Goal: Task Accomplishment & Management: Manage account settings

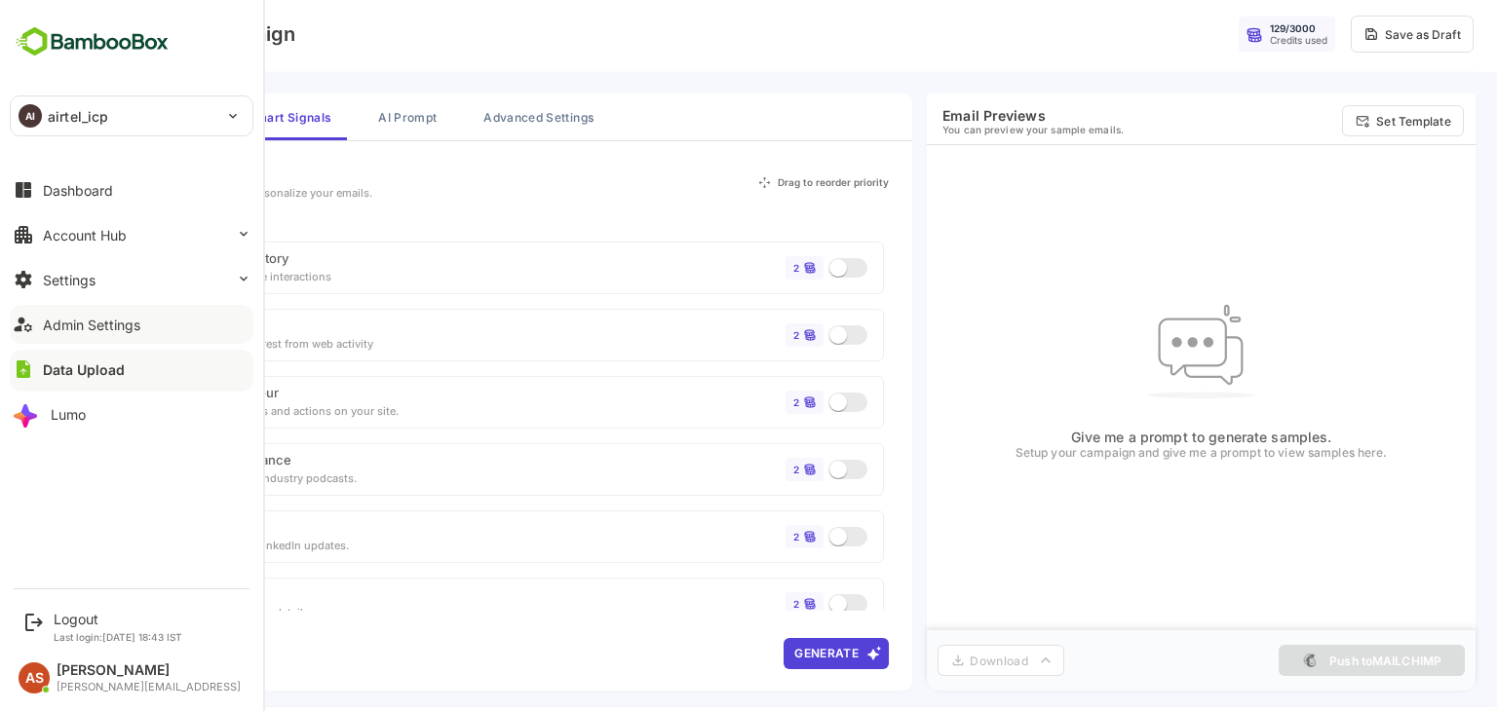
click at [105, 327] on div "Admin Settings" at bounding box center [91, 325] width 97 height 17
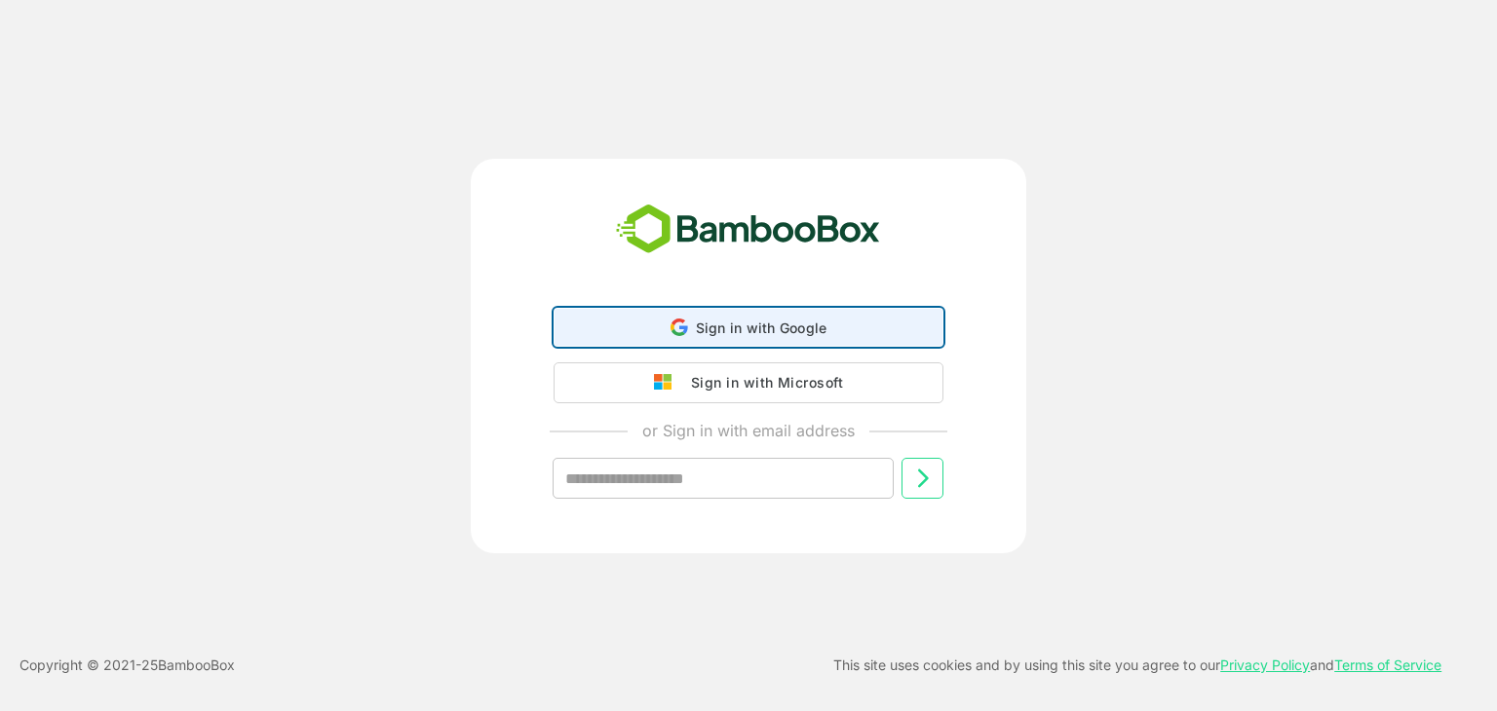
click at [714, 321] on span "Sign in with Google" at bounding box center [762, 328] width 132 height 17
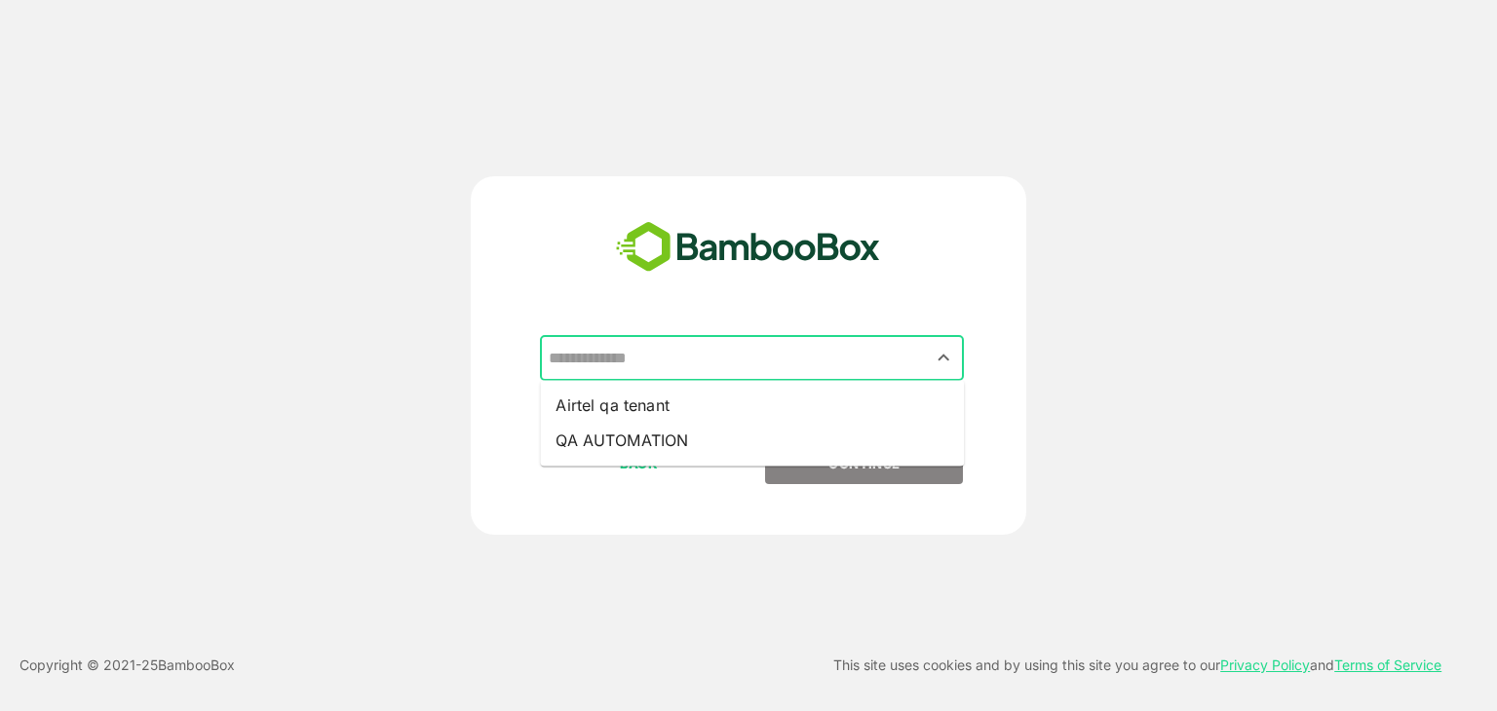
click at [830, 376] on input "text" at bounding box center [752, 358] width 416 height 37
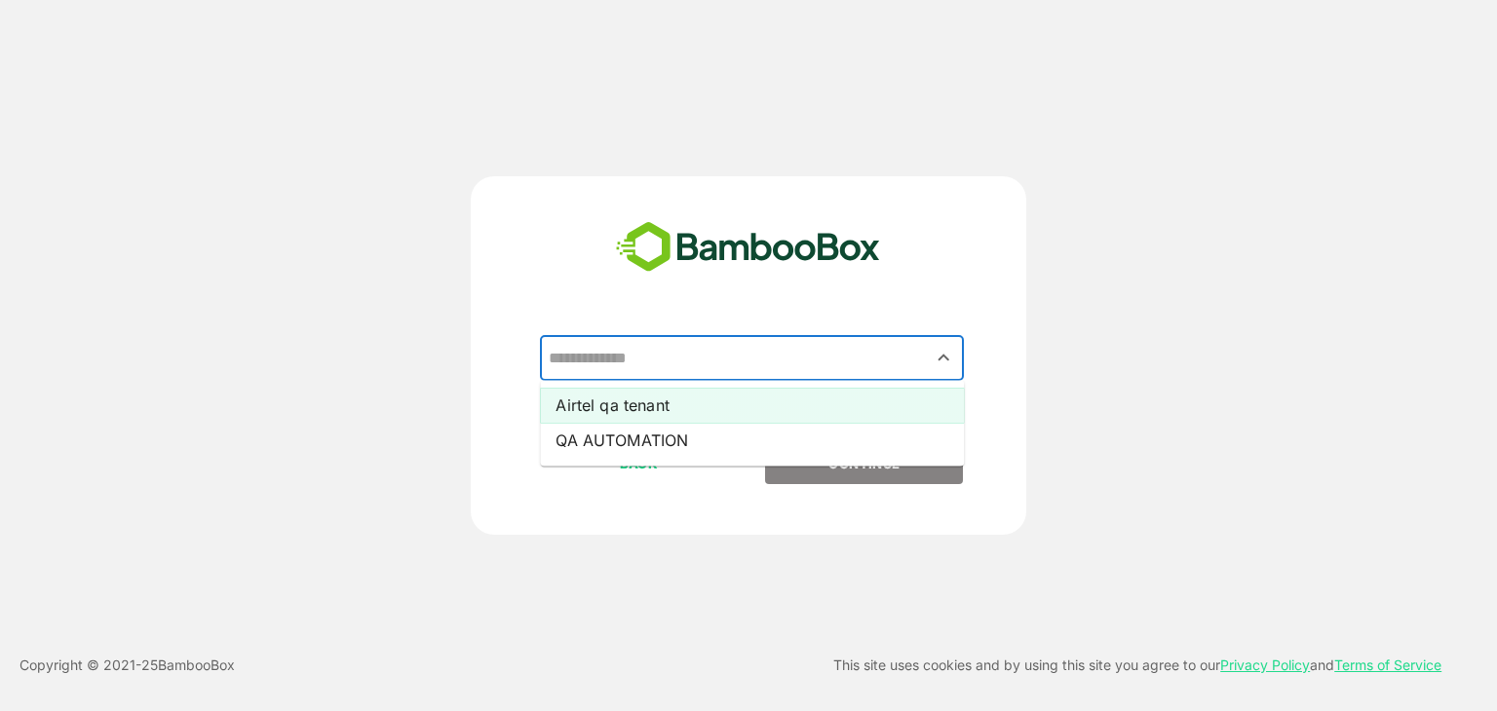
click at [693, 404] on li "Airtel qa tenant" at bounding box center [752, 405] width 424 height 35
type input "**********"
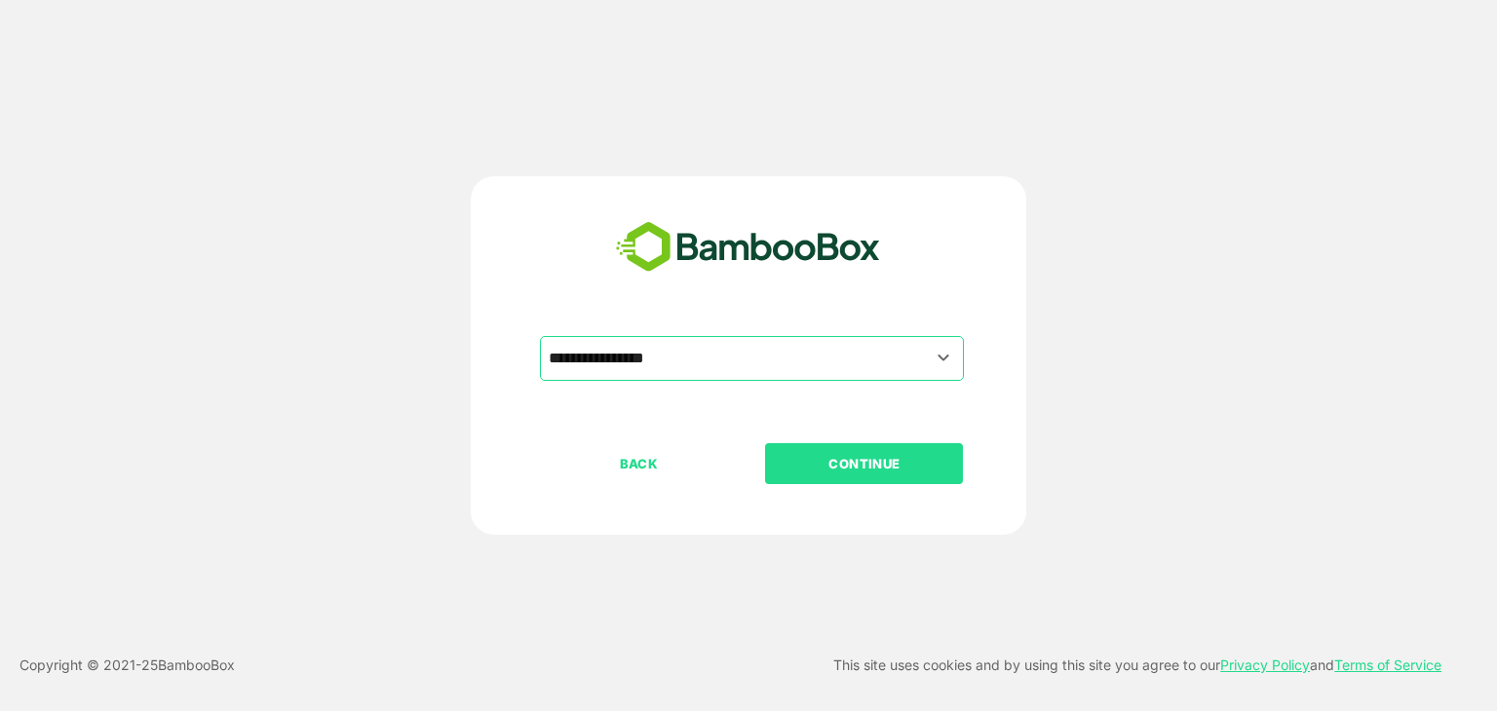
click at [824, 453] on p "CONTINUE" at bounding box center [864, 463] width 195 height 21
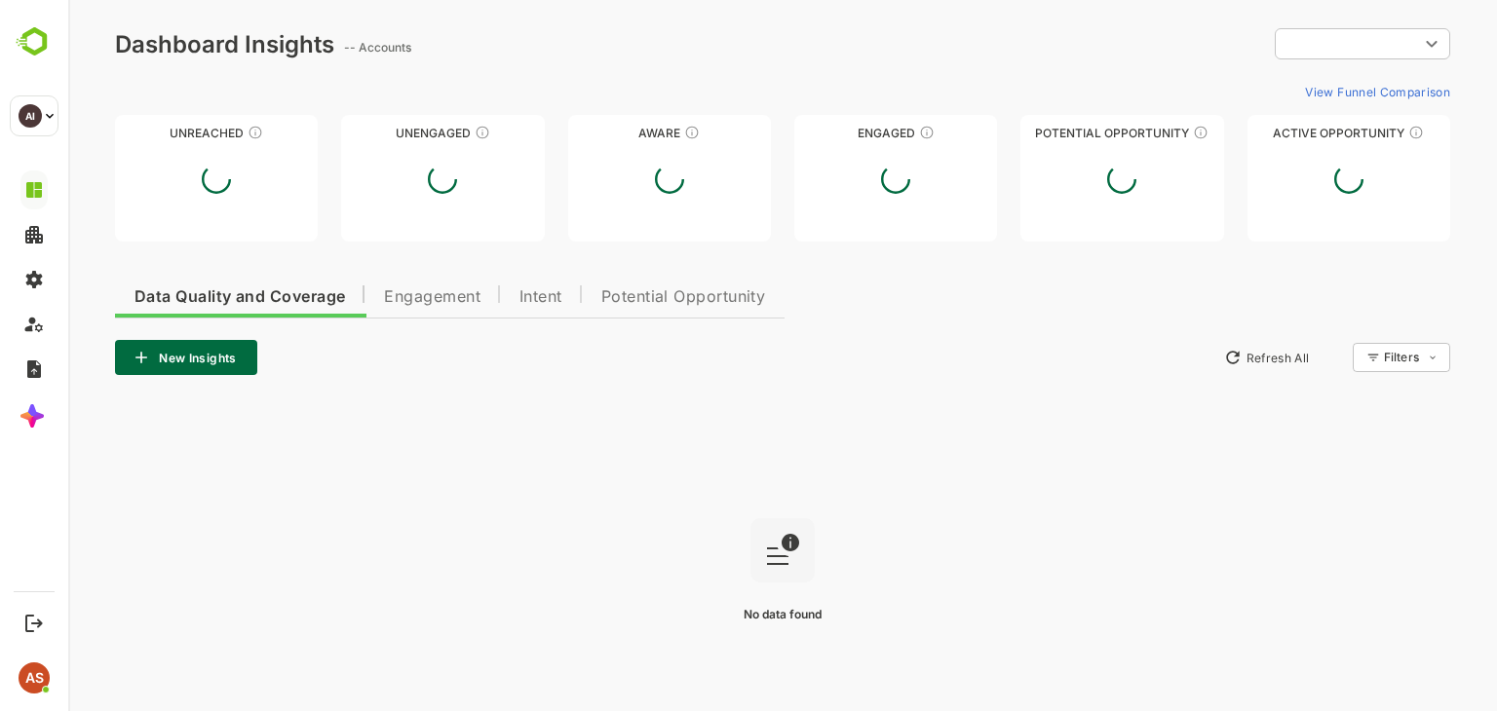
type input "**********"
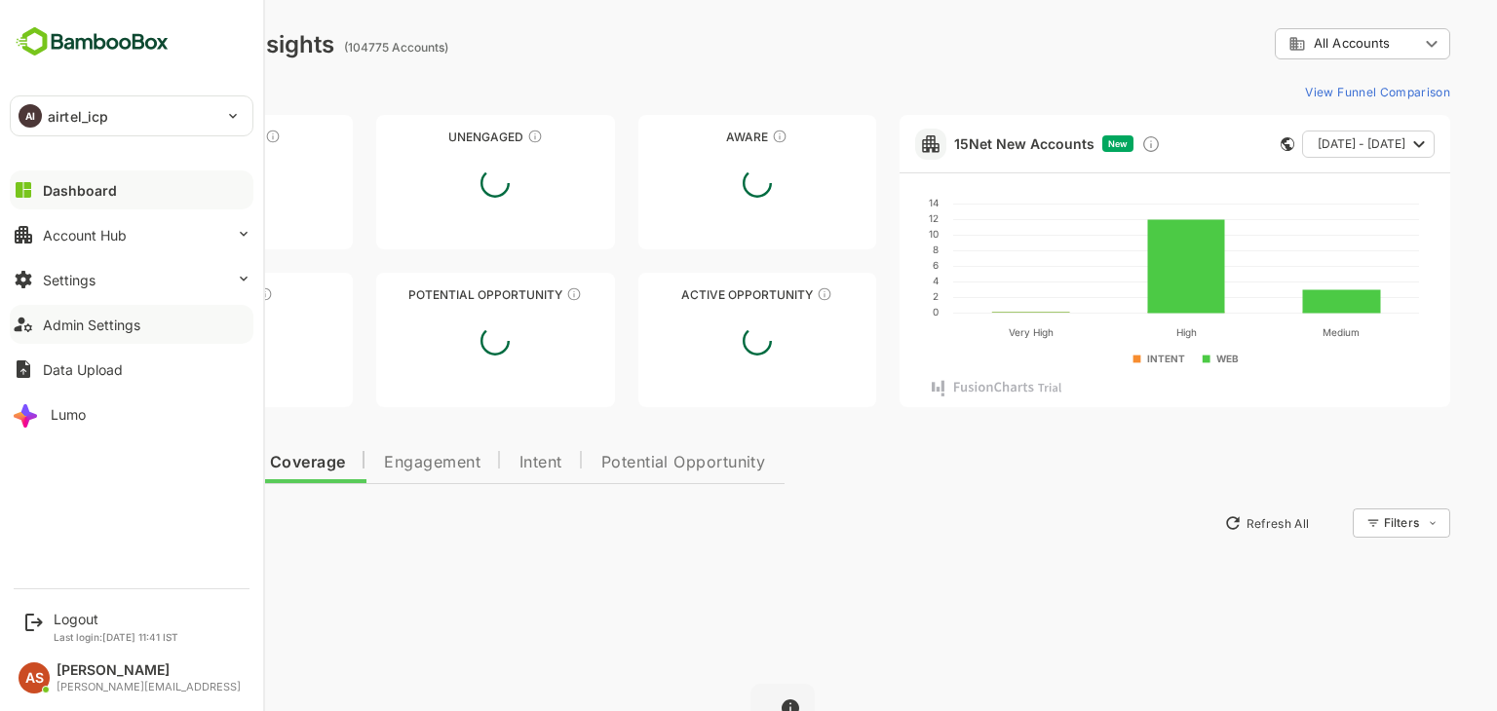
click at [107, 327] on div "Admin Settings" at bounding box center [91, 325] width 97 height 17
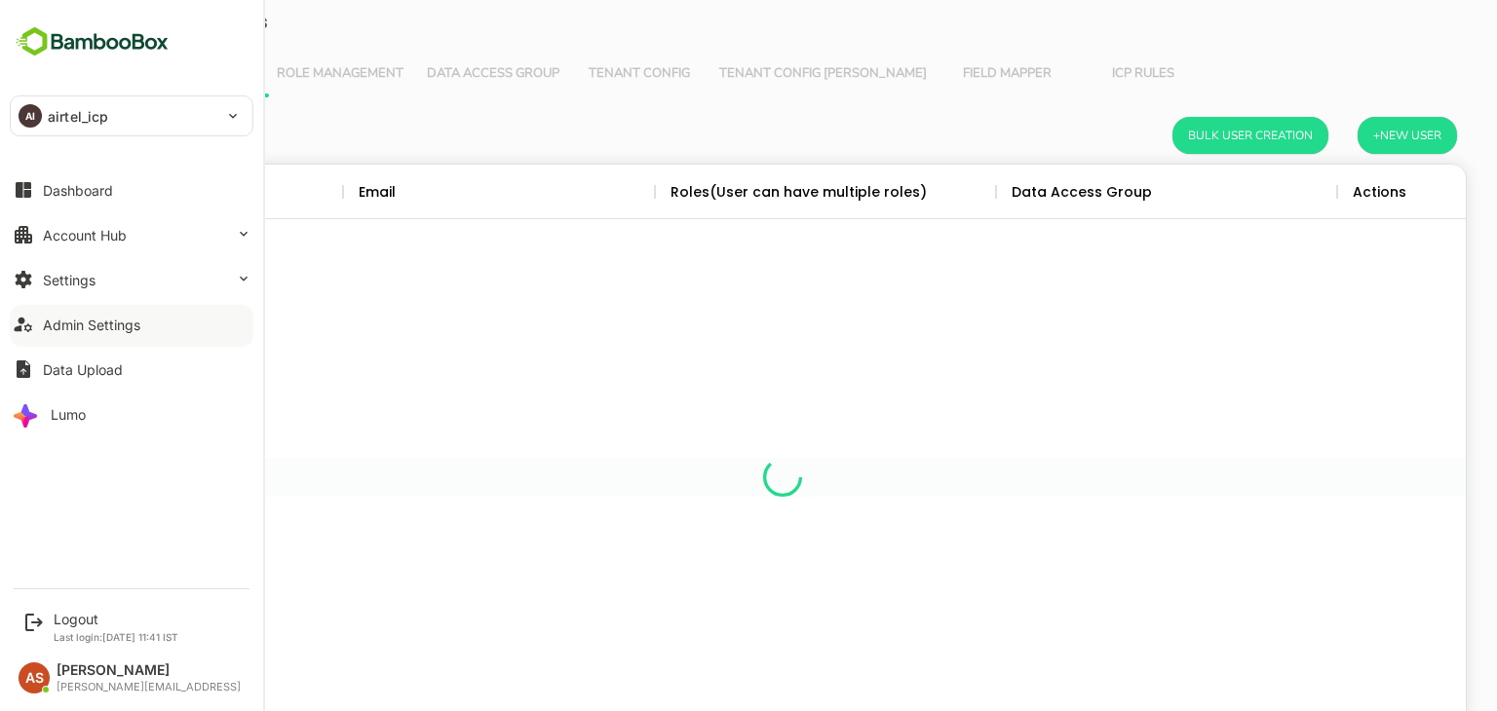
scroll to position [557, 1337]
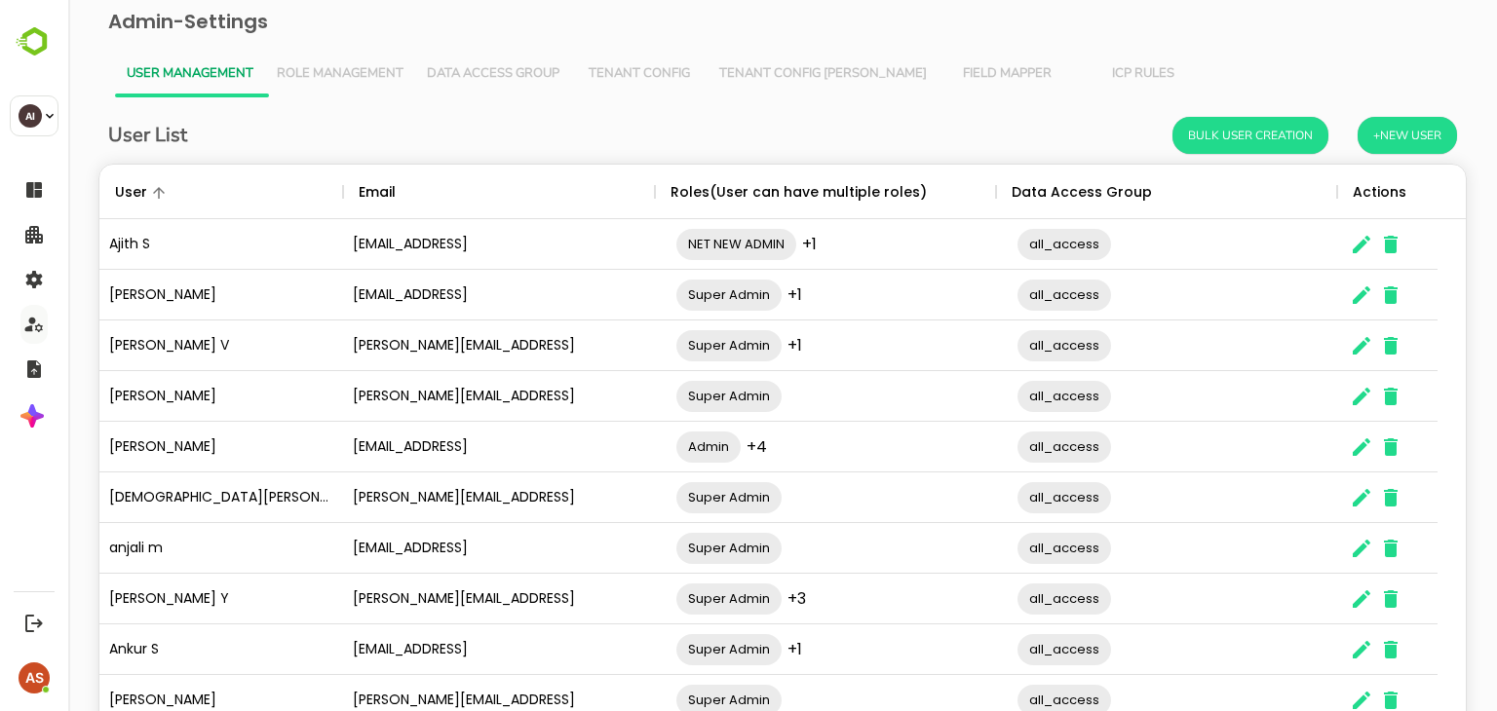
click at [659, 76] on span "Tenant Config" at bounding box center [639, 74] width 113 height 16
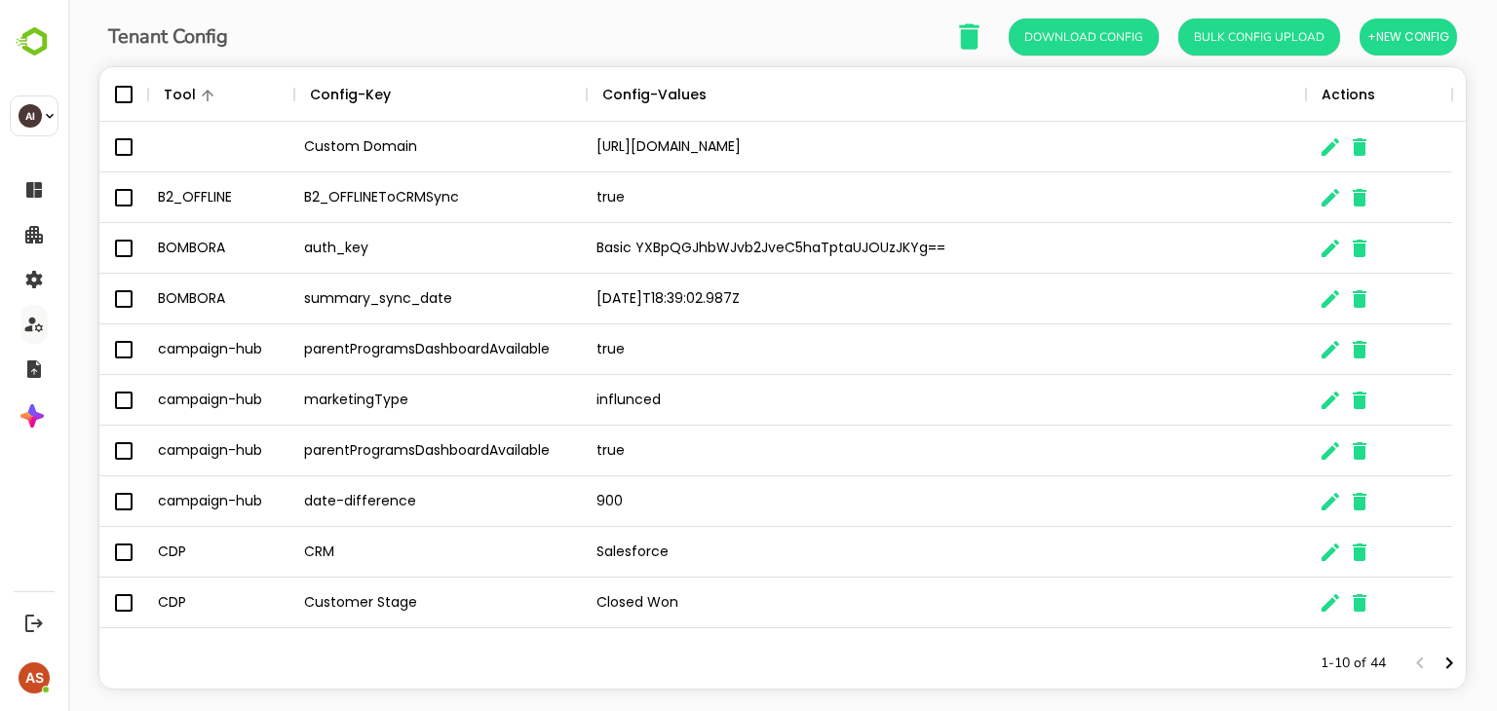
scroll to position [0, 0]
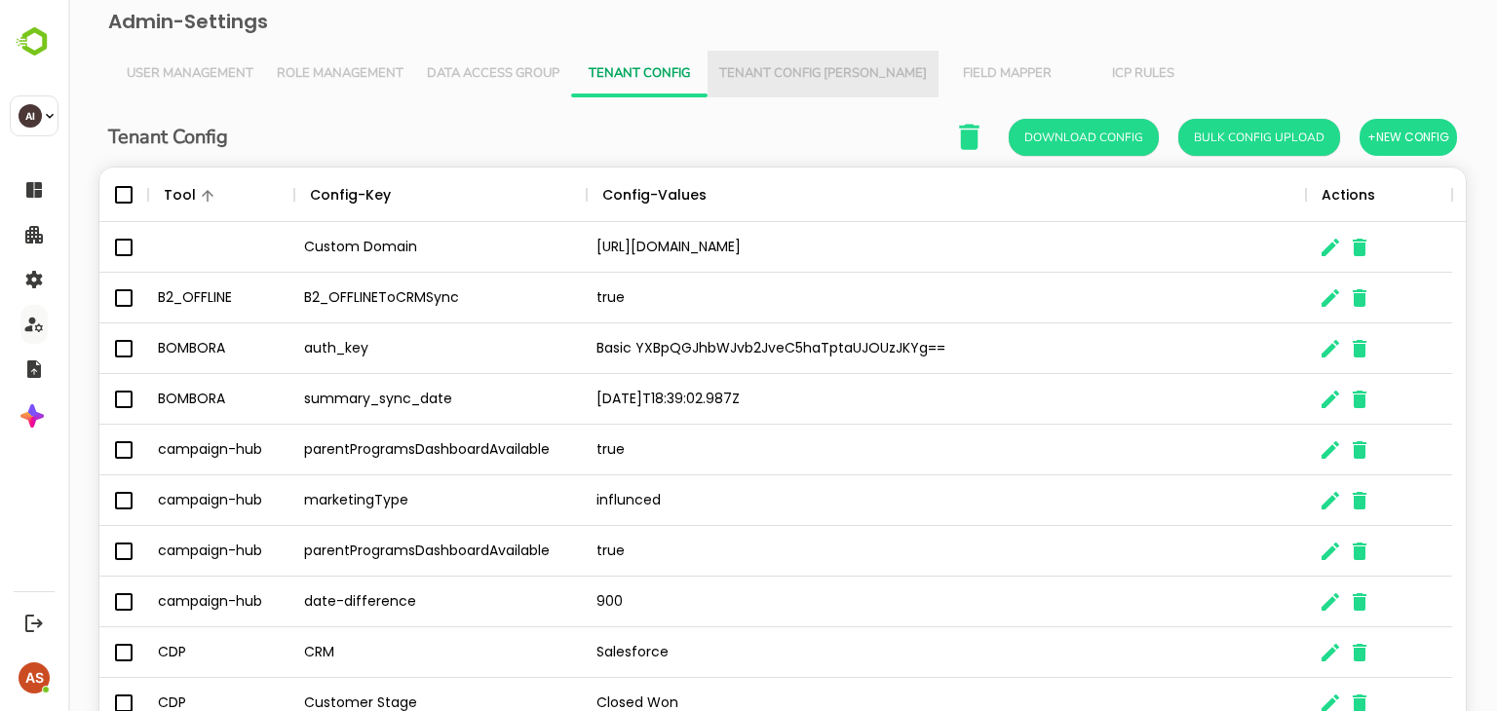
click at [841, 75] on span "Tenant Config [PERSON_NAME]" at bounding box center [823, 74] width 208 height 16
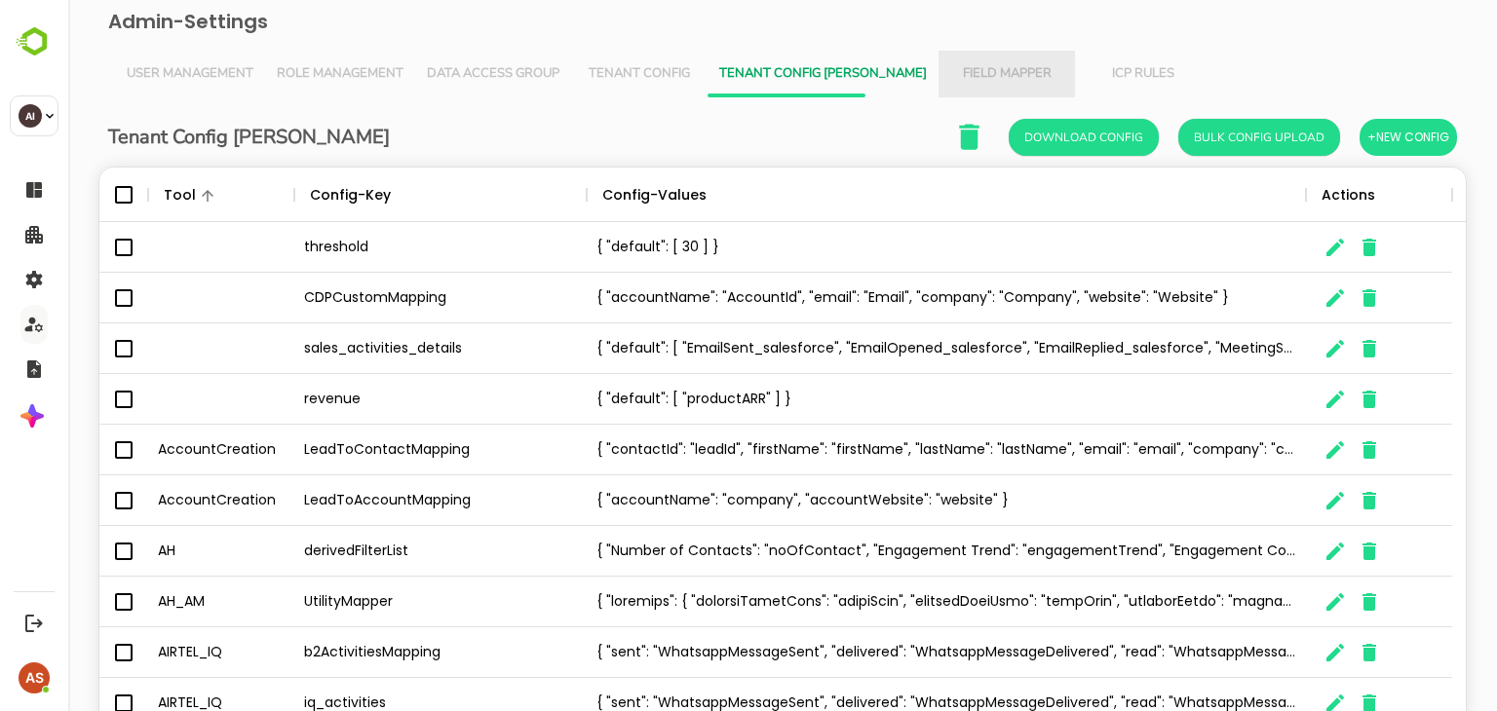
click at [950, 77] on span "Field Mapper" at bounding box center [1006, 74] width 113 height 16
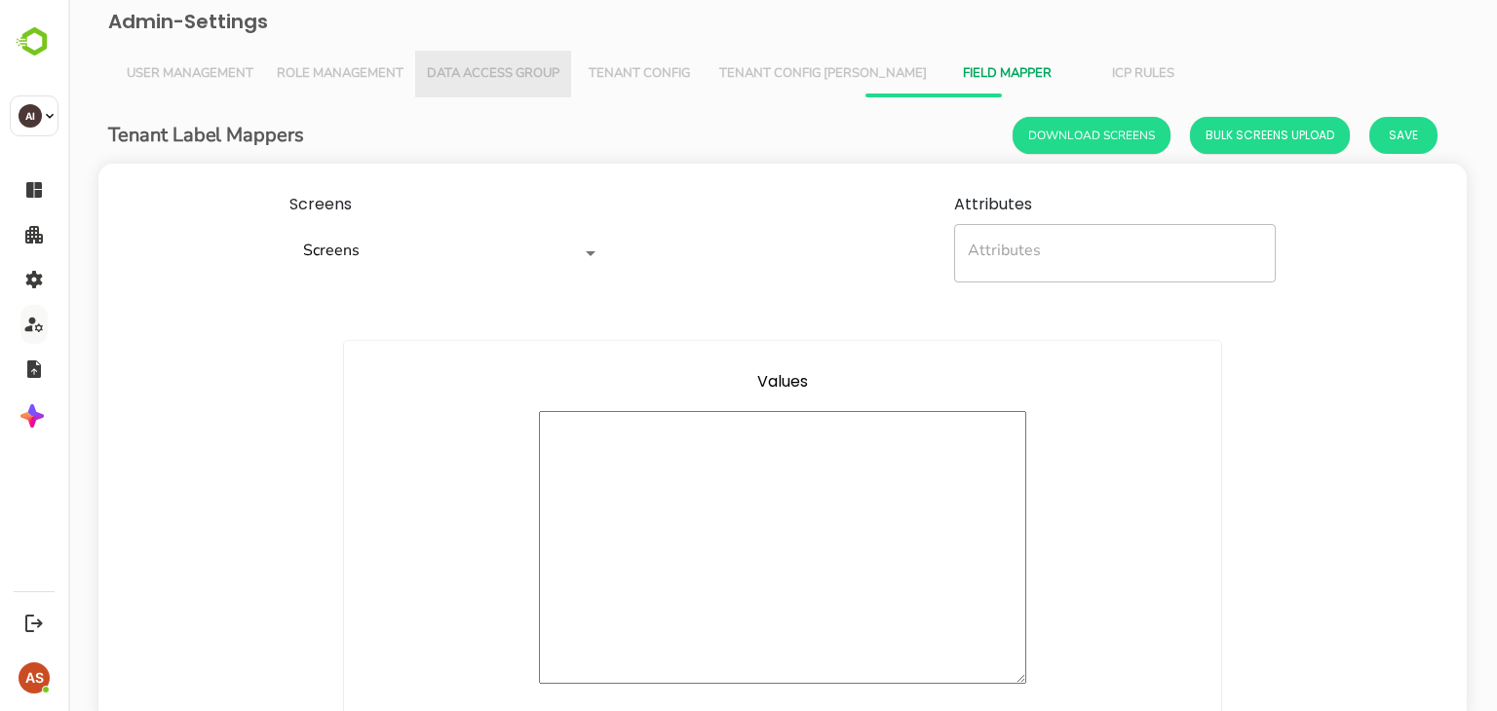
click at [487, 78] on span "Data Access Group" at bounding box center [493, 74] width 133 height 16
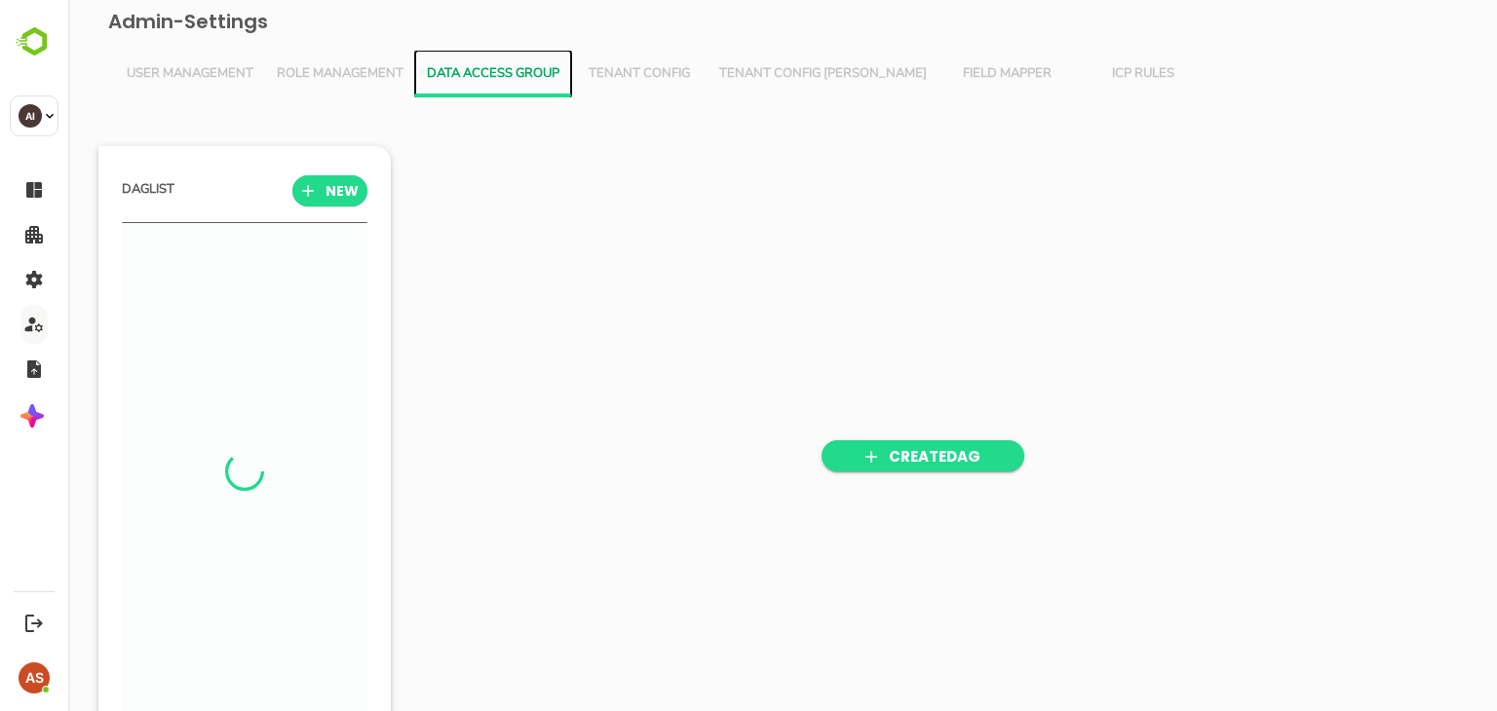
scroll to position [493, 241]
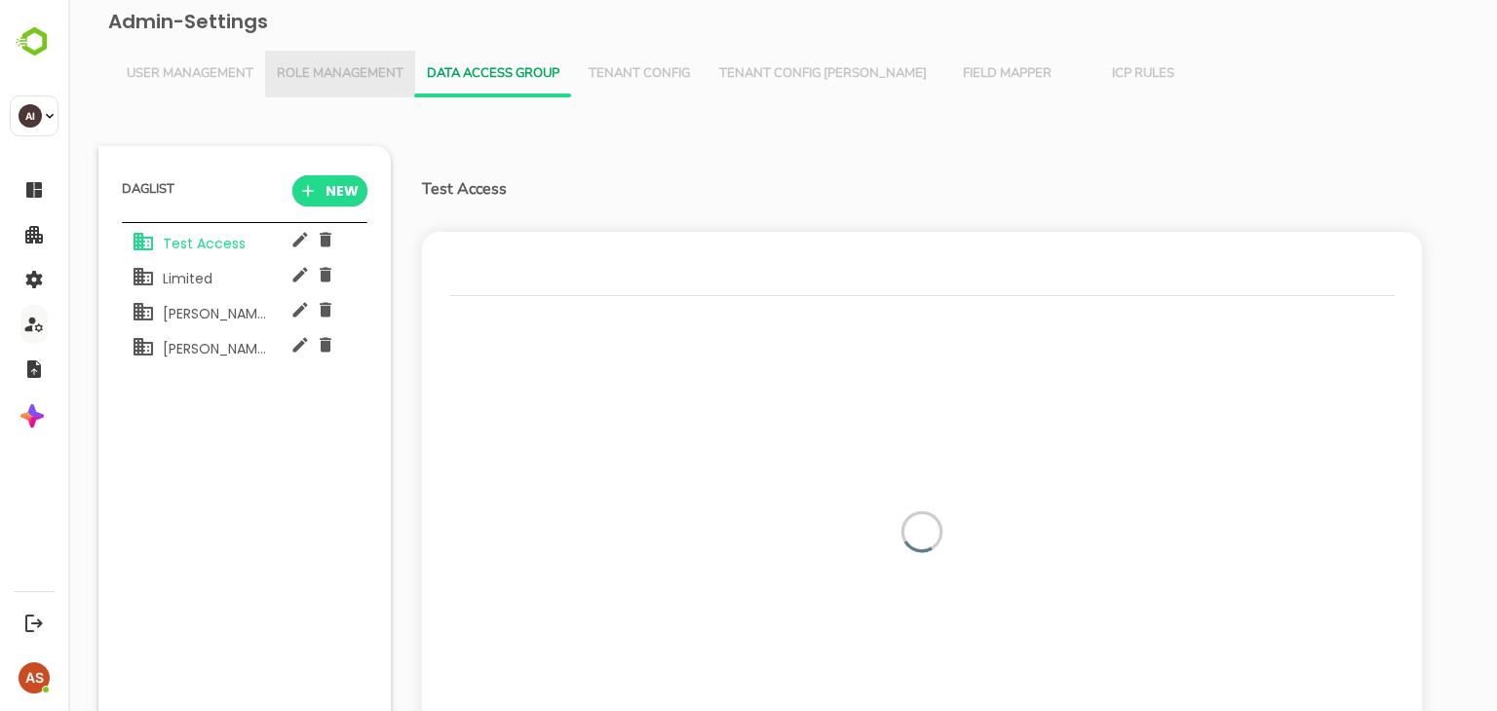
click at [306, 66] on span "Role Management" at bounding box center [340, 74] width 127 height 16
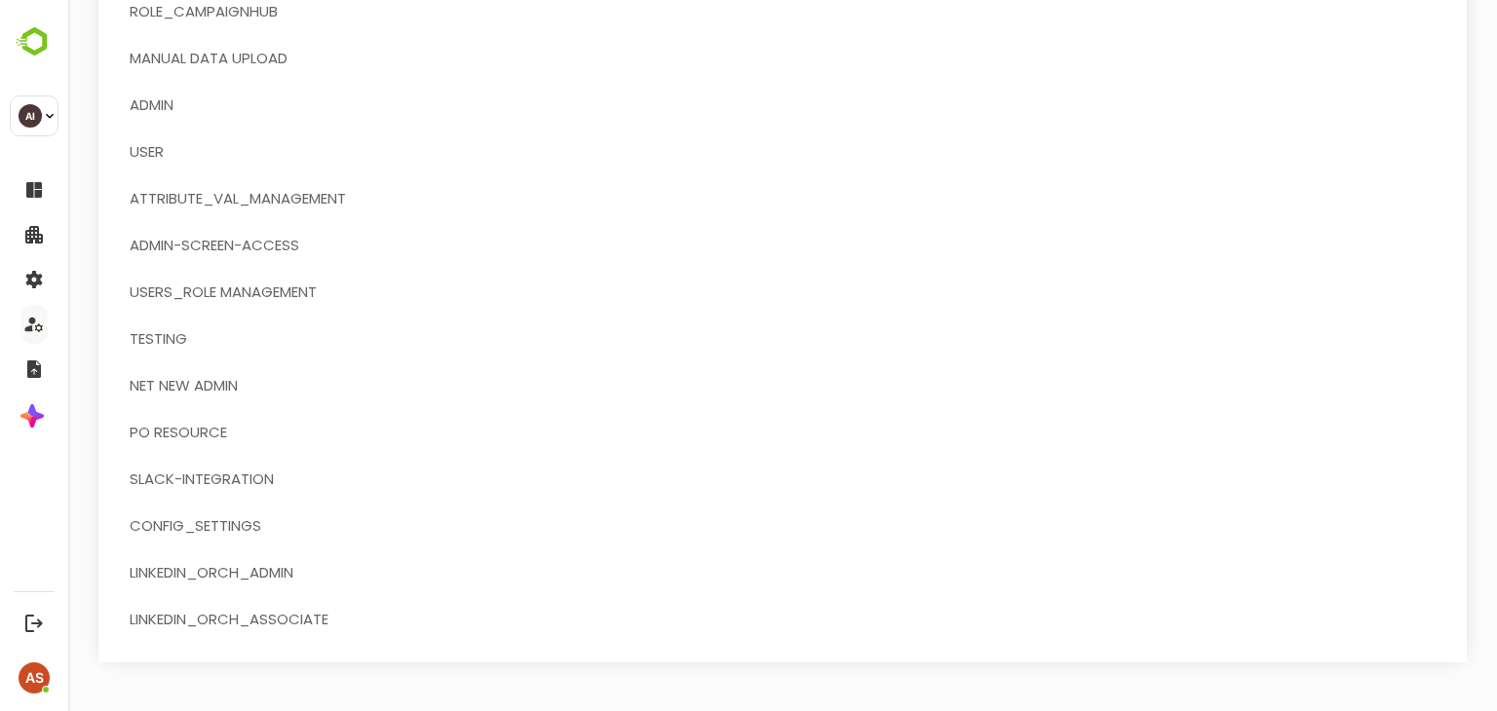
scroll to position [0, 0]
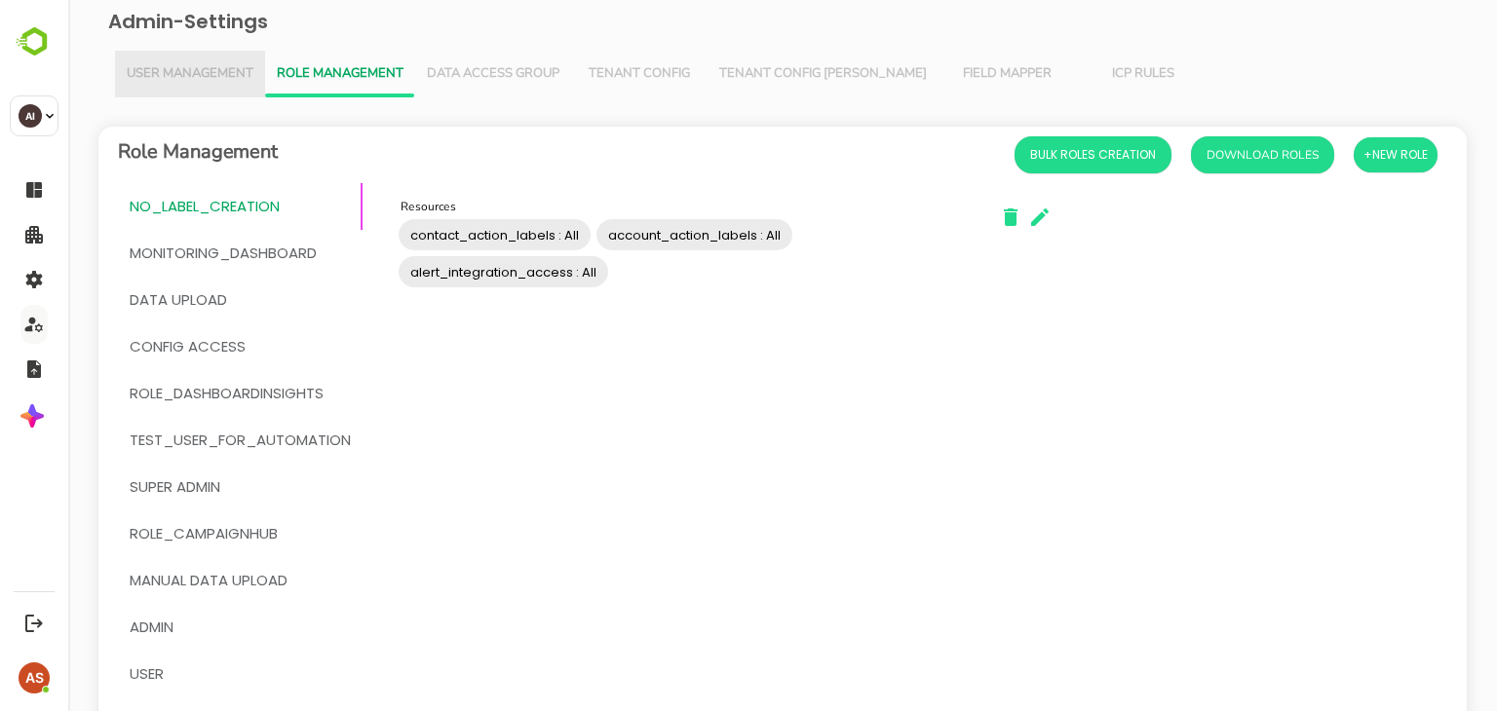
click at [193, 57] on button "User Management" at bounding box center [190, 74] width 150 height 47
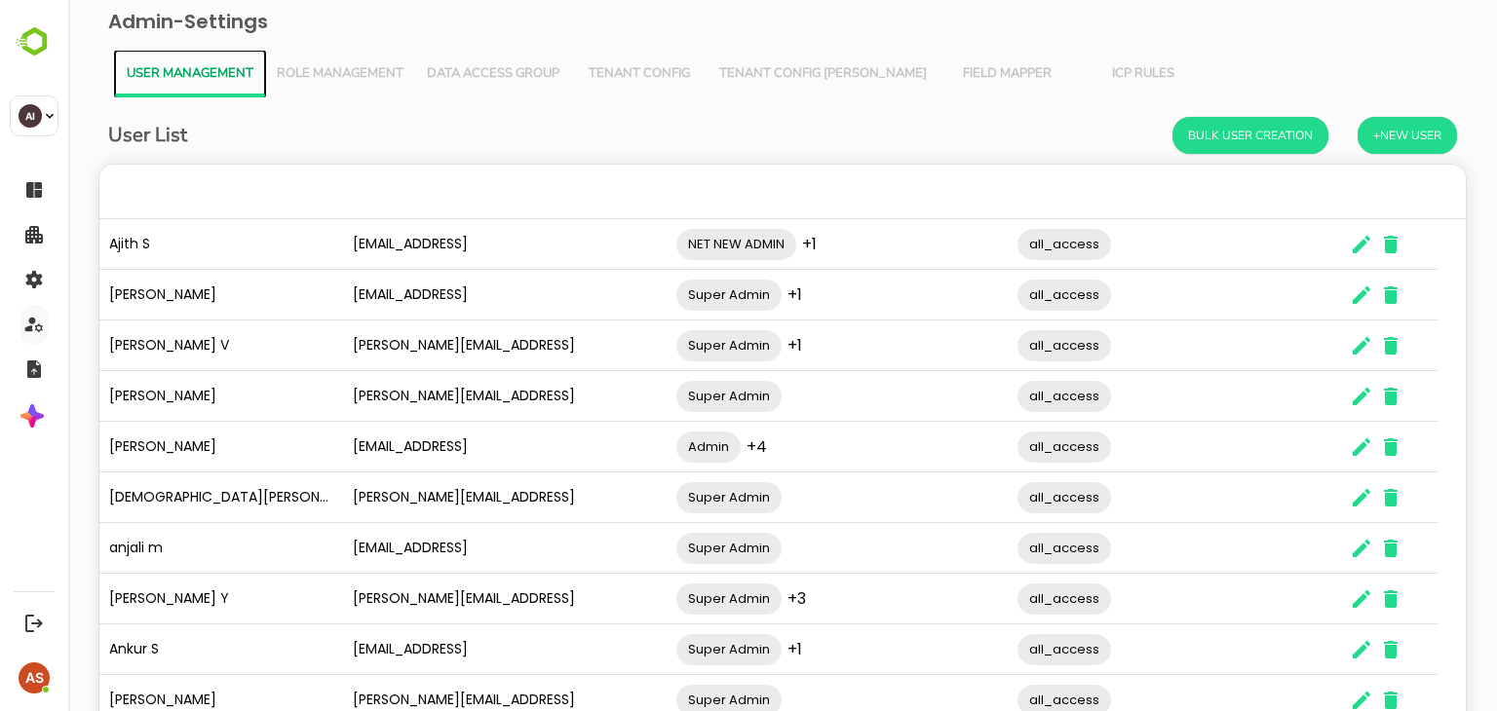
scroll to position [557, 1337]
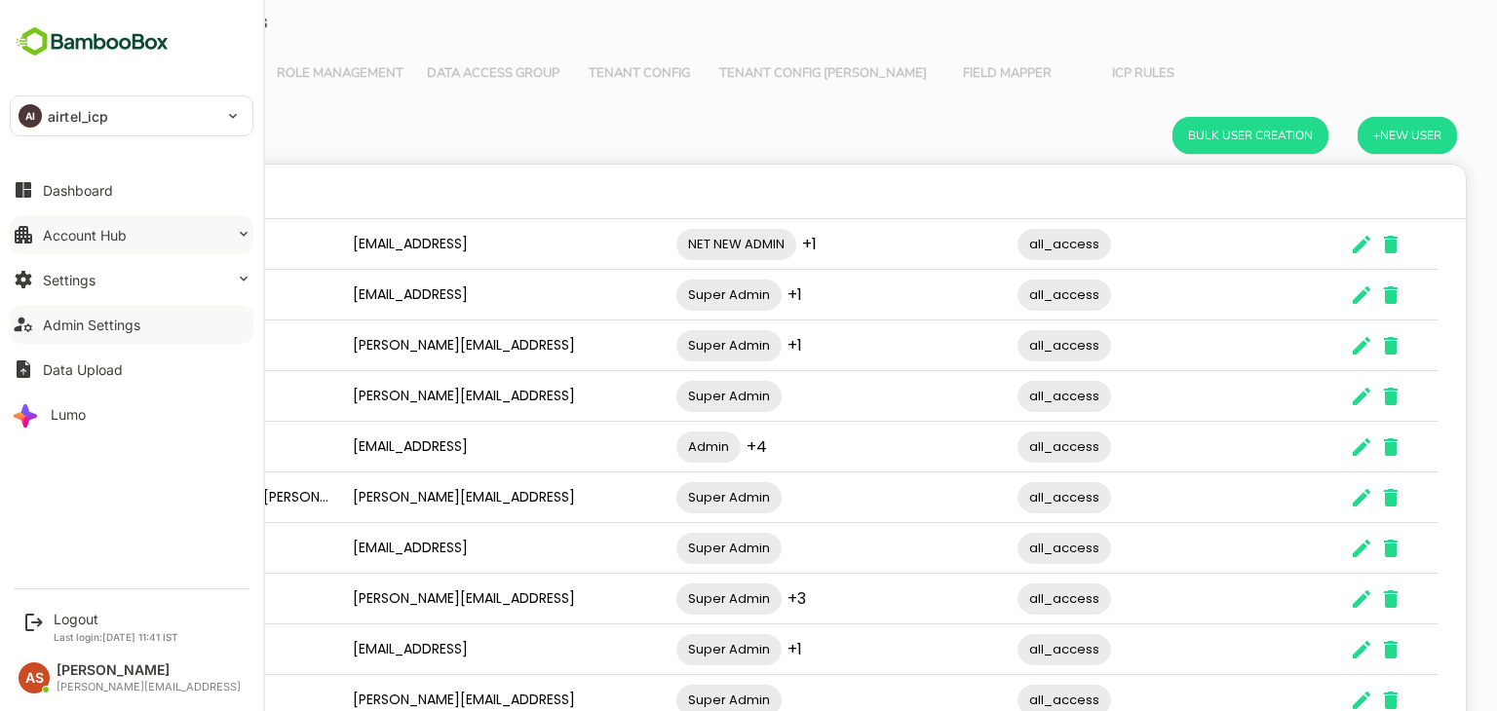
click at [135, 227] on button "Account Hub" at bounding box center [132, 234] width 244 height 39
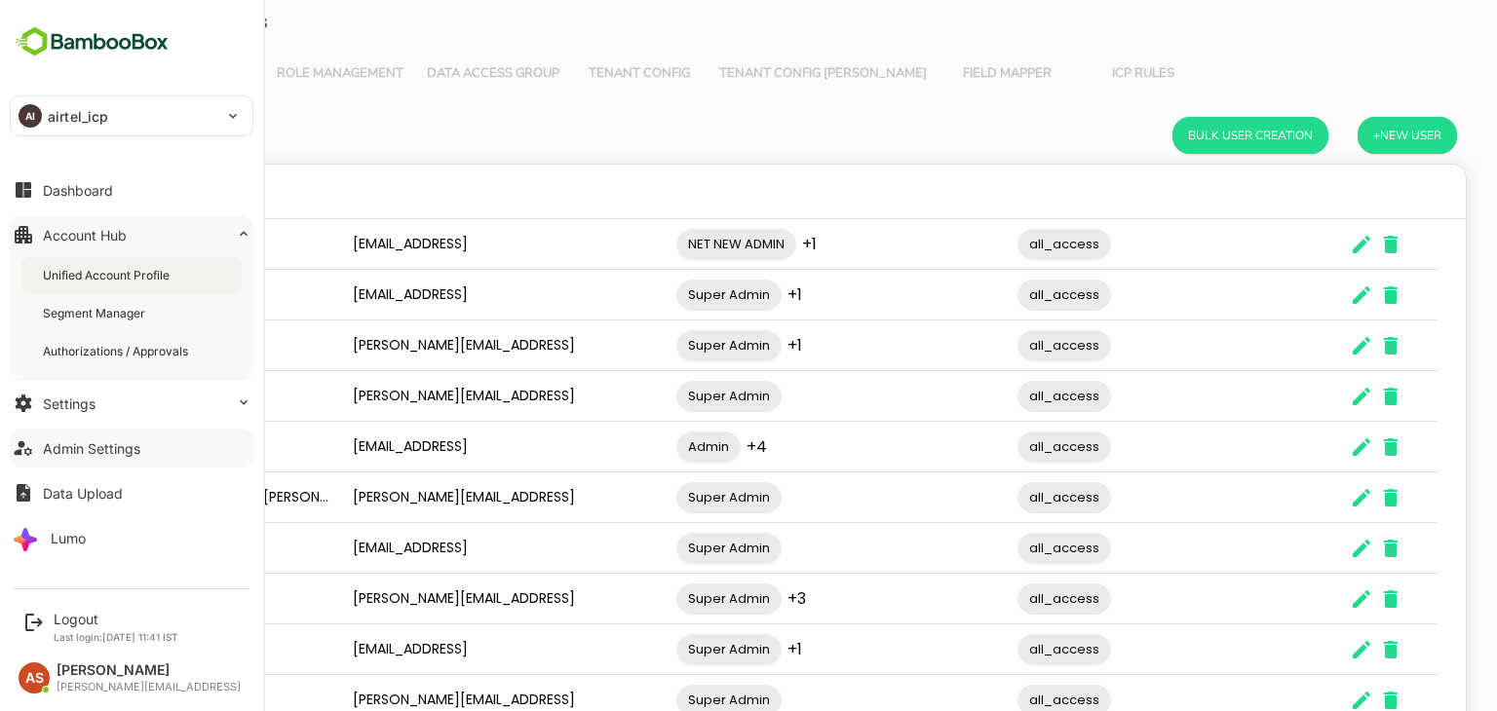
click at [124, 274] on div "Unified Account Profile" at bounding box center [108, 275] width 131 height 17
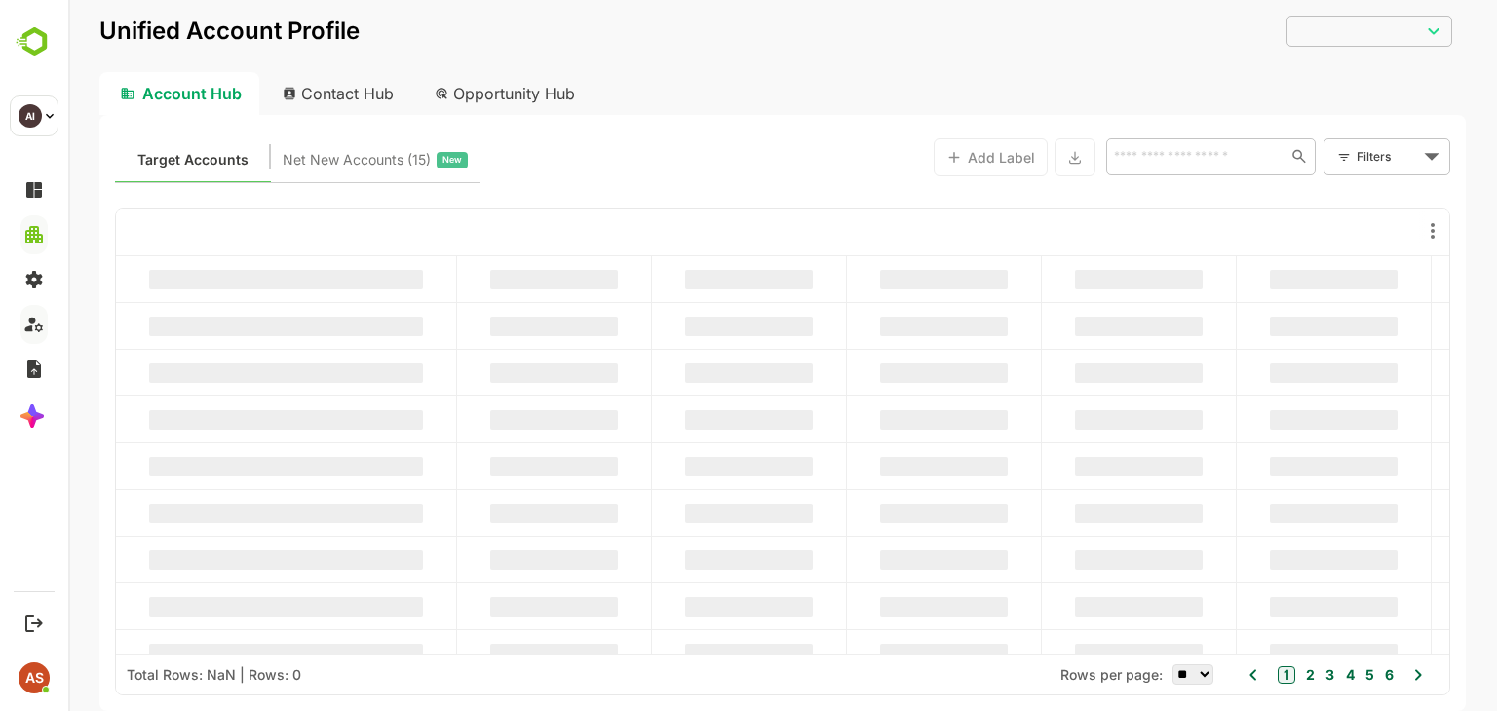
type input "**********"
click at [514, 93] on div "Opportunity Hub" at bounding box center [505, 93] width 173 height 43
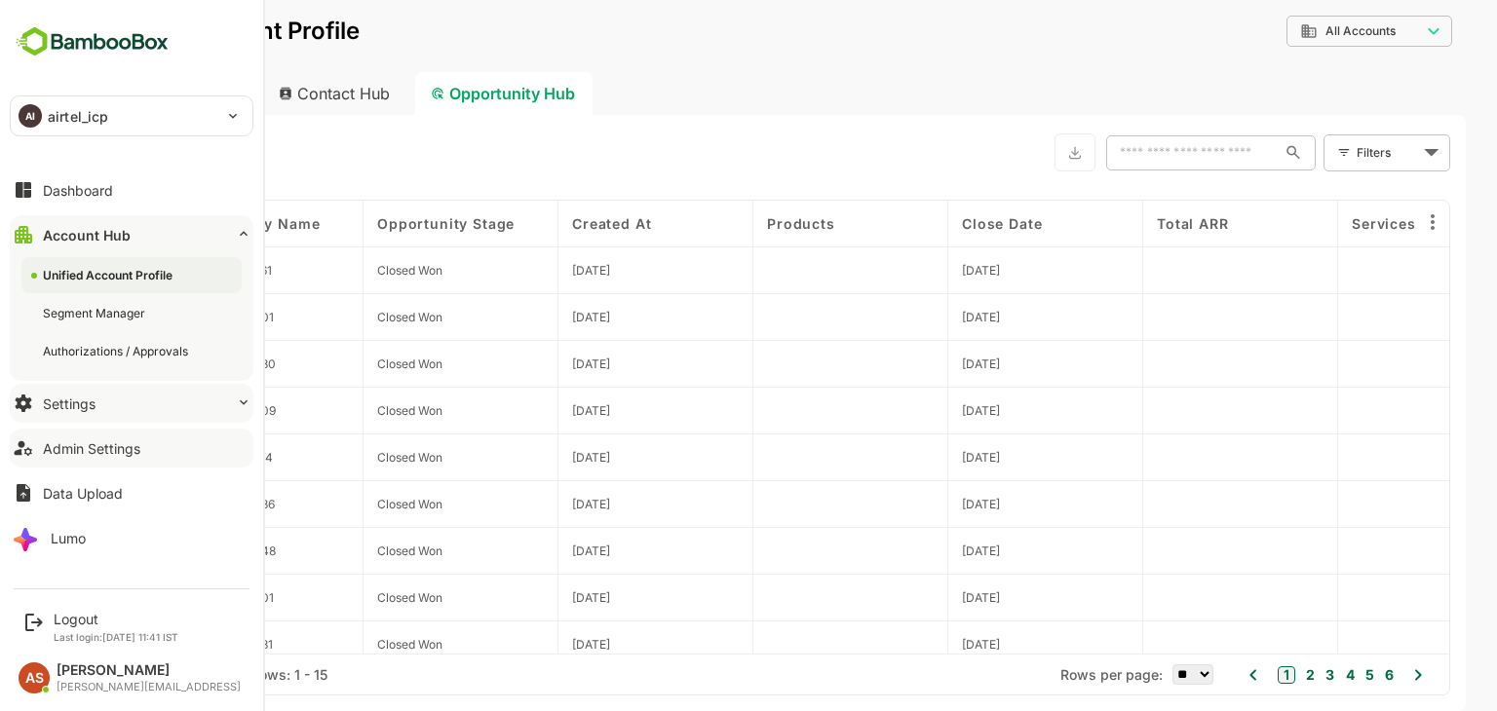
click at [74, 413] on button "Settings" at bounding box center [132, 403] width 244 height 39
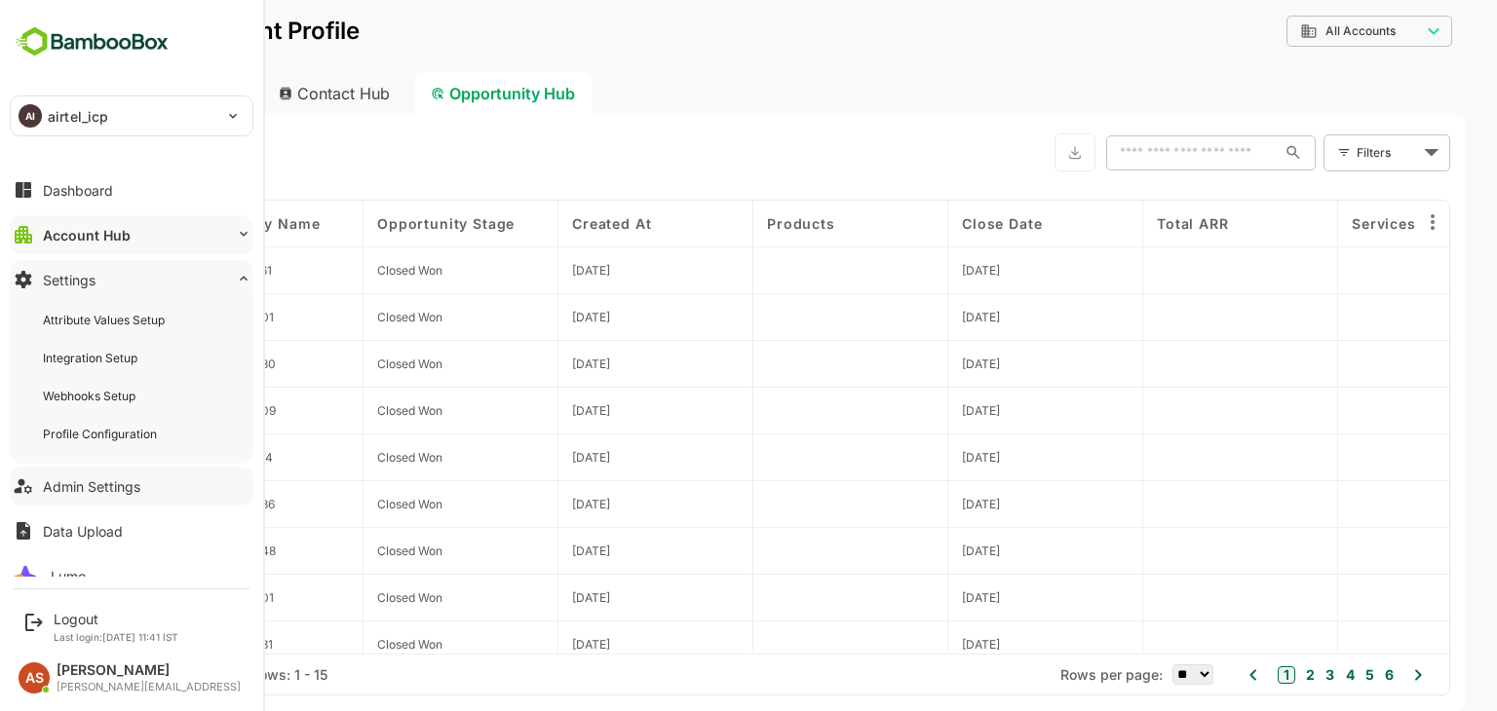
click at [121, 480] on div "Admin Settings" at bounding box center [91, 487] width 97 height 17
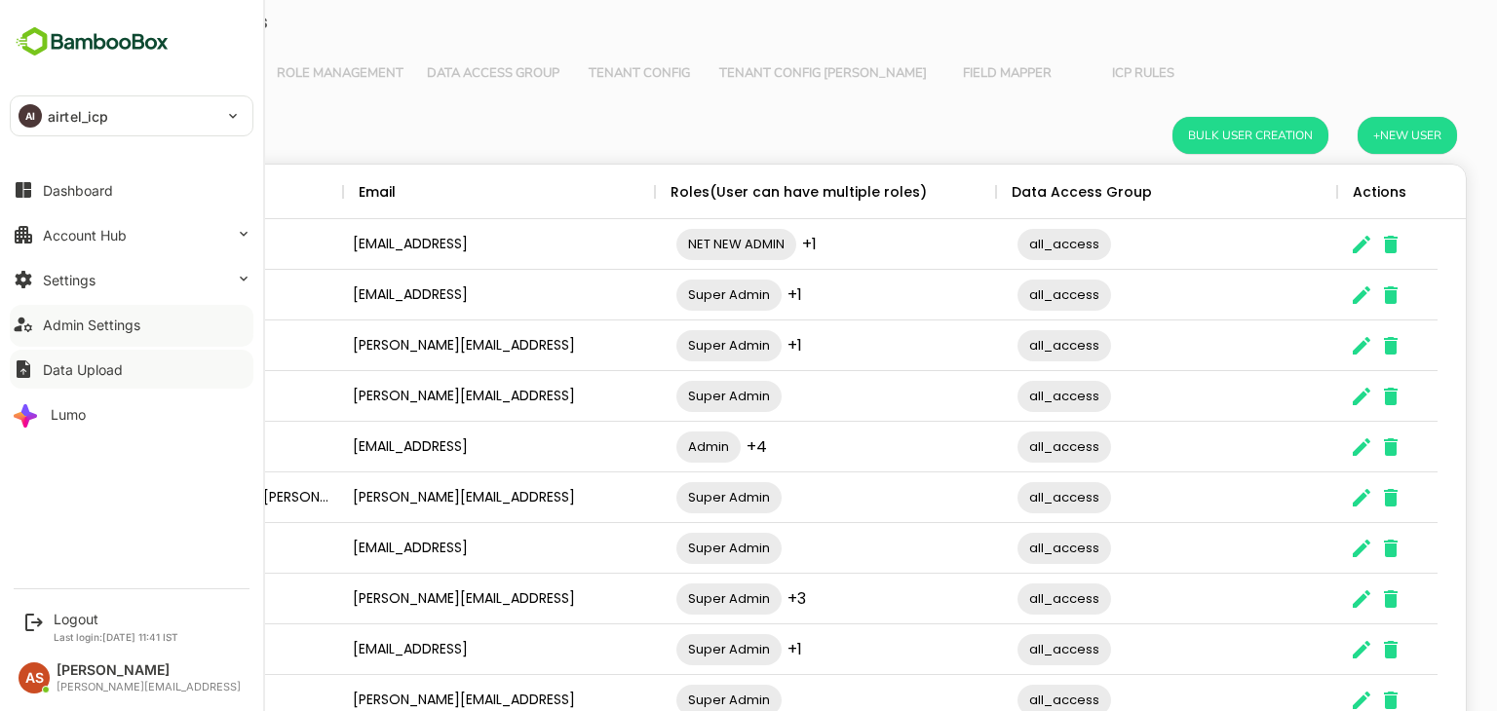
scroll to position [557, 1337]
click at [133, 368] on button "Data Upload" at bounding box center [132, 369] width 244 height 39
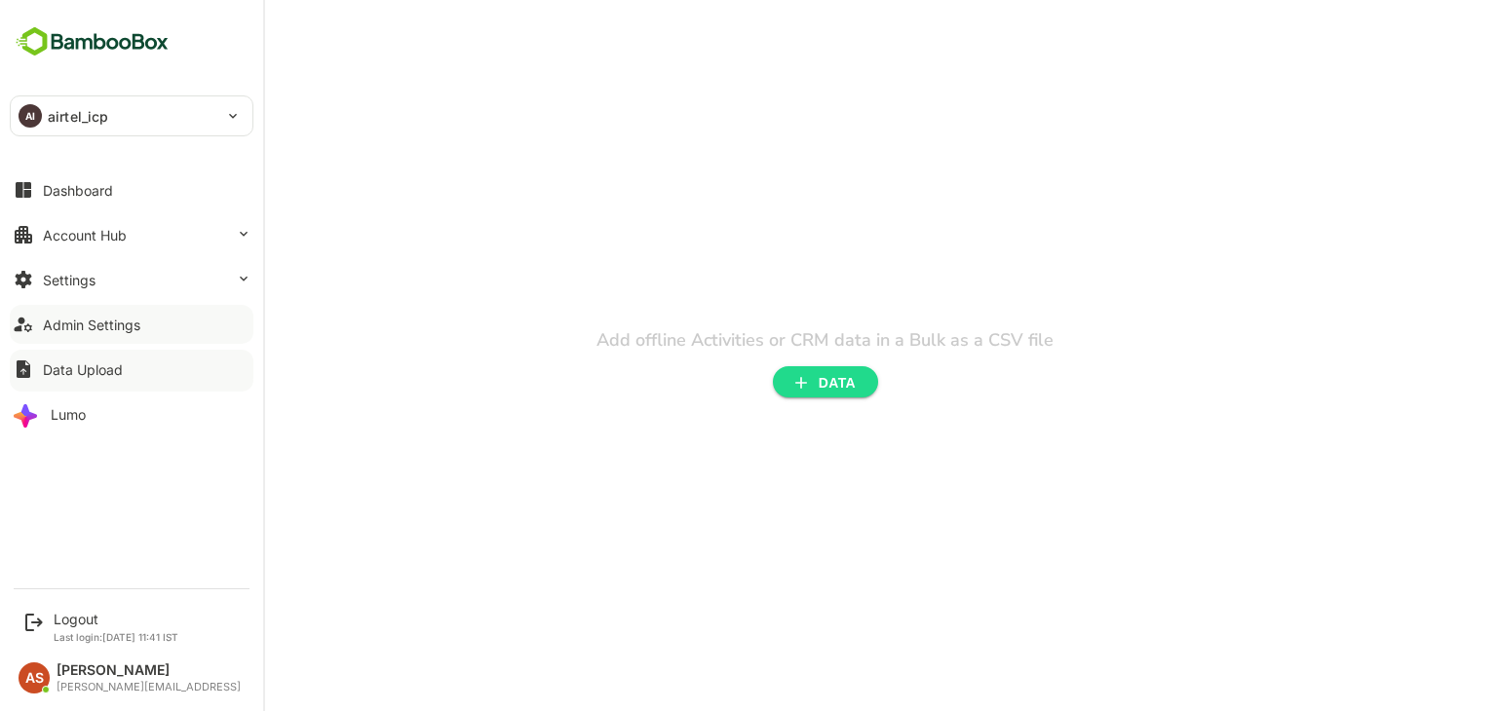
click at [130, 327] on div "Admin Settings" at bounding box center [91, 325] width 97 height 17
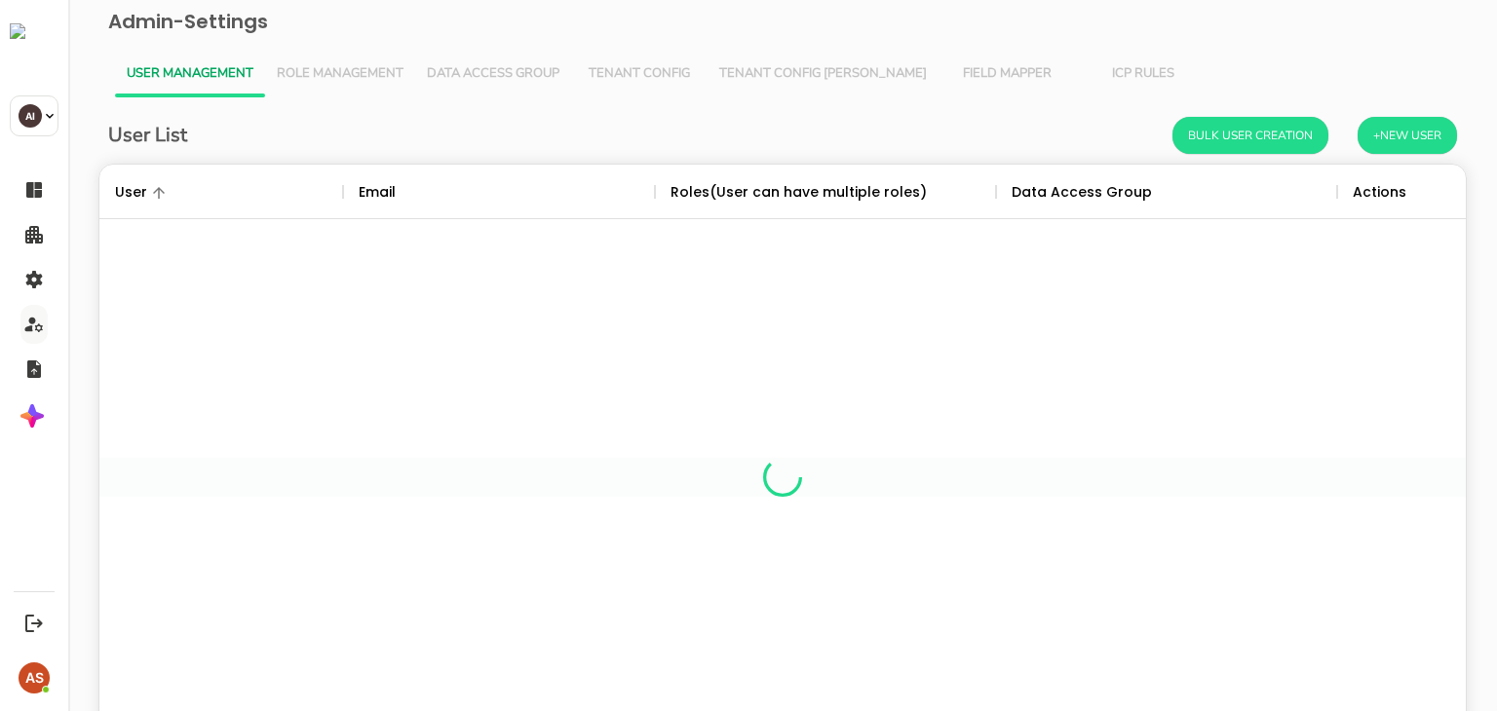
scroll to position [557, 1337]
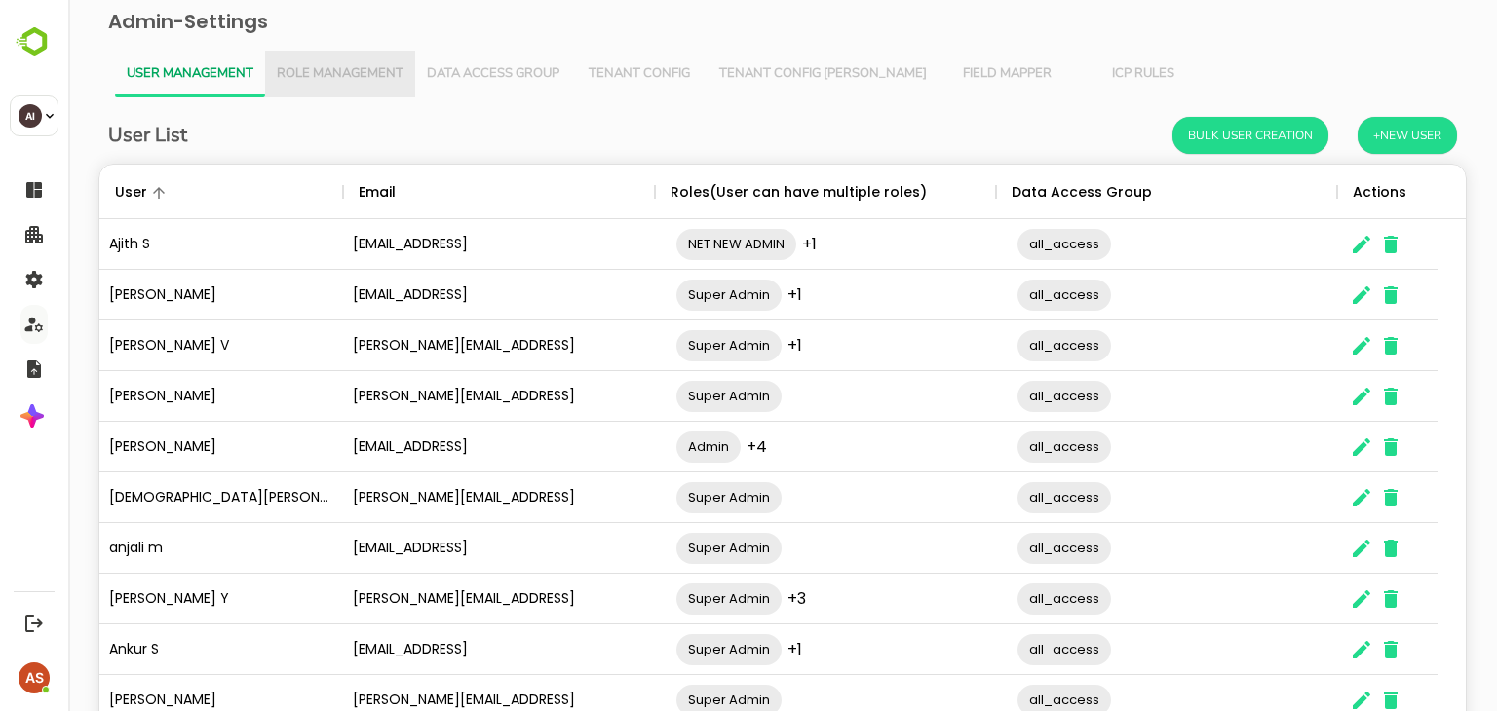
click at [364, 66] on span "Role Management" at bounding box center [340, 74] width 127 height 16
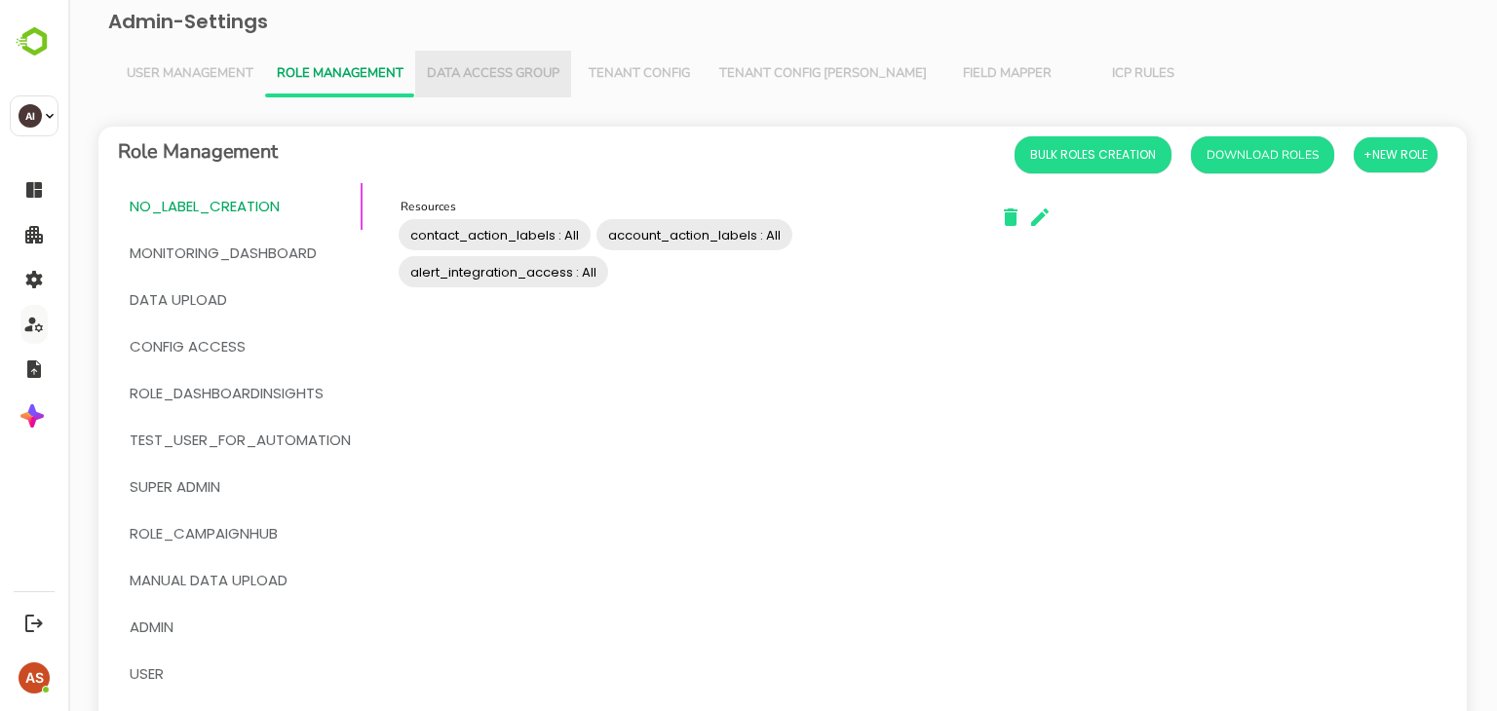
click at [519, 66] on span "Data Access Group" at bounding box center [493, 74] width 133 height 16
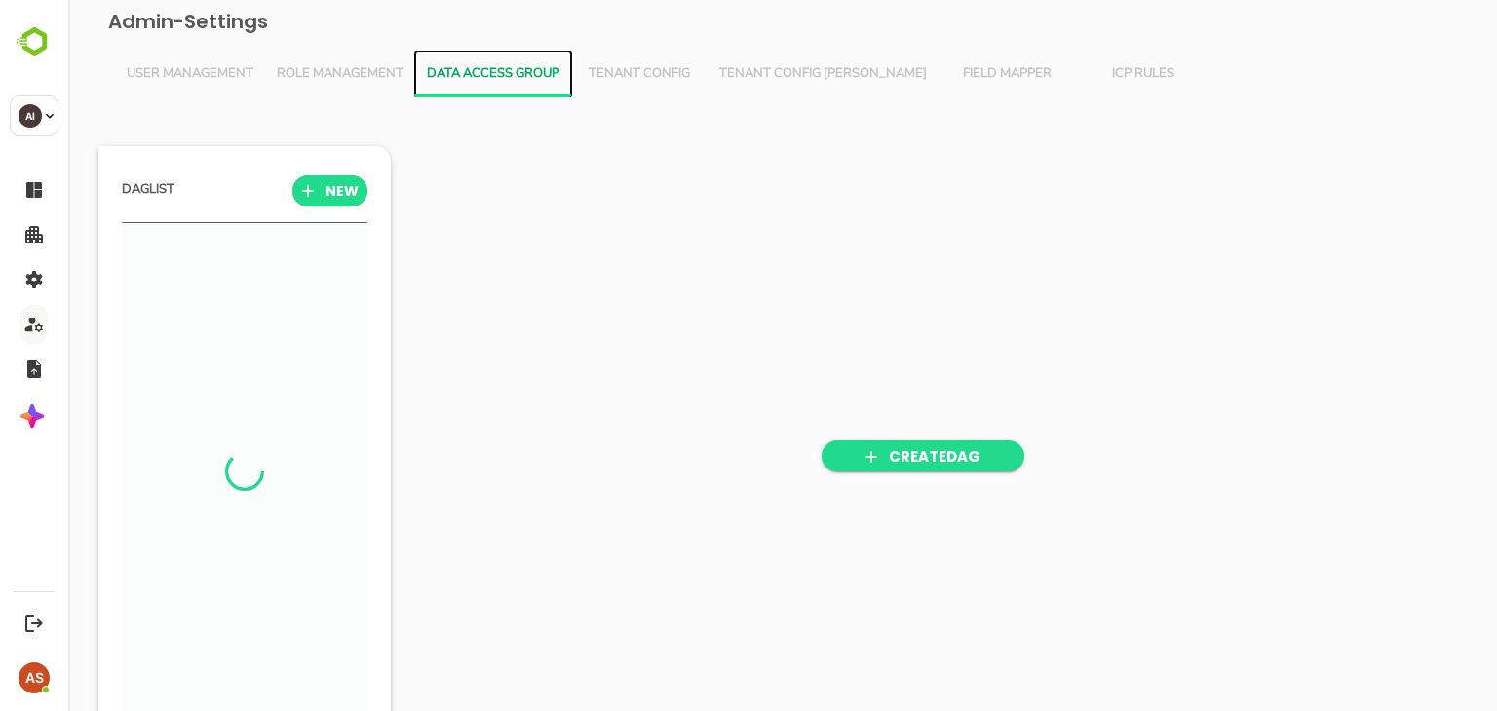
scroll to position [493, 241]
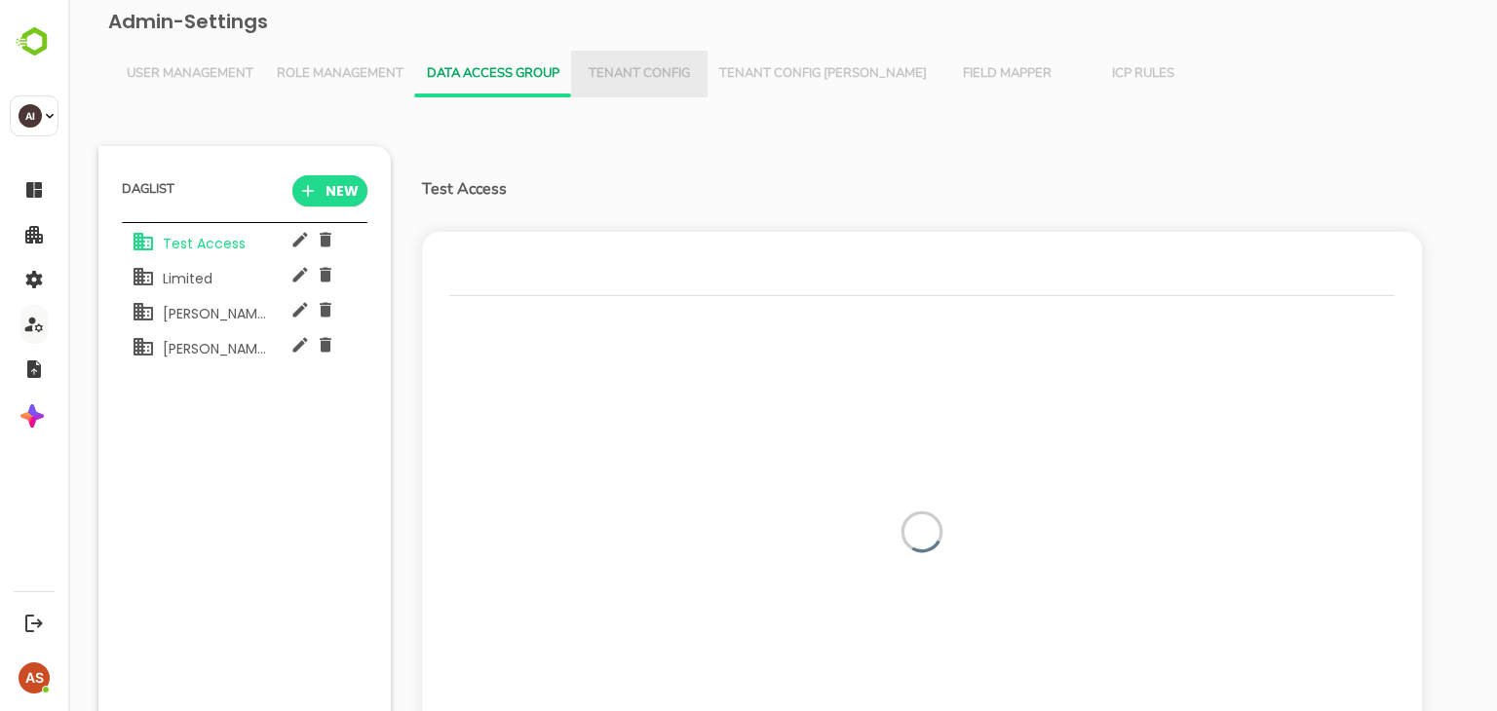
click at [653, 72] on span "Tenant Config" at bounding box center [639, 74] width 113 height 16
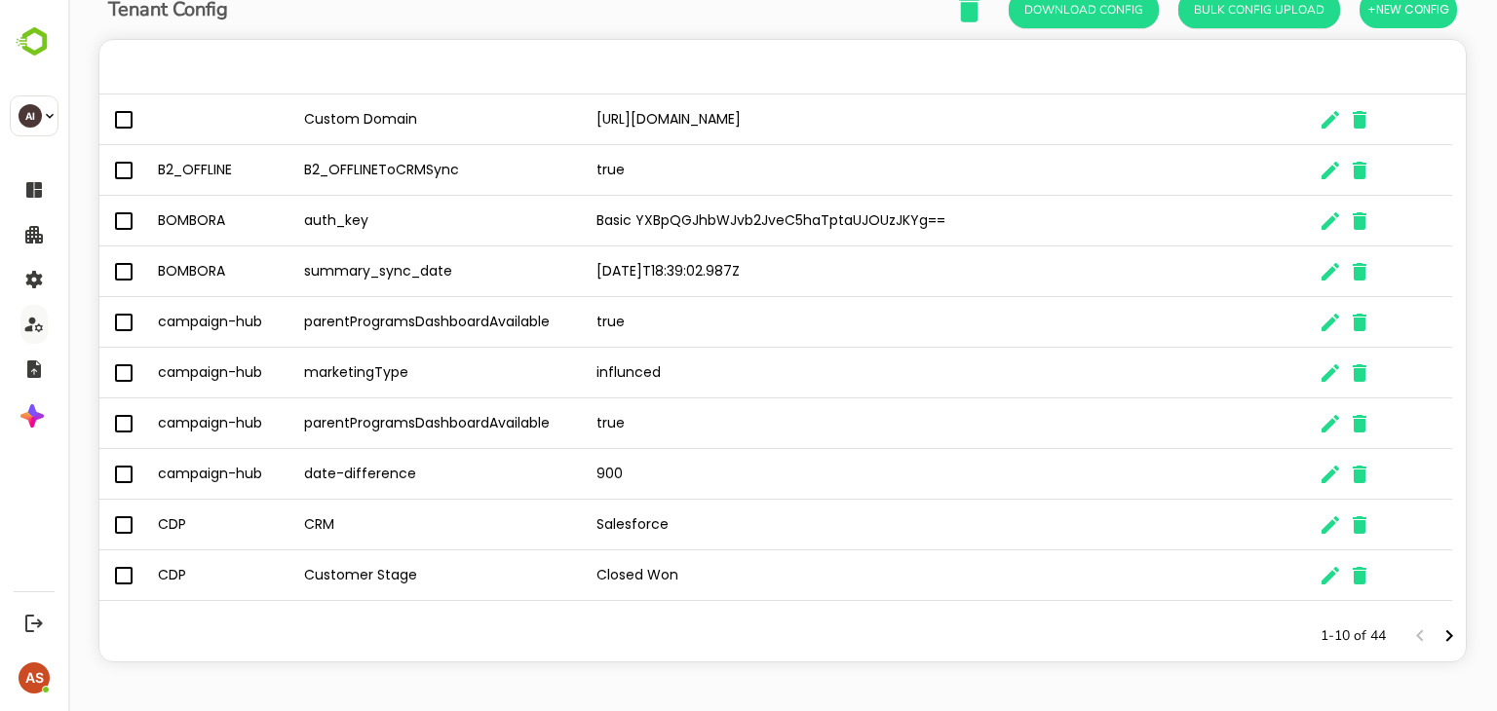
scroll to position [127, 0]
click at [1446, 634] on icon "Next page" at bounding box center [1449, 638] width 7 height 12
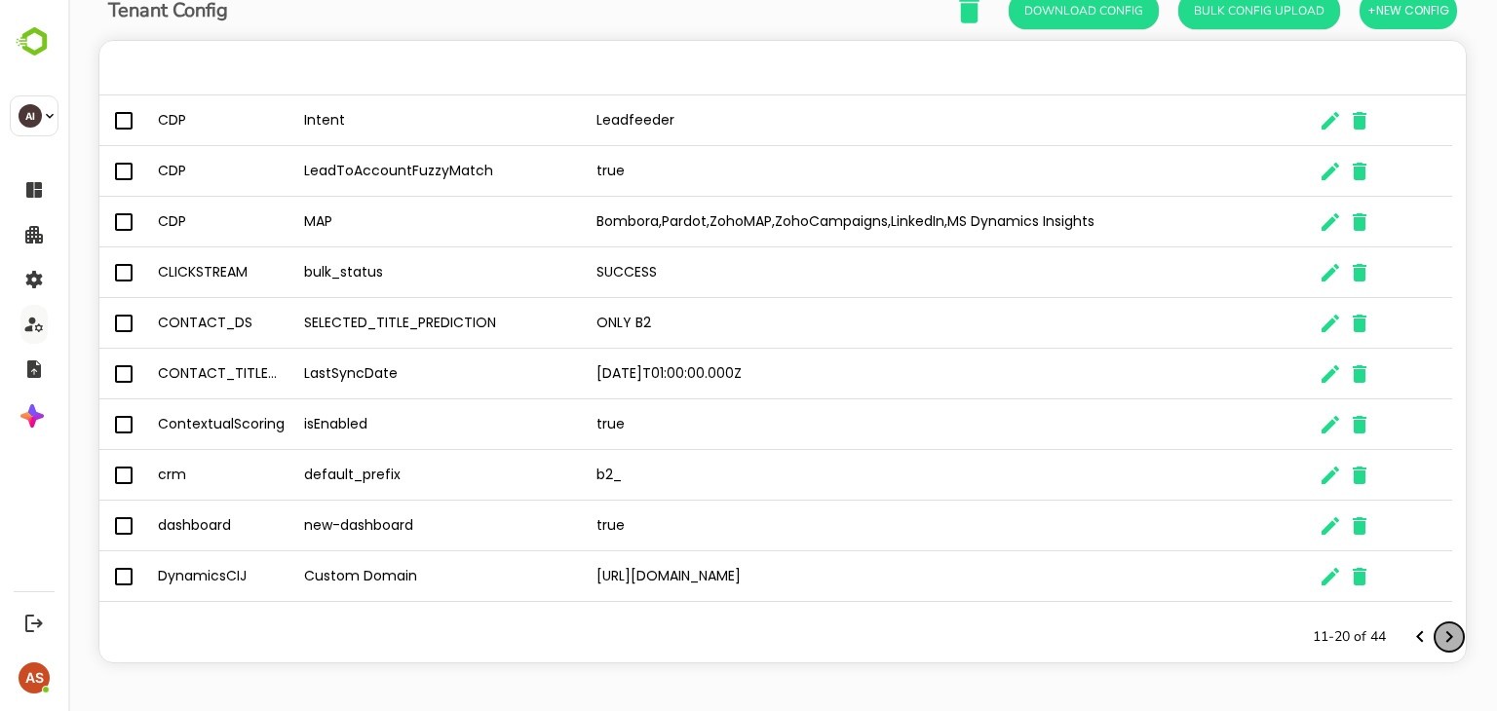
click at [1446, 634] on icon "Next page" at bounding box center [1449, 638] width 7 height 12
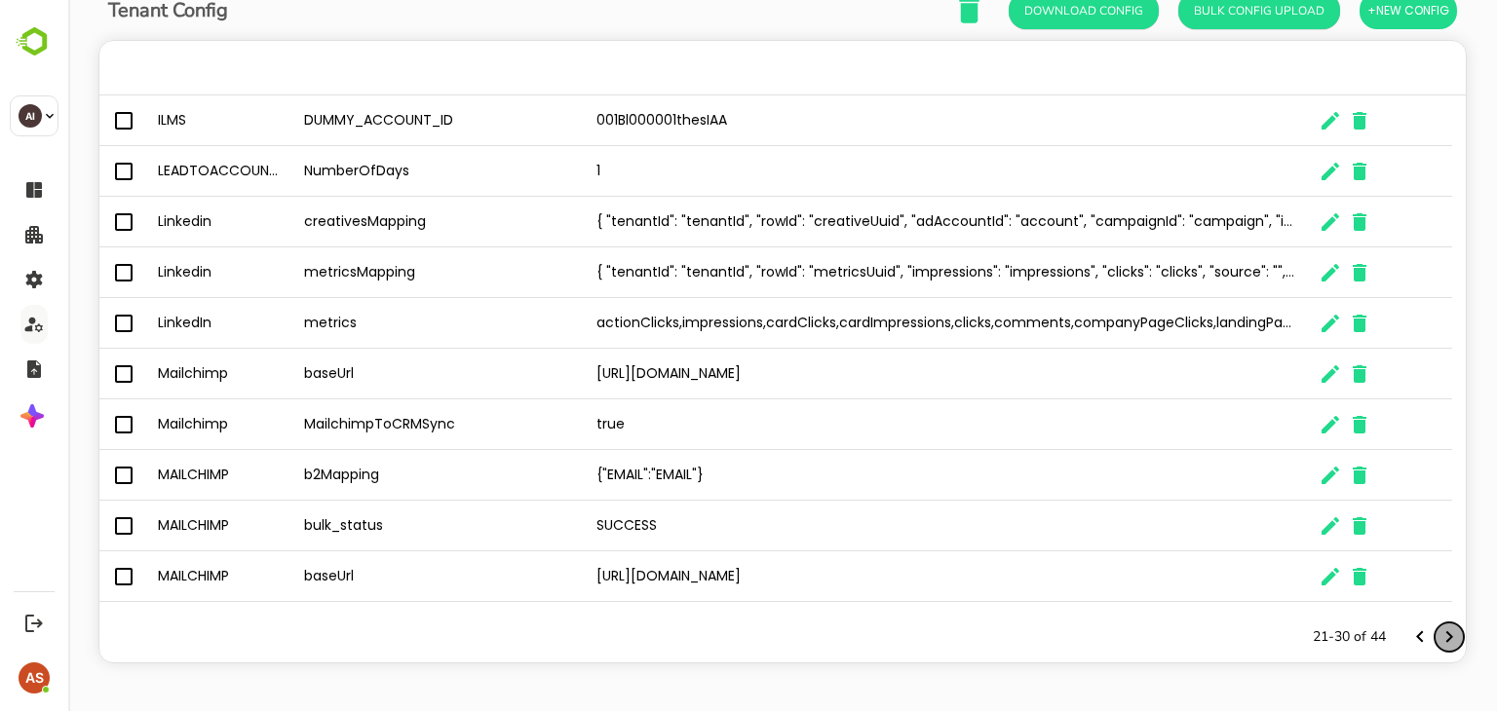
click at [1446, 634] on icon "Next page" at bounding box center [1449, 638] width 7 height 12
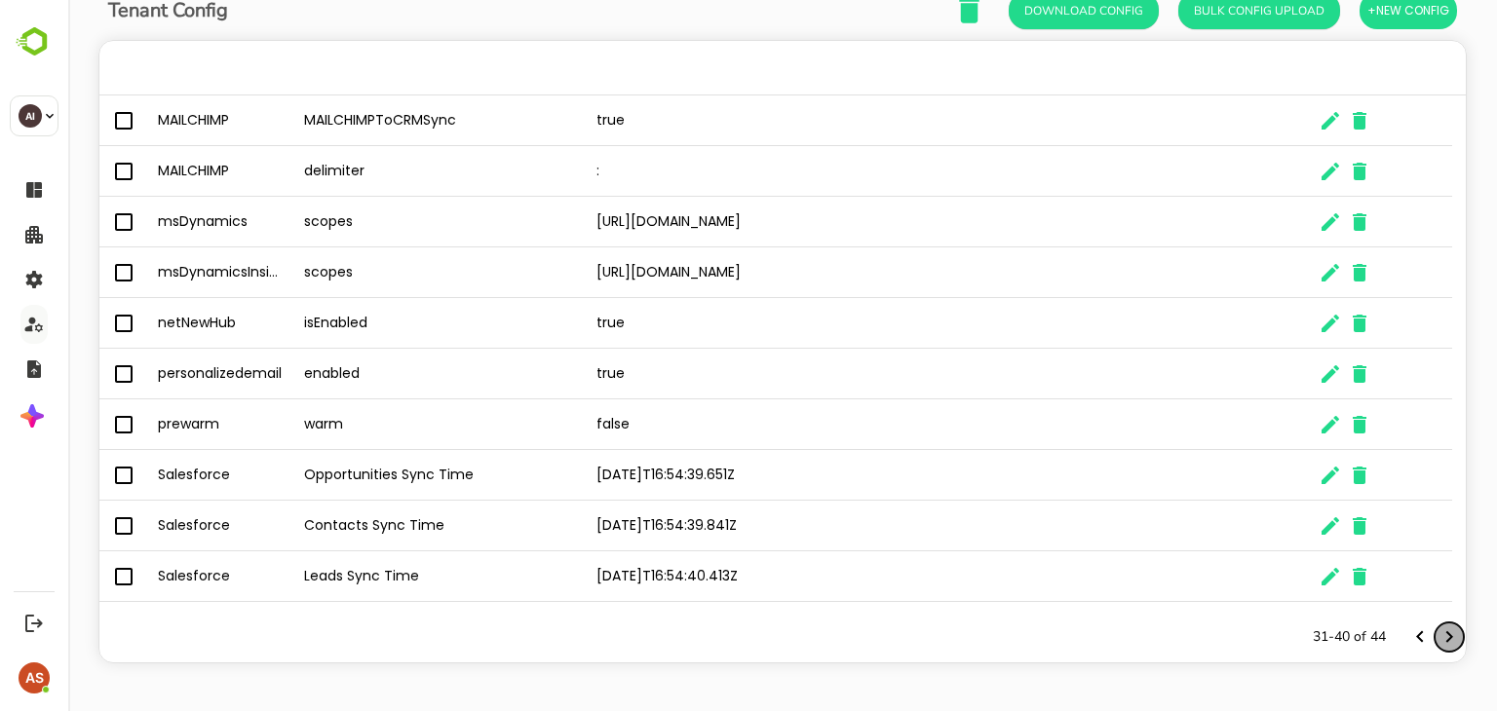
click at [1446, 634] on icon "Next page" at bounding box center [1449, 638] width 7 height 12
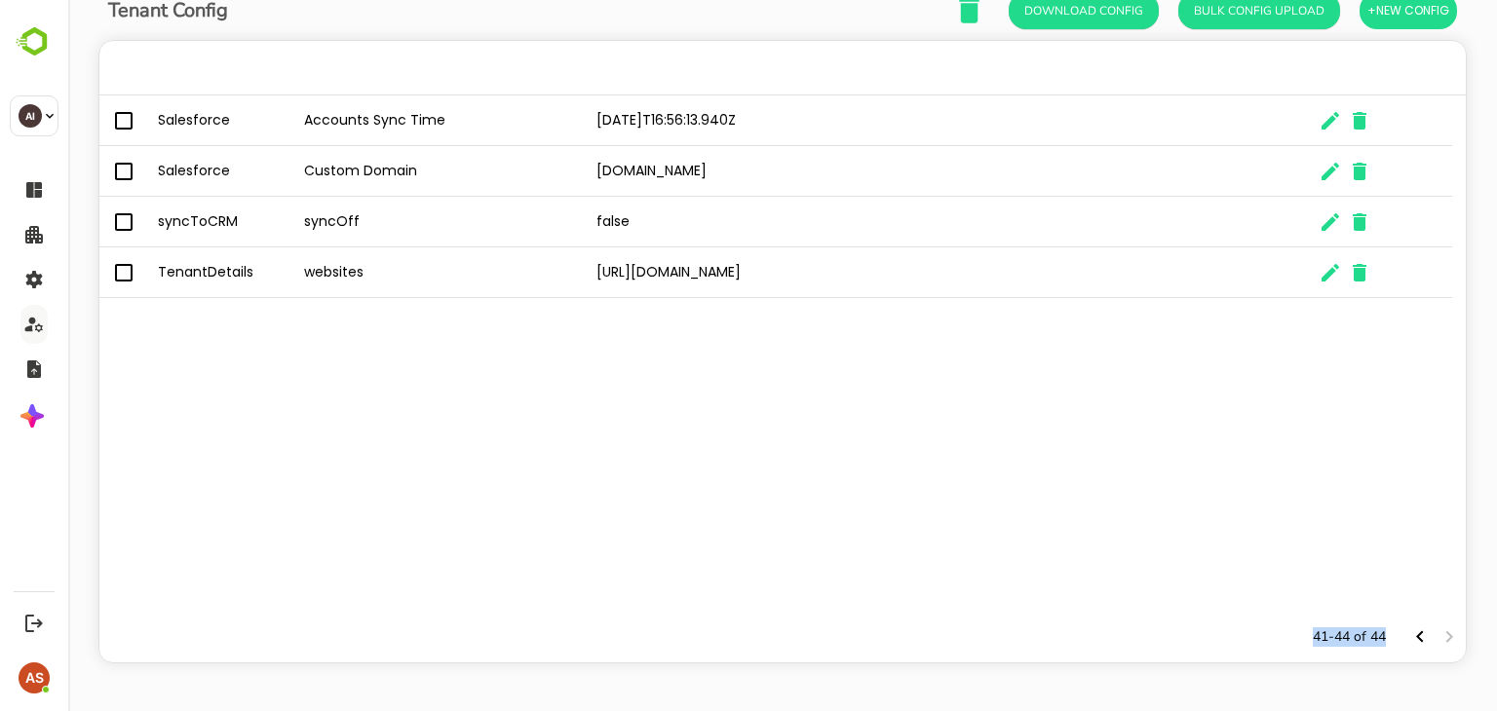
click at [1435, 634] on div "The User Data" at bounding box center [1434, 637] width 58 height 29
click at [1408, 637] on icon "Previous page" at bounding box center [1419, 637] width 23 height 23
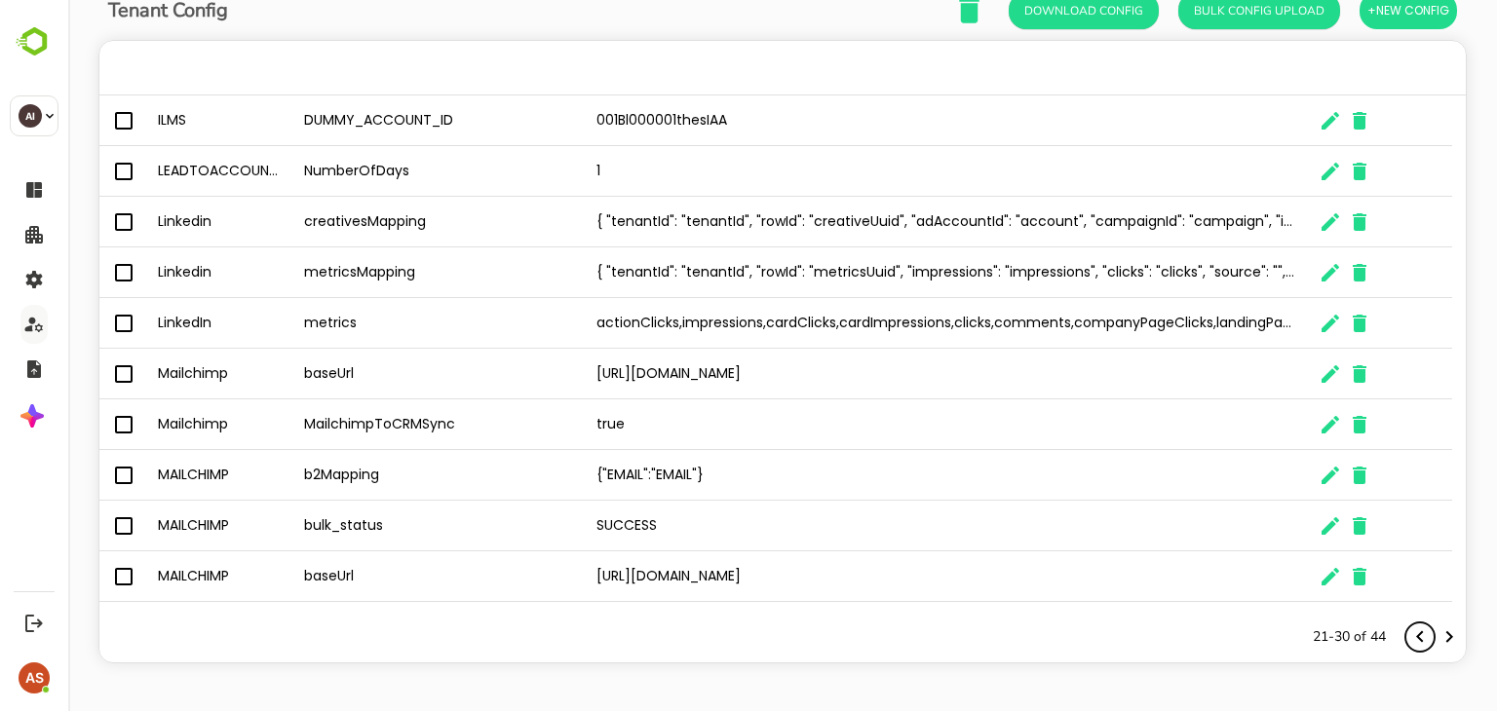
click at [1408, 637] on icon "Previous page" at bounding box center [1419, 637] width 23 height 23
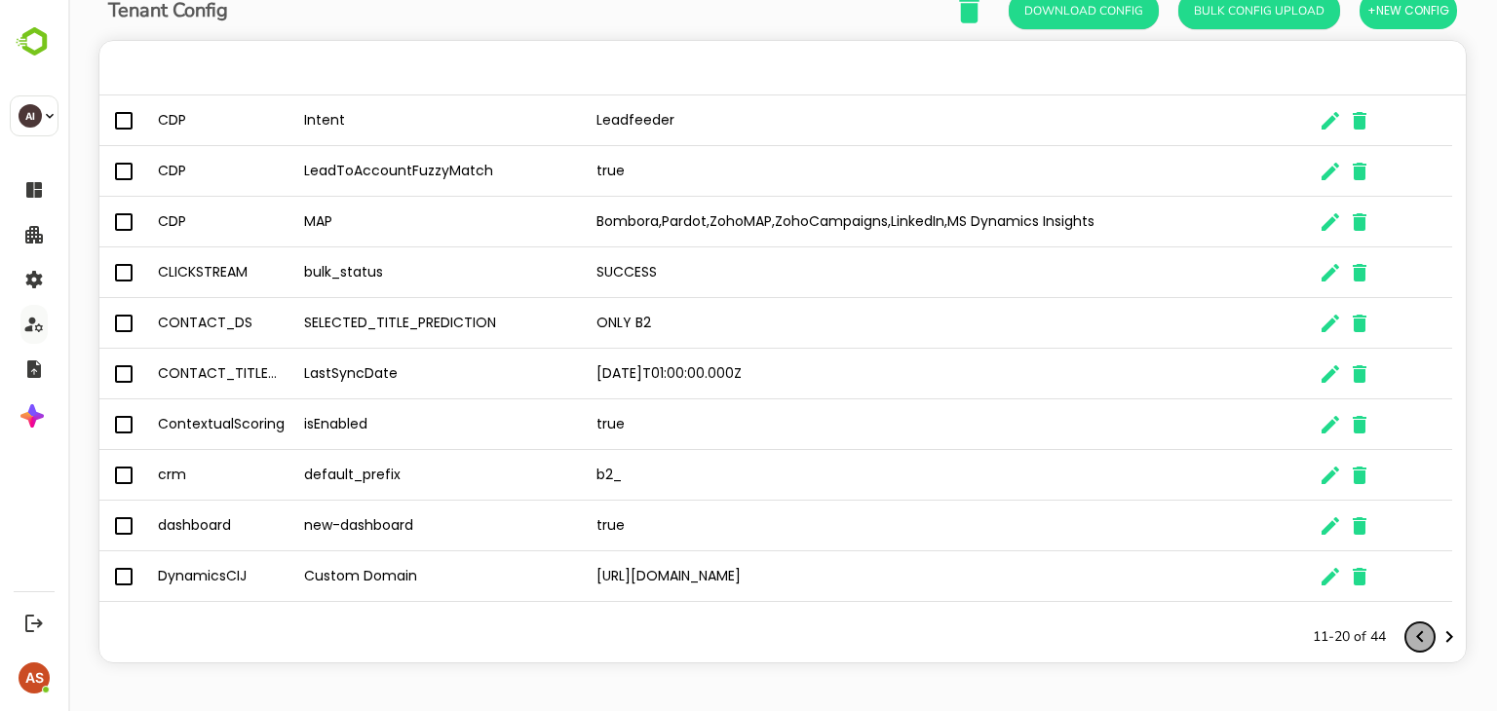
click at [1408, 637] on icon "Previous page" at bounding box center [1419, 637] width 23 height 23
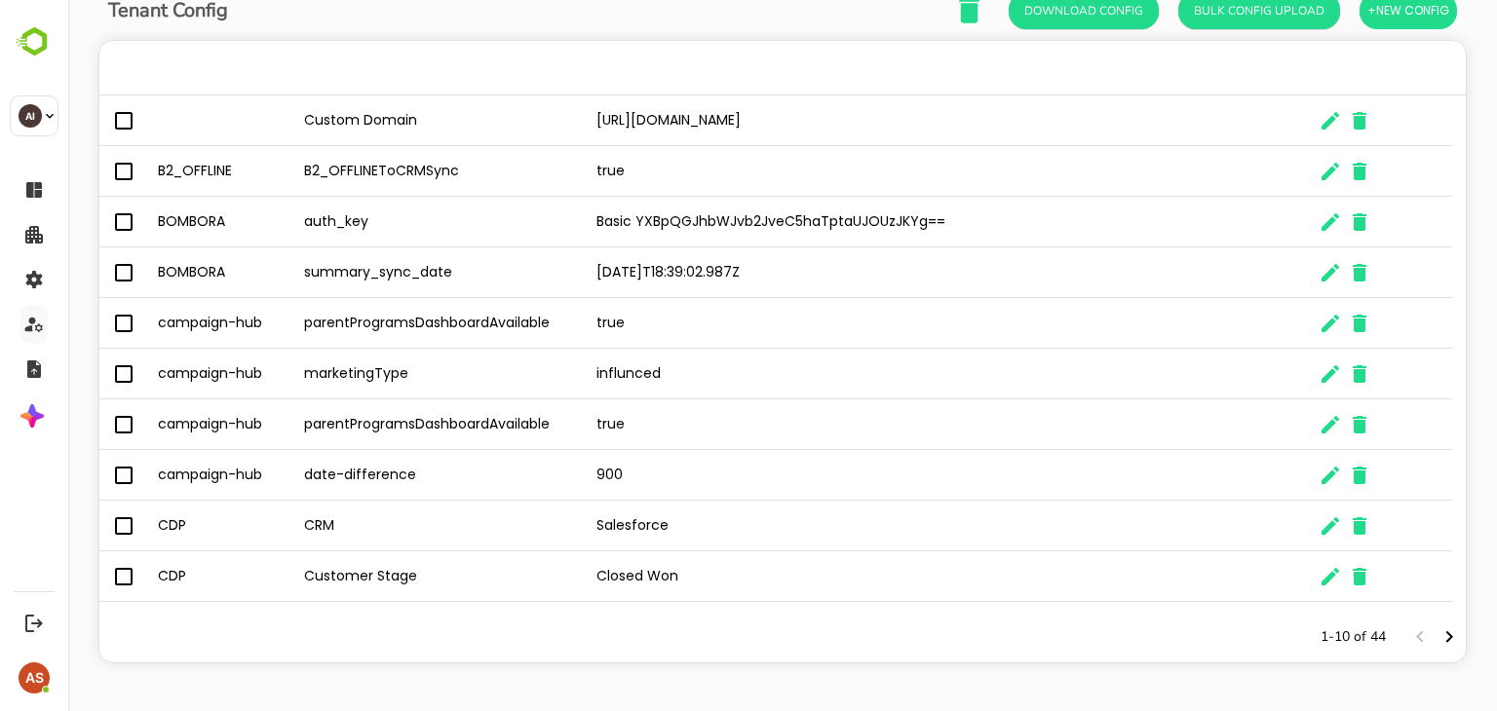
click at [1408, 637] on div "The User Data" at bounding box center [1434, 637] width 58 height 29
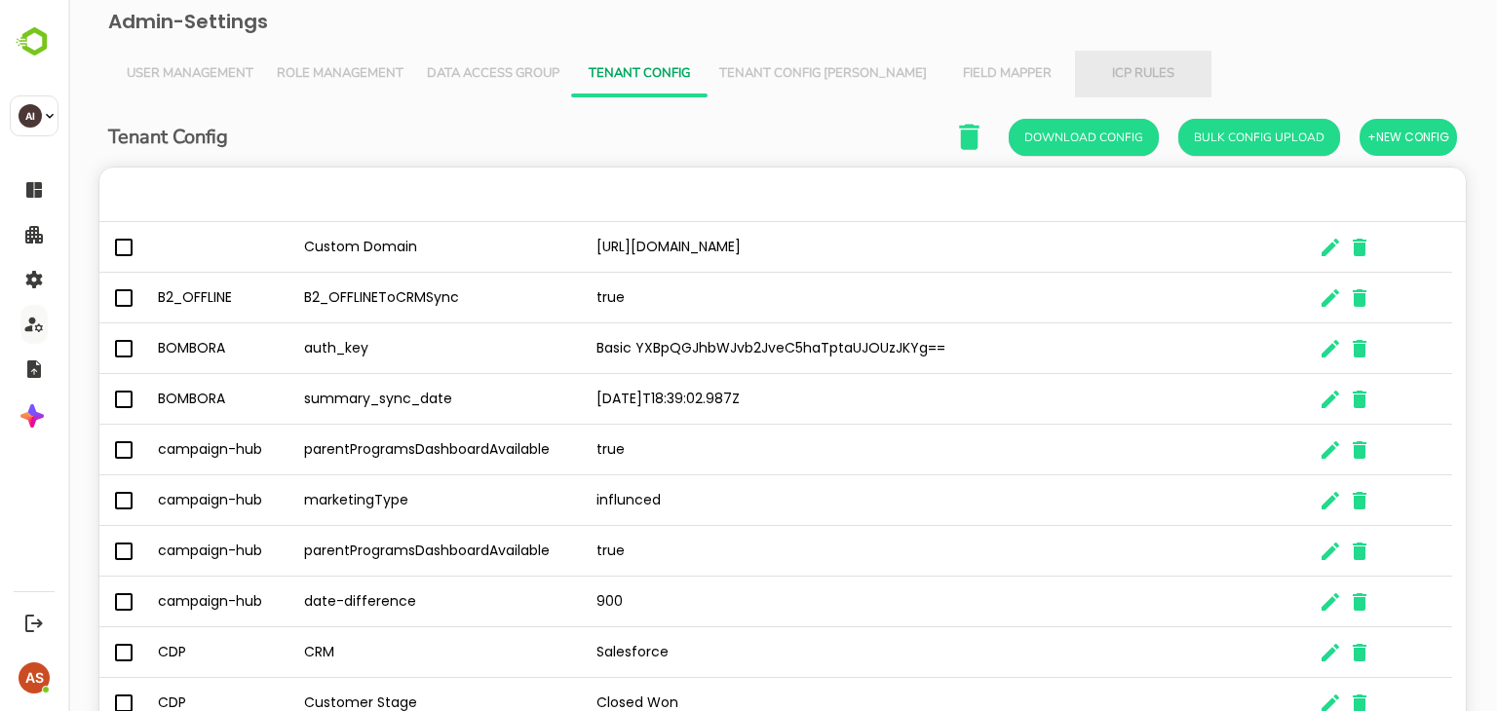
click at [1087, 75] on span "ICP Rules" at bounding box center [1143, 74] width 113 height 16
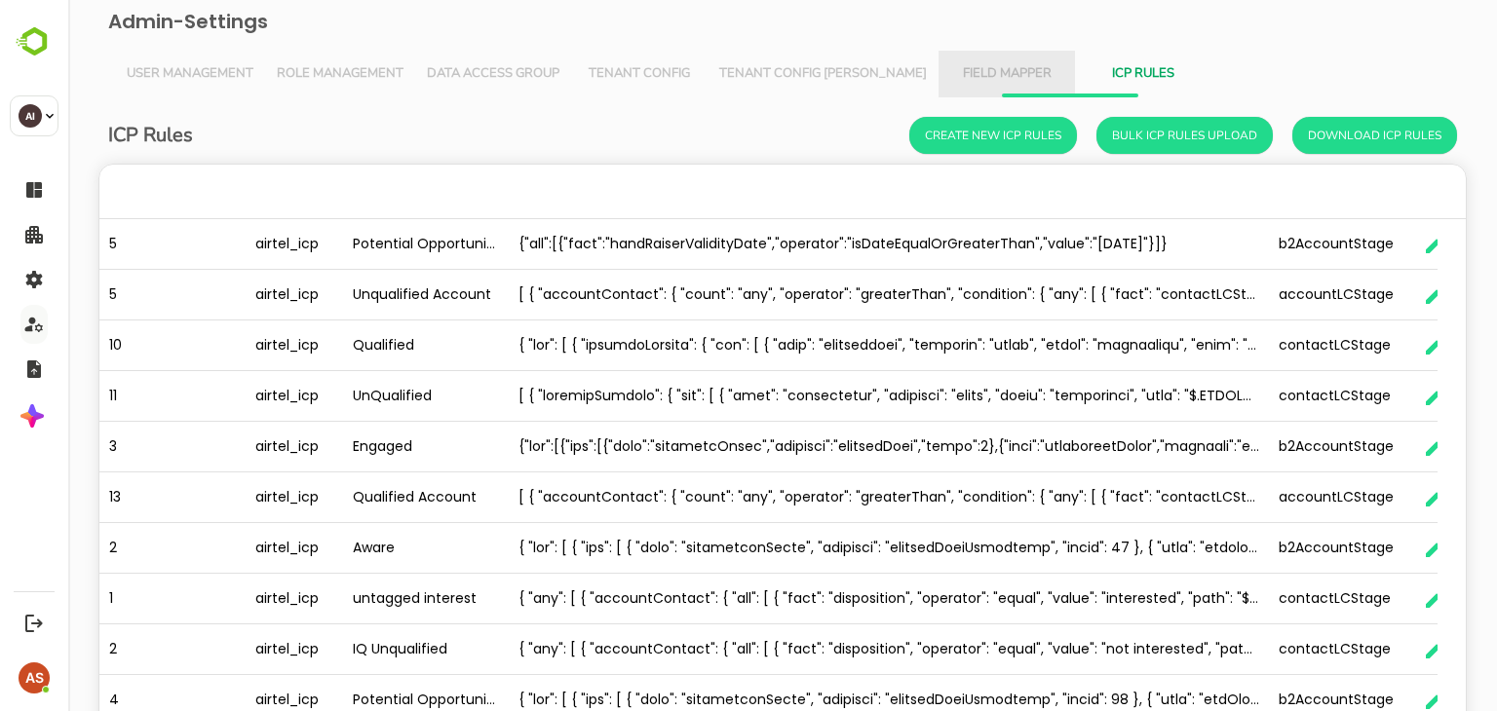
click at [950, 73] on span "Field Mapper" at bounding box center [1006, 74] width 113 height 16
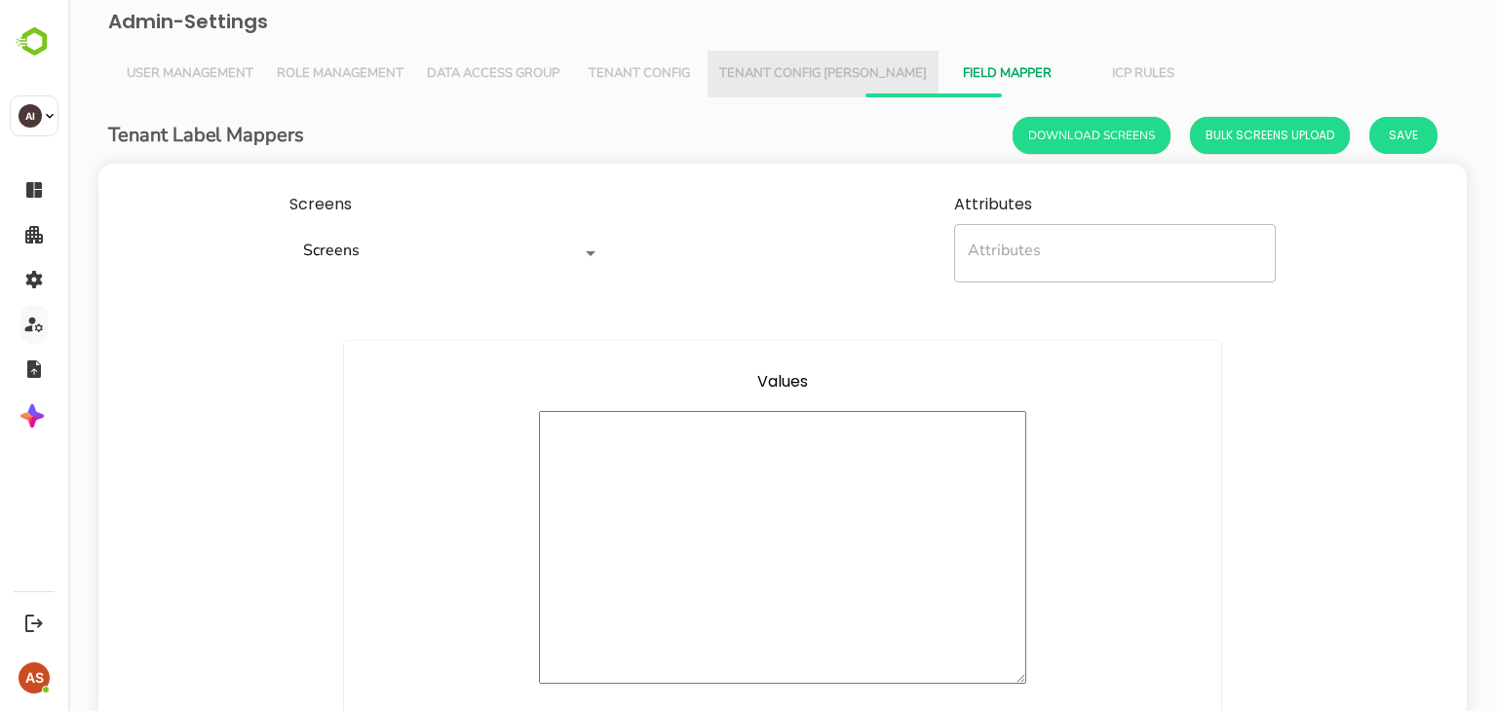
click at [823, 61] on button "Tenant Config [PERSON_NAME]" at bounding box center [823, 74] width 231 height 47
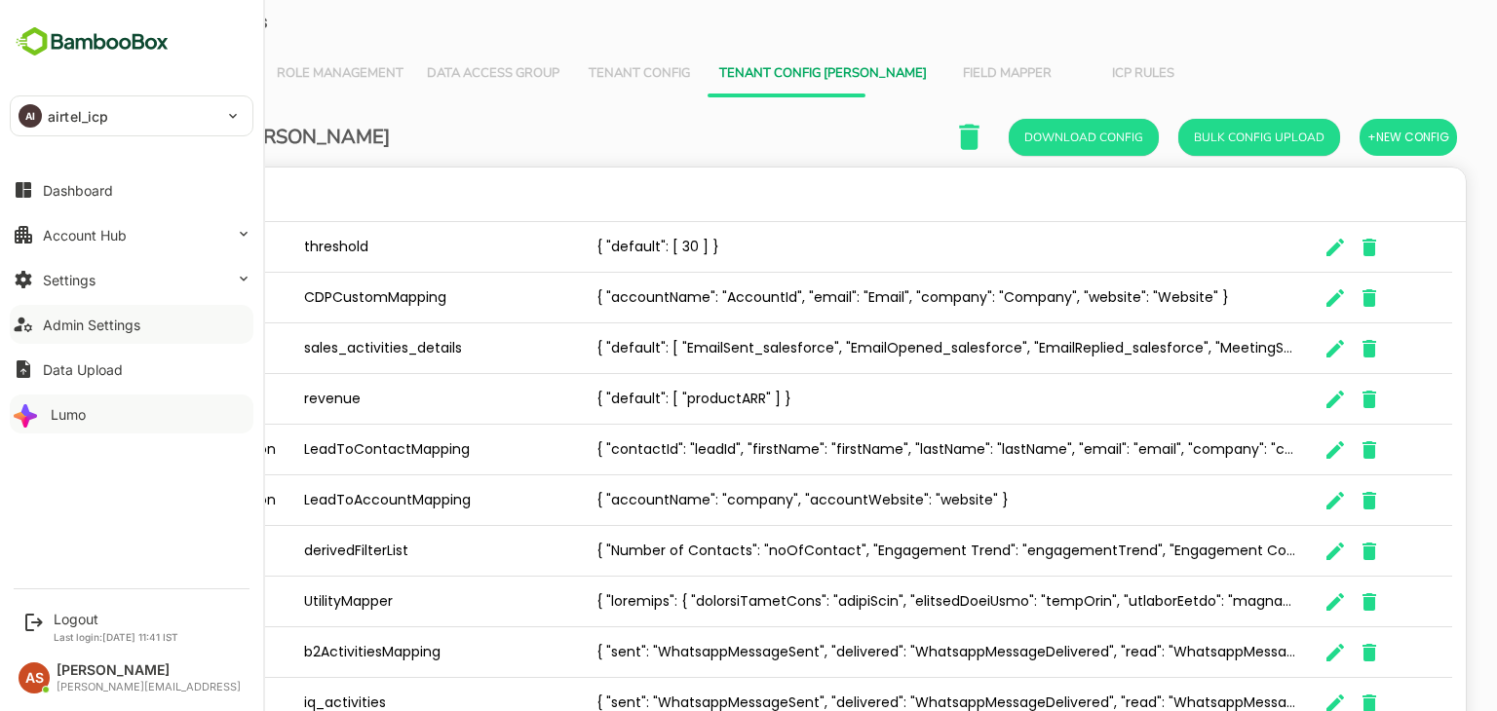
click at [75, 412] on div "Lumo" at bounding box center [68, 414] width 35 height 17
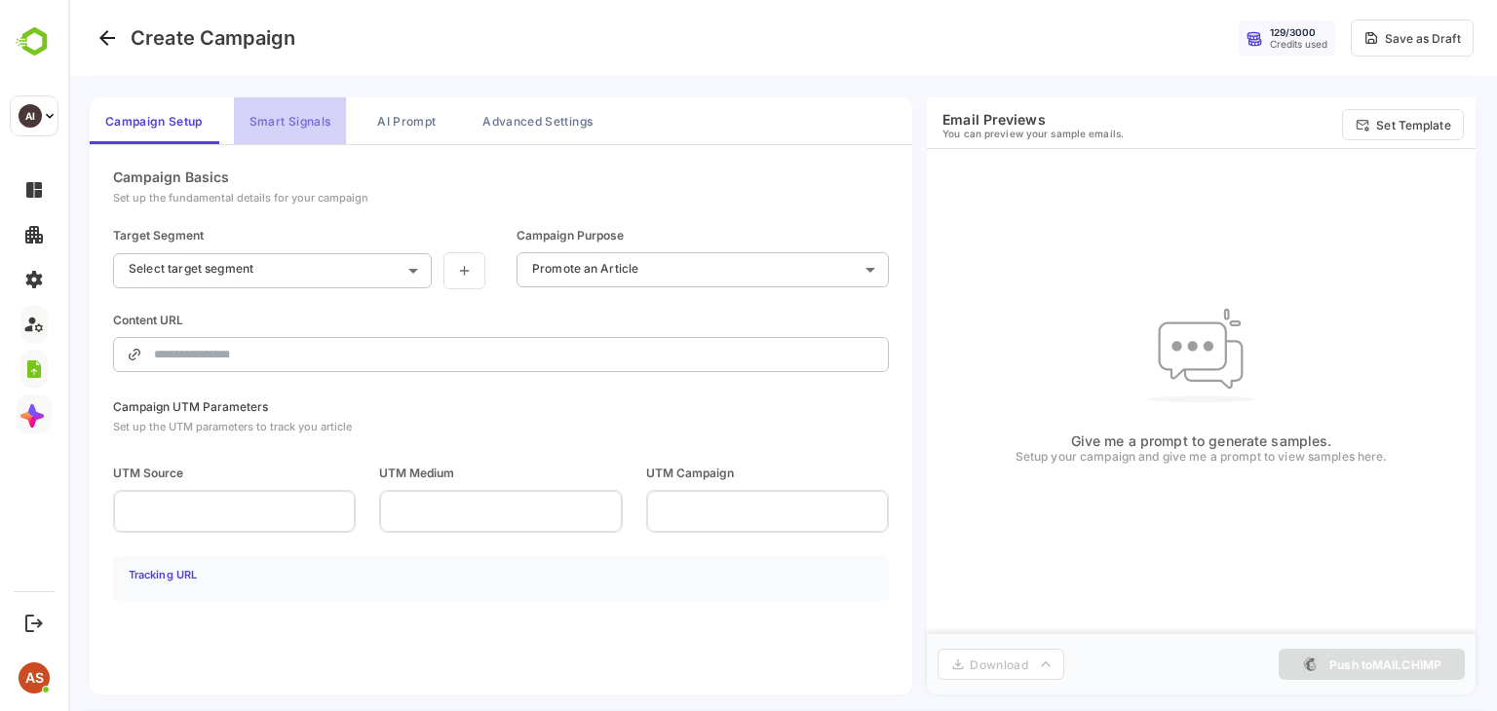
click at [305, 116] on button "Smart Signals" at bounding box center [290, 120] width 112 height 47
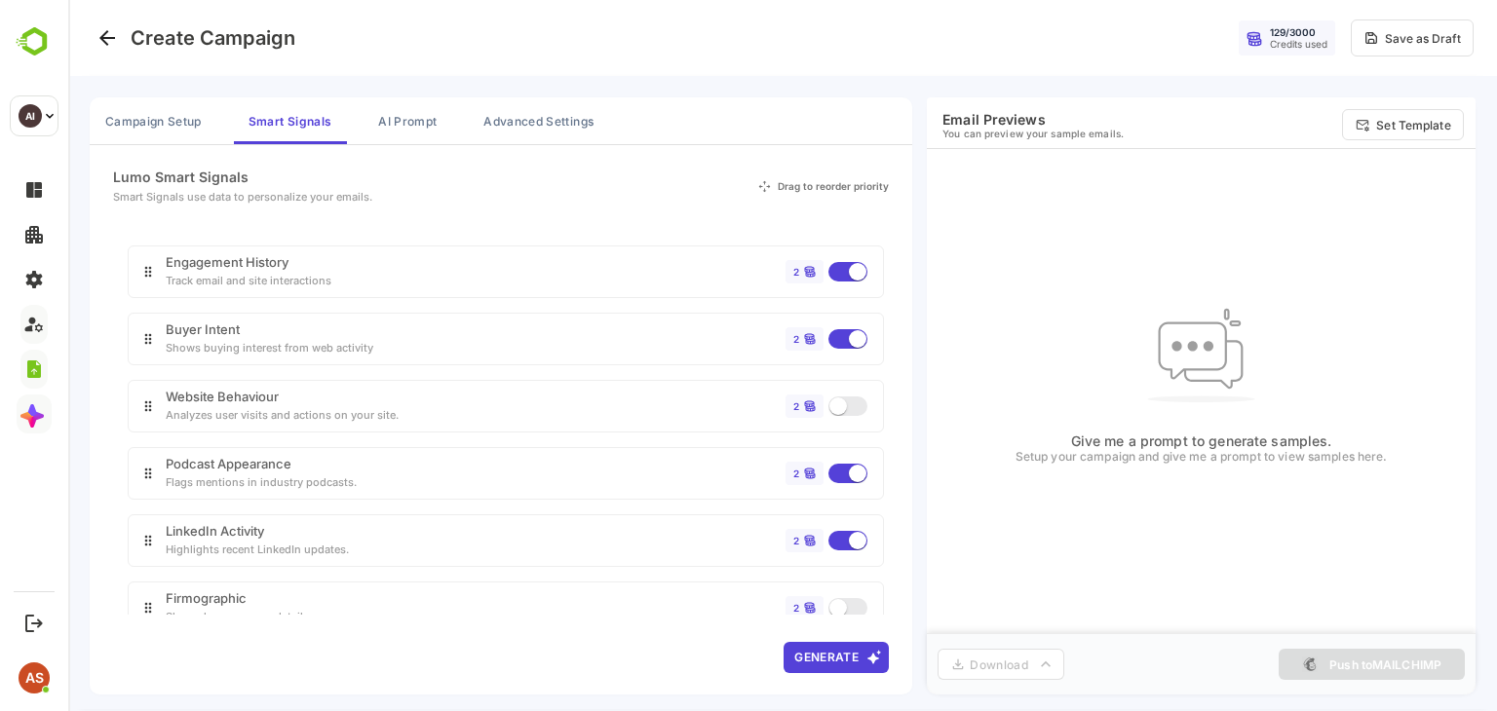
click at [304, 278] on div "Track email and site interactions" at bounding box center [249, 281] width 166 height 14
click at [298, 267] on div "Engagement History Track email and site interactions" at bounding box center [249, 271] width 166 height 31
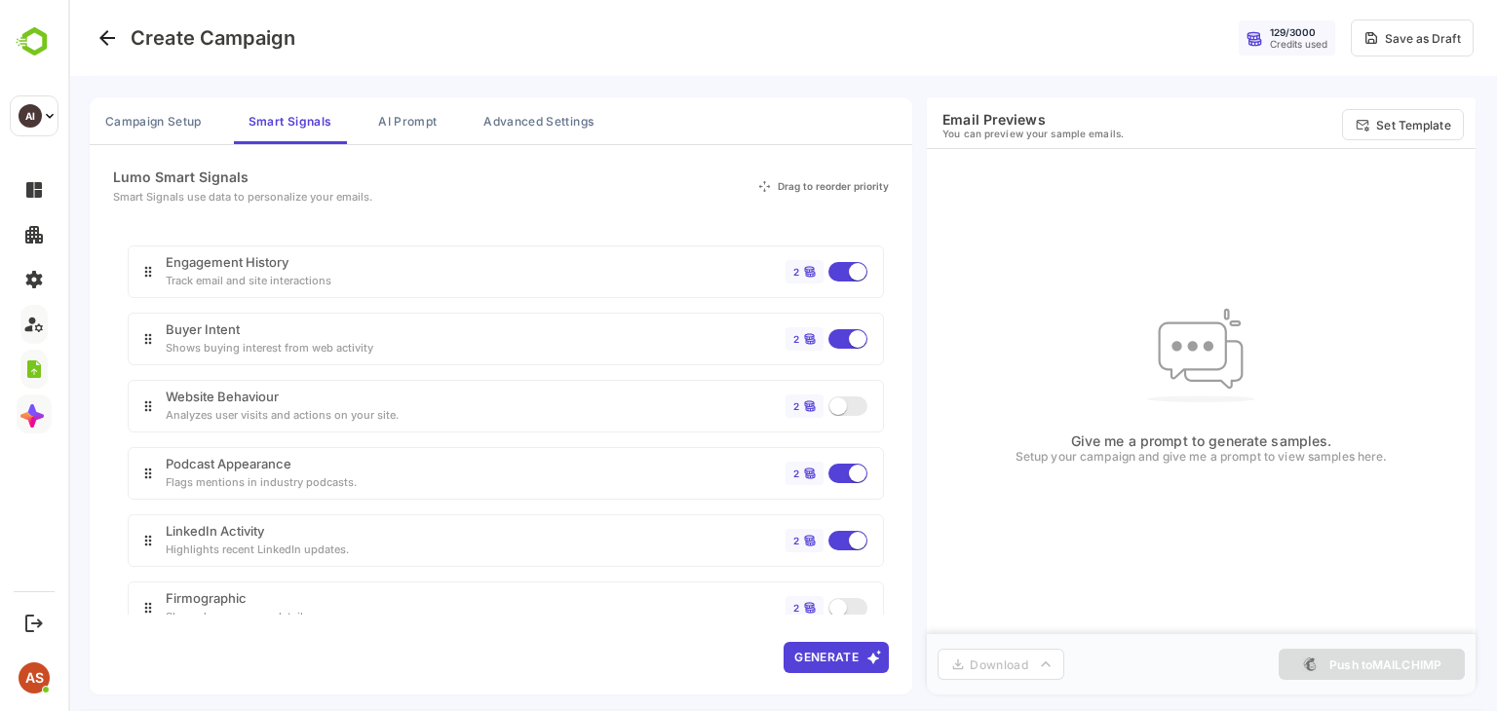
click at [298, 267] on div "Engagement History Track email and site interactions" at bounding box center [249, 271] width 166 height 31
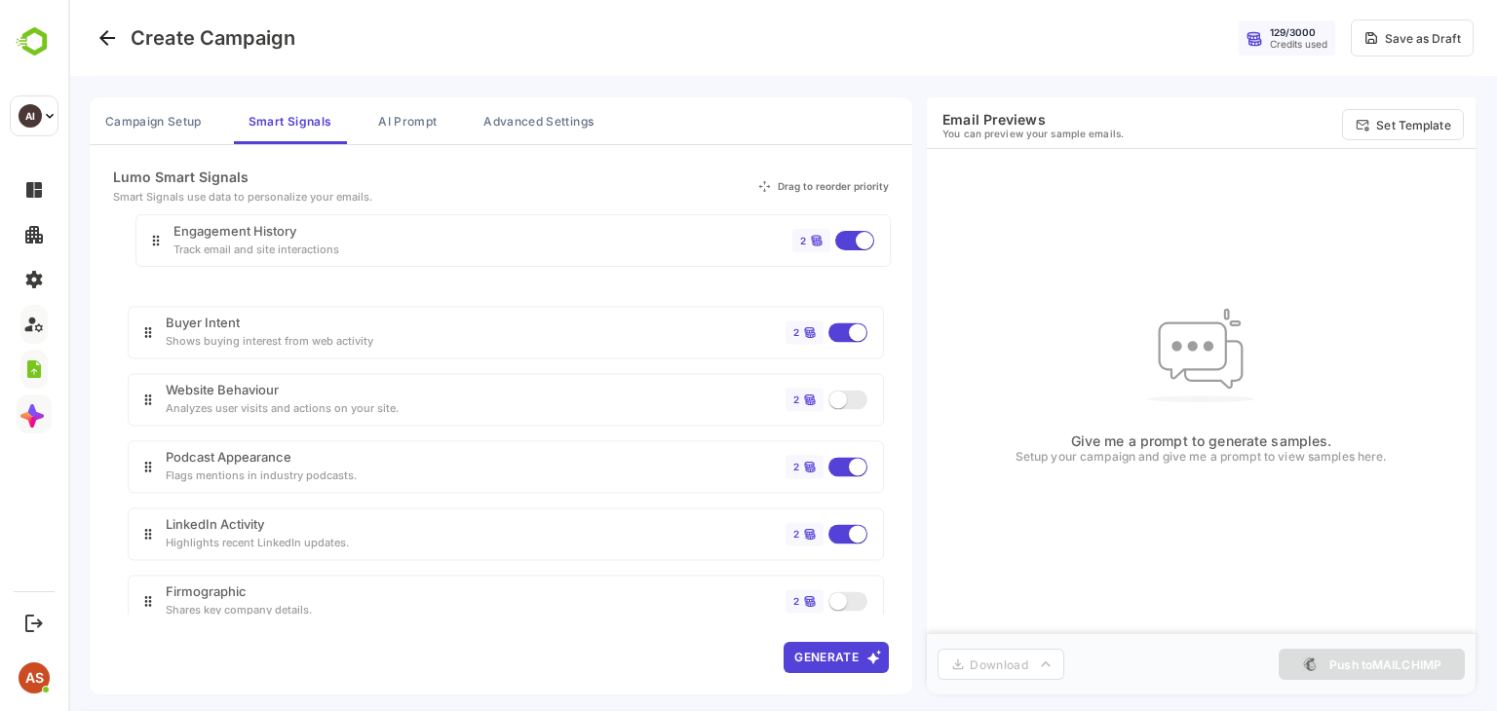
drag, startPoint x: 167, startPoint y: 270, endPoint x: 180, endPoint y: 241, distance: 32.3
click at [180, 241] on div "Engagement History Track email and site interactions 2 Buyer Intent Shows buyin…" at bounding box center [501, 462] width 776 height 463
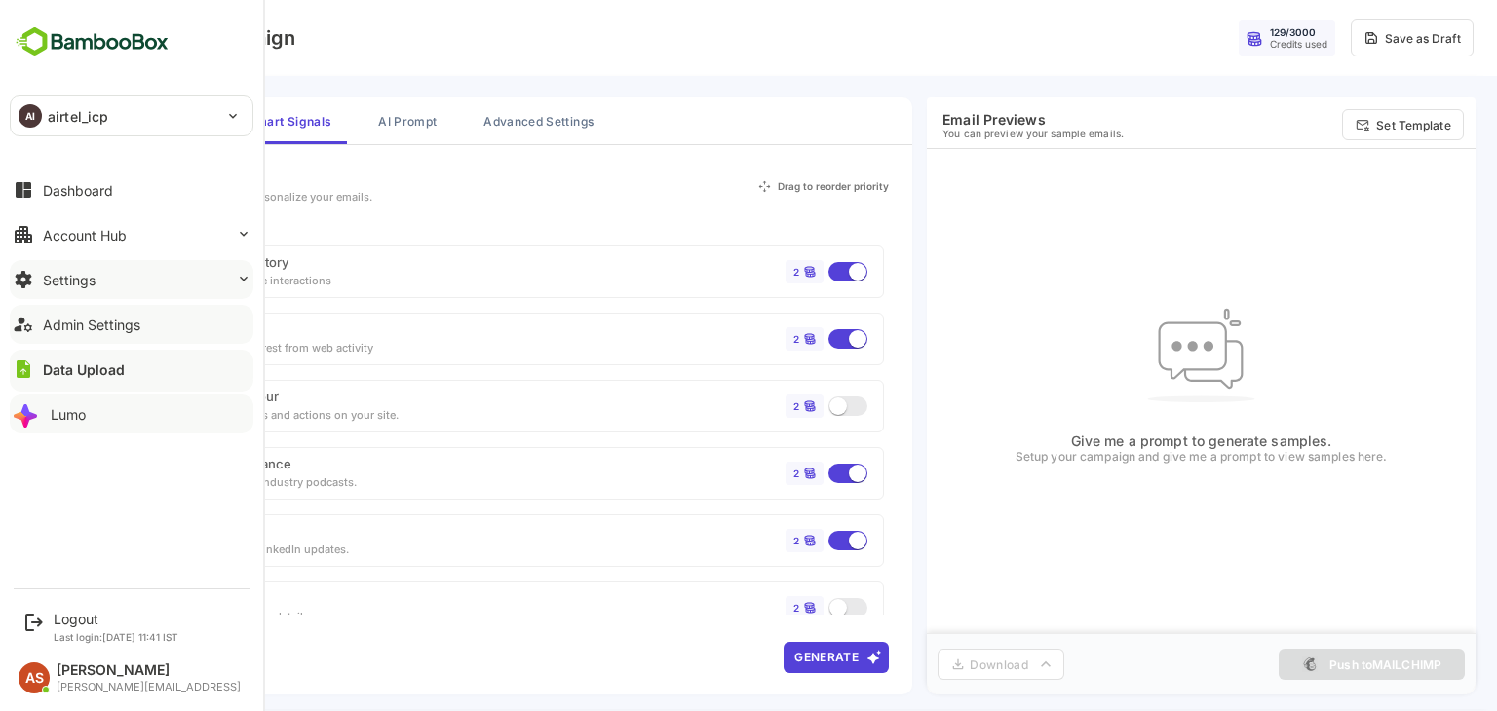
click at [179, 274] on button "Settings" at bounding box center [132, 279] width 244 height 39
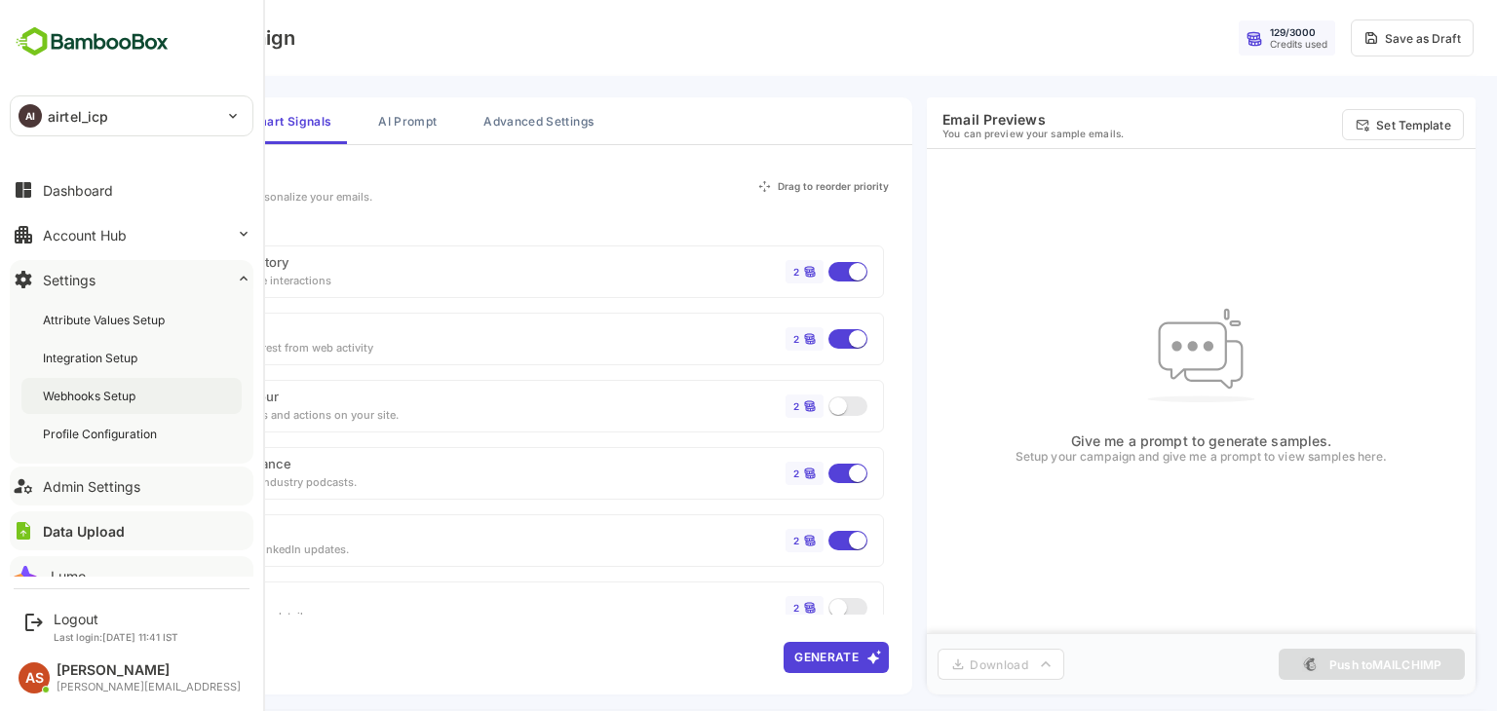
click at [115, 395] on div "Webhooks Setup" at bounding box center [91, 396] width 96 height 17
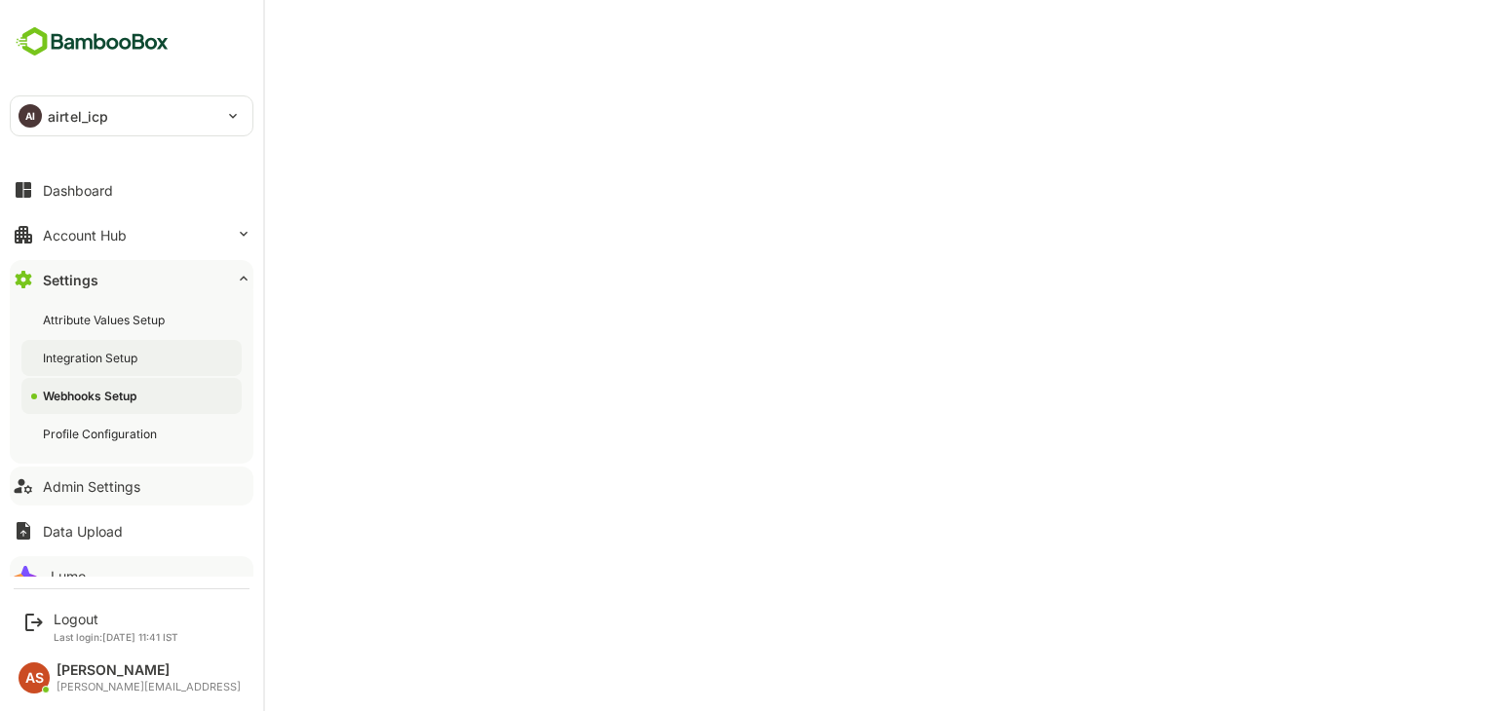
click at [128, 348] on div "Integration Setup" at bounding box center [131, 358] width 220 height 36
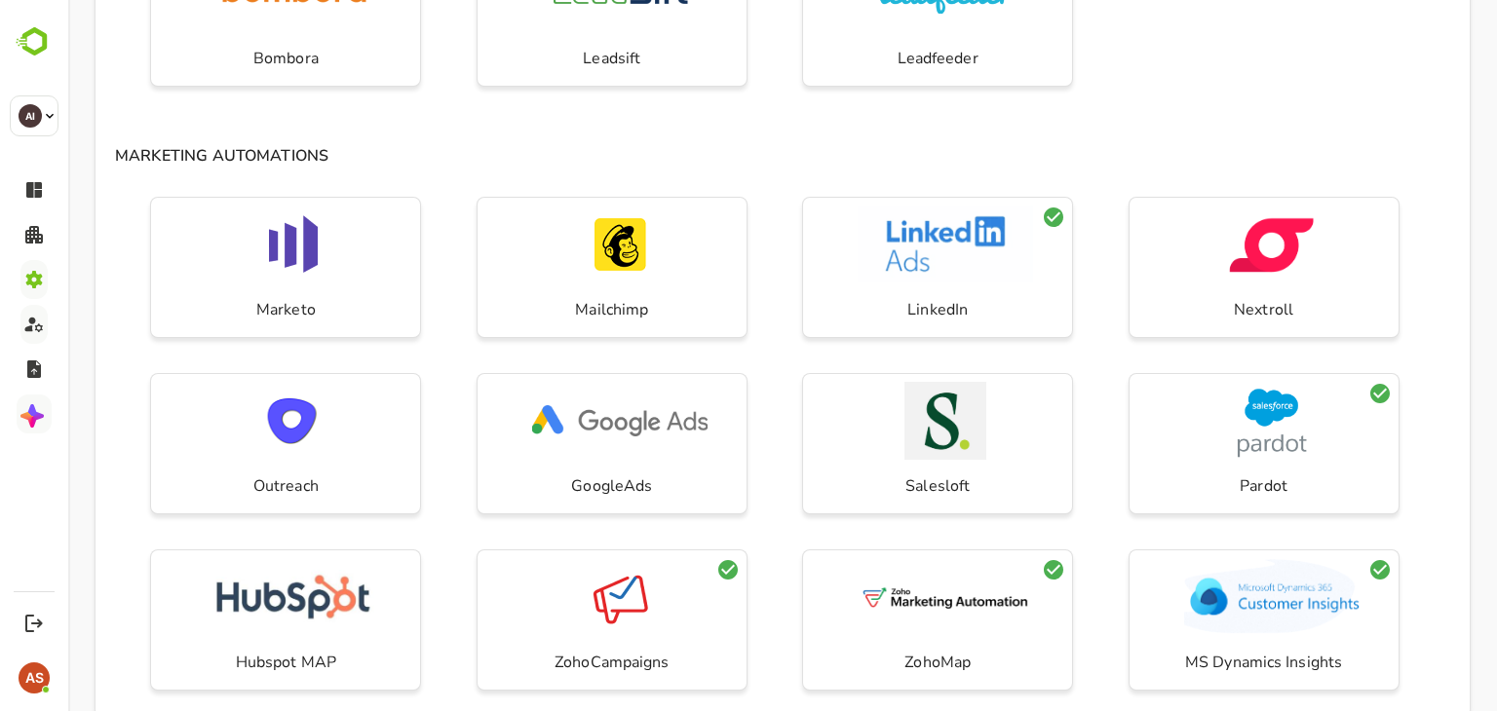
scroll to position [580, 0]
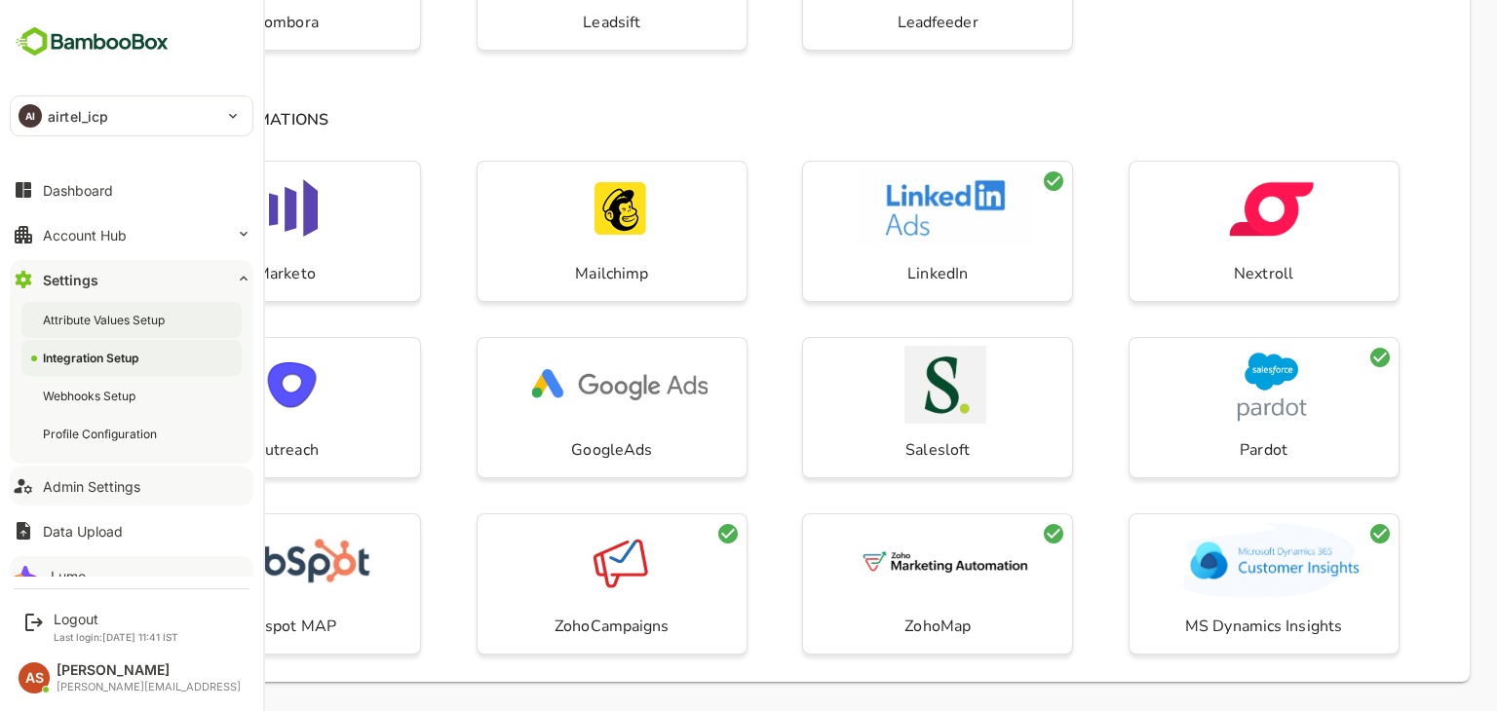
click at [160, 315] on div "Attribute Values Setup" at bounding box center [106, 320] width 126 height 17
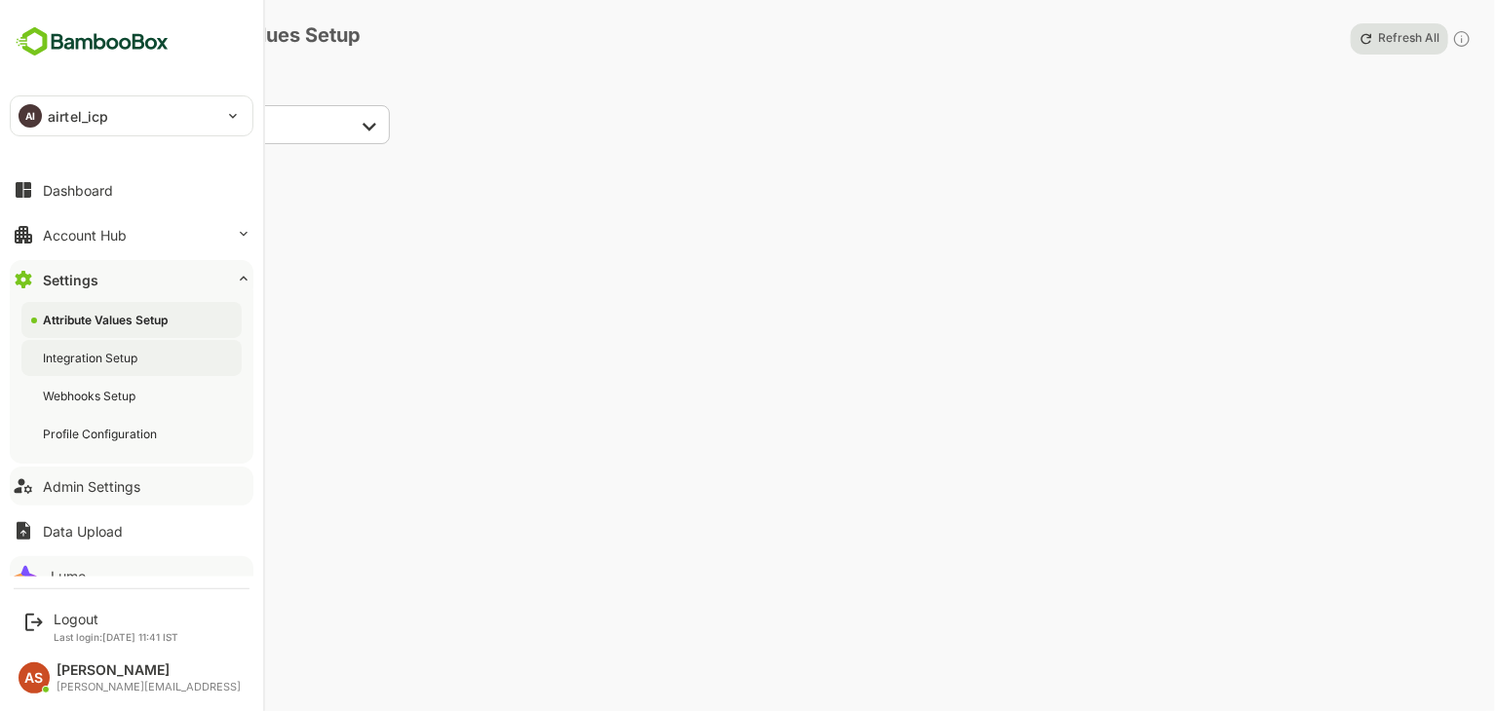
click at [116, 363] on div "Integration Setup" at bounding box center [92, 358] width 98 height 17
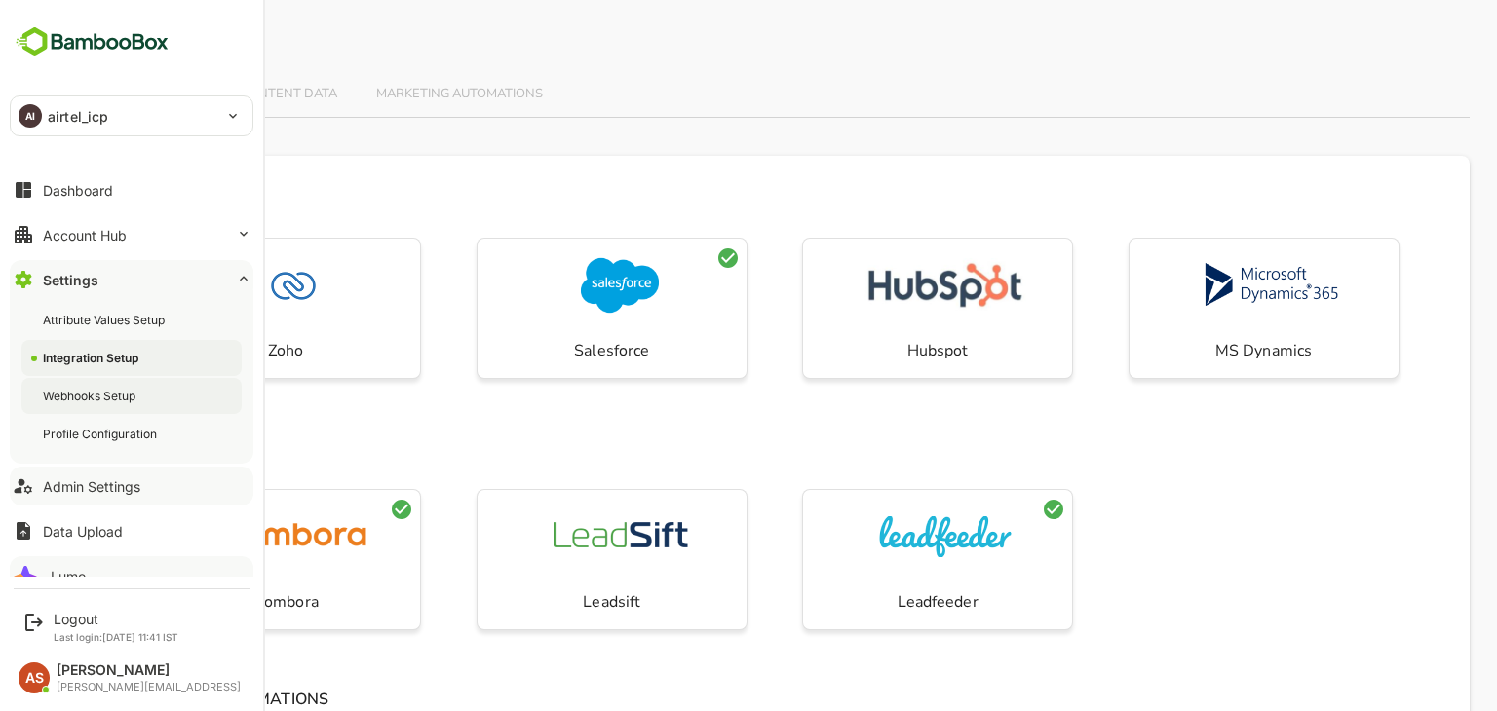
click at [128, 399] on div "Webhooks Setup" at bounding box center [91, 396] width 96 height 17
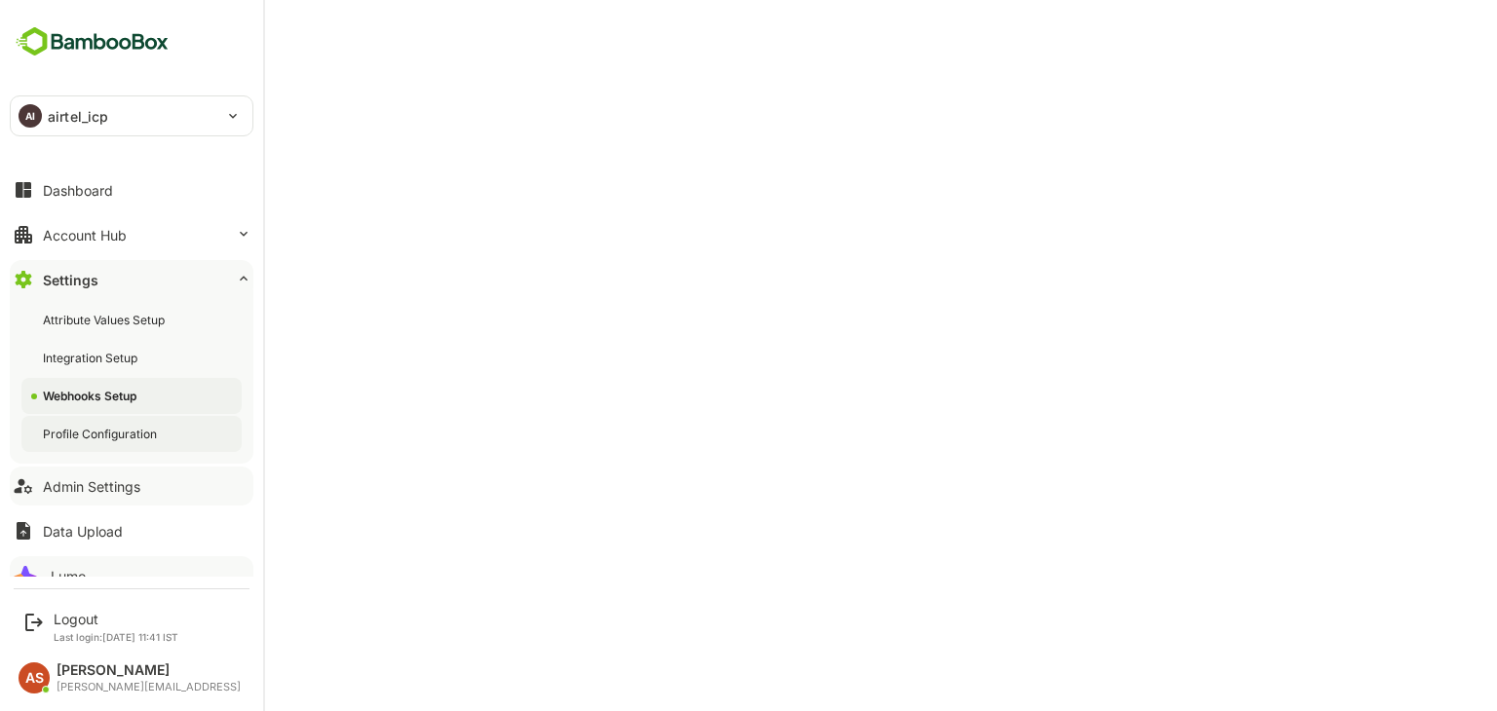
click at [125, 430] on div "Profile Configuration" at bounding box center [102, 434] width 118 height 17
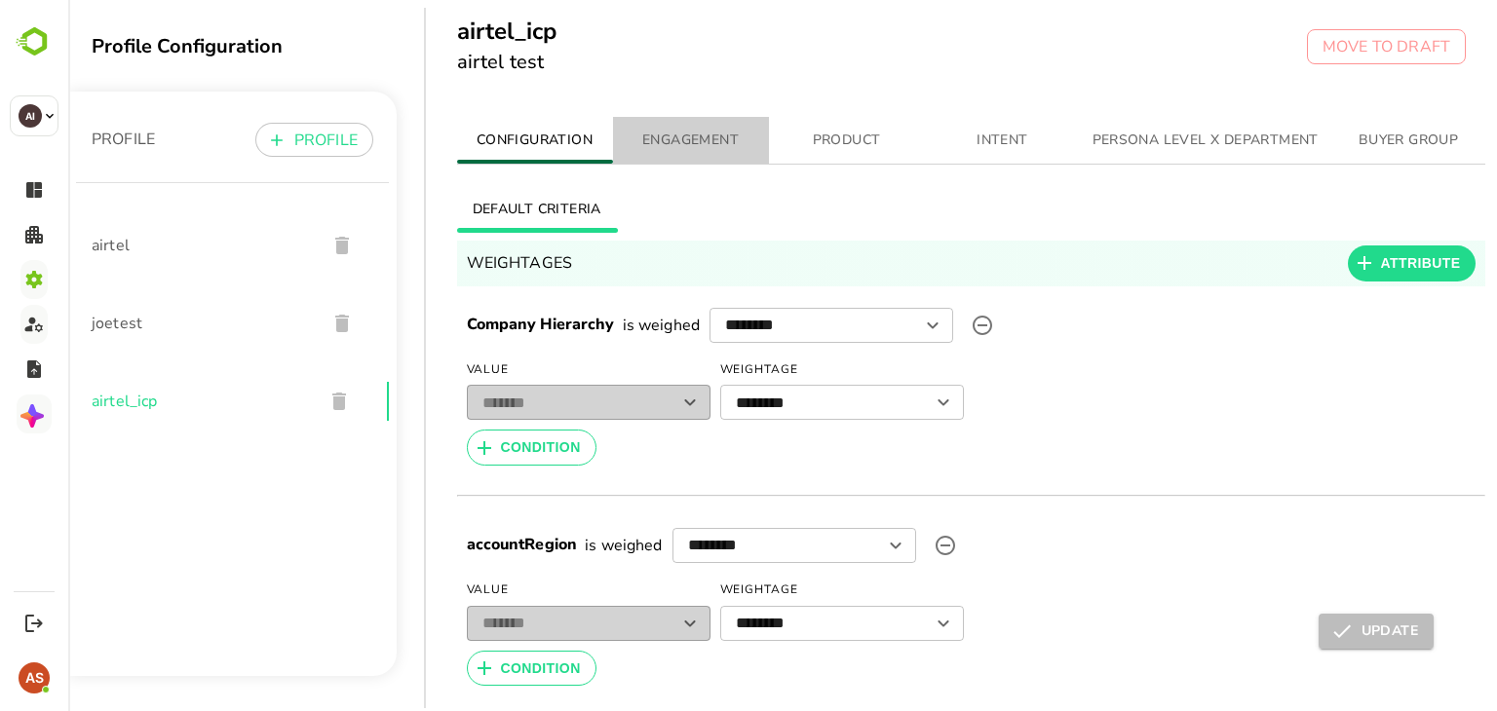
click at [694, 129] on span "ENGAGEMENT" at bounding box center [691, 141] width 133 height 24
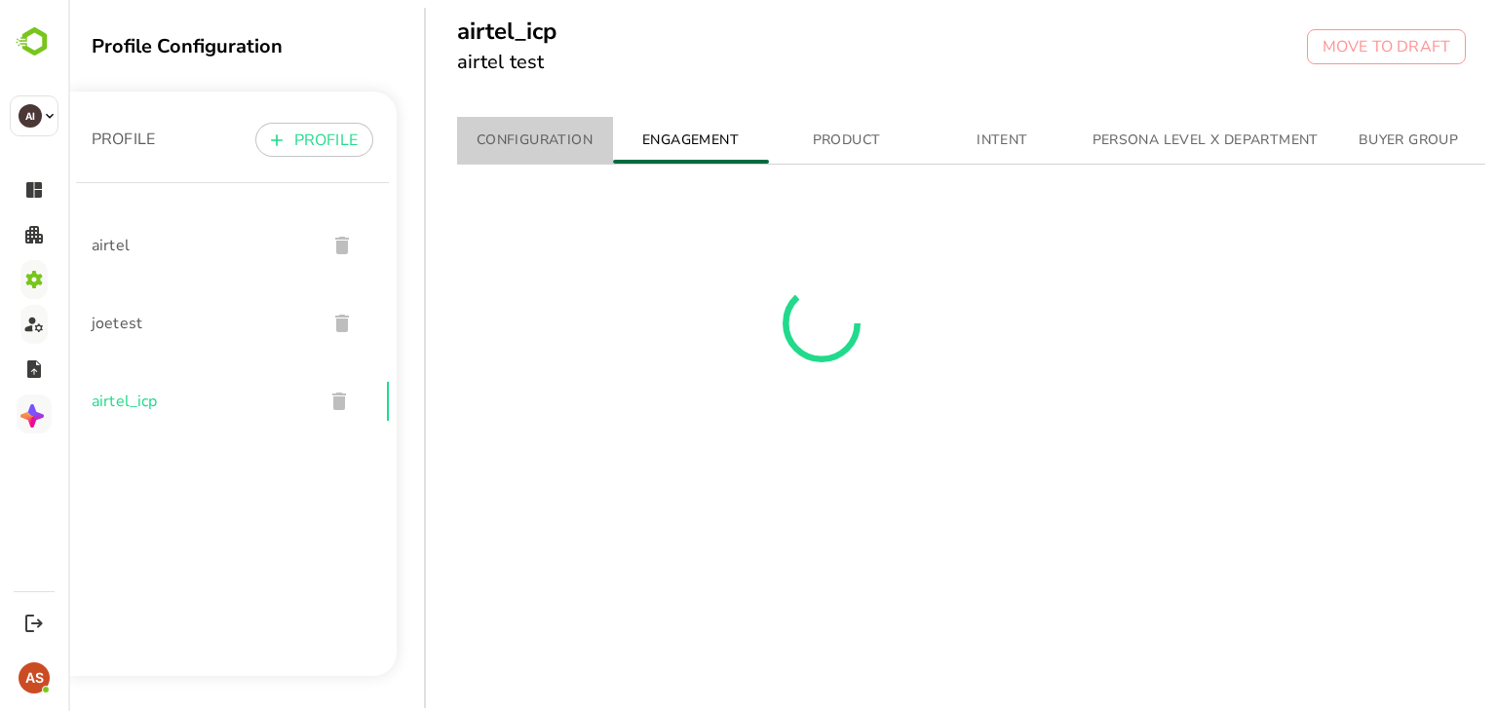
click at [542, 145] on span "CONFIGURATION" at bounding box center [535, 141] width 133 height 24
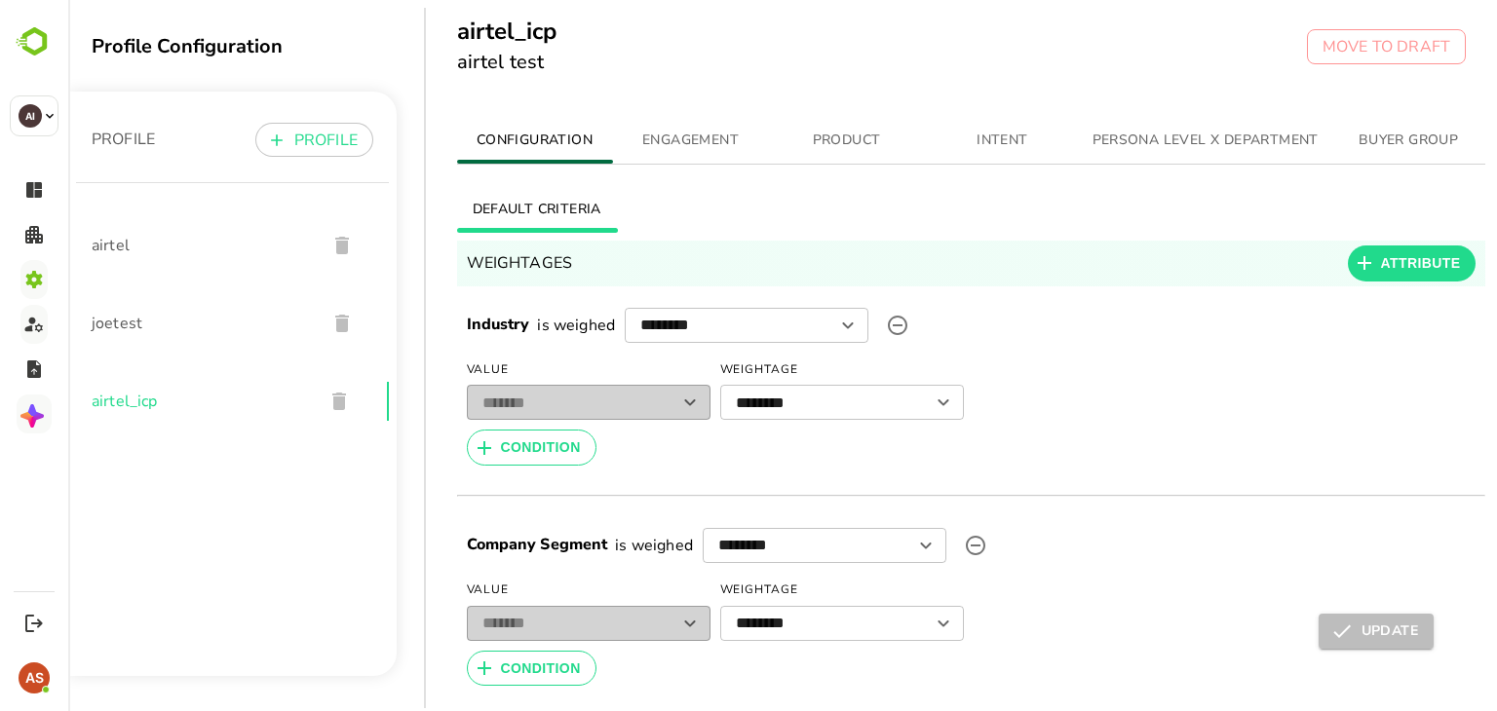
click at [698, 150] on span "ENGAGEMENT" at bounding box center [691, 141] width 133 height 24
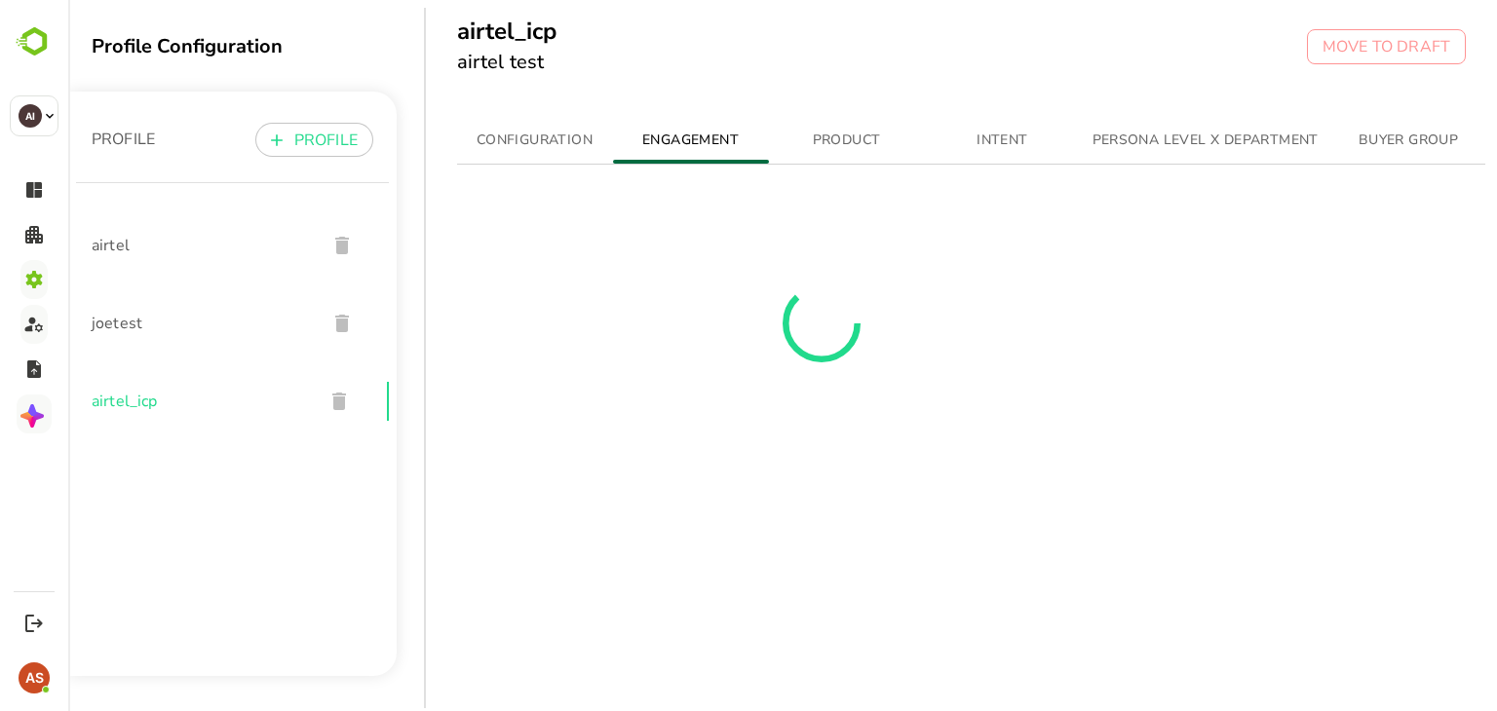
click at [698, 150] on span "ENGAGEMENT" at bounding box center [691, 141] width 133 height 24
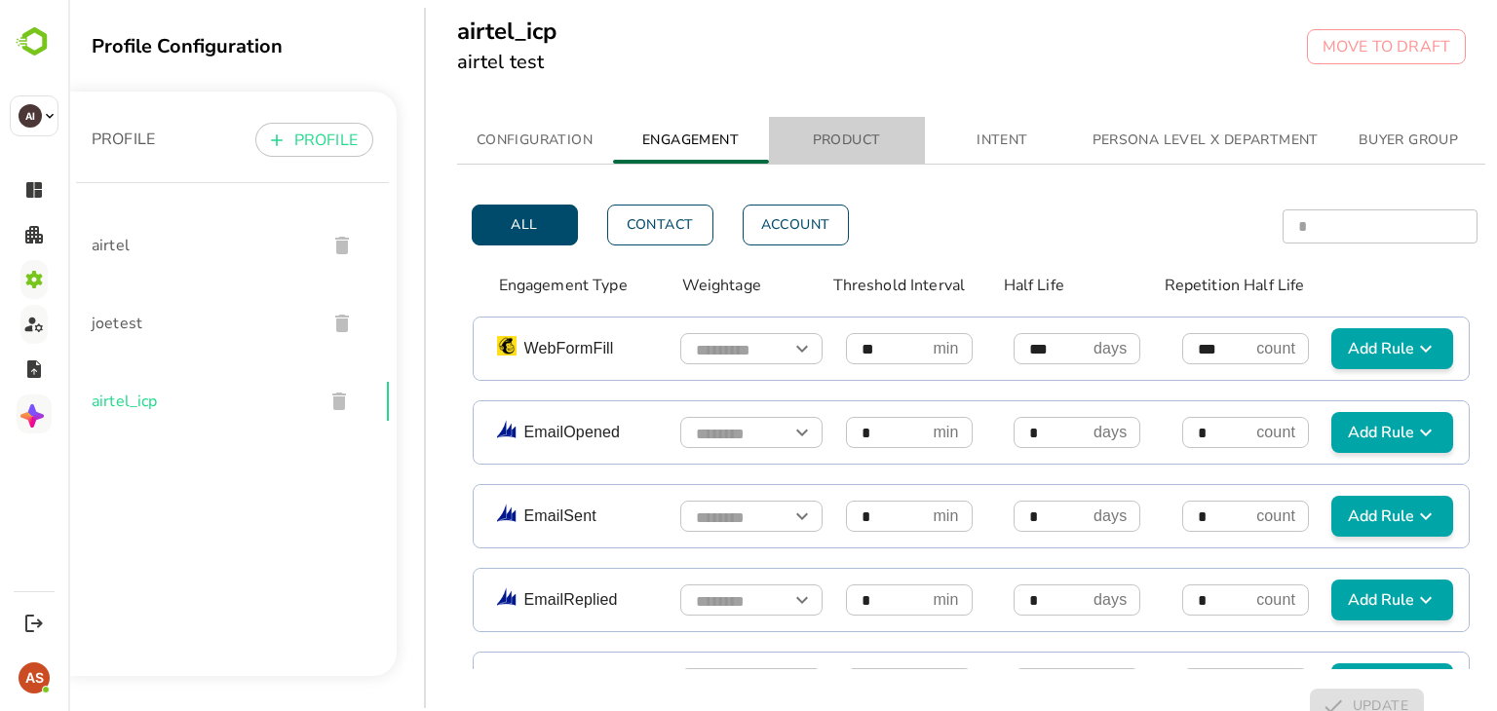
click at [846, 135] on span "PRODUCT" at bounding box center [847, 141] width 133 height 24
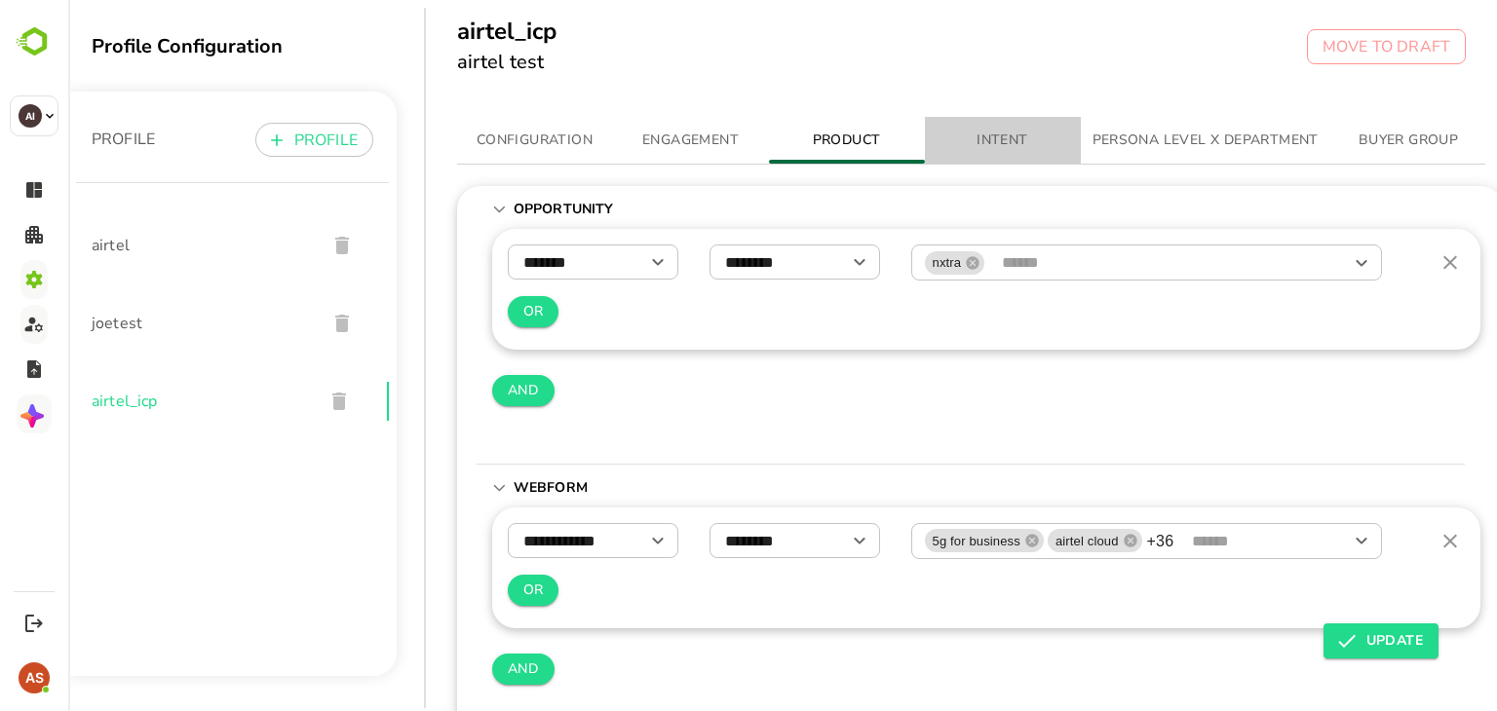
click at [988, 132] on span "INTENT" at bounding box center [1003, 141] width 133 height 24
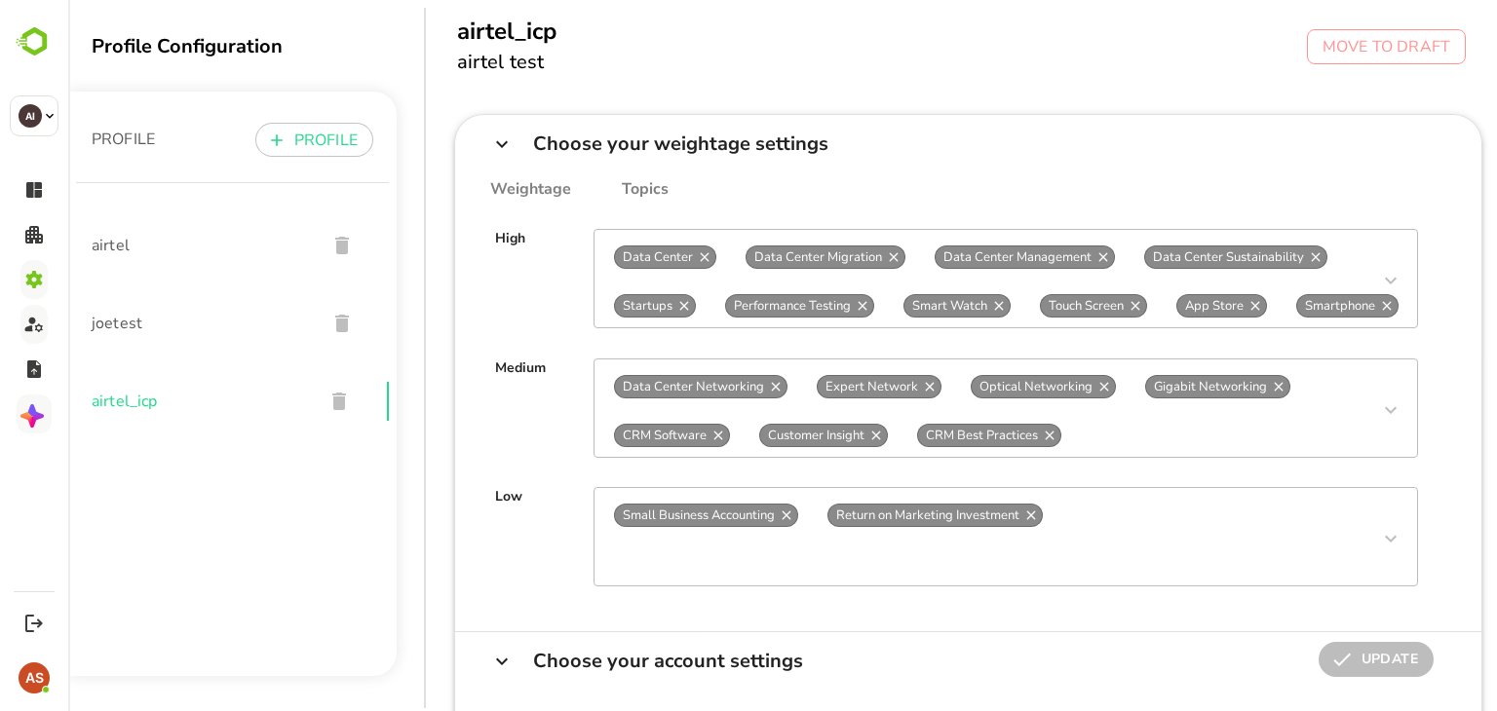
scroll to position [0, 3]
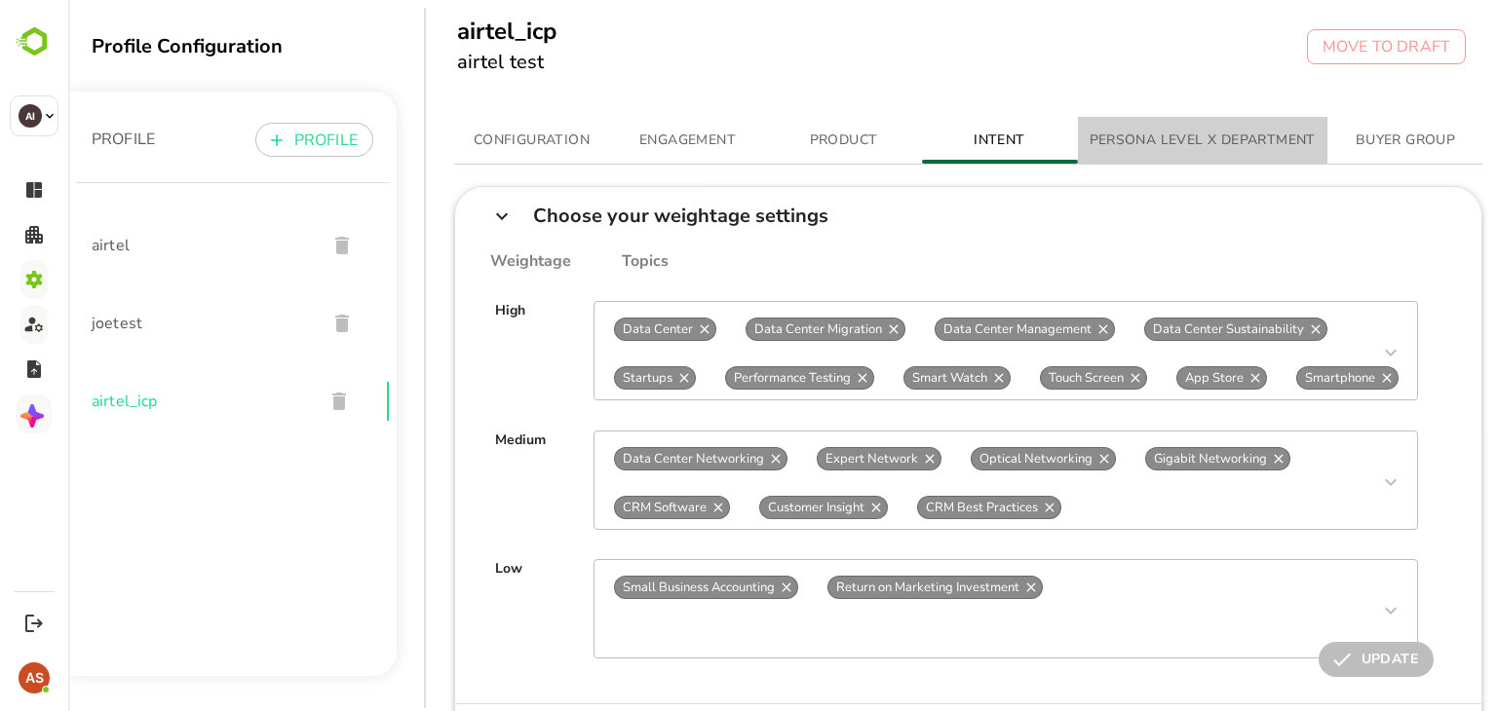
click at [1158, 140] on span "PERSONA LEVEL X DEPARTMENT" at bounding box center [1203, 141] width 226 height 24
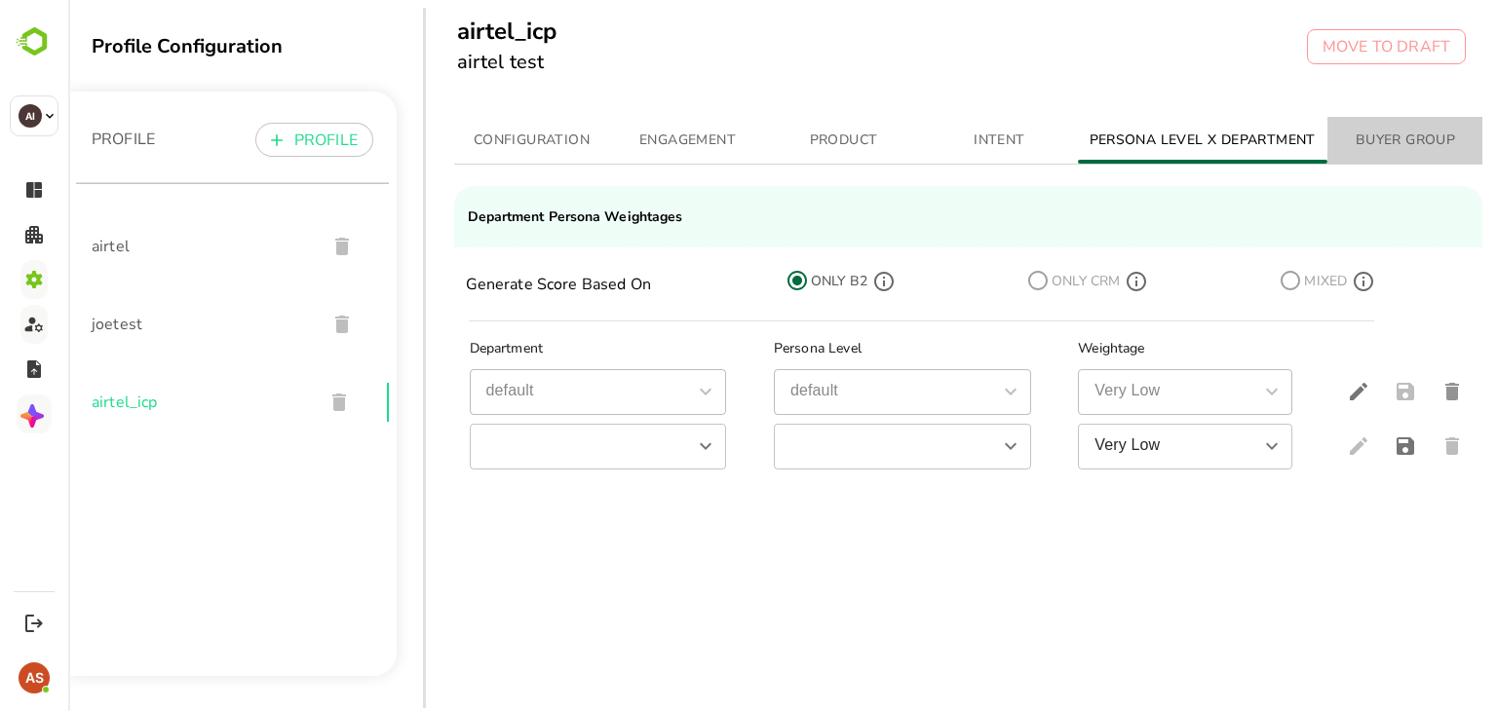
click at [1418, 153] on button "BUYER GROUP" at bounding box center [1405, 140] width 156 height 47
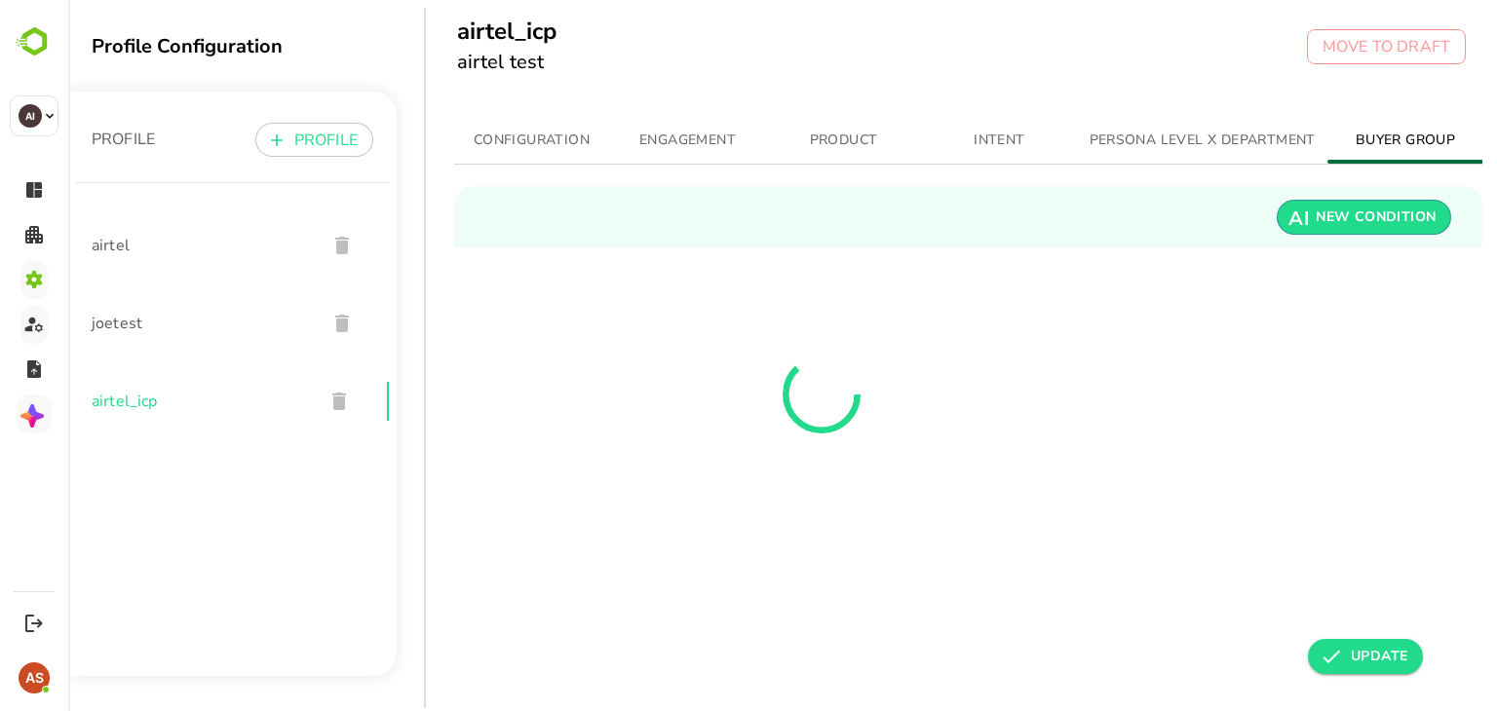
scroll to position [0, 14]
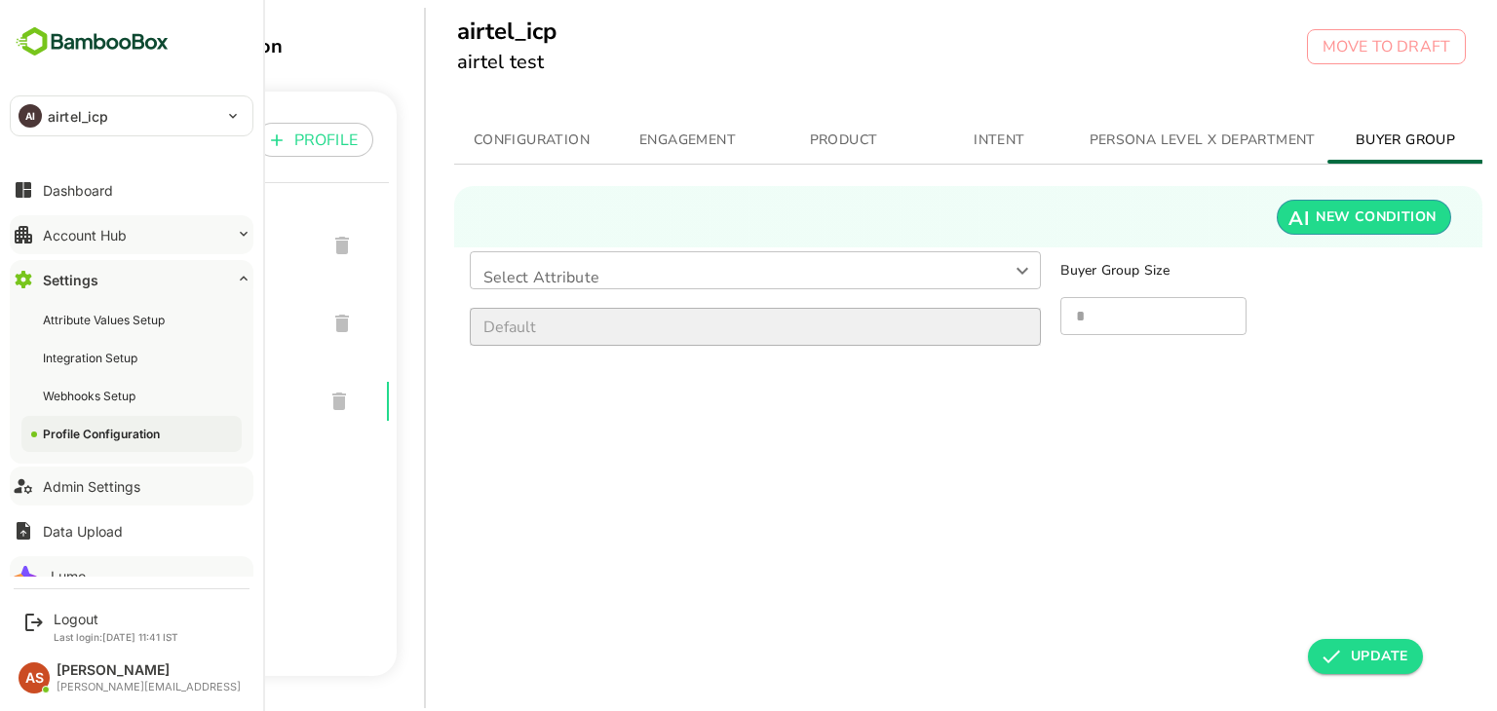
click at [144, 232] on button "Account Hub" at bounding box center [132, 234] width 244 height 39
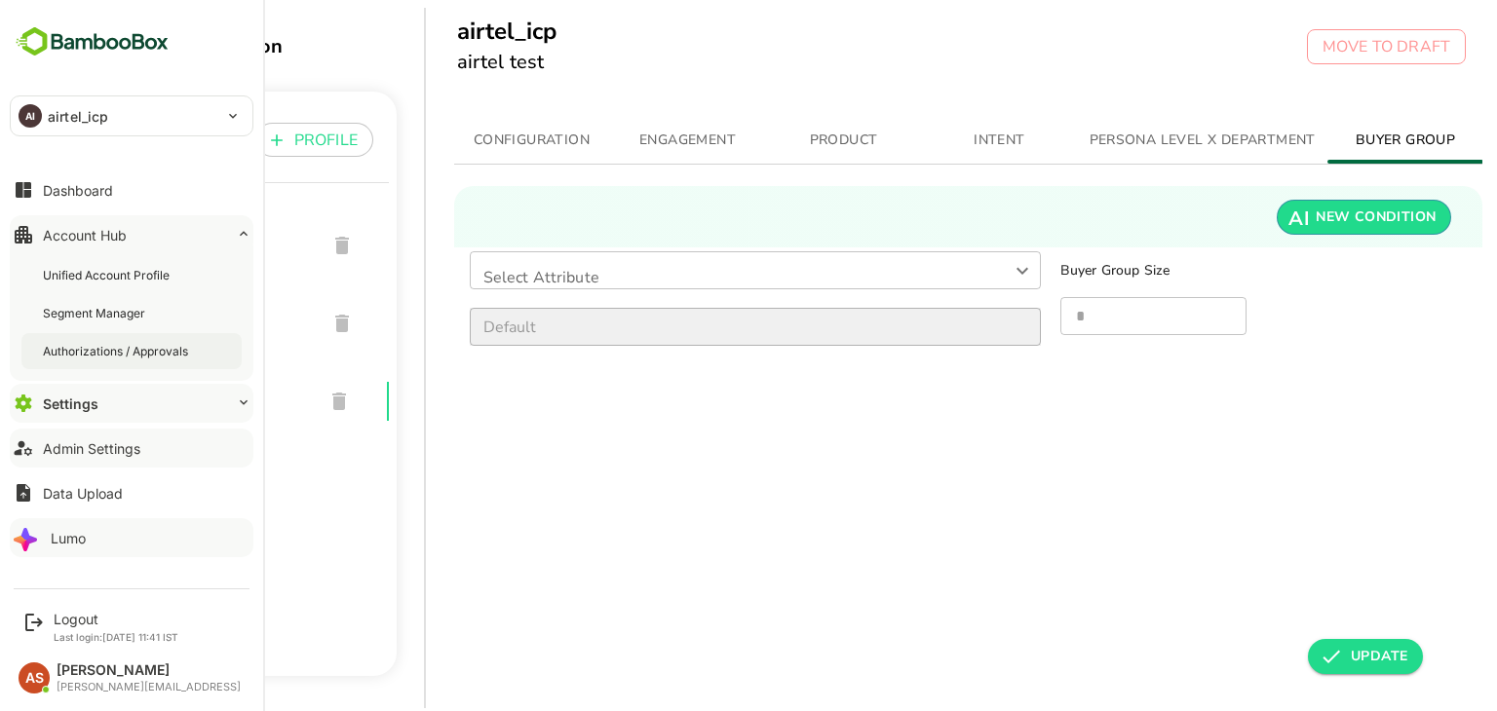
click at [135, 350] on div "Authorizations / Approvals" at bounding box center [117, 351] width 149 height 17
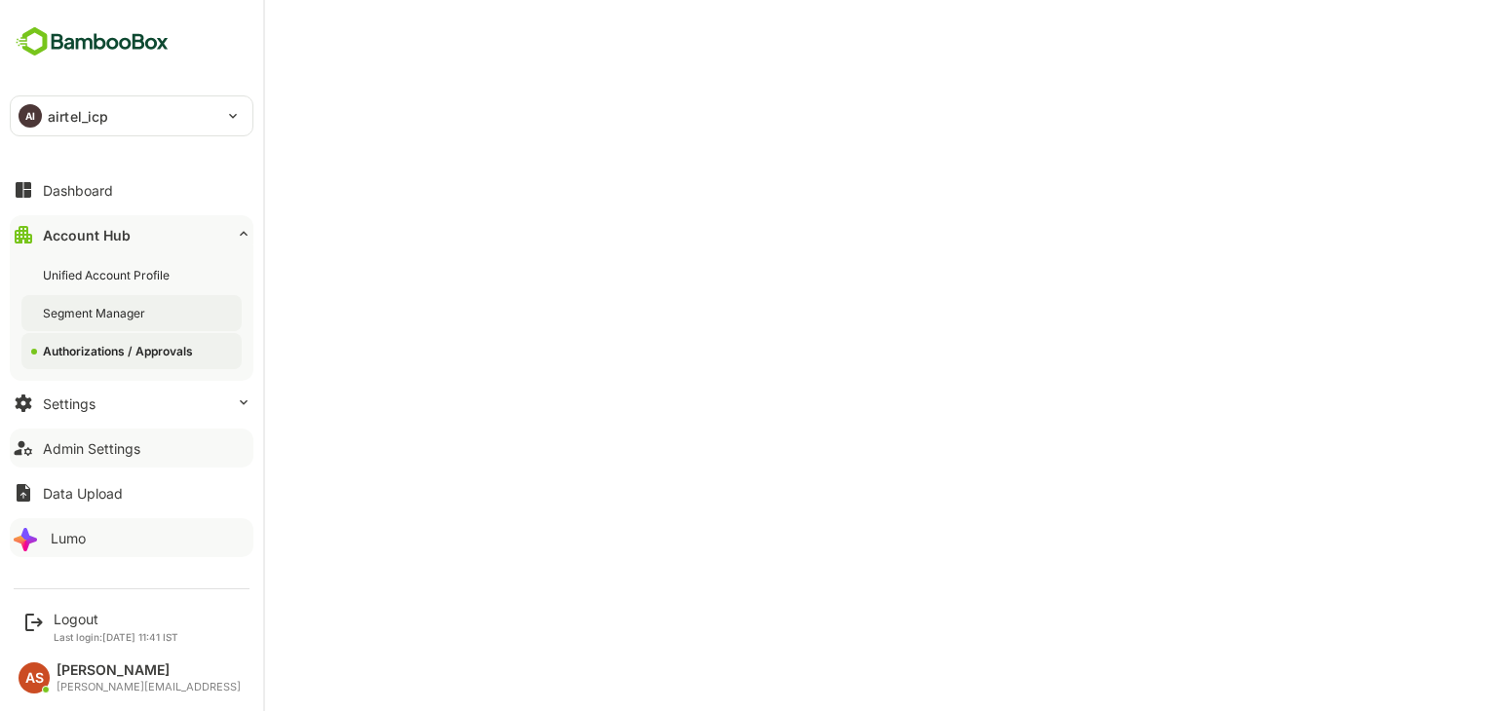
click at [145, 313] on div "Segment Manager" at bounding box center [96, 313] width 106 height 17
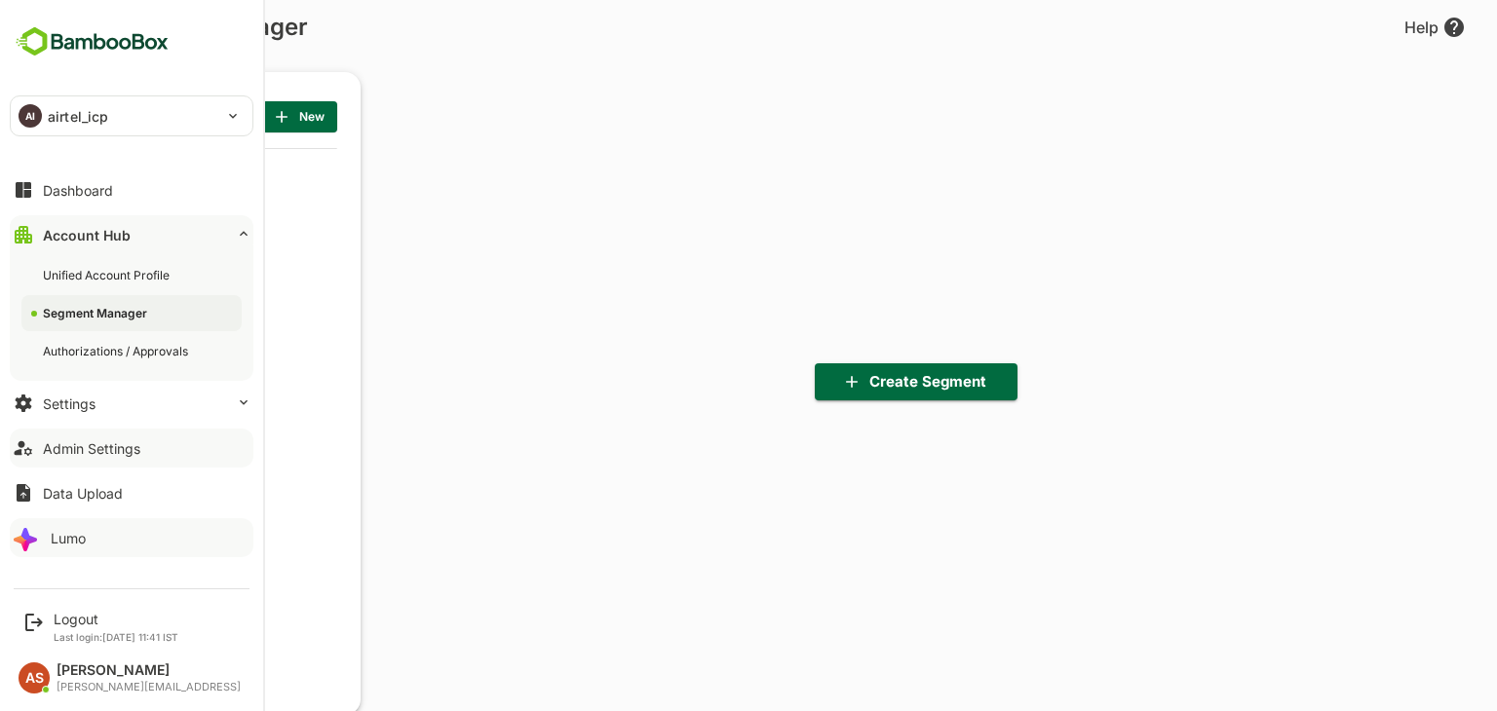
scroll to position [493, 241]
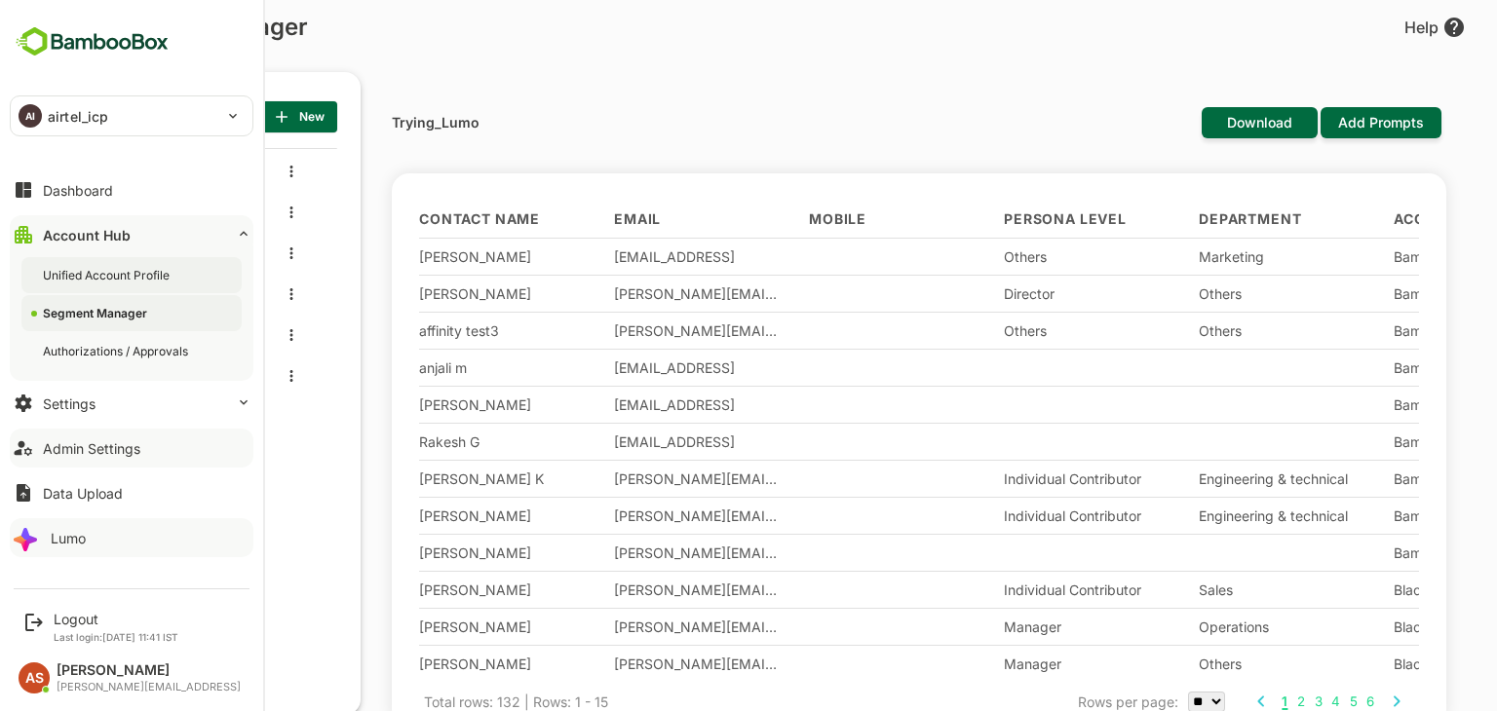
click at [158, 280] on div "Unified Account Profile" at bounding box center [108, 275] width 131 height 17
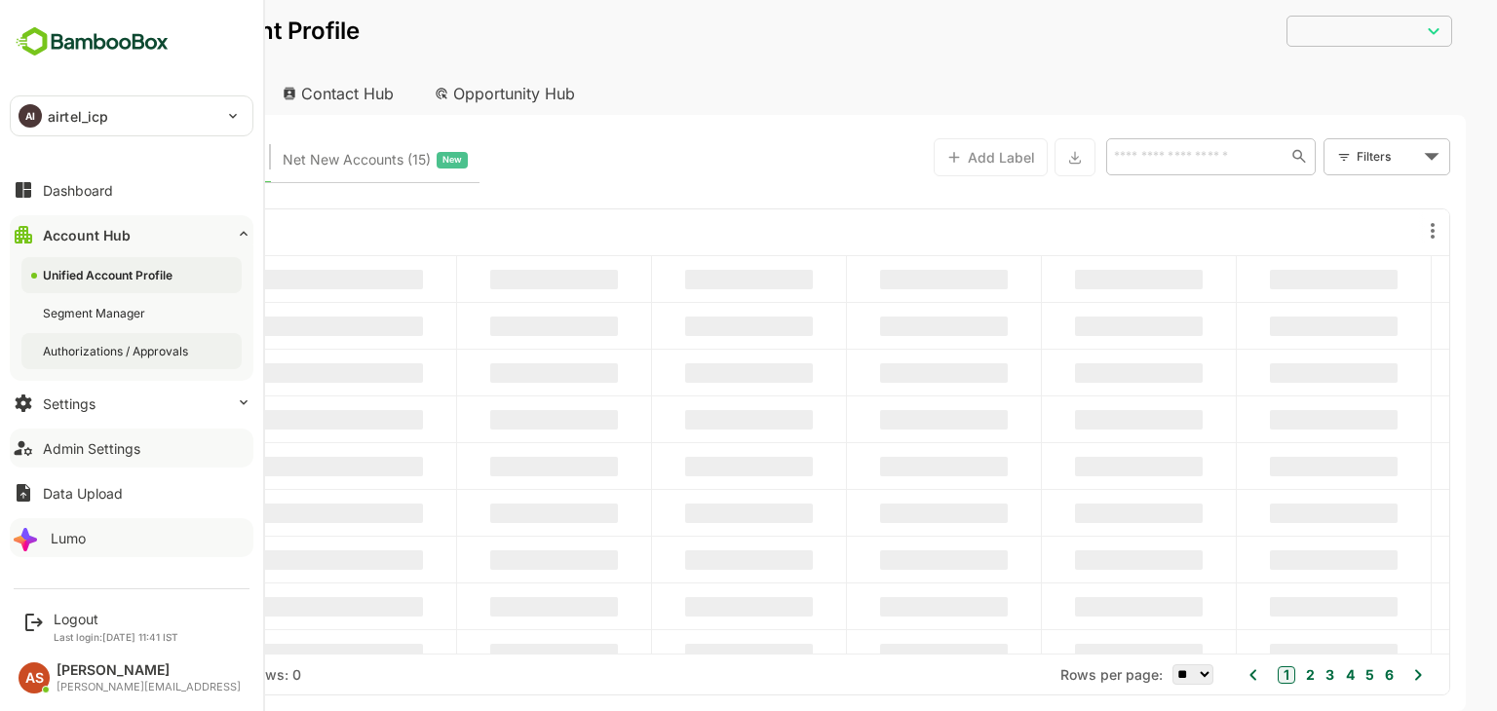
type input "**********"
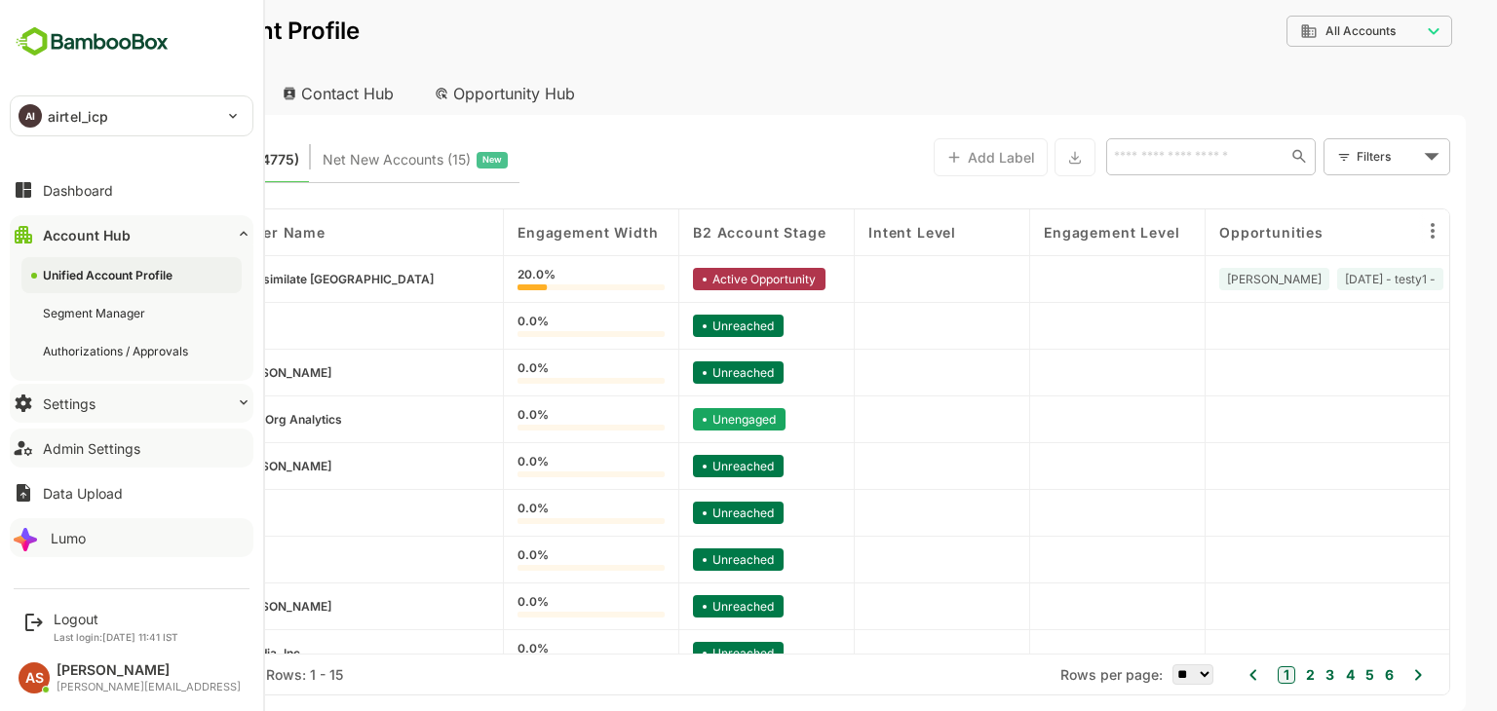
click at [91, 410] on div "Settings" at bounding box center [69, 404] width 53 height 17
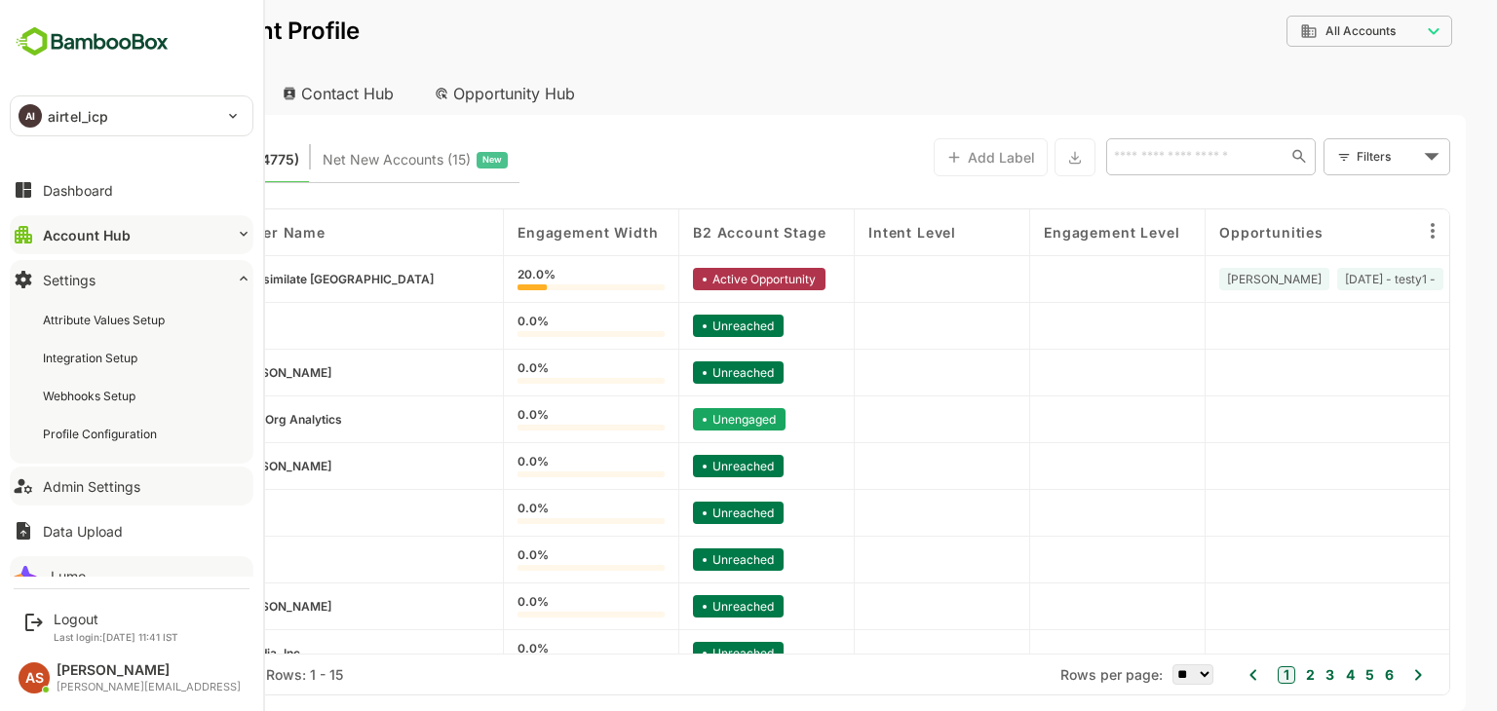
scroll to position [20, 0]
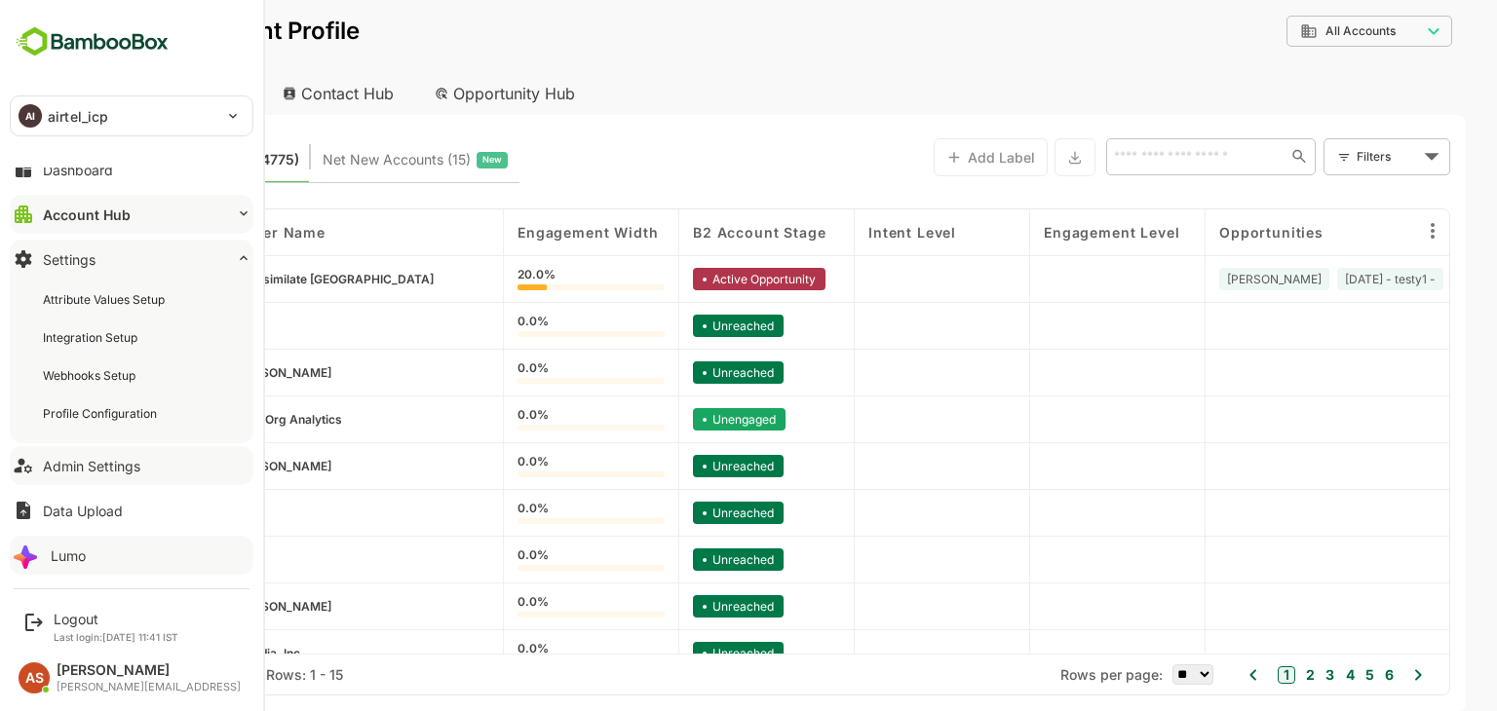
click at [97, 464] on div "Admin Settings" at bounding box center [91, 466] width 97 height 17
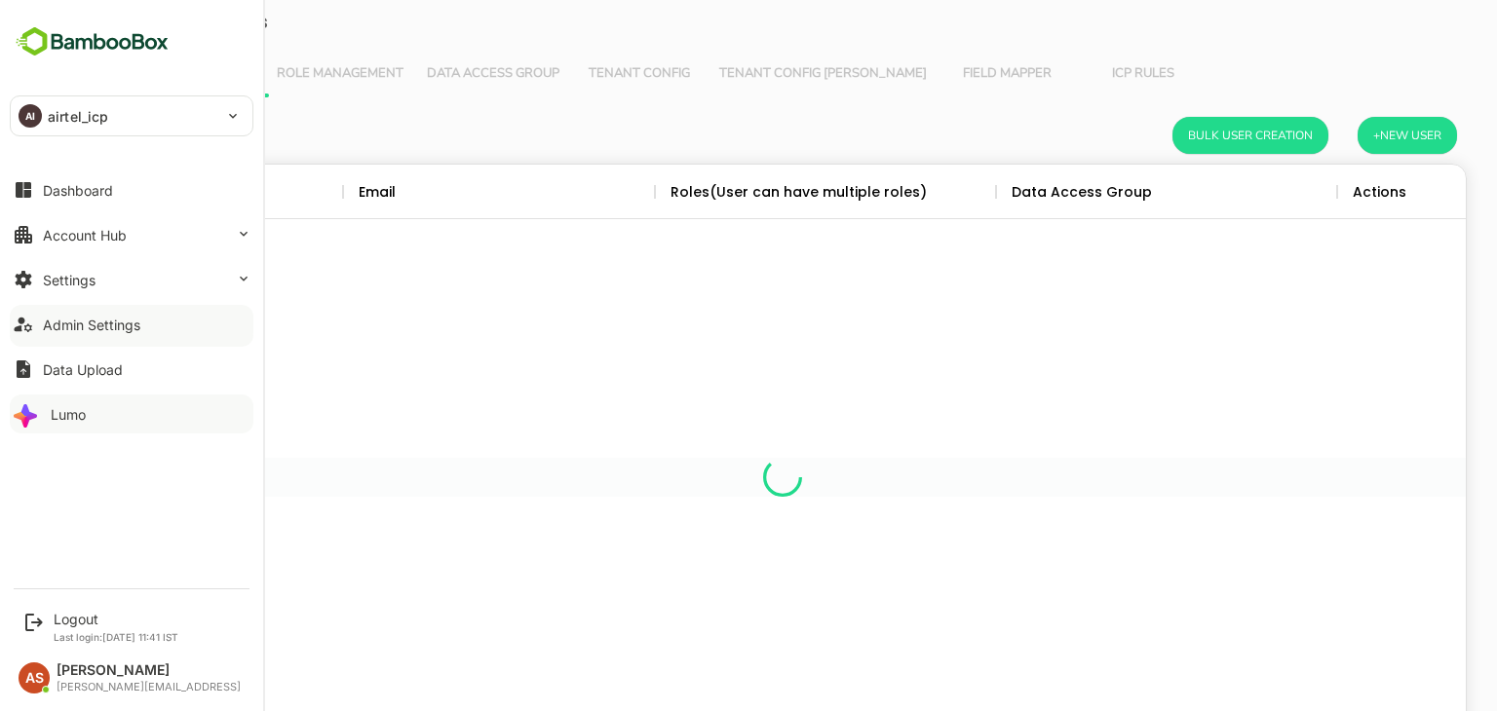
scroll to position [557, 1337]
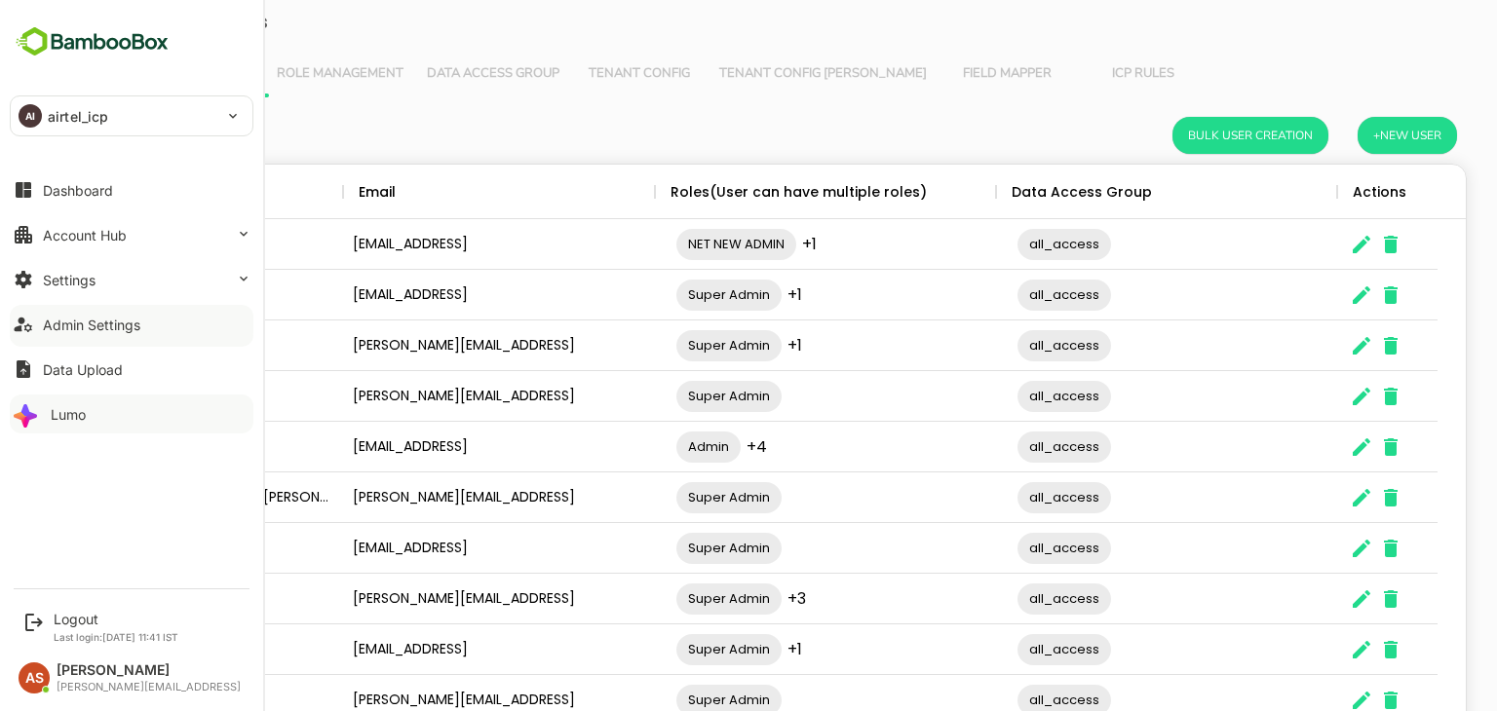
click at [134, 333] on button "Admin Settings" at bounding box center [132, 324] width 244 height 39
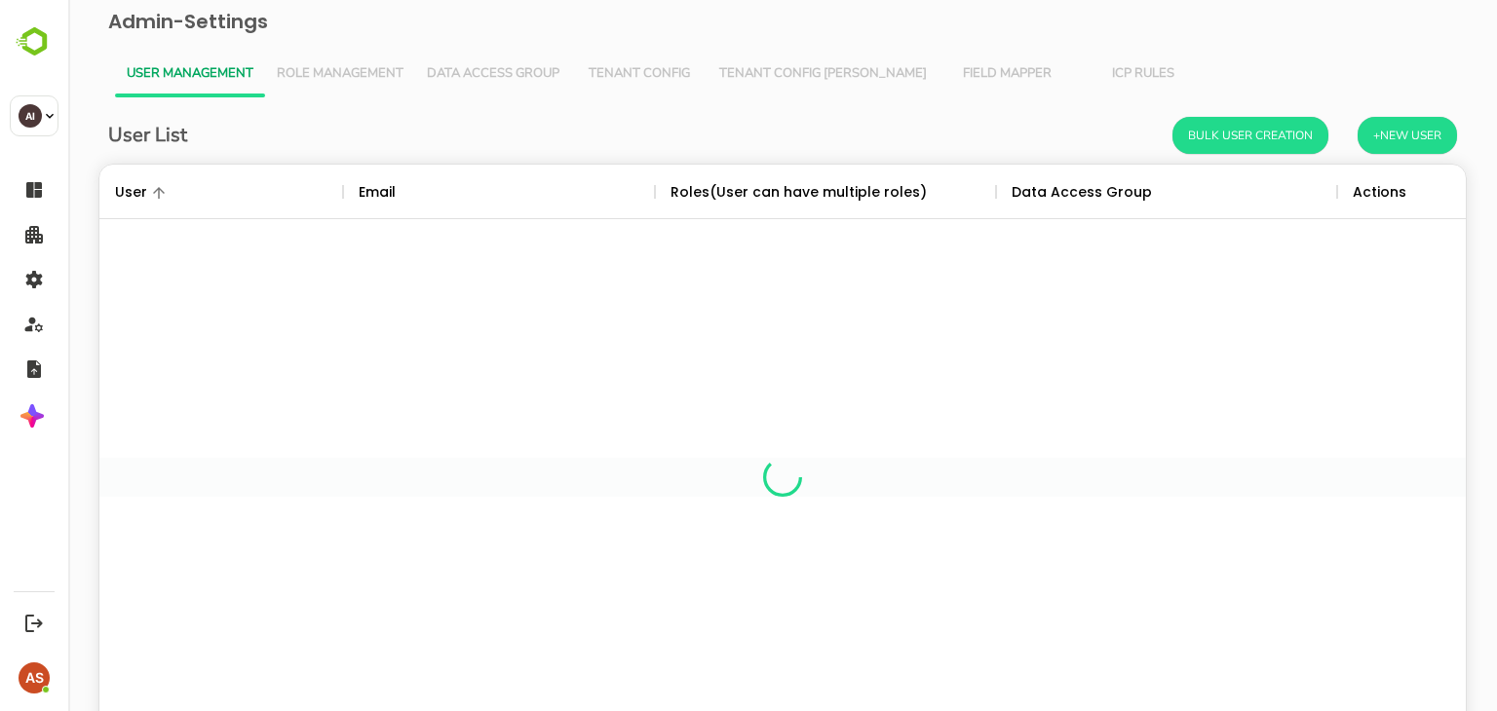
scroll to position [557, 1337]
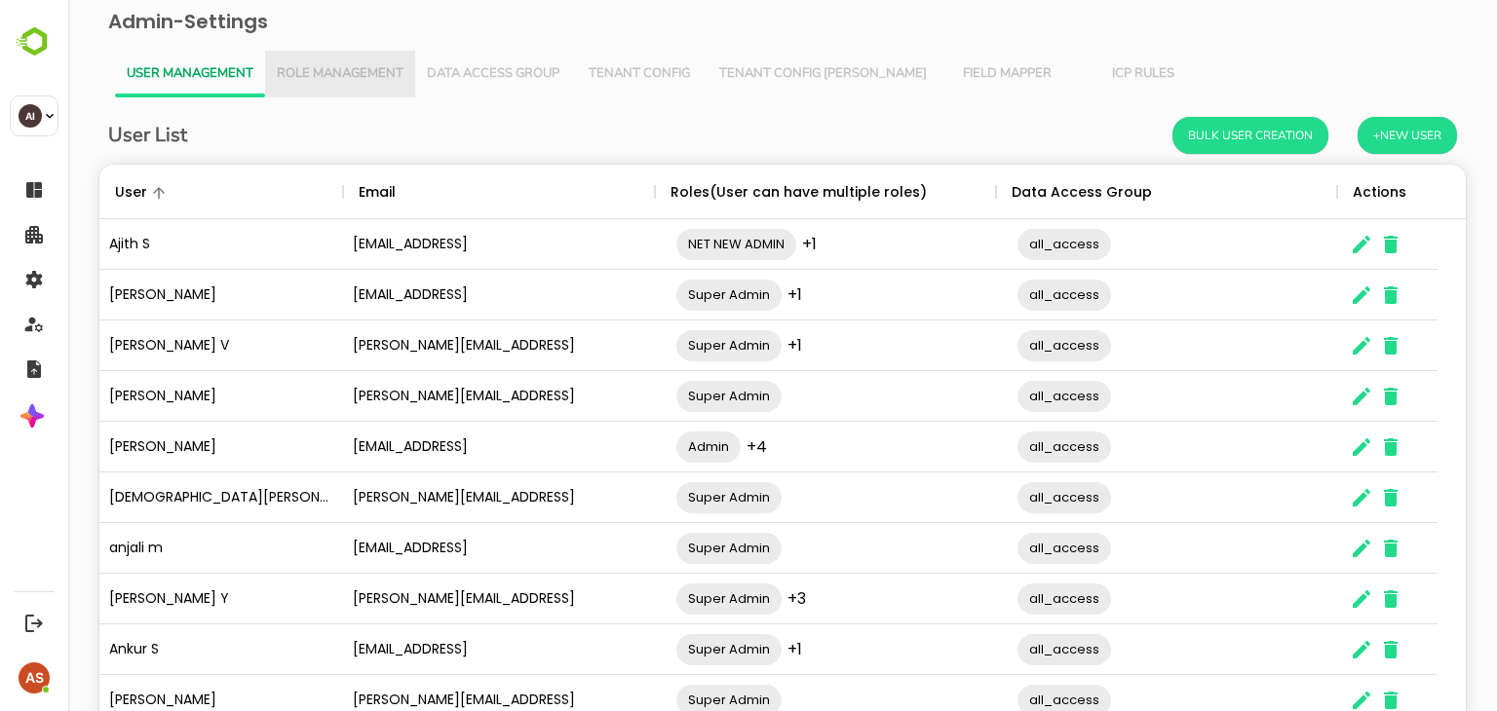
click at [343, 70] on span "Role Management" at bounding box center [340, 74] width 127 height 16
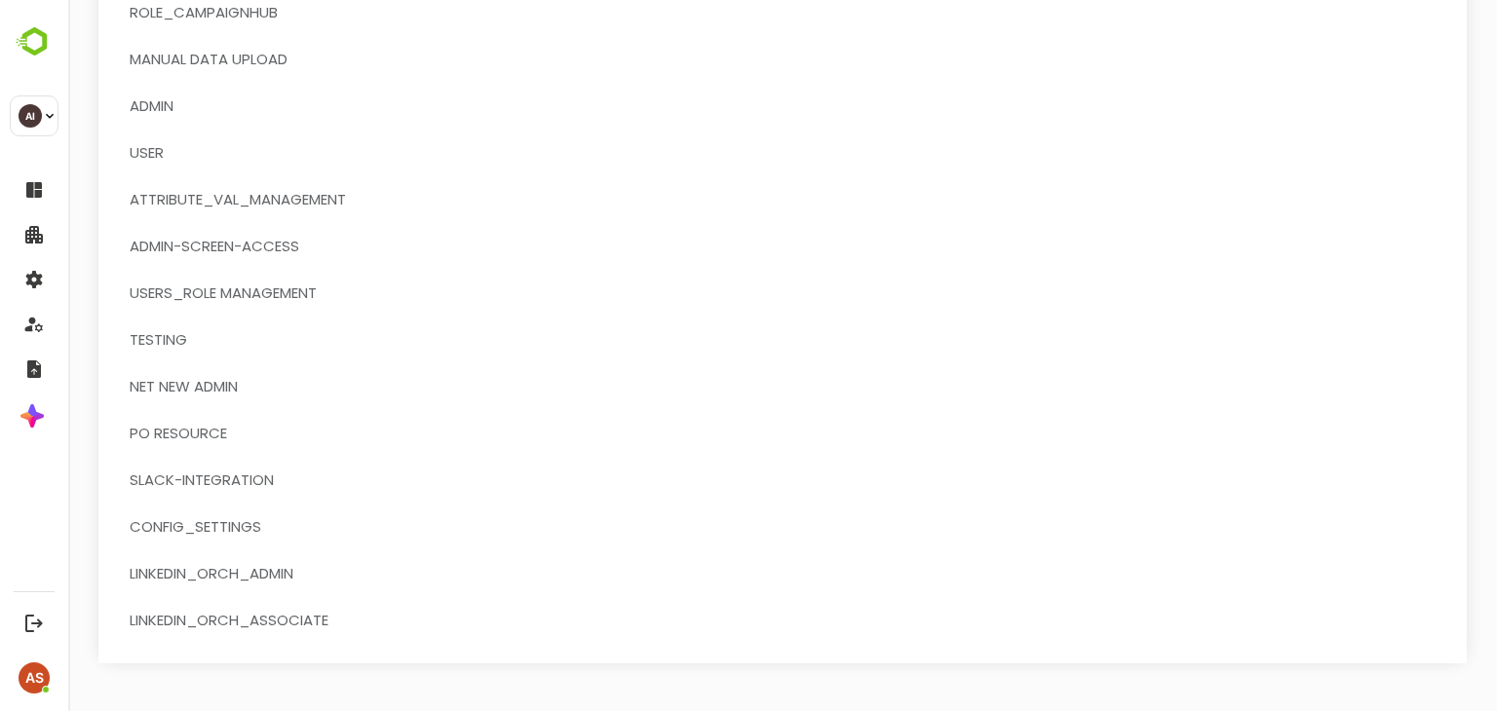
scroll to position [519, 0]
click at [205, 543] on button "CONFIG_SETTINGS" at bounding box center [240, 529] width 245 height 47
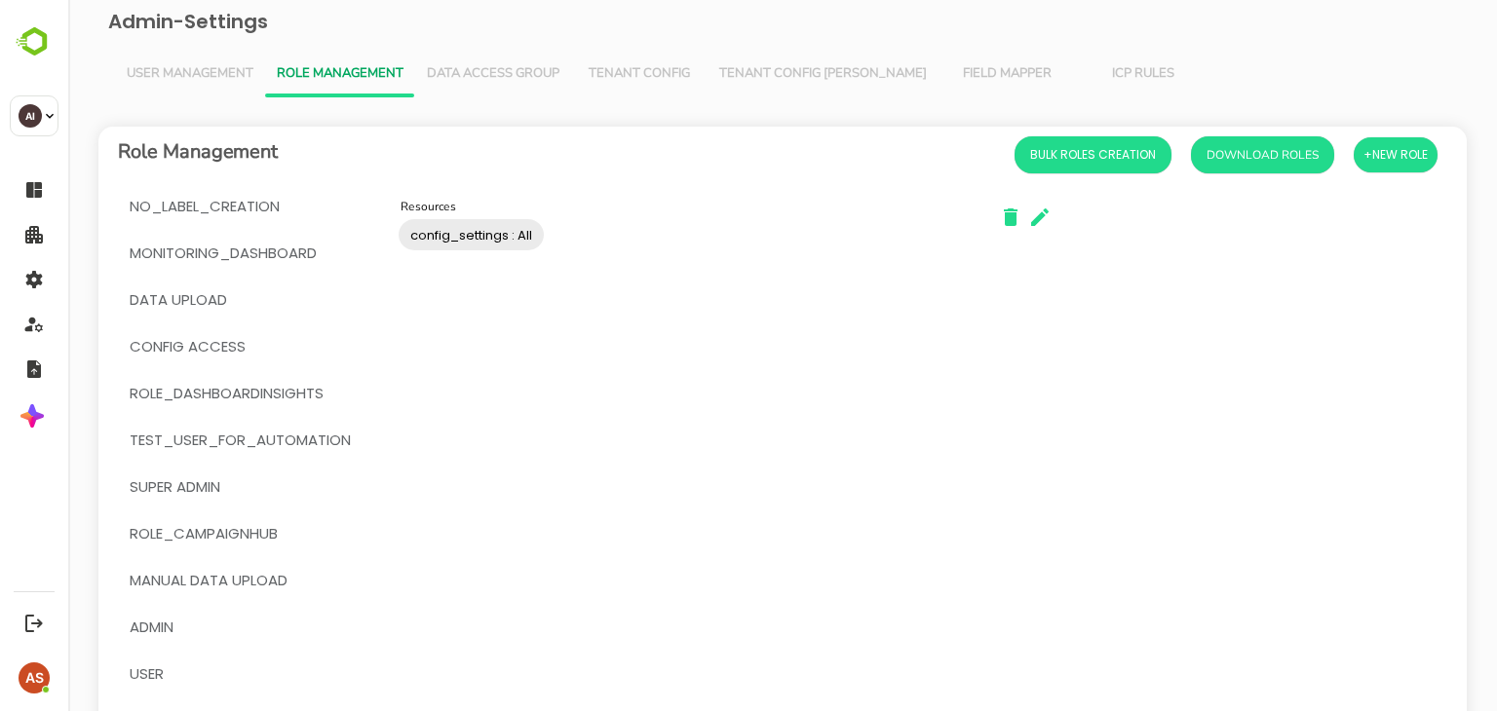
scroll to position [2, 0]
click at [457, 253] on div "config_settings : All Resources" at bounding box center [679, 233] width 585 height 55
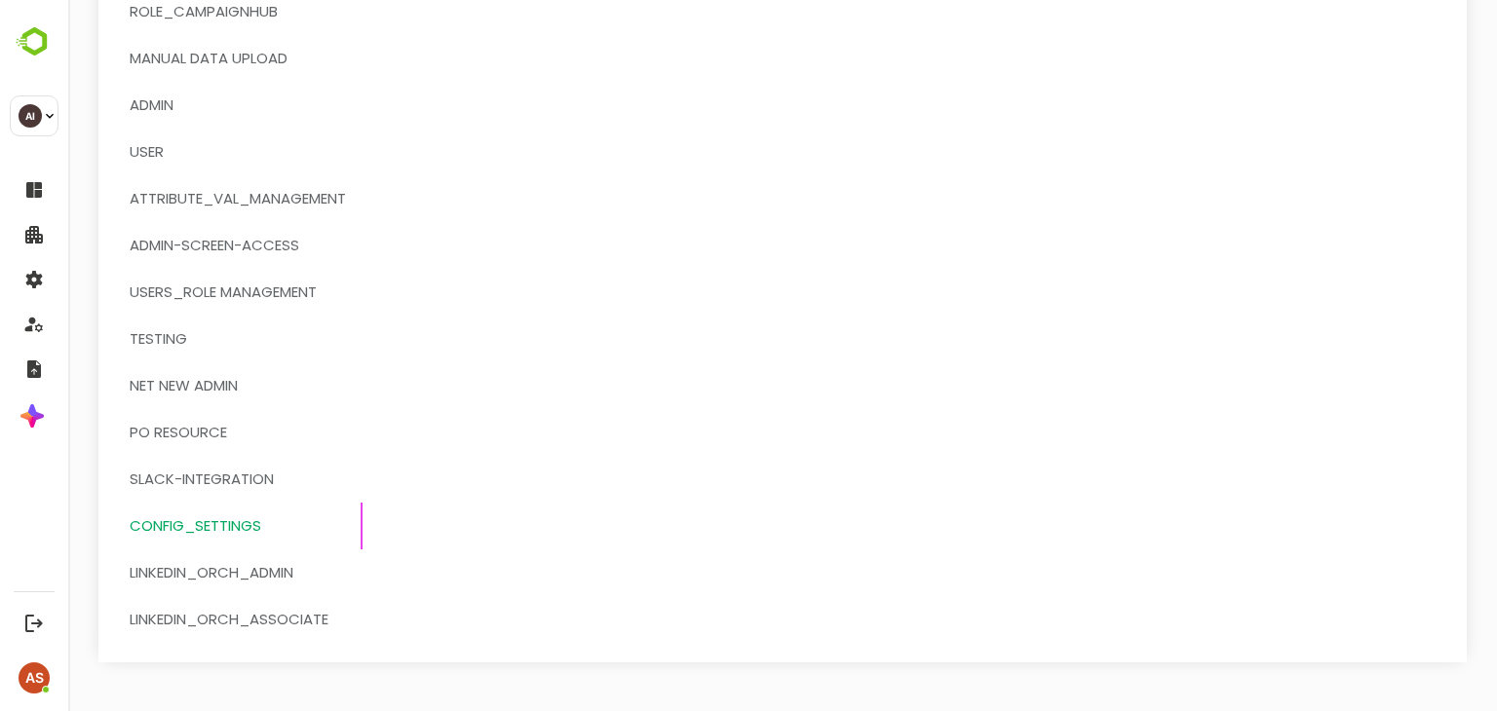
scroll to position [522, 0]
click at [250, 582] on span "LinkedIn_orch_admin" at bounding box center [212, 572] width 164 height 25
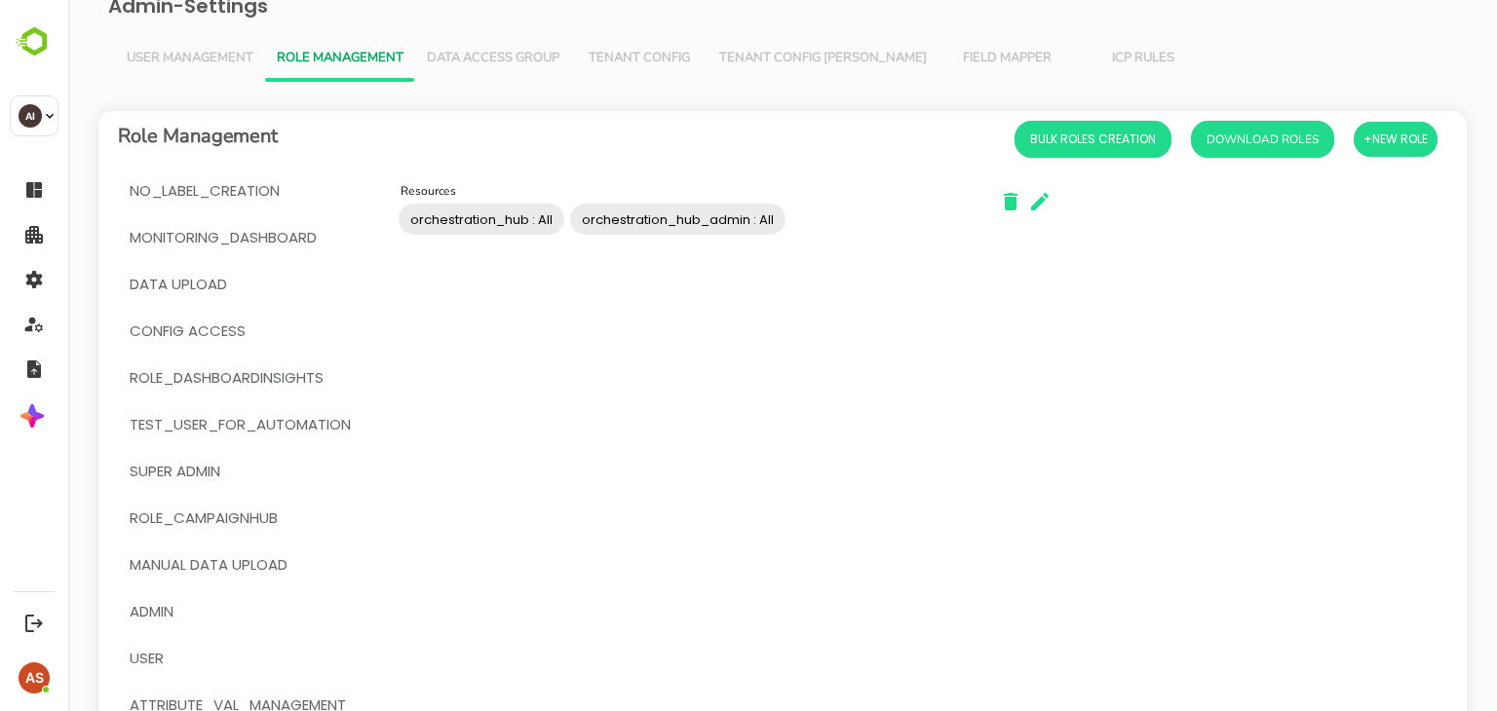
scroll to position [0, 0]
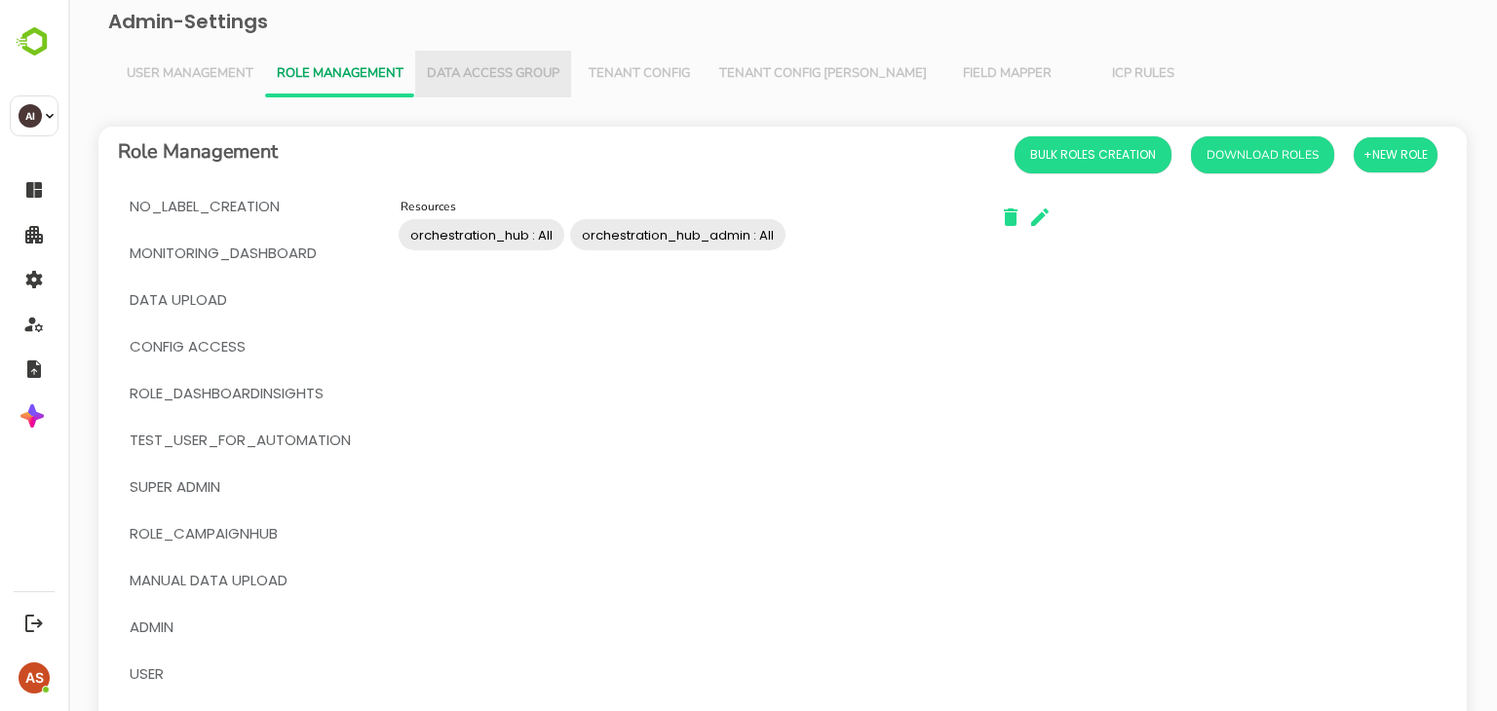
click at [470, 75] on span "Data Access Group" at bounding box center [493, 74] width 133 height 16
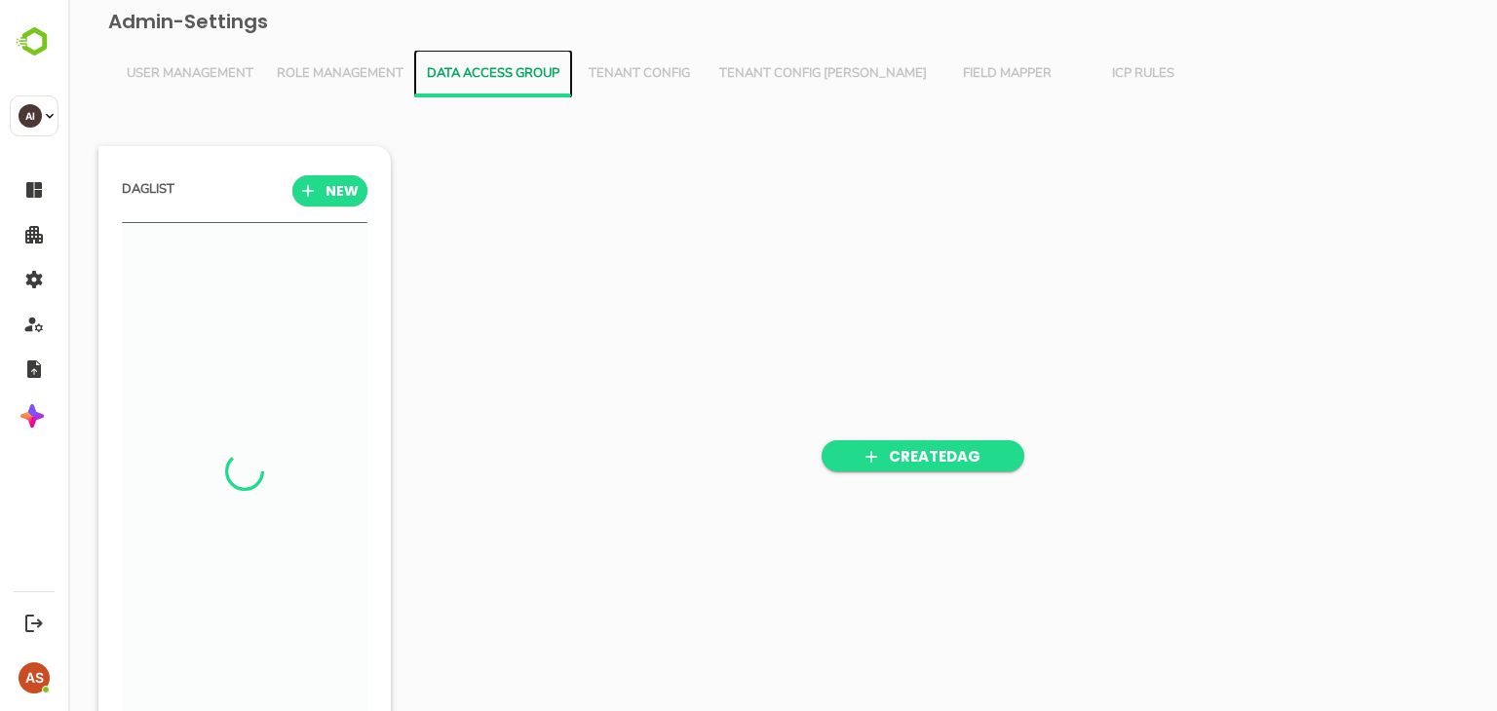
scroll to position [493, 241]
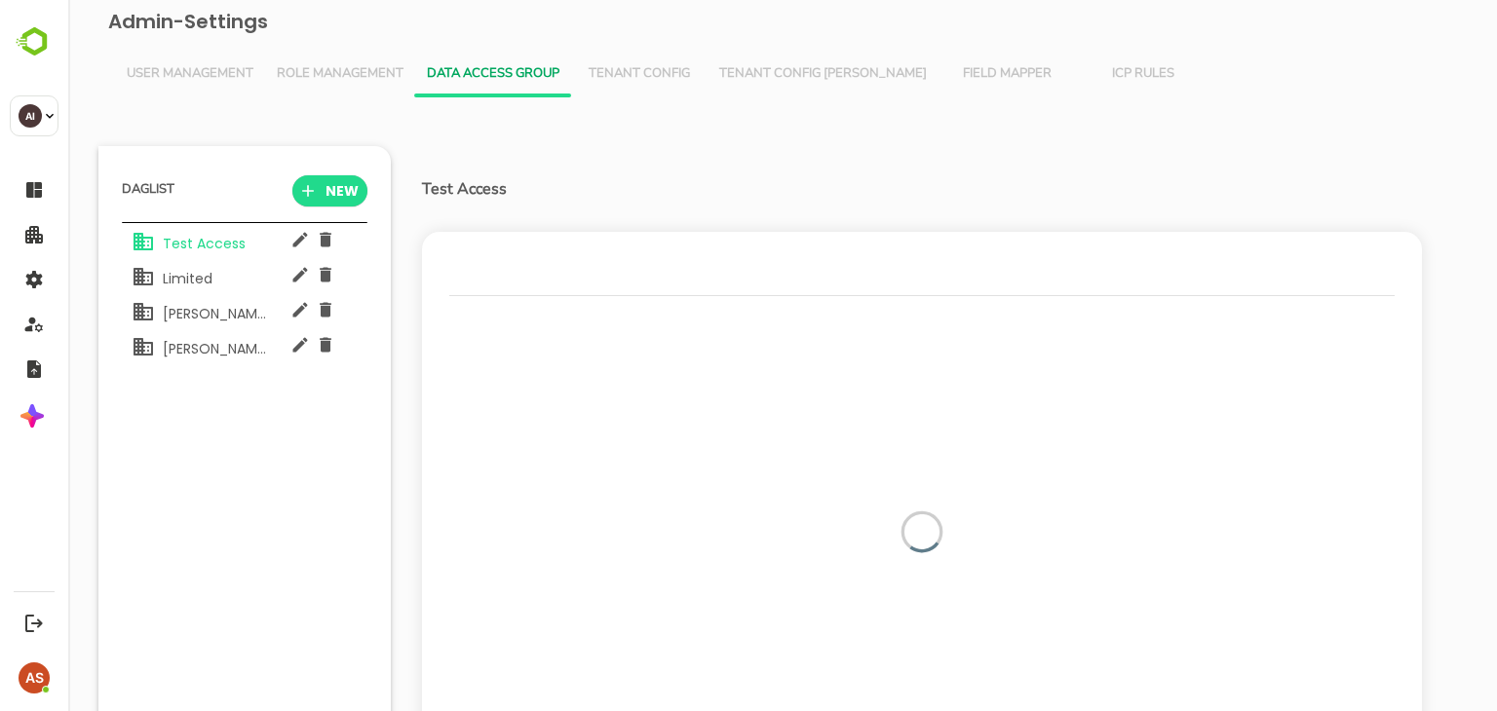
click at [647, 72] on span "Tenant Config" at bounding box center [639, 74] width 113 height 16
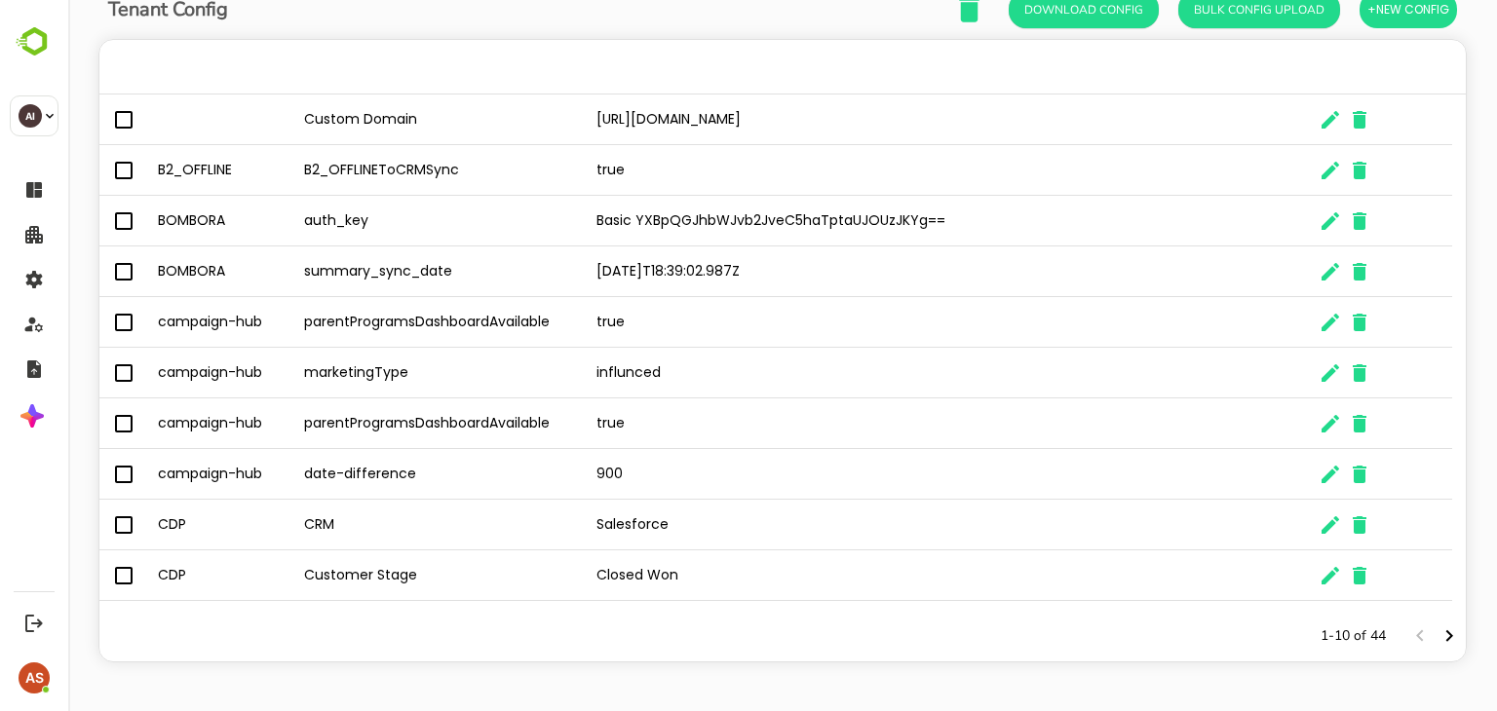
scroll to position [0, 0]
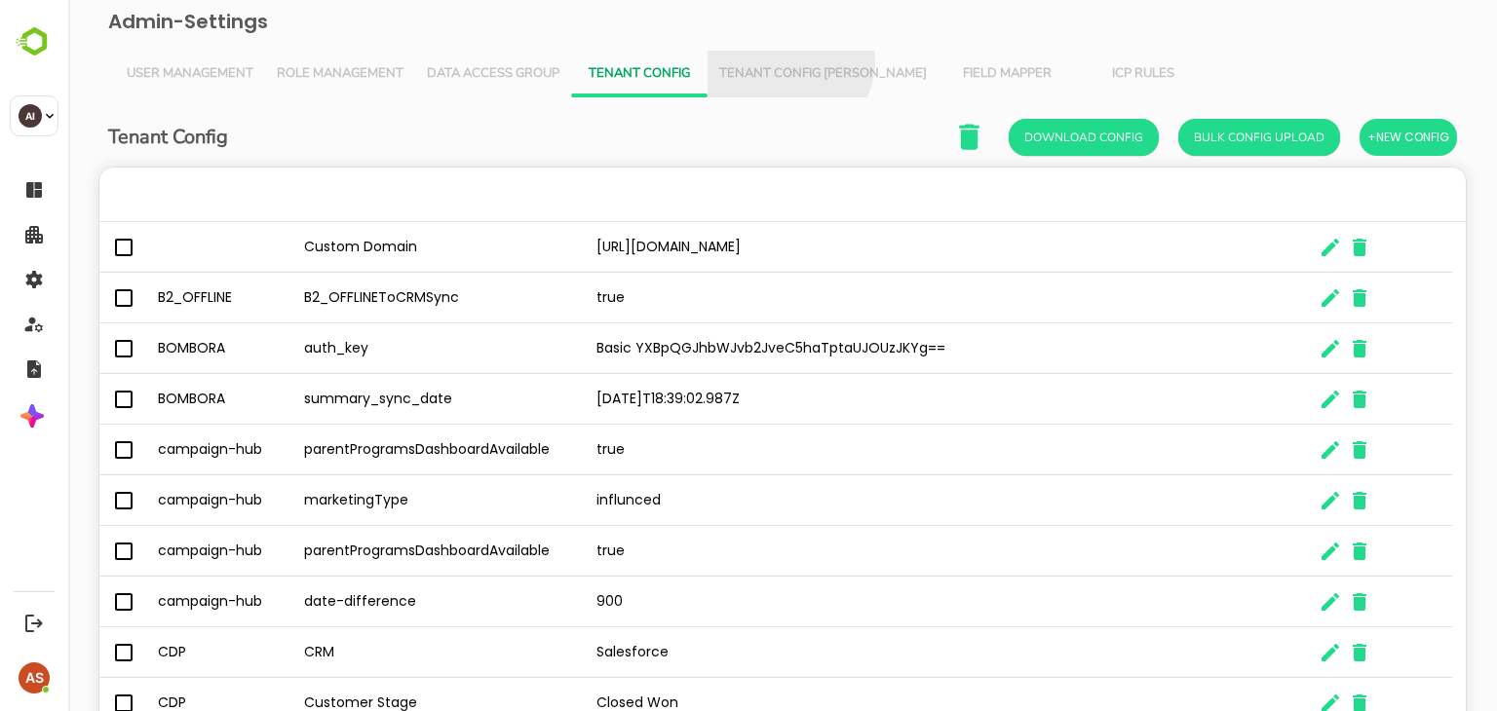
click at [783, 59] on button "Tenant Config Json" at bounding box center [823, 74] width 231 height 47
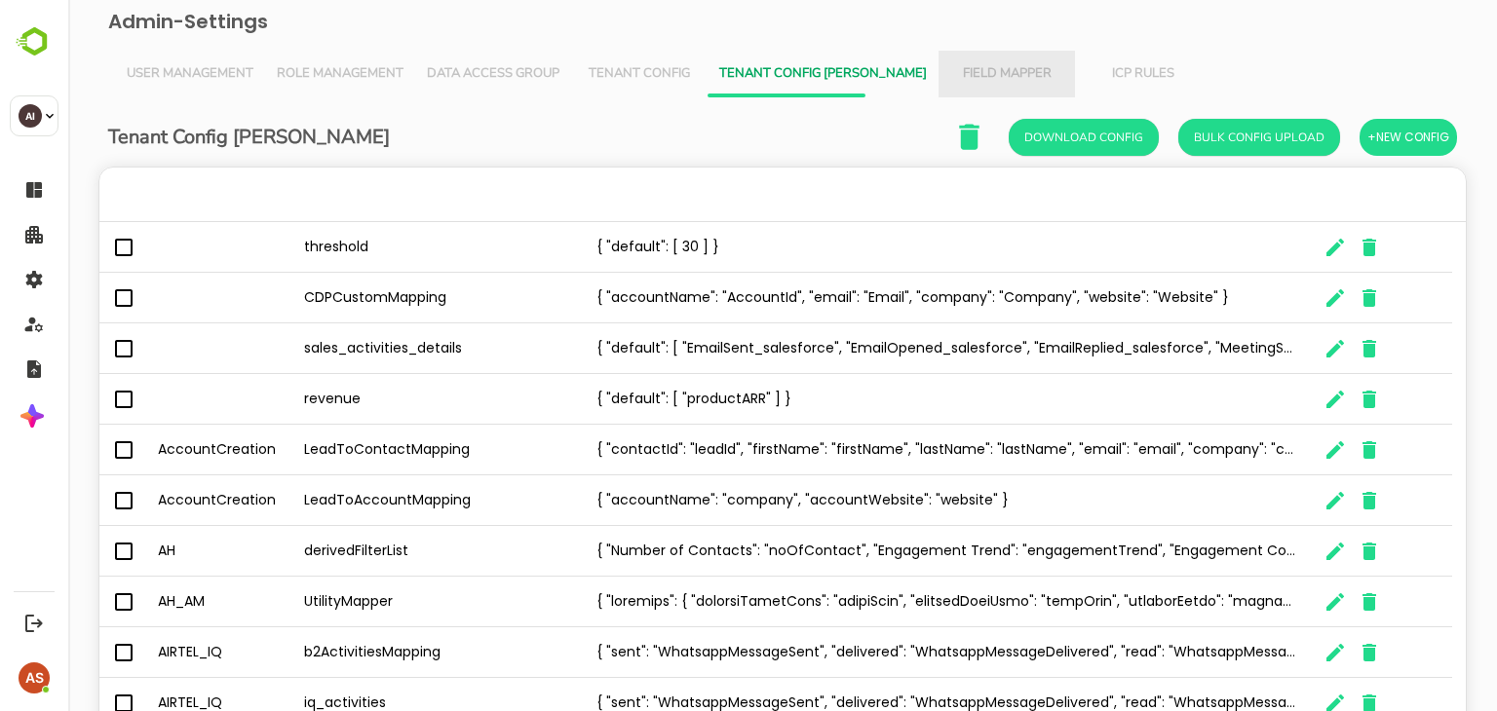
click at [977, 62] on button "Field Mapper" at bounding box center [1007, 74] width 136 height 47
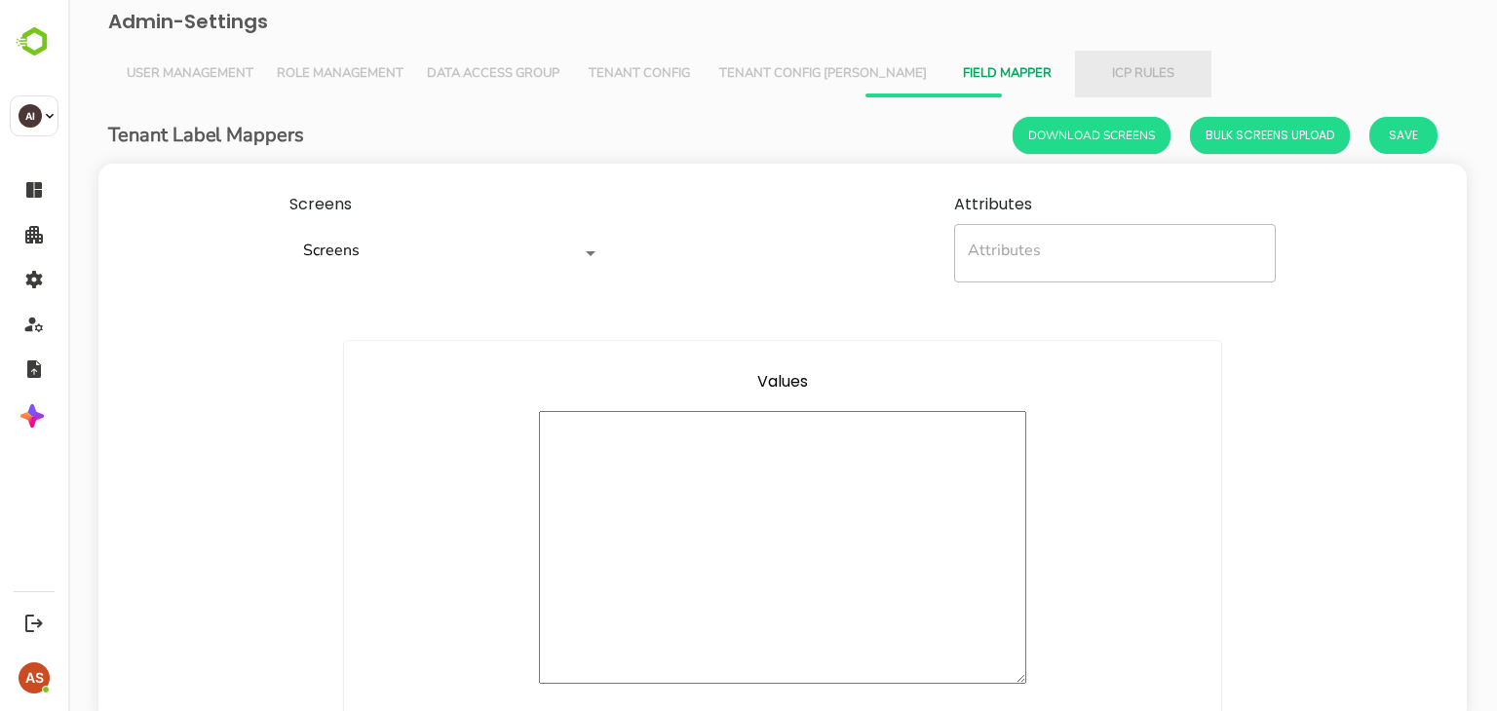
click at [1087, 74] on span "ICP Rules" at bounding box center [1143, 74] width 113 height 16
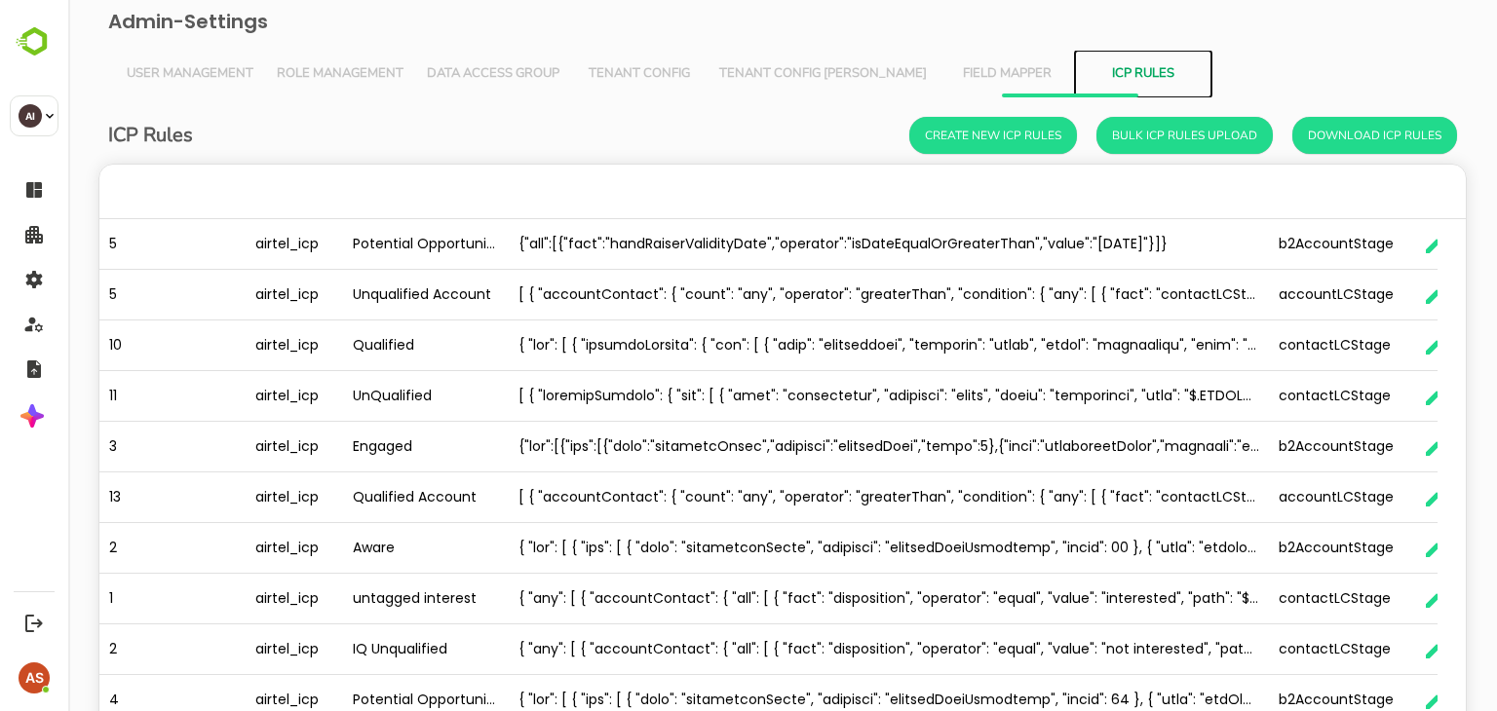
scroll to position [557, 1337]
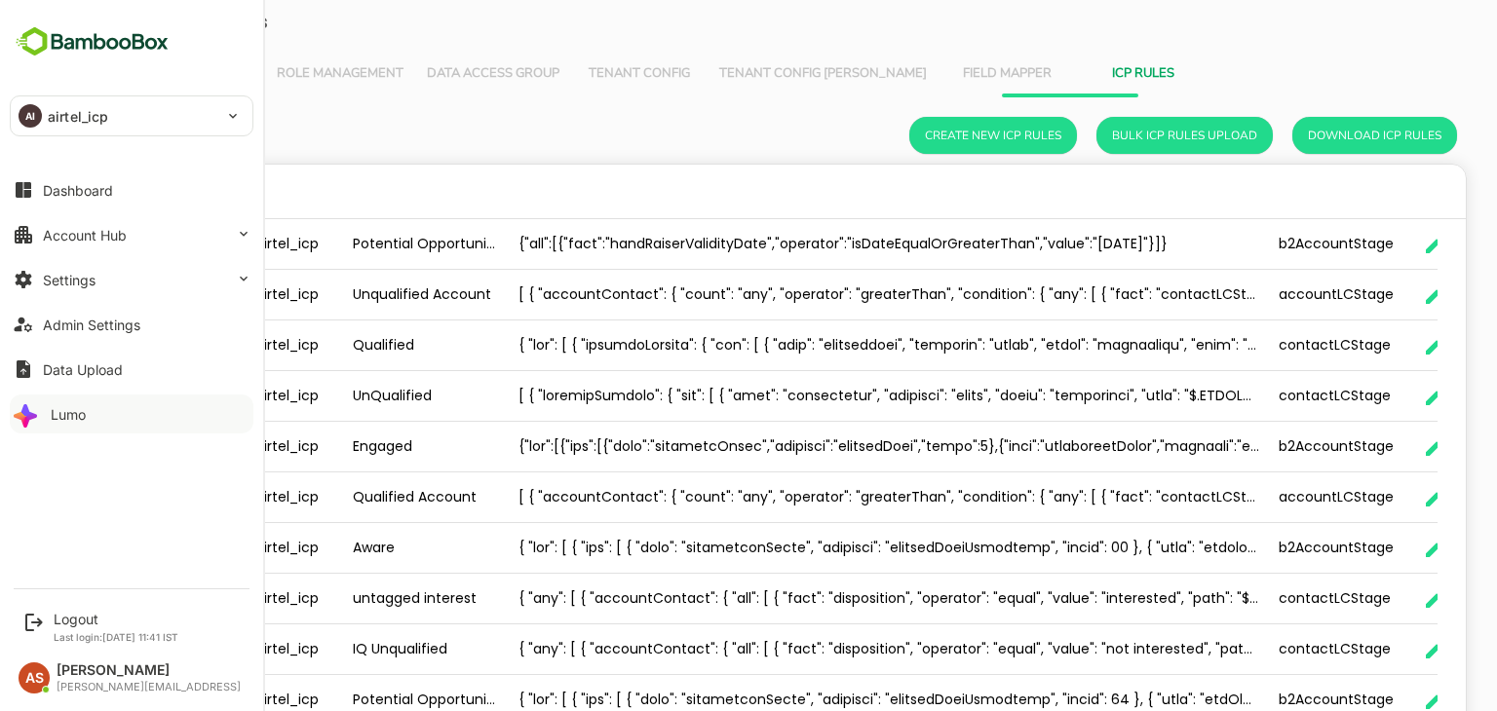
click at [53, 426] on button "Lumo" at bounding box center [132, 414] width 244 height 39
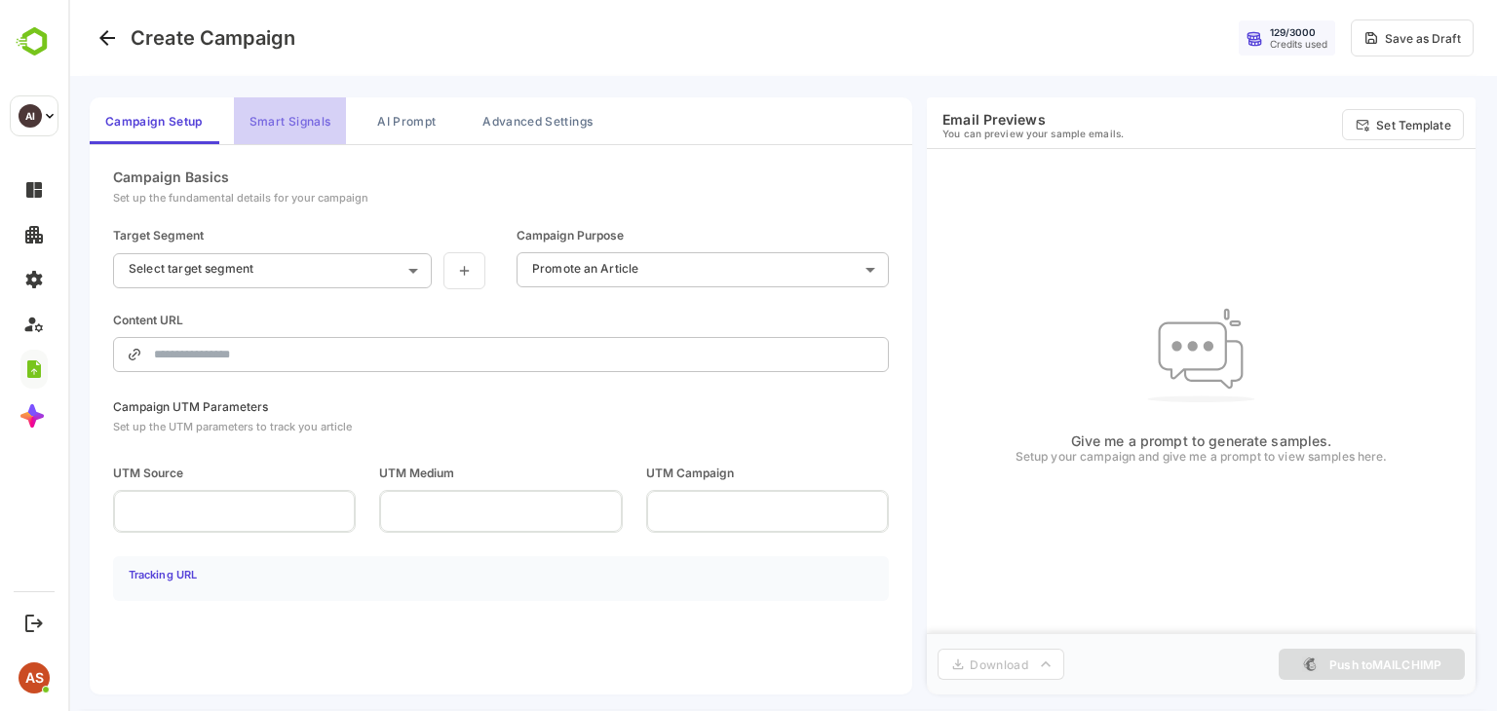
click at [298, 123] on button "Smart Signals" at bounding box center [290, 120] width 112 height 47
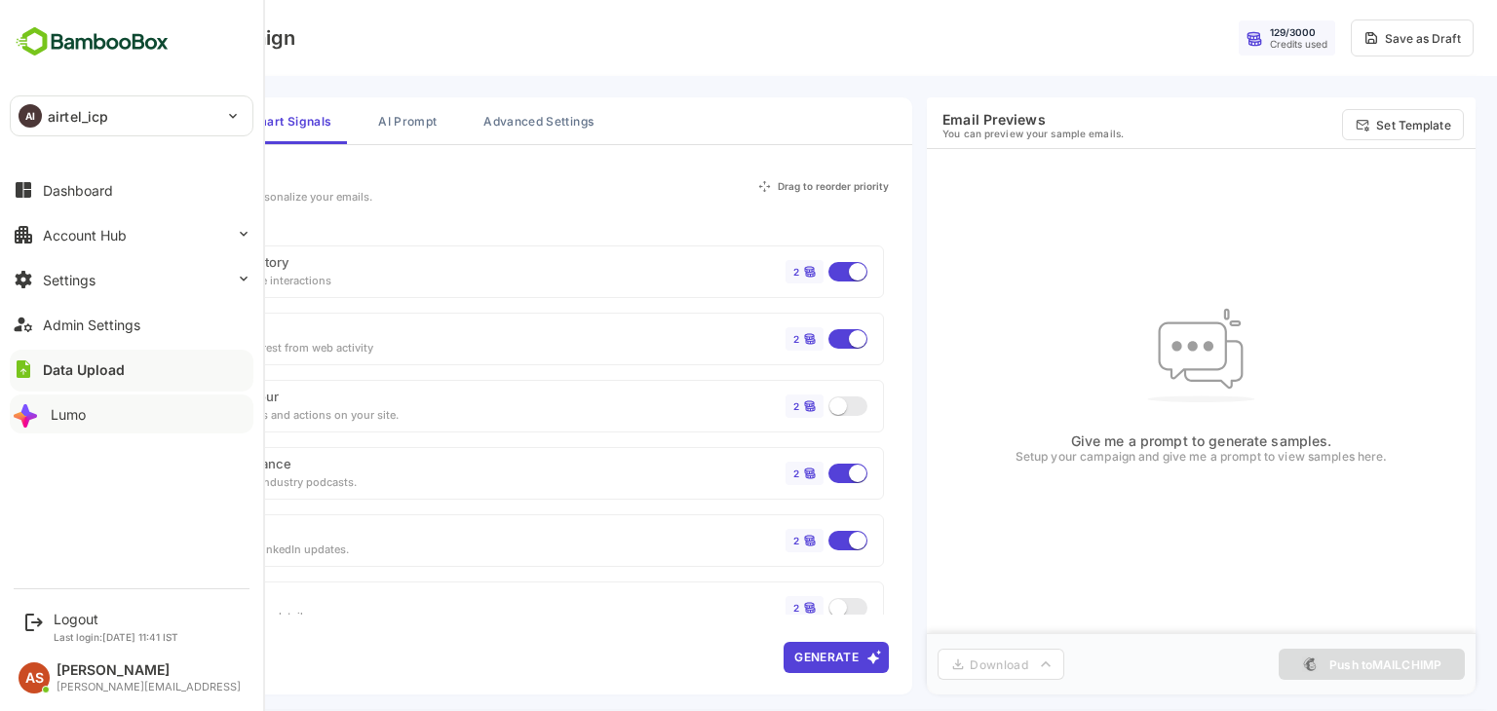
click at [51, 415] on div "Lumo" at bounding box center [68, 414] width 35 height 17
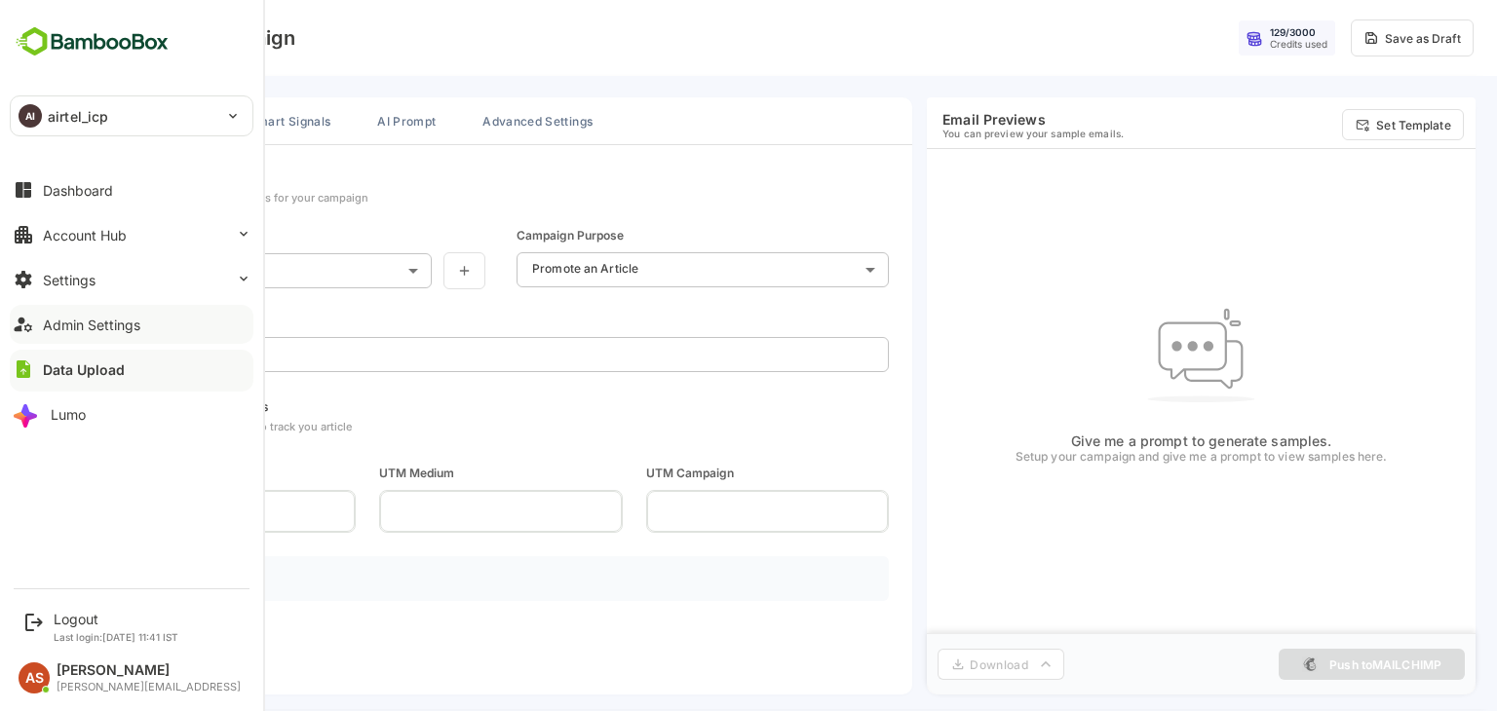
click at [92, 325] on div "Admin Settings" at bounding box center [91, 325] width 97 height 17
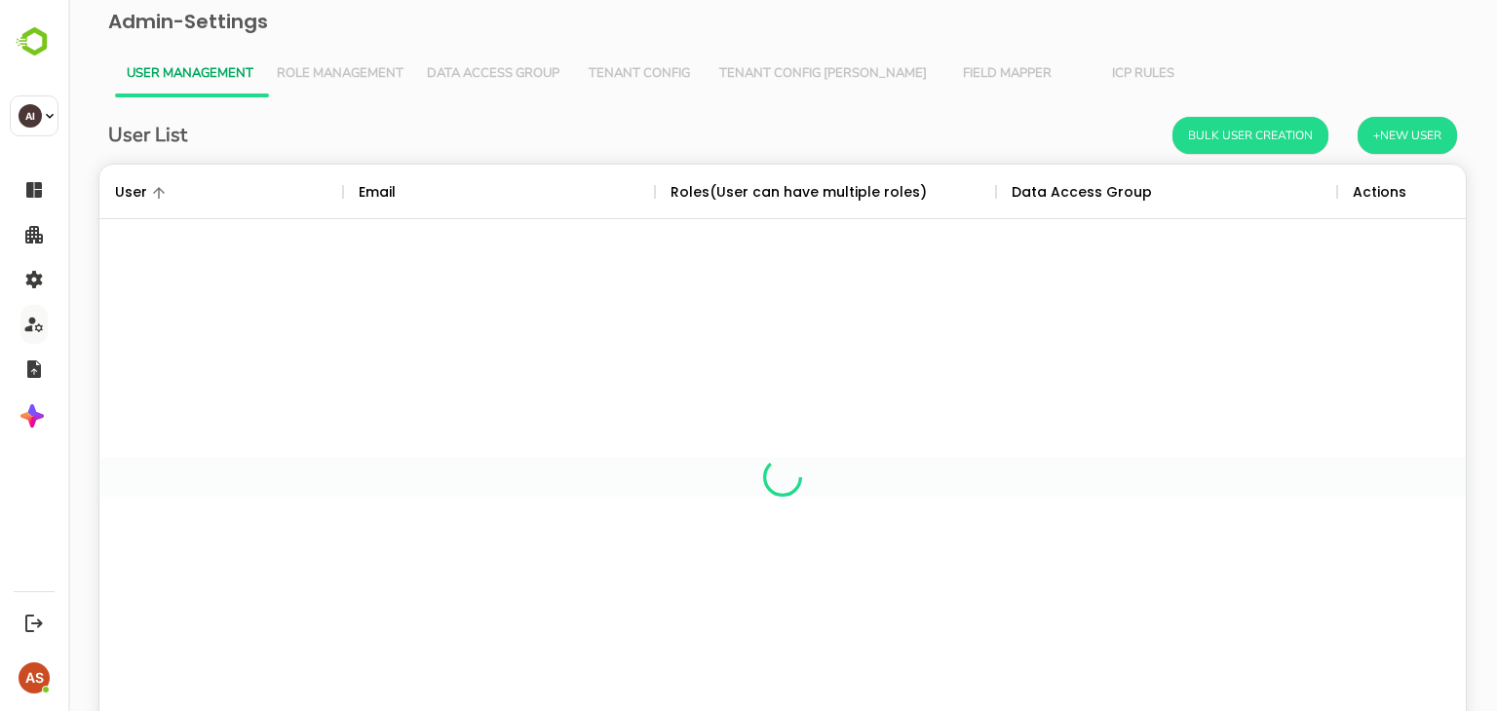
scroll to position [557, 1337]
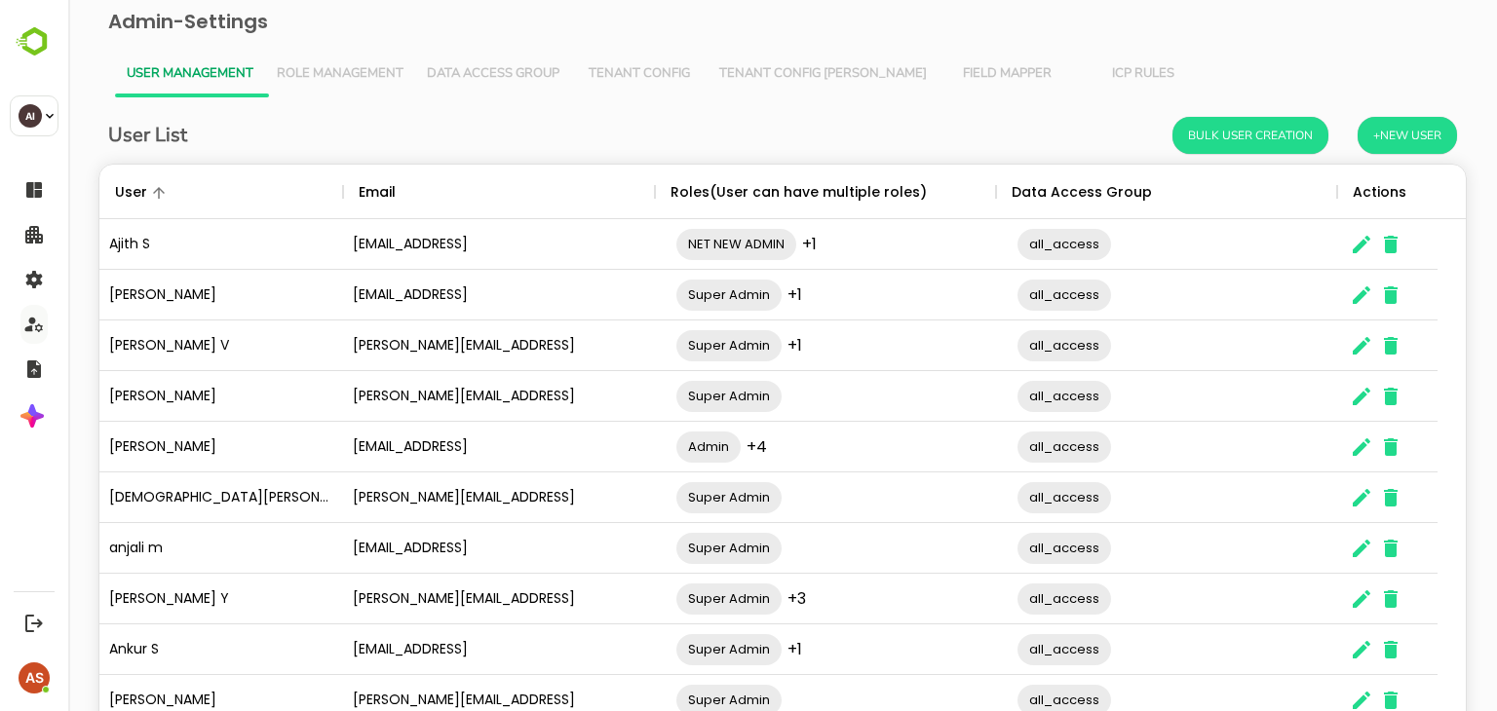
click at [768, 71] on span "Tenant Config Json" at bounding box center [823, 74] width 208 height 16
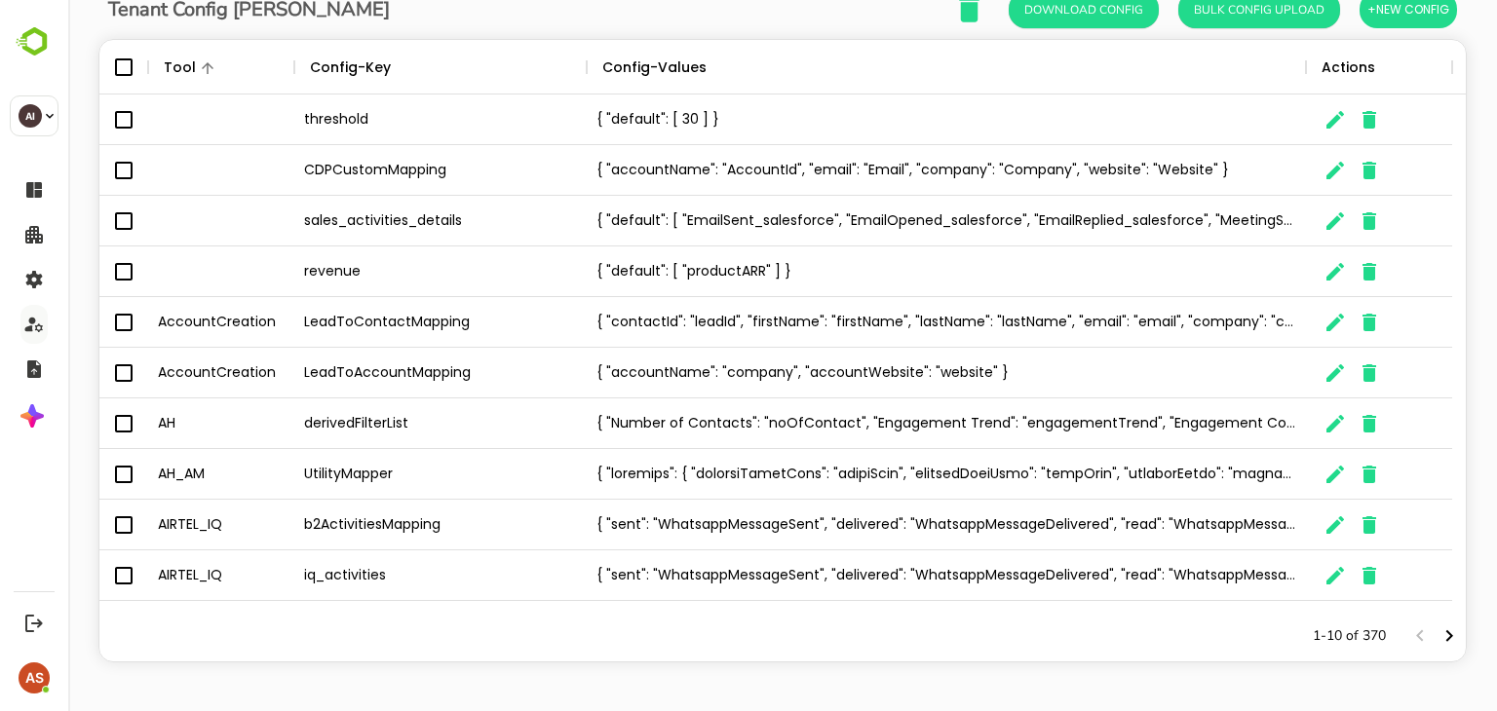
scroll to position [0, 0]
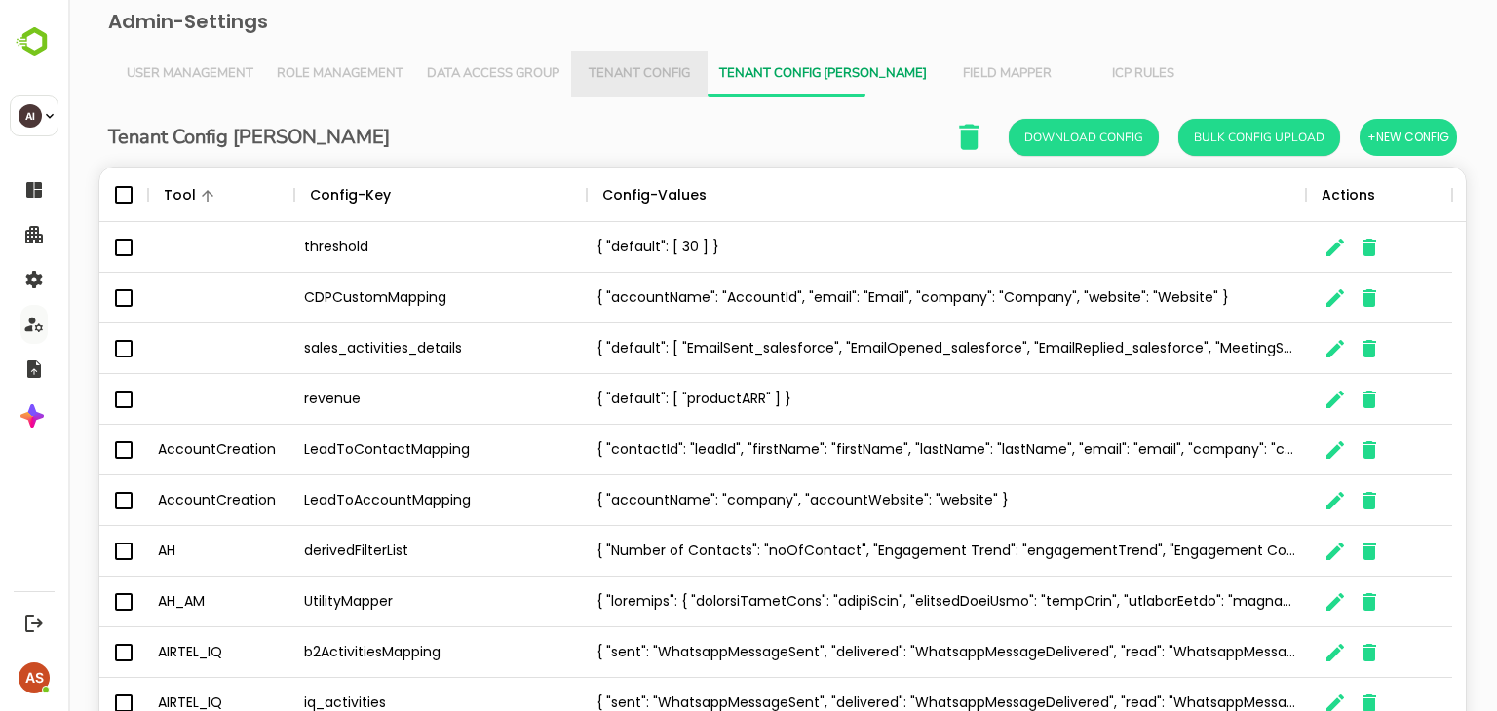
click at [632, 83] on button "Tenant Config" at bounding box center [639, 74] width 136 height 47
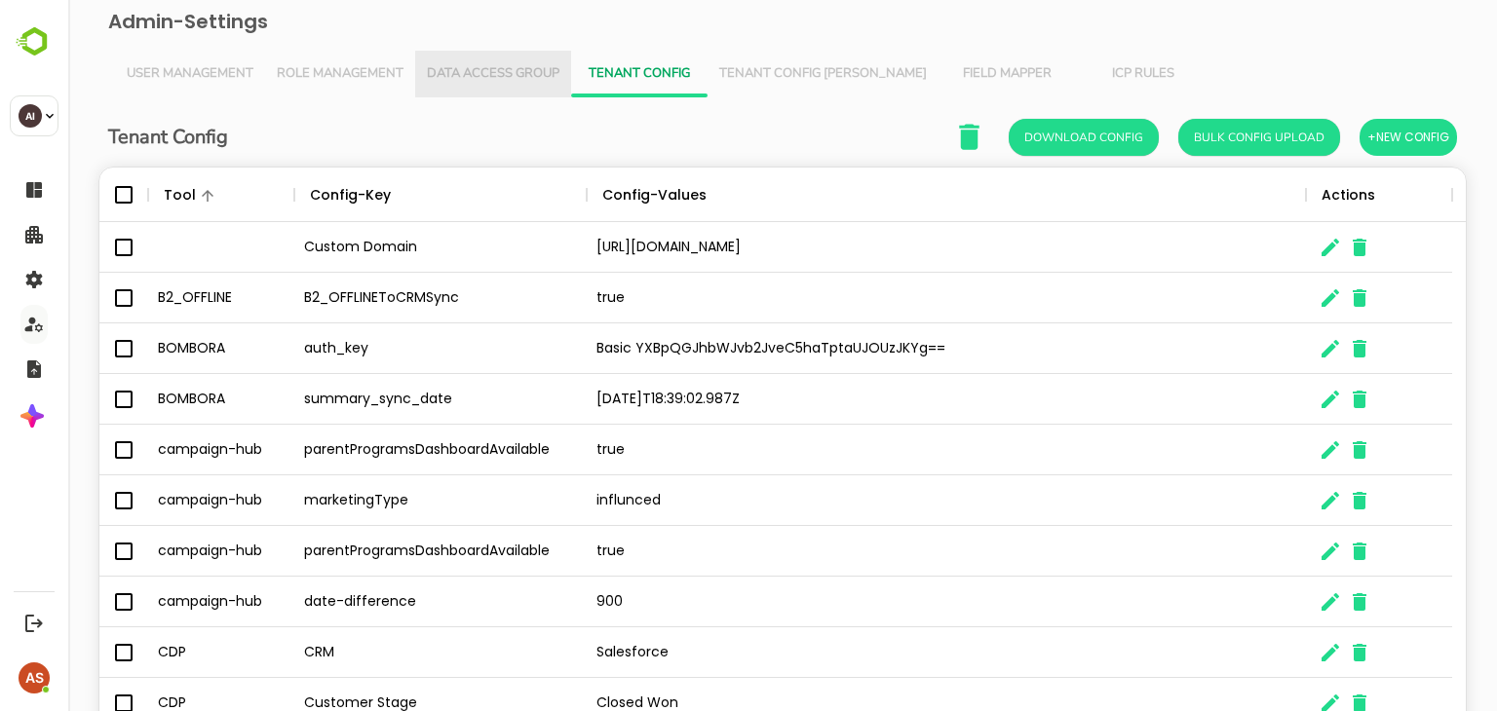
click at [511, 79] on span "Data Access Group" at bounding box center [493, 74] width 133 height 16
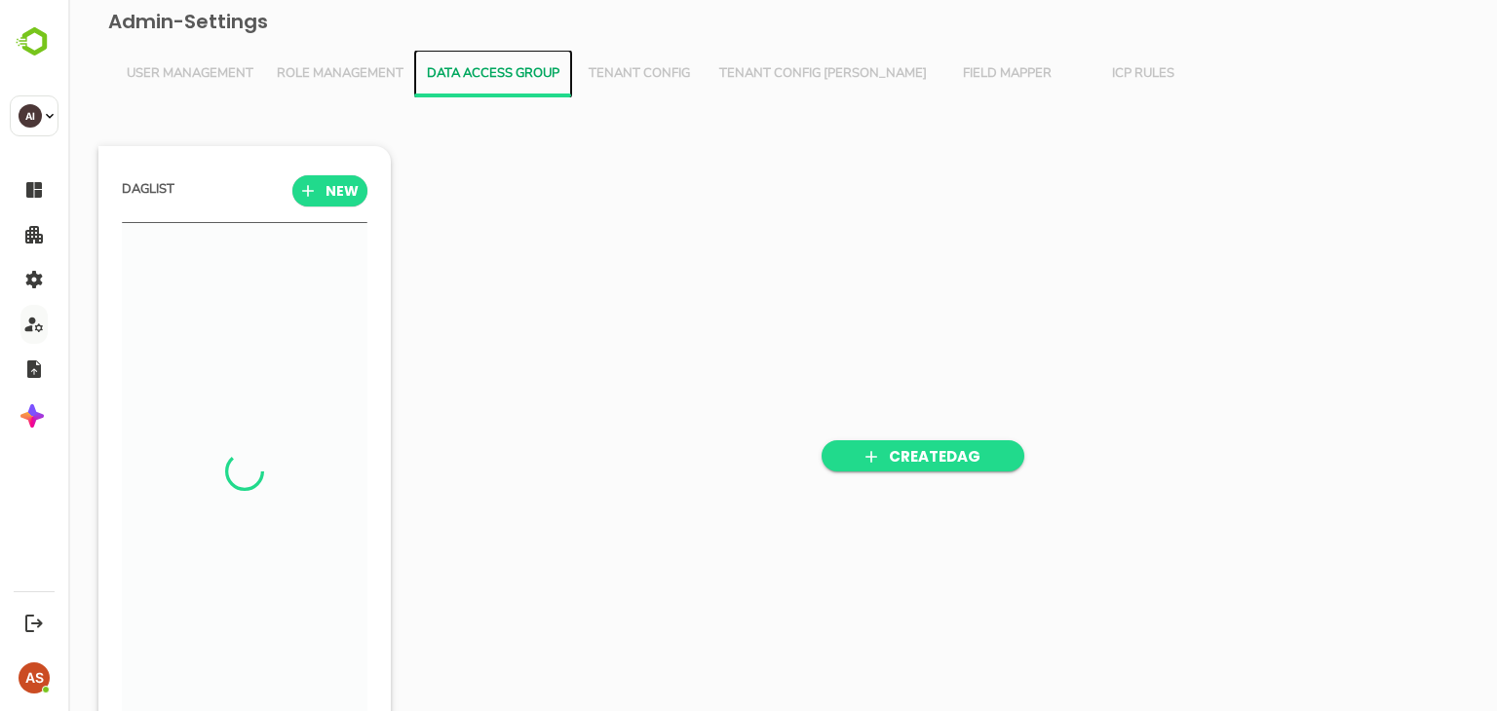
scroll to position [493, 241]
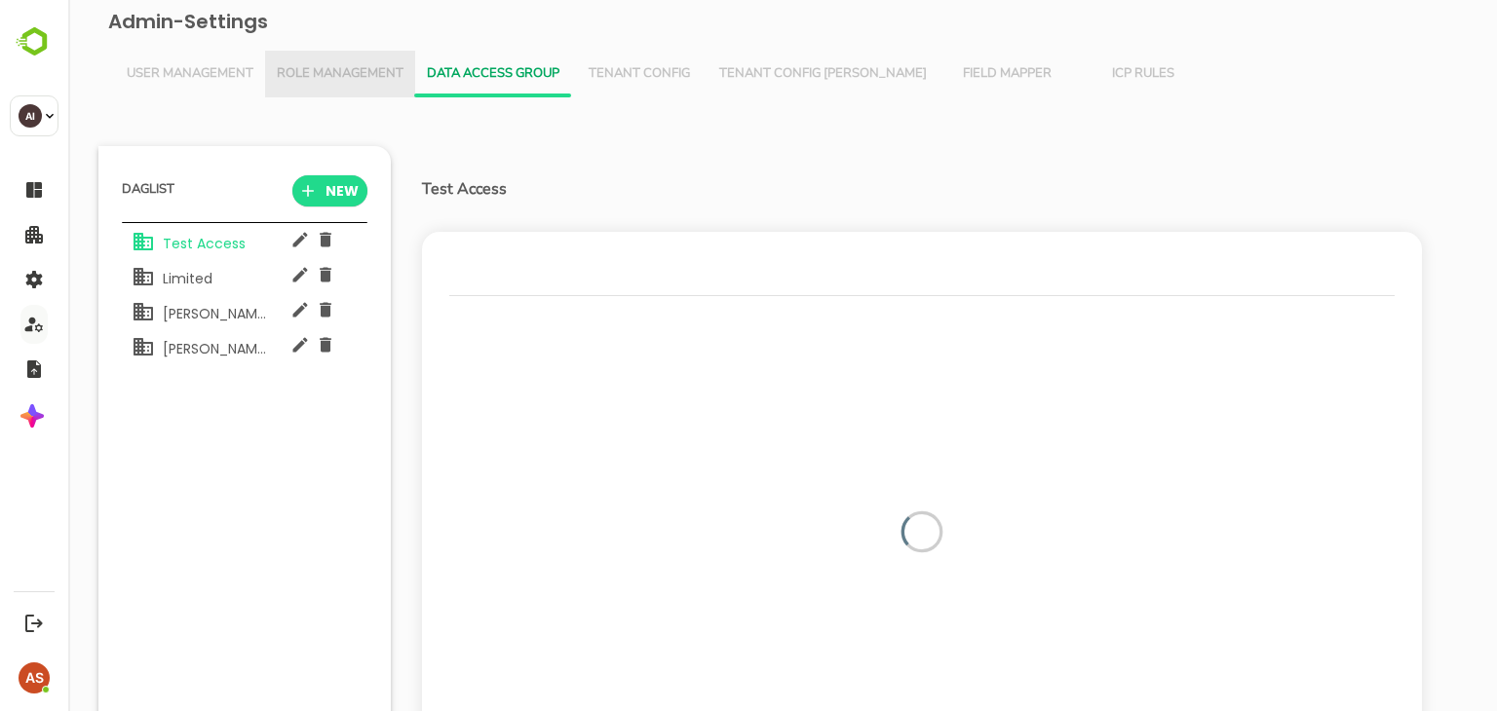
click at [348, 71] on span "Role Management" at bounding box center [340, 74] width 127 height 16
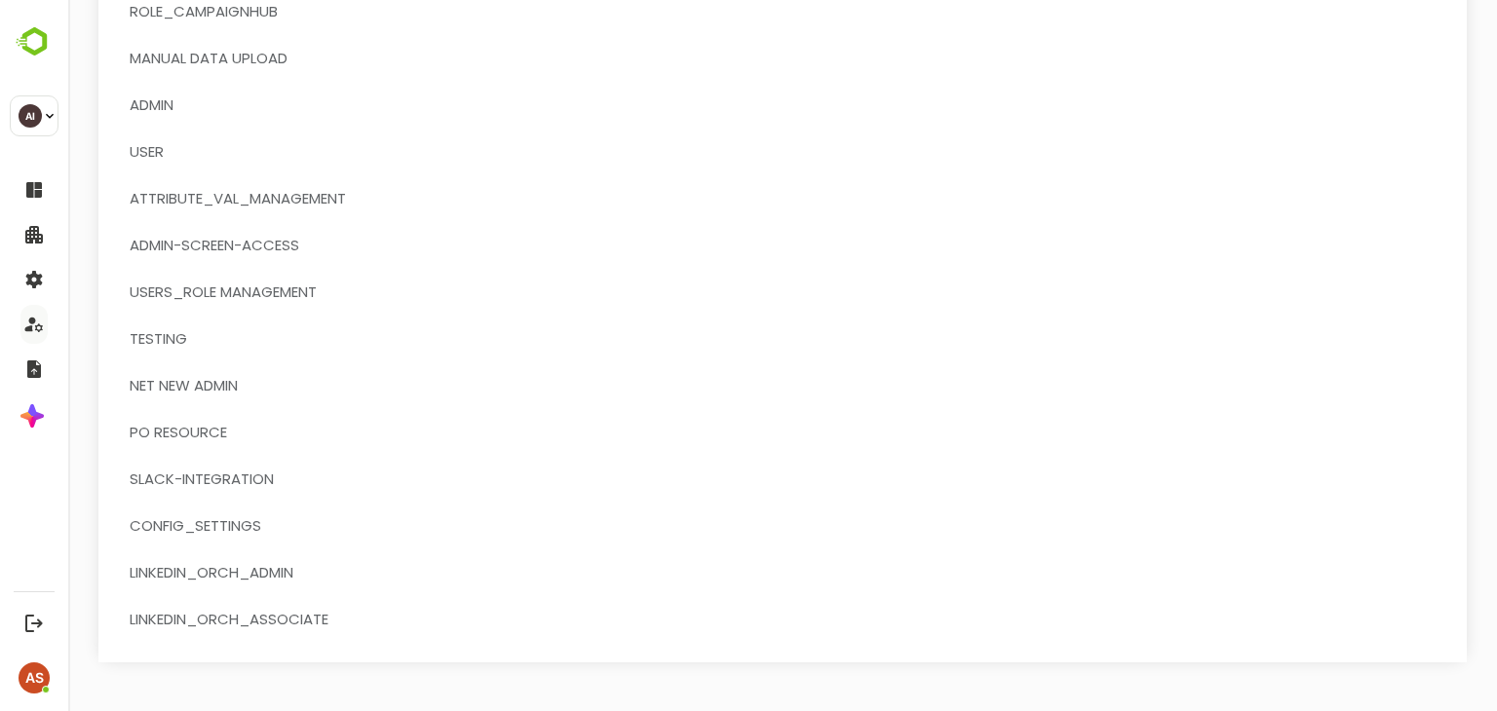
scroll to position [0, 0]
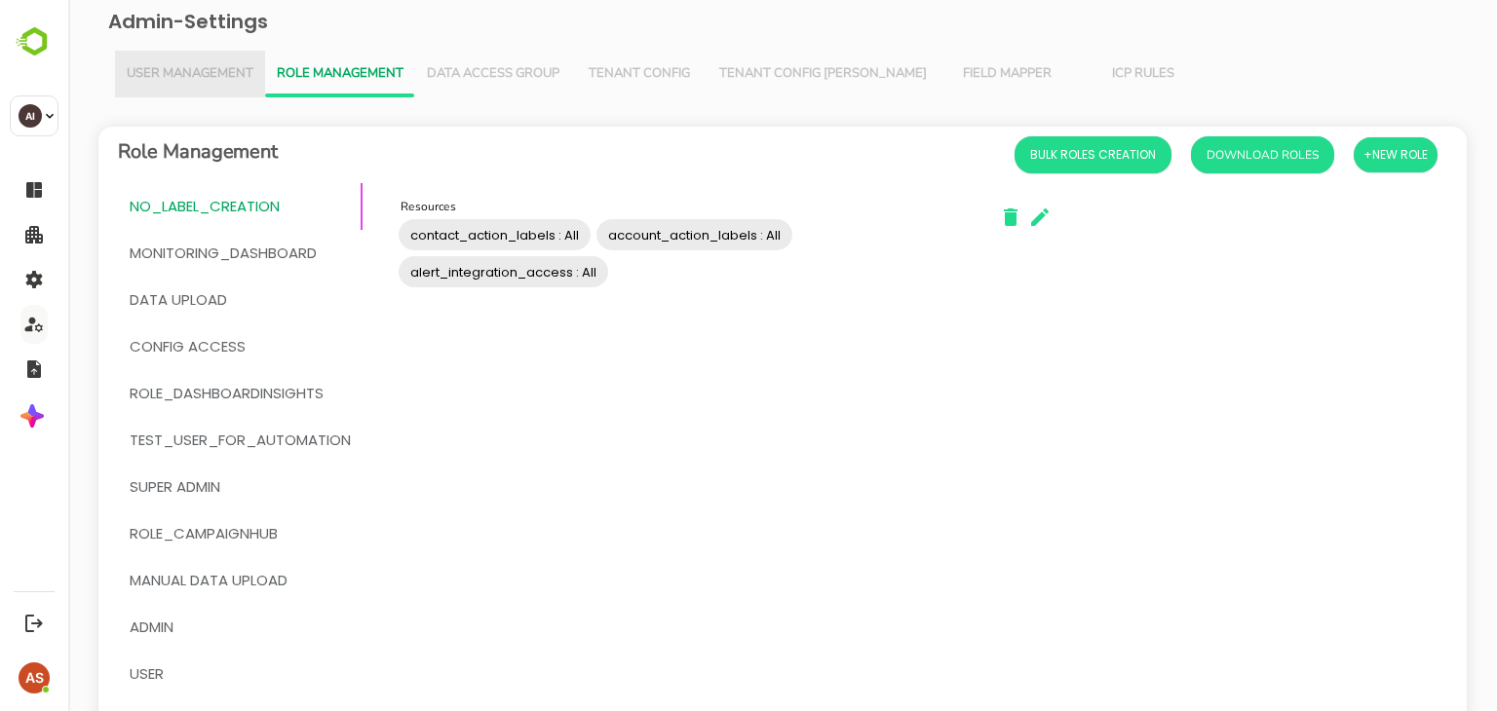
click at [201, 67] on span "User Management" at bounding box center [190, 74] width 127 height 16
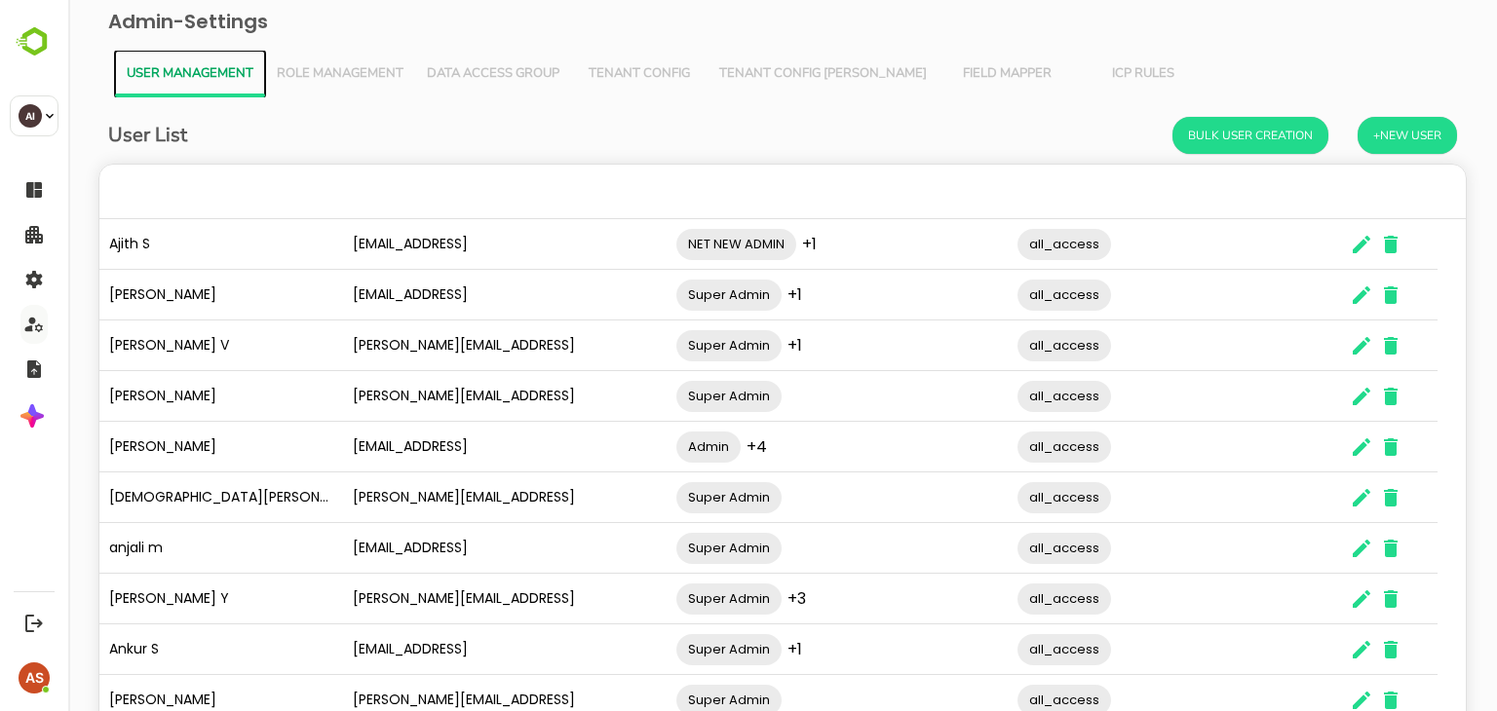
scroll to position [0, 31]
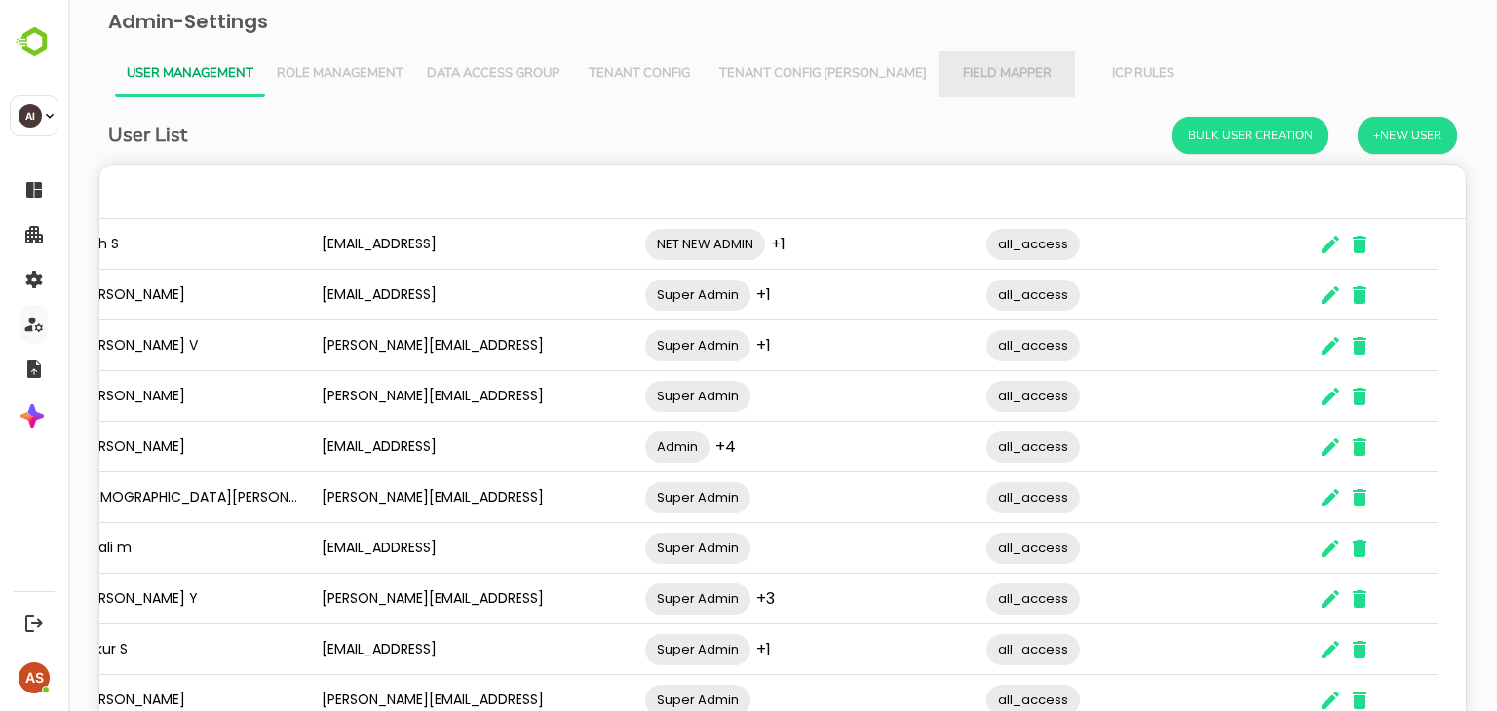
click at [967, 69] on span "Field Mapper" at bounding box center [1006, 74] width 113 height 16
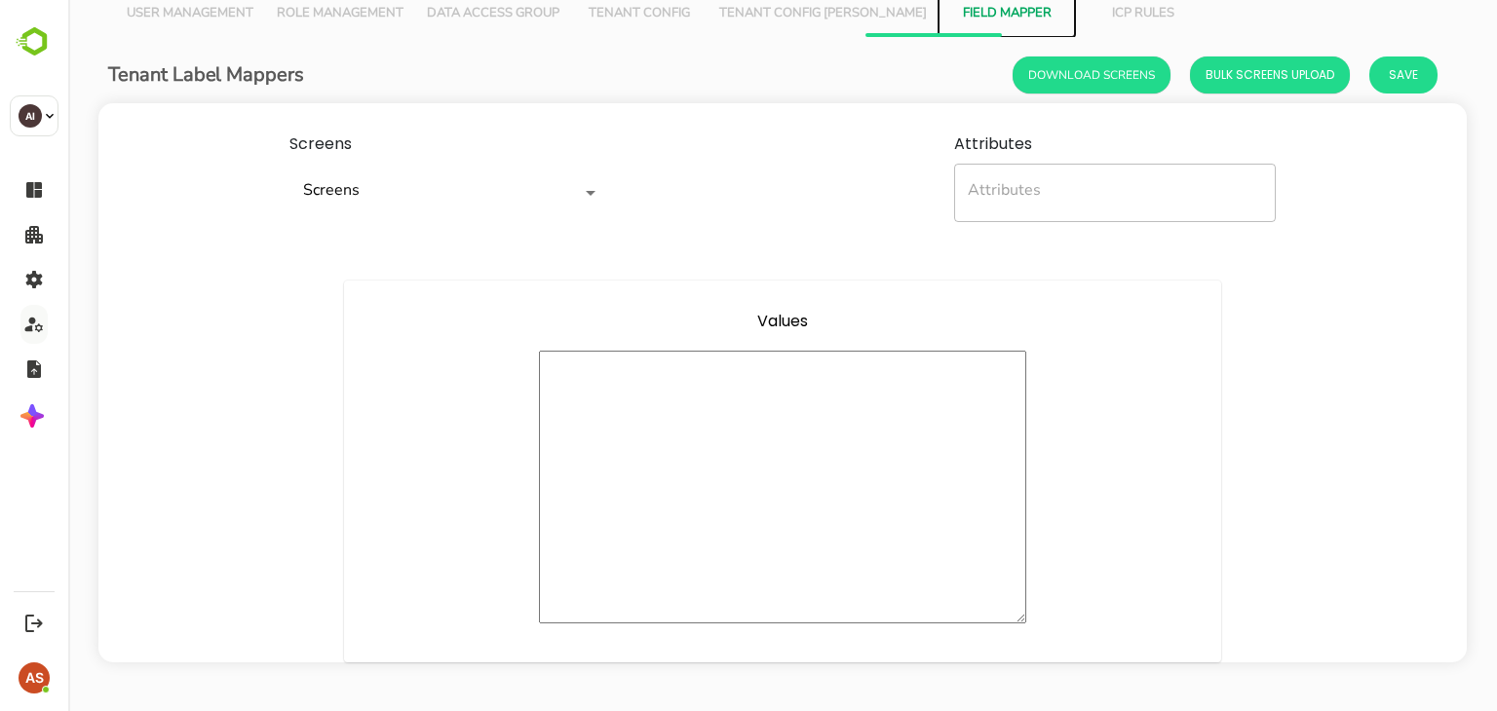
scroll to position [0, 0]
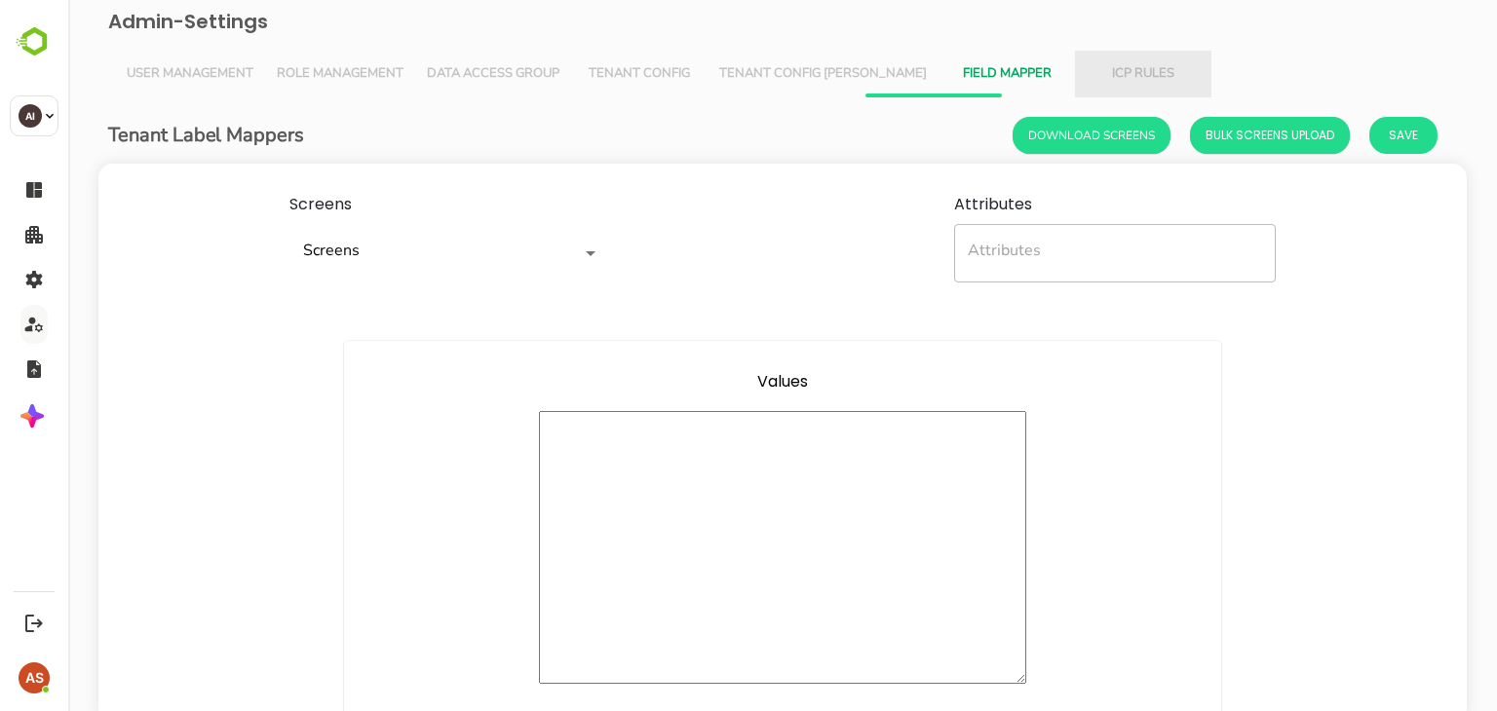
click at [1087, 73] on span "ICP Rules" at bounding box center [1143, 74] width 113 height 16
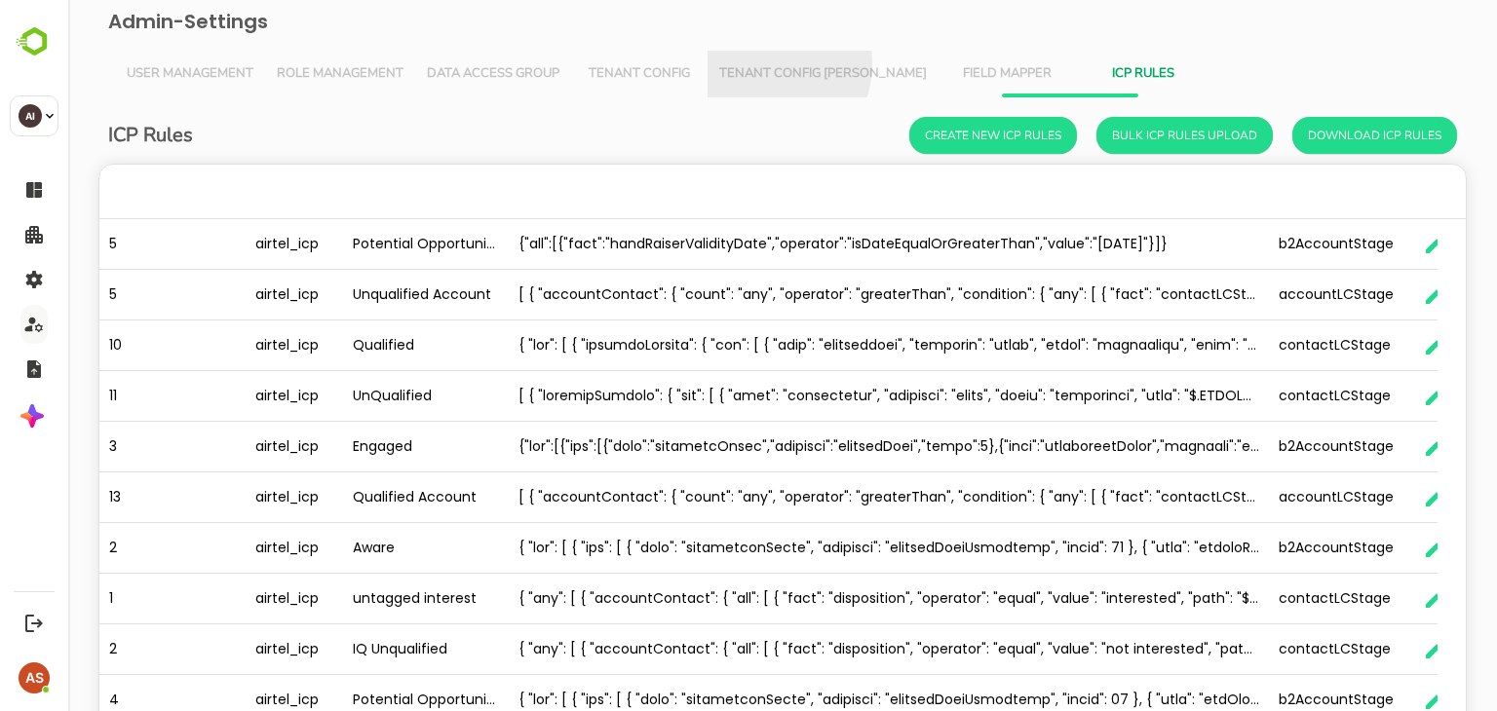
click at [759, 66] on span "Tenant Config [PERSON_NAME]" at bounding box center [823, 74] width 208 height 16
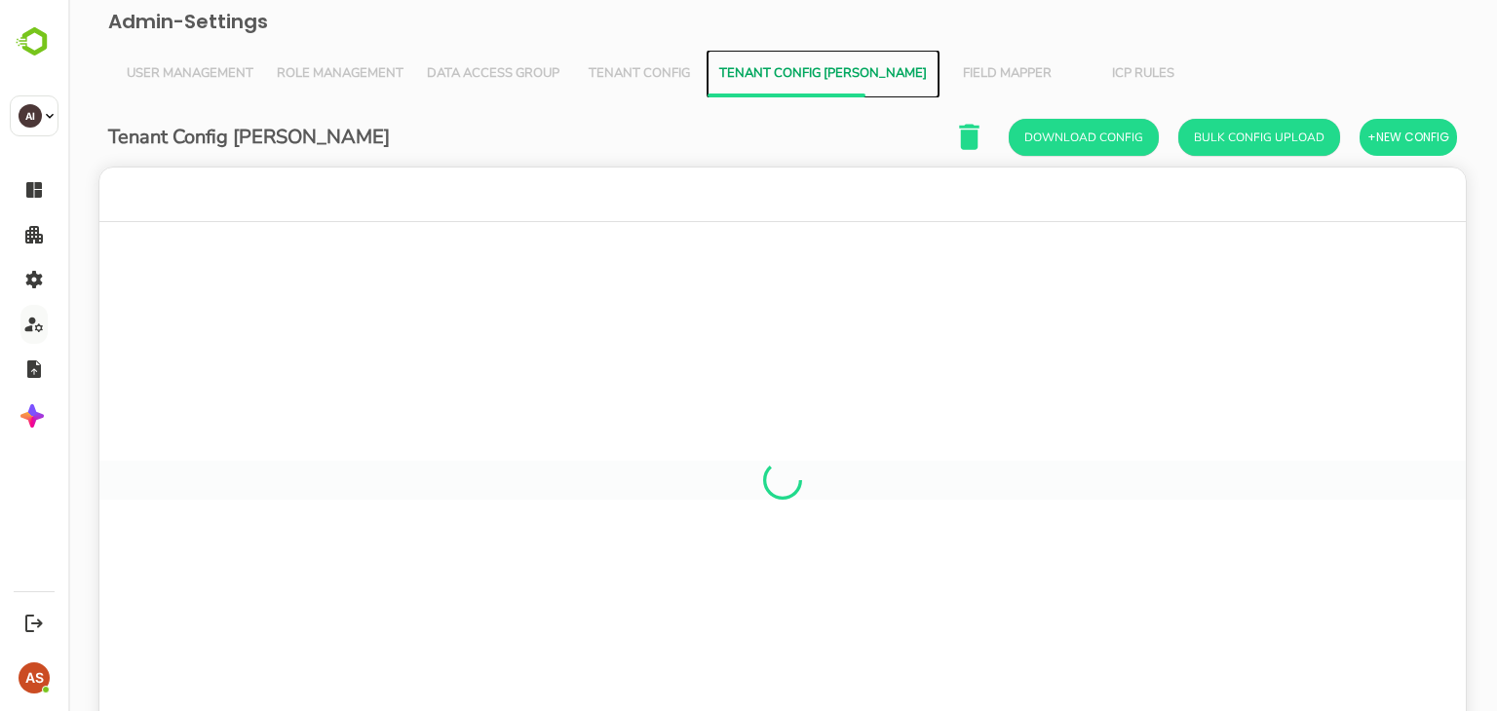
scroll to position [557, 1337]
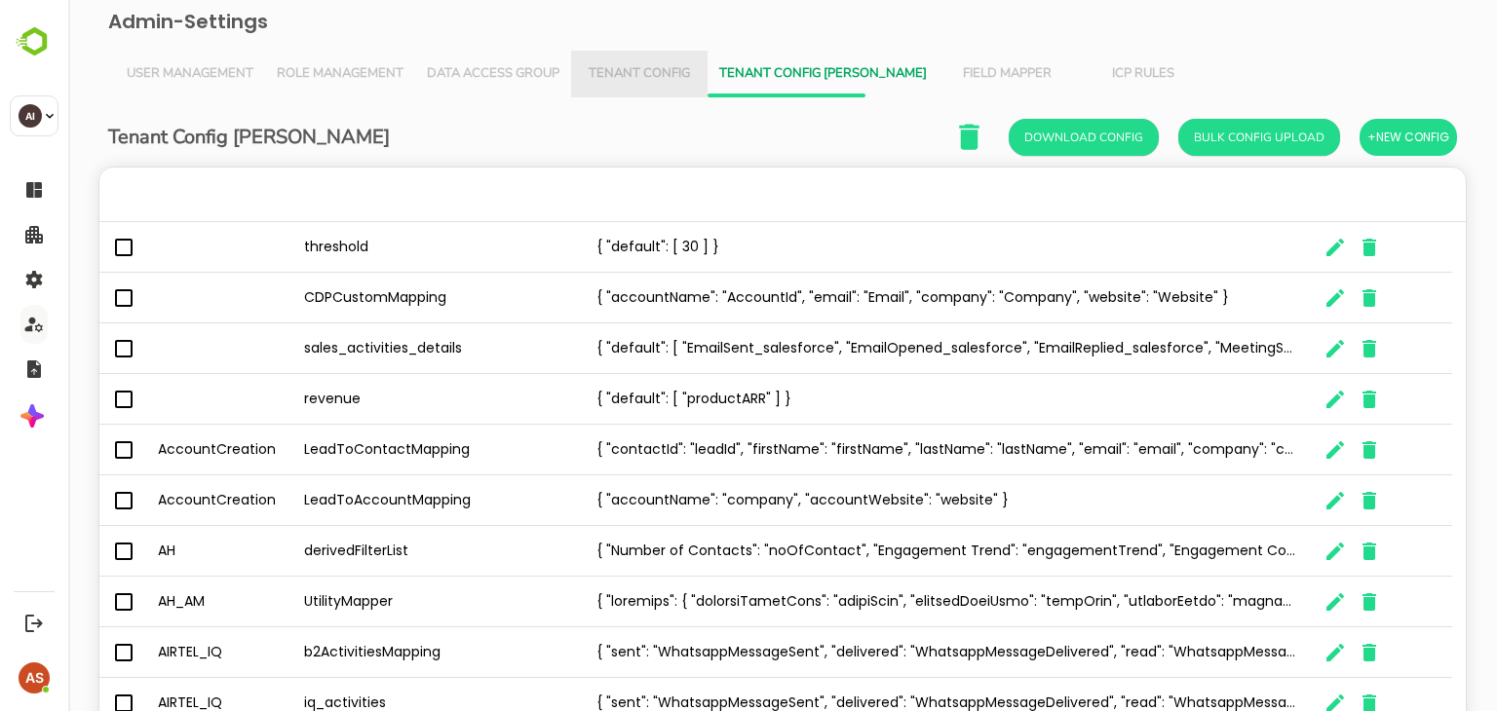
click at [646, 71] on span "Tenant Config" at bounding box center [639, 74] width 113 height 16
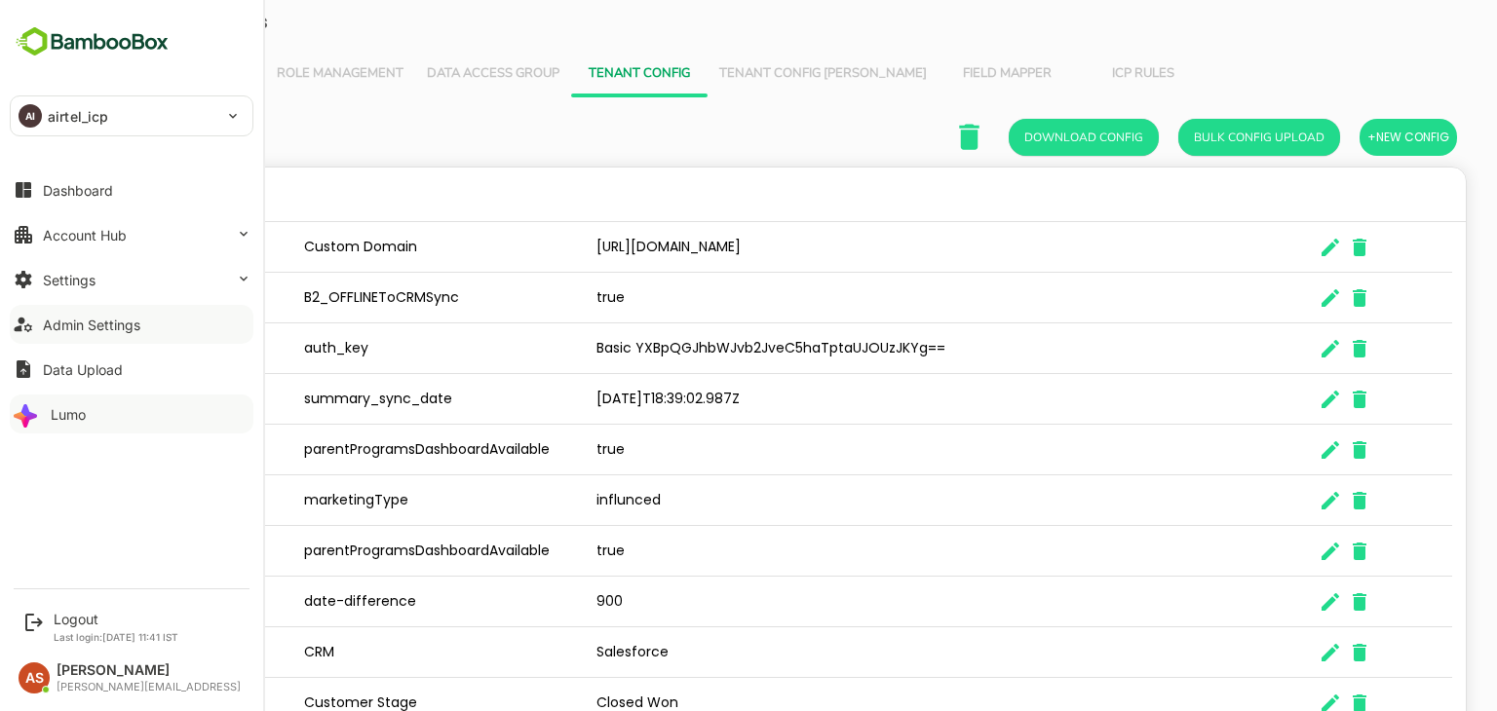
click at [53, 418] on div "Lumo" at bounding box center [68, 414] width 35 height 17
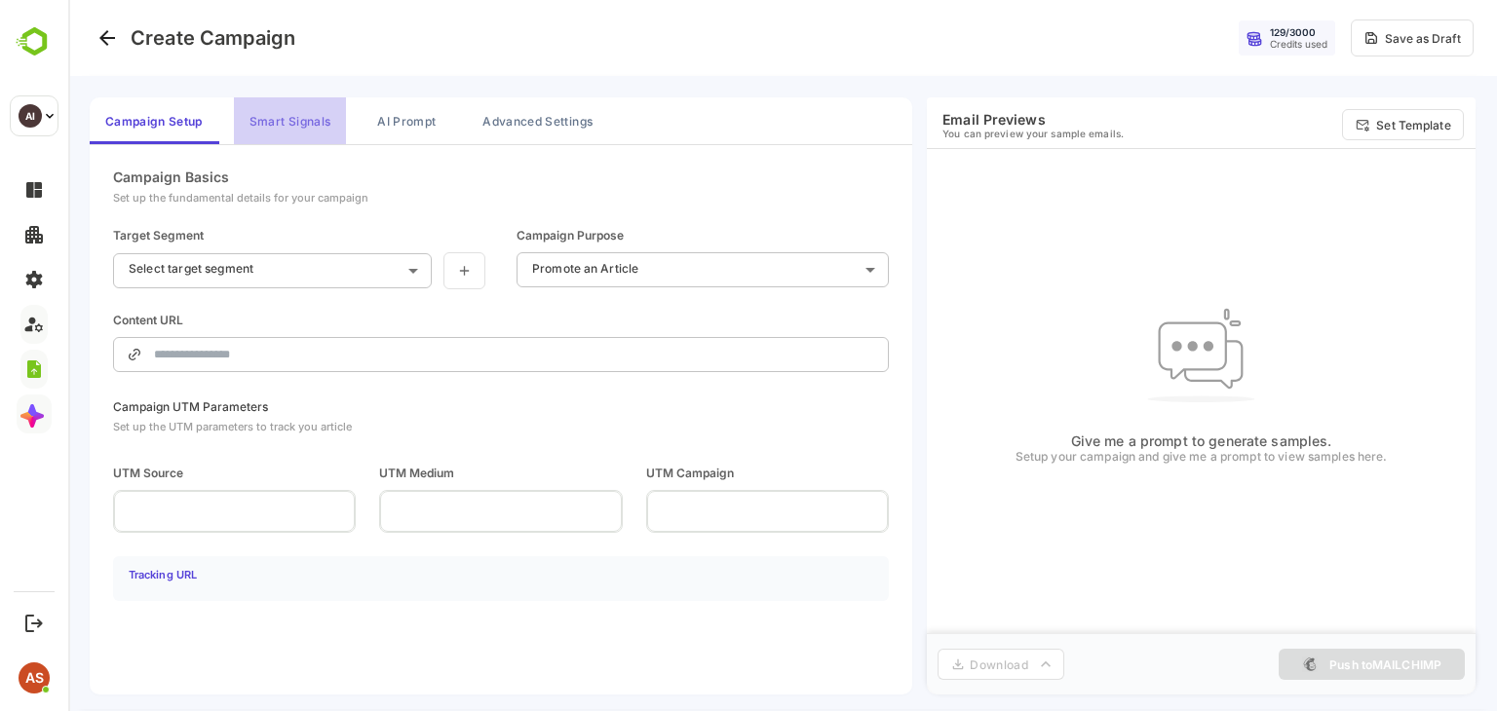
click at [298, 119] on button "Smart Signals" at bounding box center [290, 120] width 112 height 47
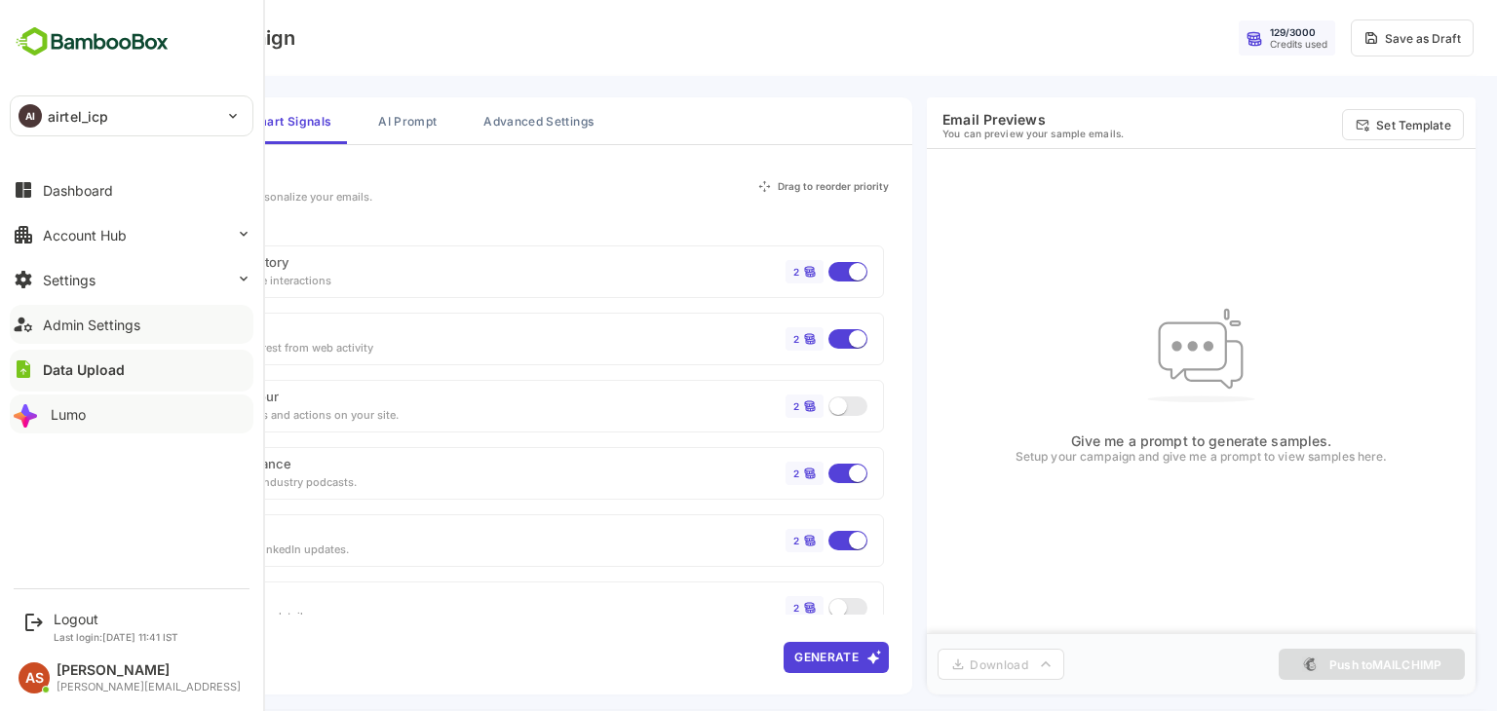
click at [99, 408] on button "Lumo" at bounding box center [132, 414] width 244 height 39
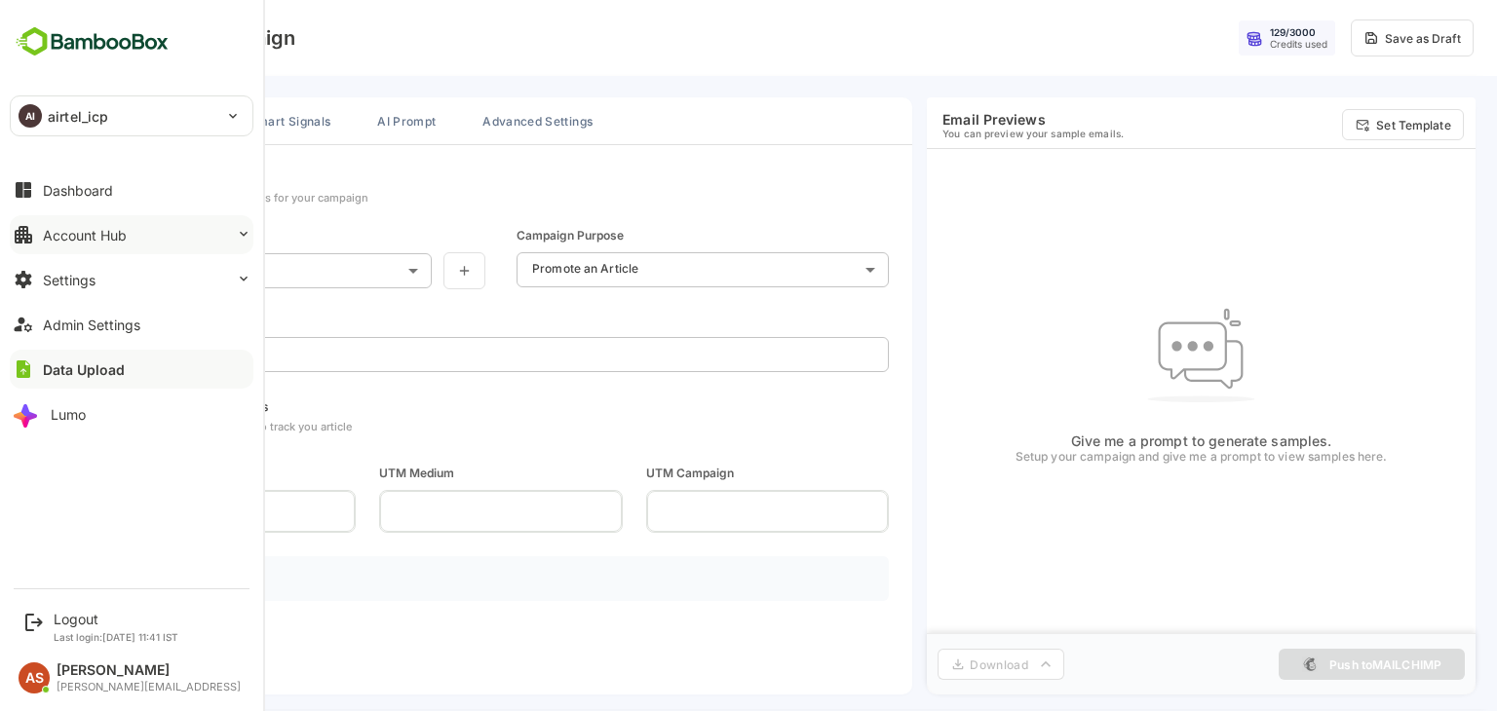
click at [135, 231] on button "Account Hub" at bounding box center [132, 234] width 244 height 39
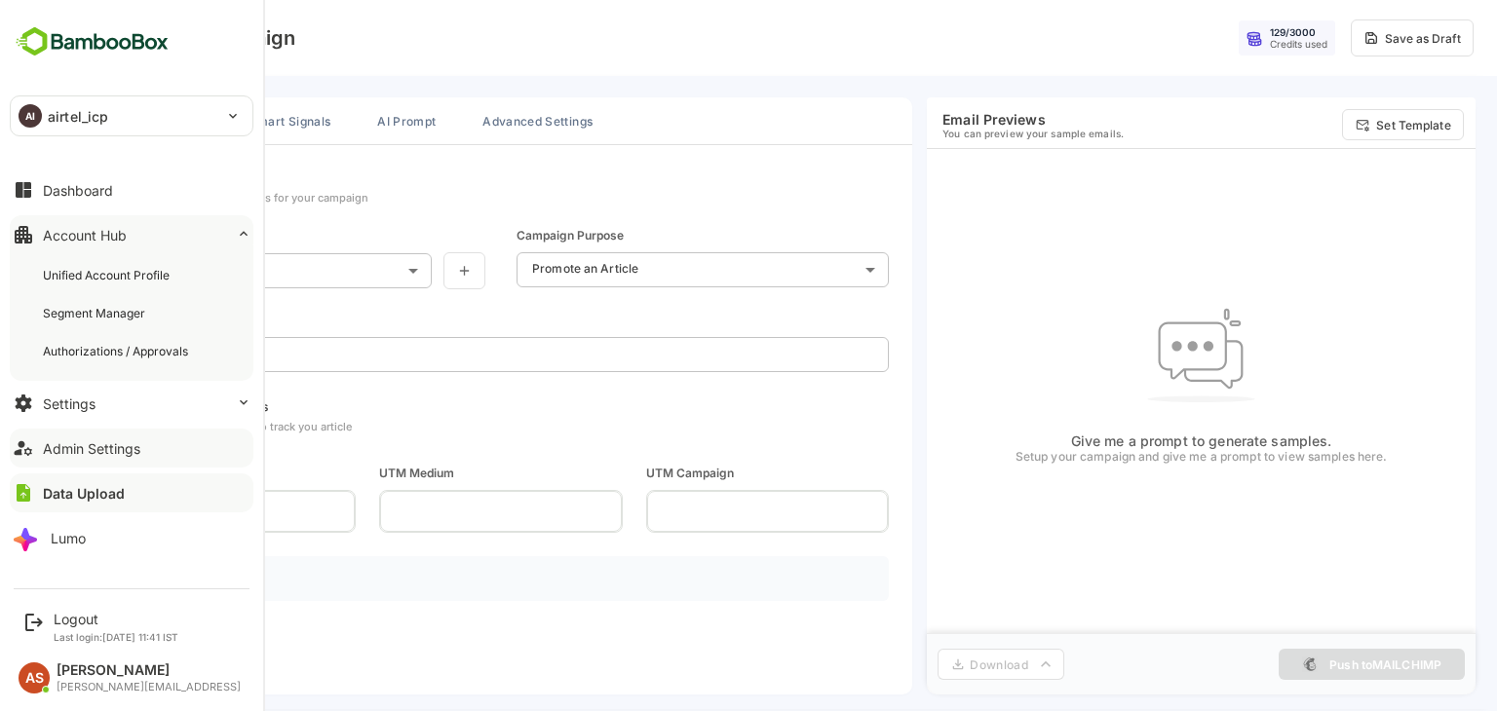
click at [114, 447] on div "Admin Settings" at bounding box center [91, 449] width 97 height 17
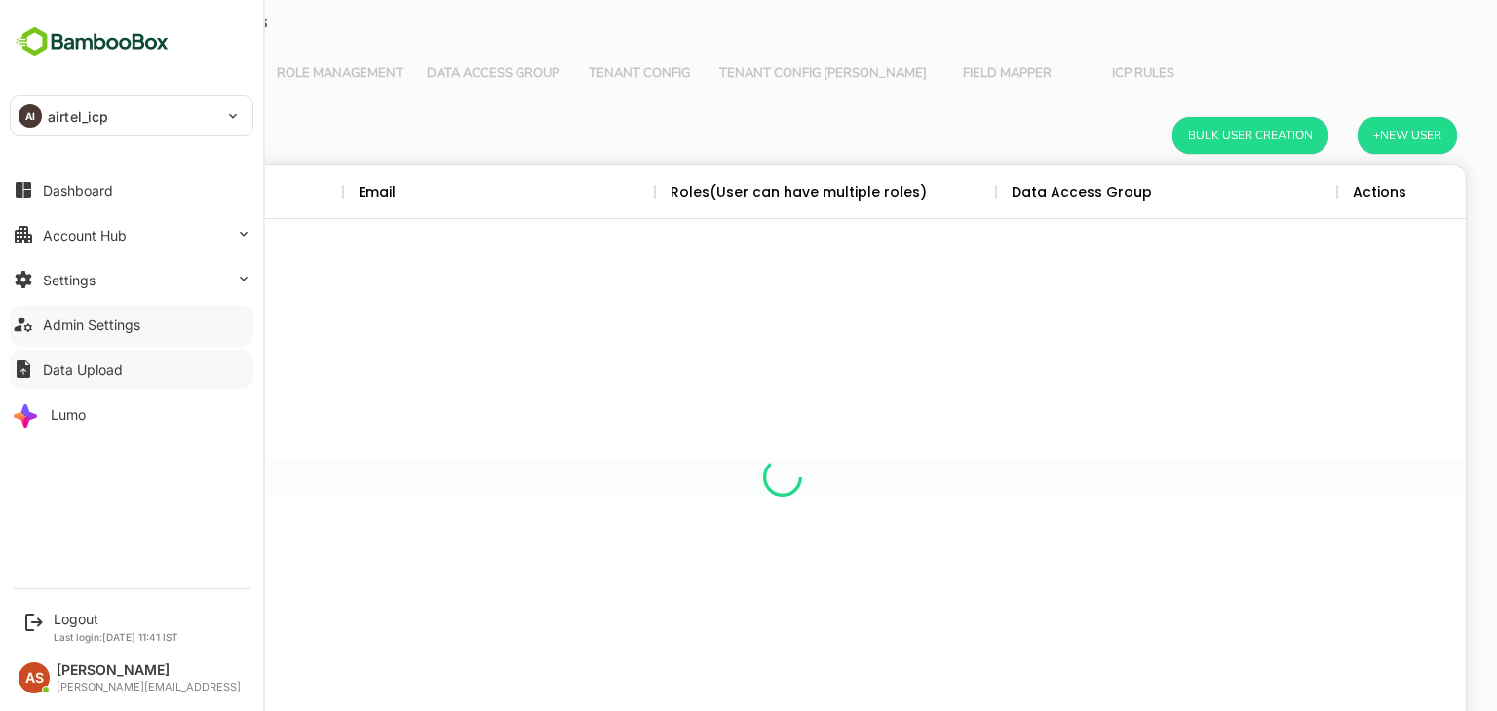
scroll to position [557, 1337]
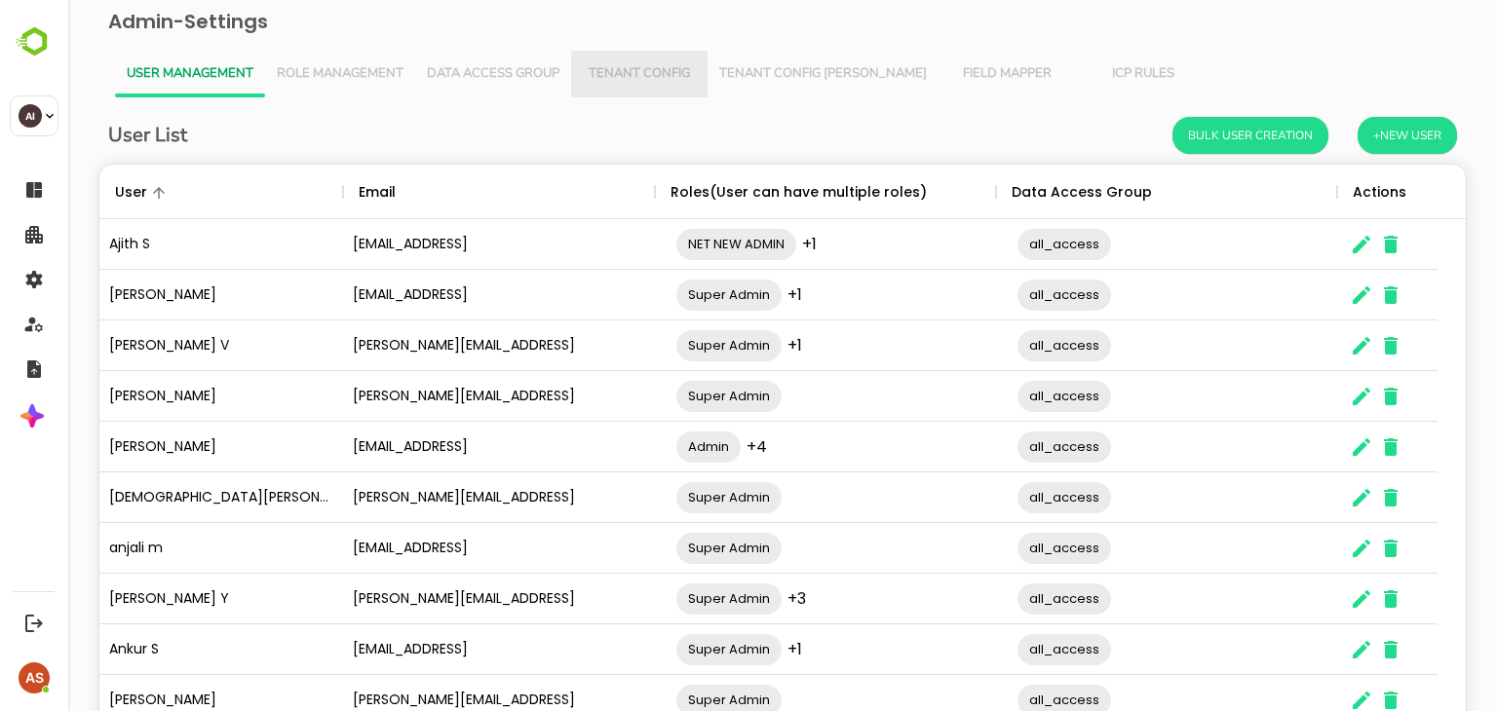
click at [646, 78] on span "Tenant Config" at bounding box center [639, 74] width 113 height 16
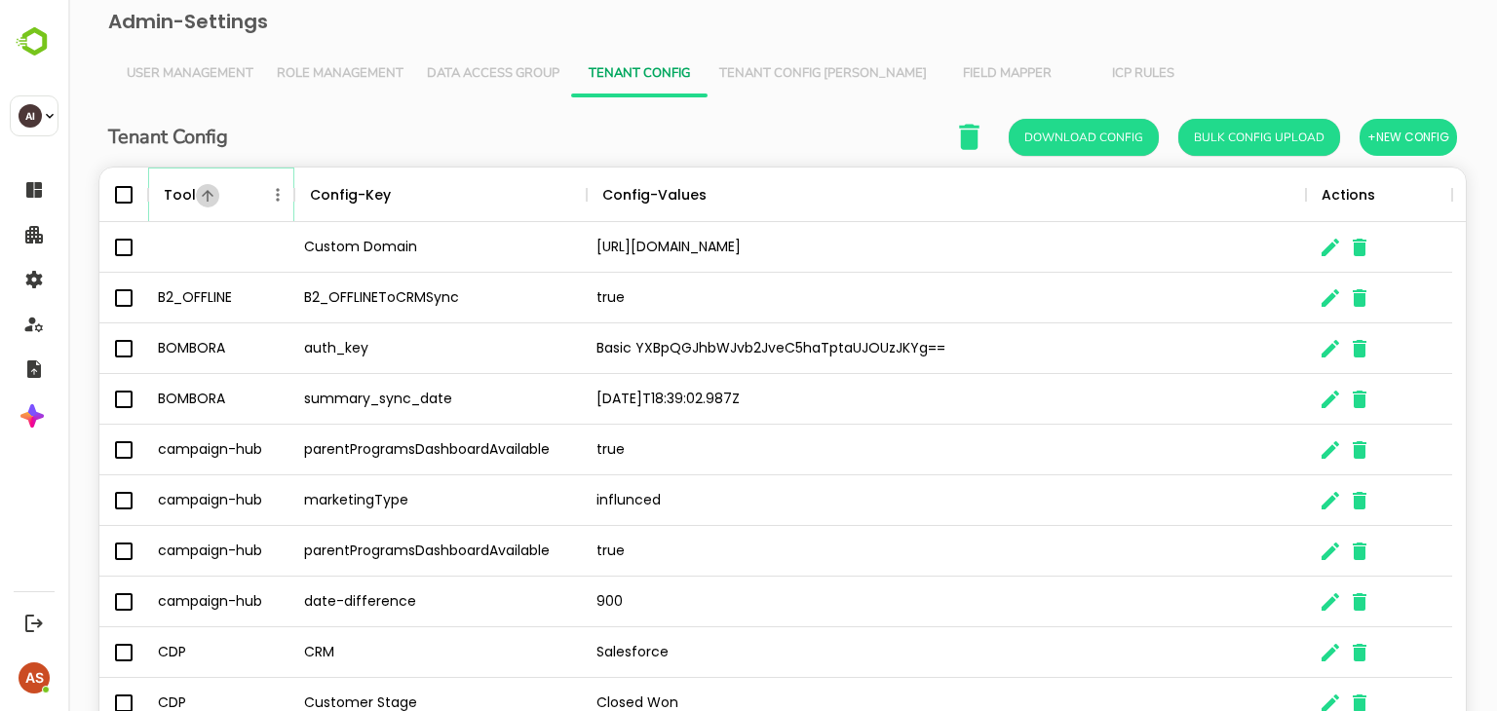
click at [203, 195] on icon "Sort" at bounding box center [208, 196] width 12 height 12
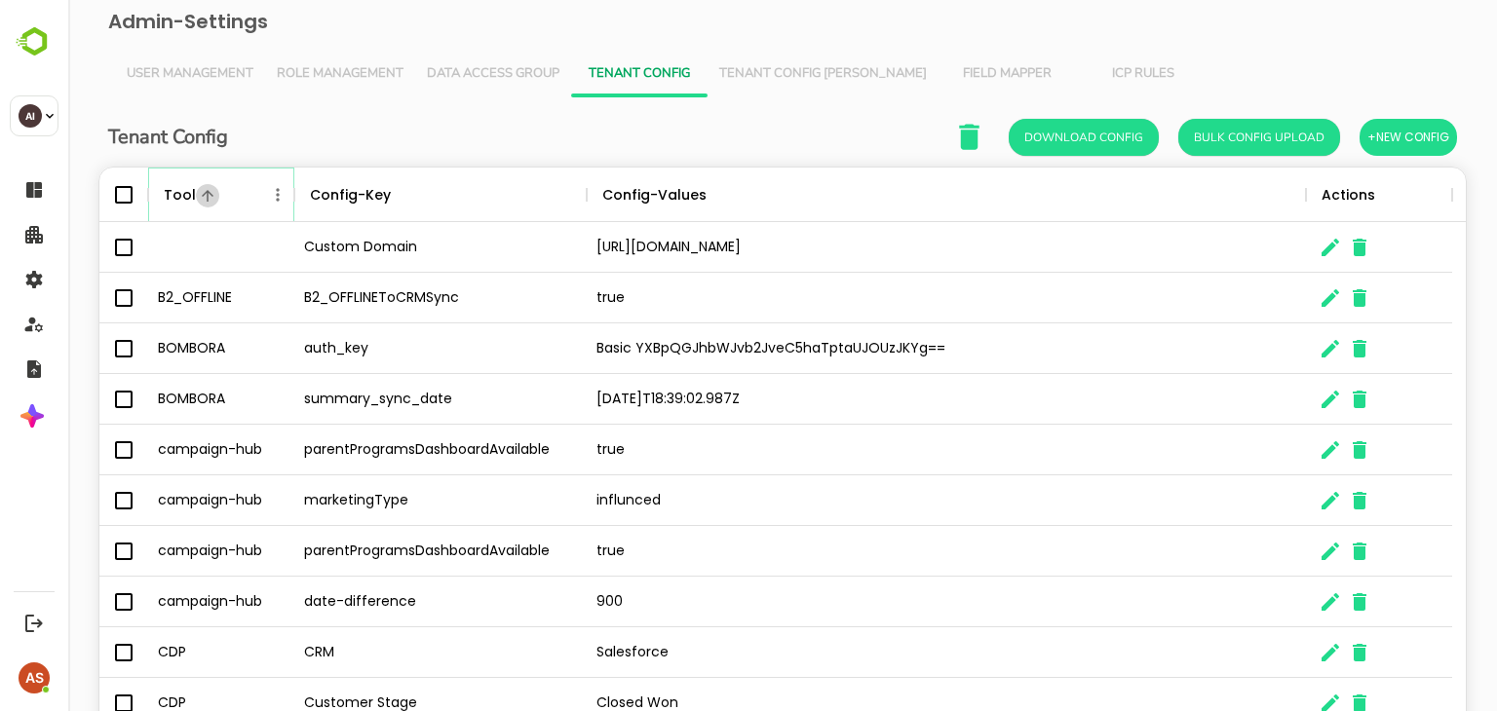
click at [203, 195] on icon "Sort" at bounding box center [208, 196] width 12 height 12
click at [776, 67] on span "Tenant Config [PERSON_NAME]" at bounding box center [823, 74] width 208 height 16
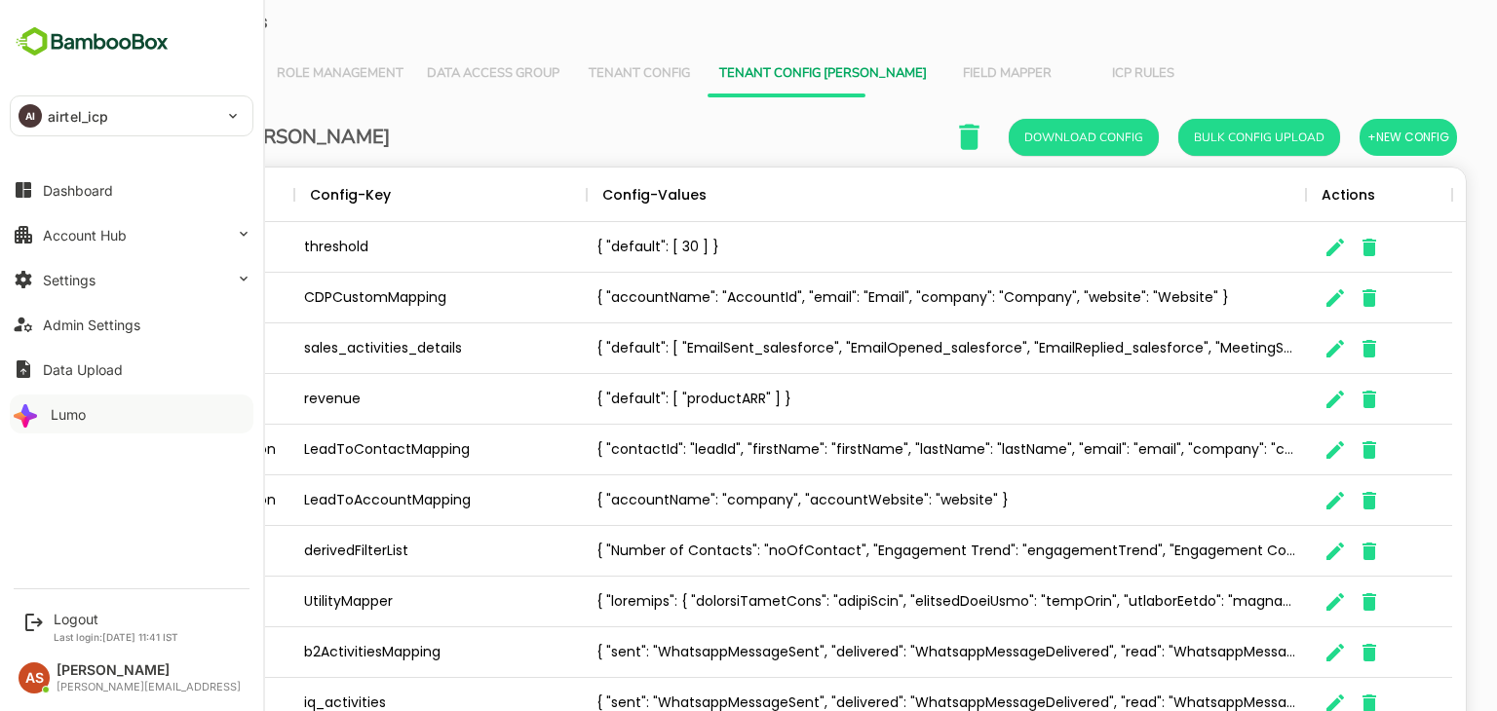
click at [80, 414] on div "Lumo" at bounding box center [68, 414] width 35 height 17
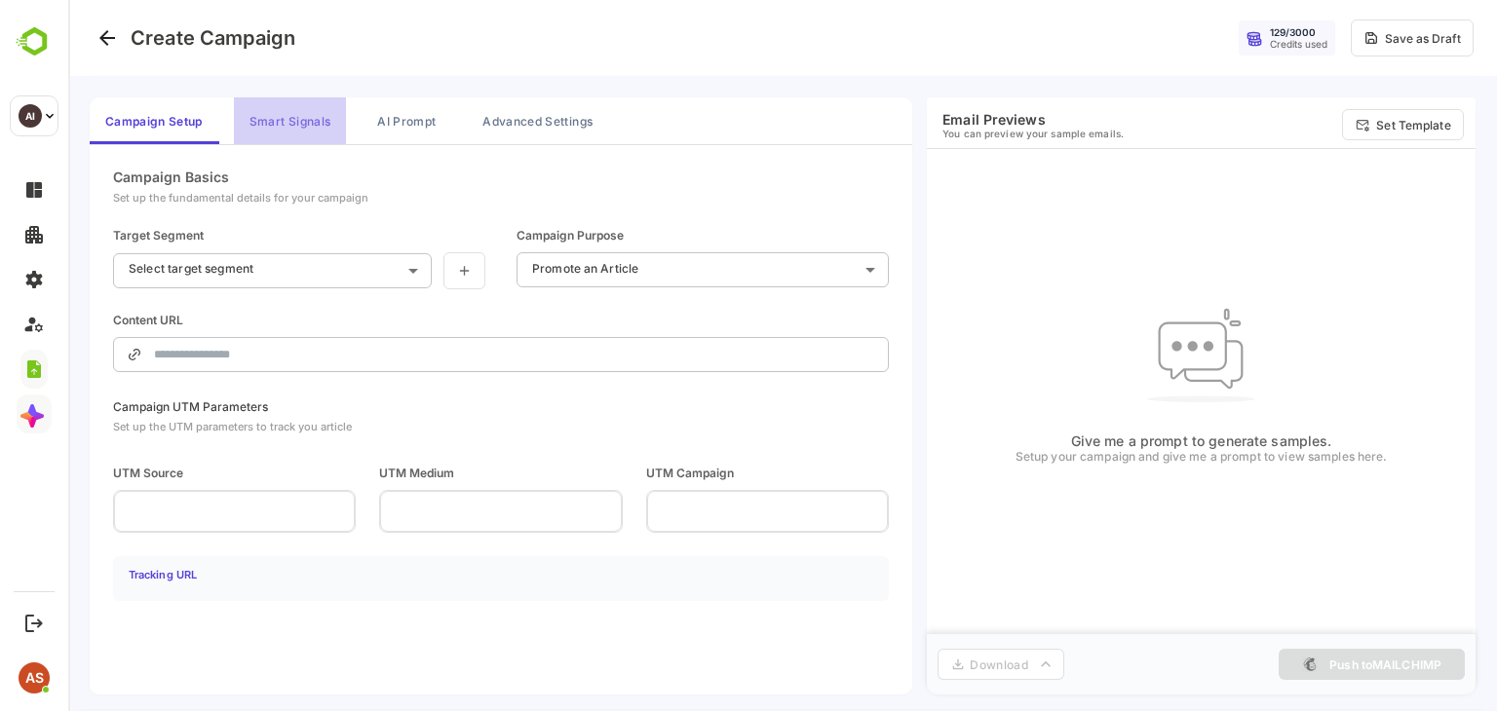
click at [293, 123] on button "Smart Signals" at bounding box center [290, 120] width 112 height 47
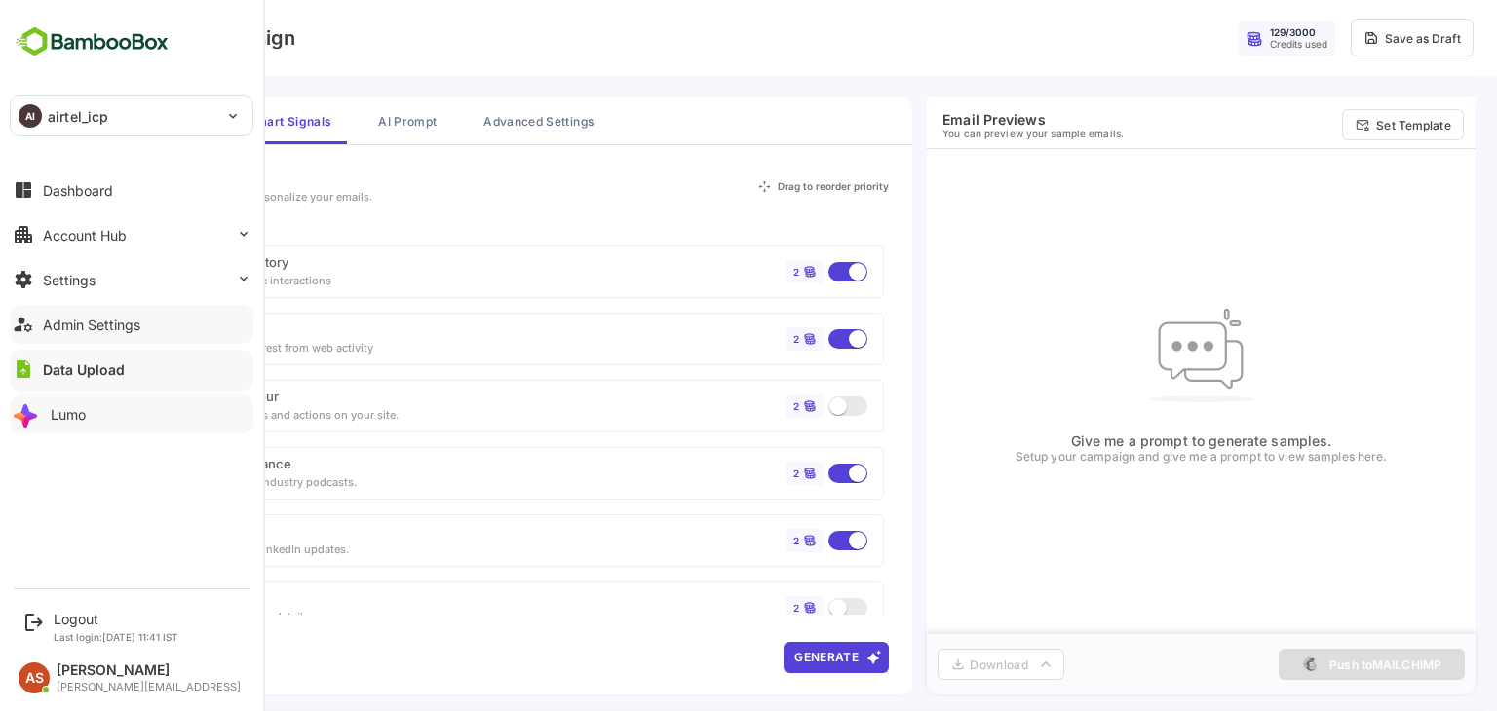
click at [65, 327] on div "Admin Settings" at bounding box center [91, 325] width 97 height 17
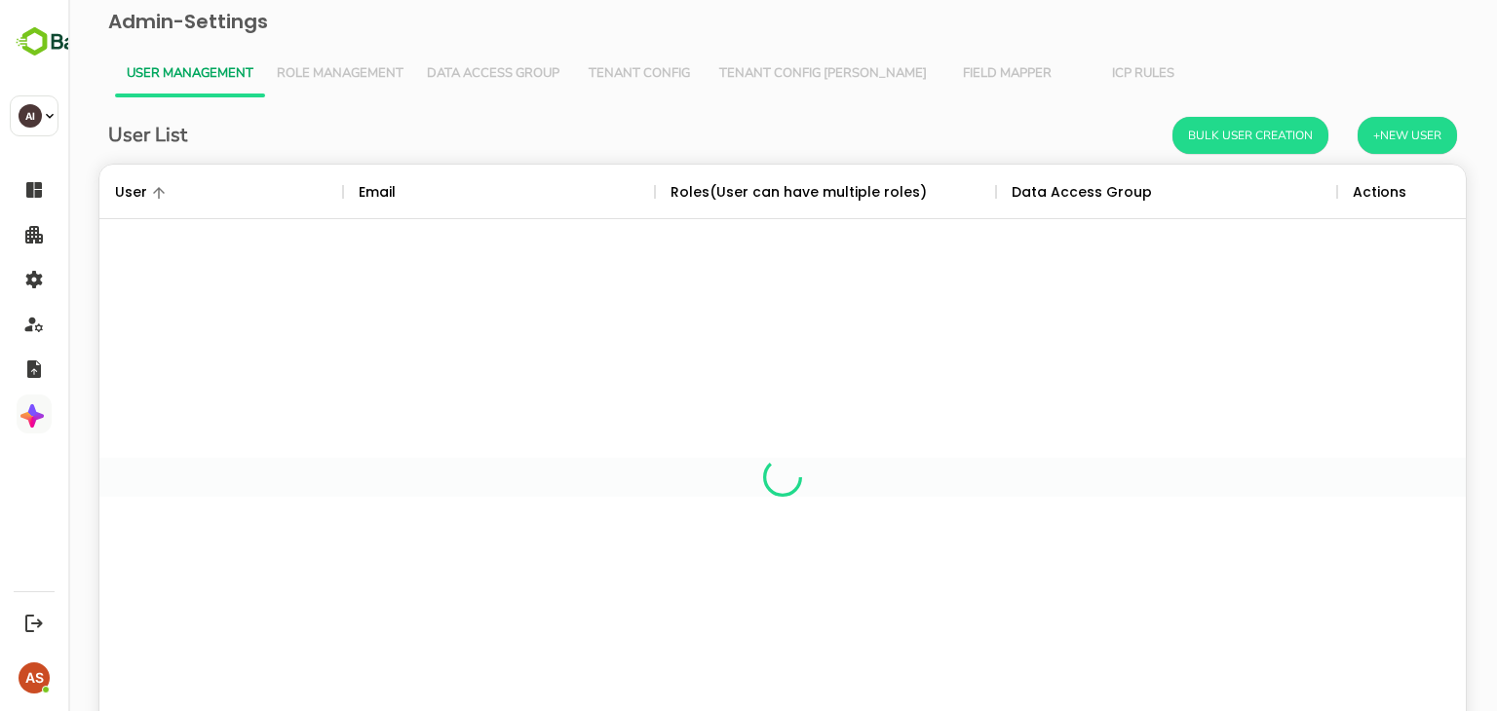
scroll to position [557, 1337]
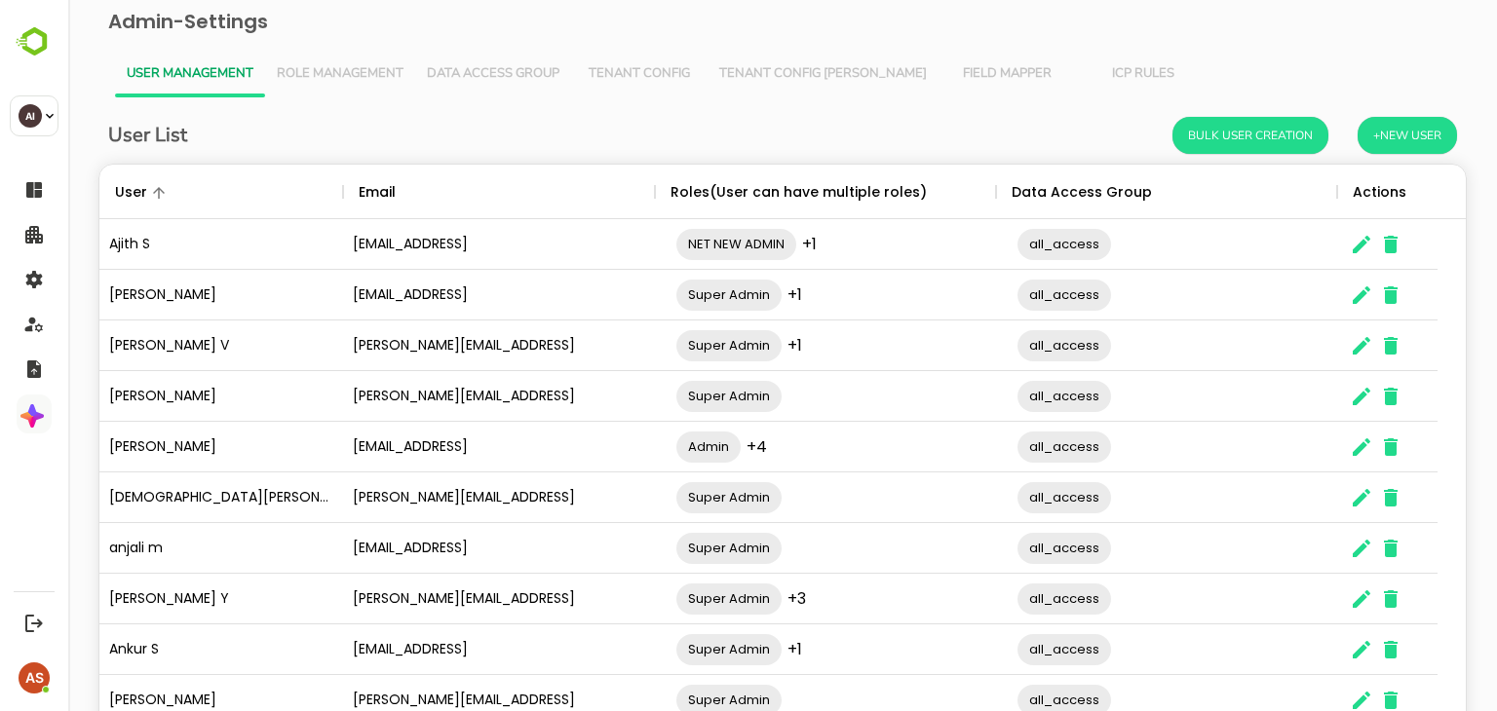
click at [764, 69] on span "Tenant Config [PERSON_NAME]" at bounding box center [823, 74] width 208 height 16
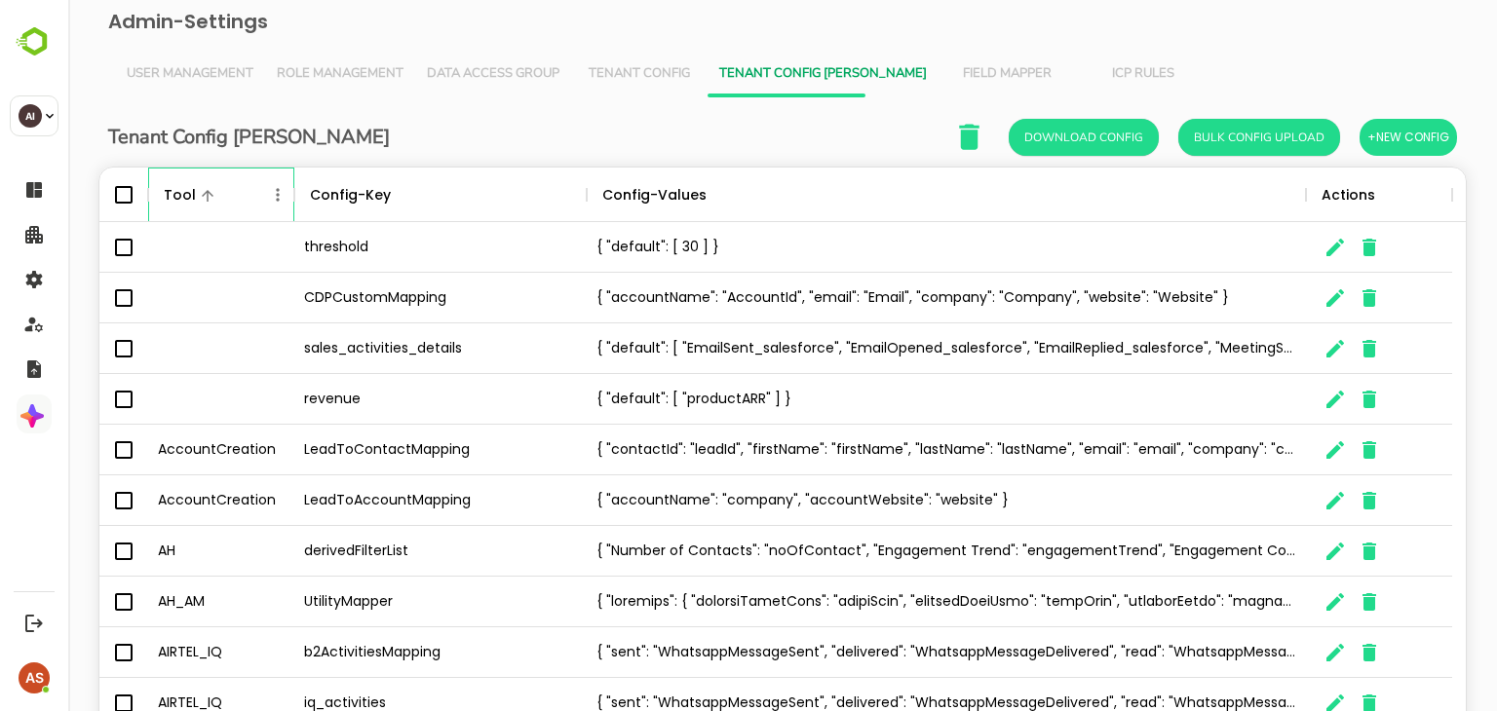
click at [287, 195] on icon "The User Data" at bounding box center [294, 194] width 23 height 23
click at [277, 196] on icon "Menu" at bounding box center [277, 194] width 19 height 19
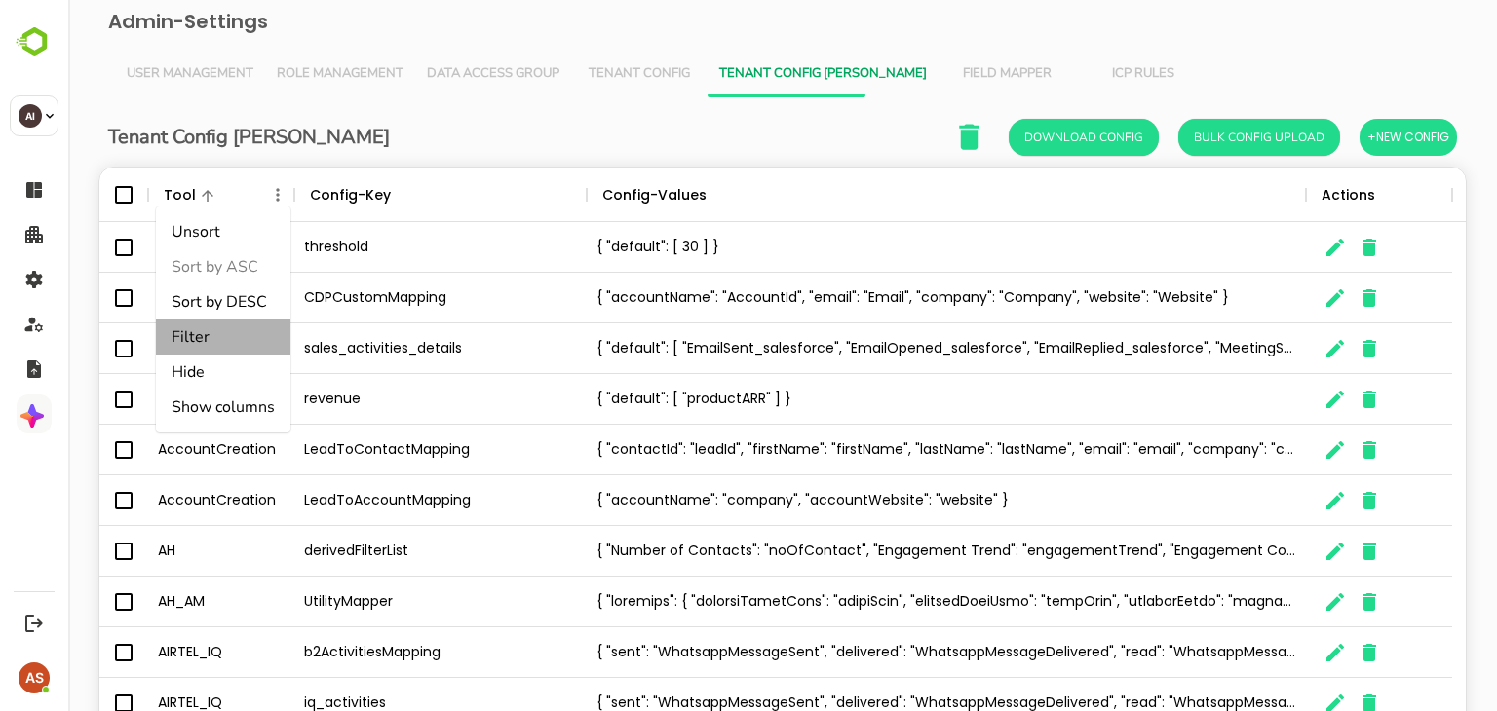
click at [222, 339] on li "Filter" at bounding box center [223, 337] width 135 height 35
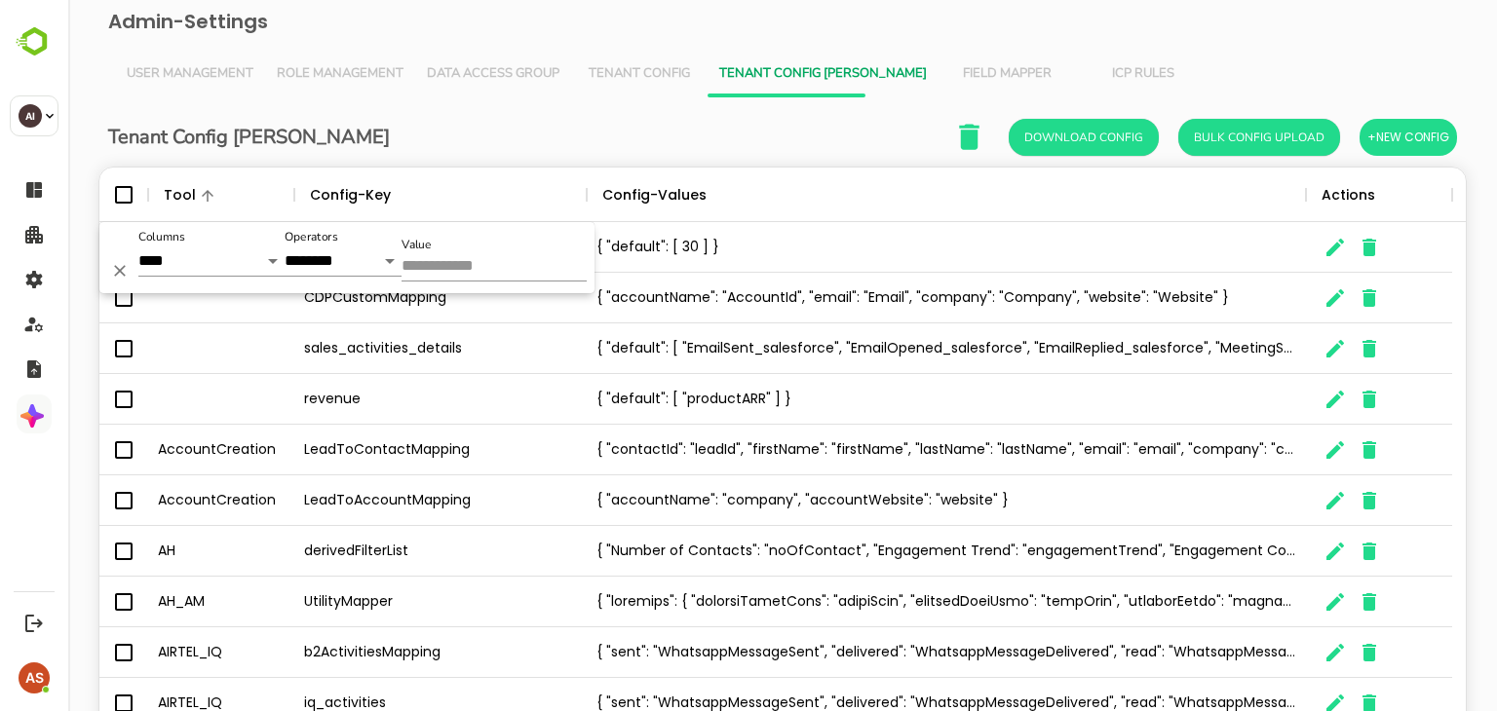
click at [459, 262] on input "Value" at bounding box center [494, 267] width 185 height 28
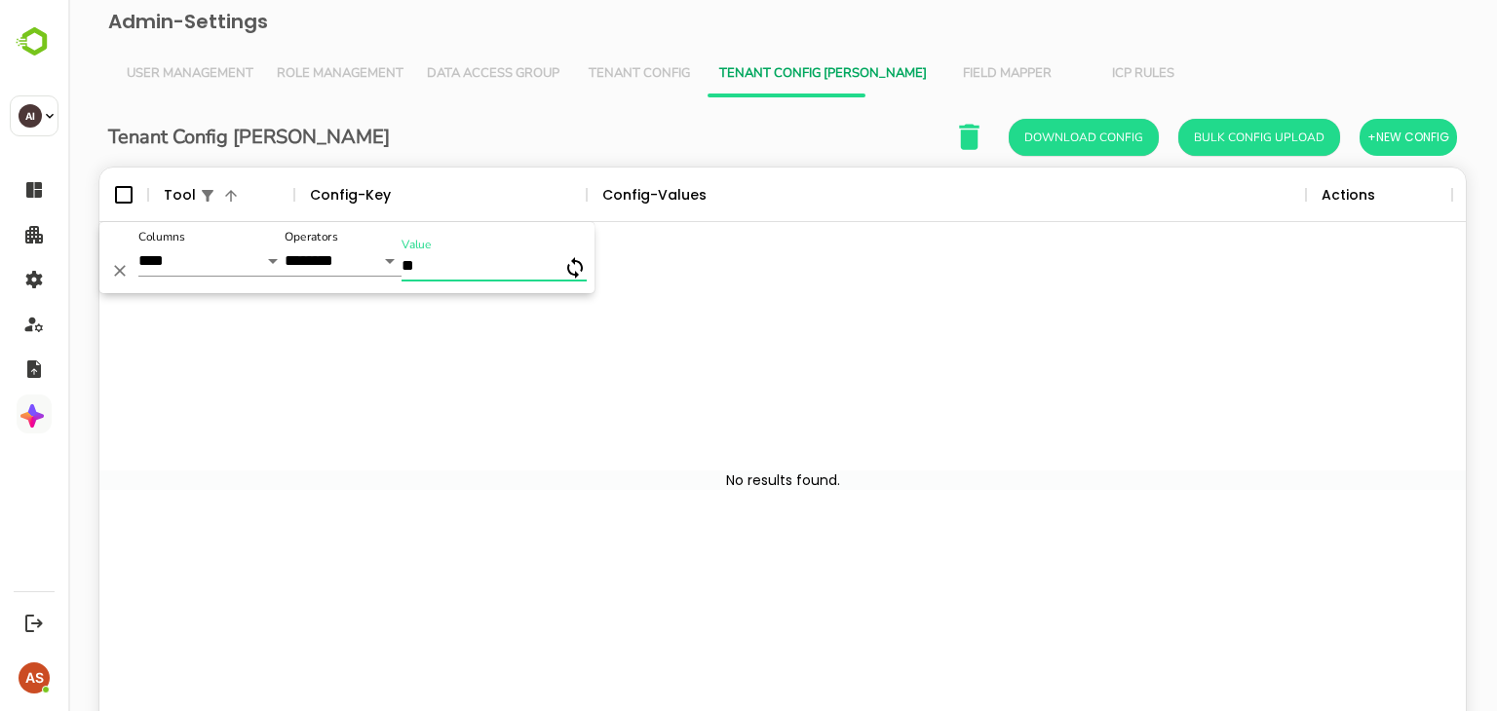
type input "*"
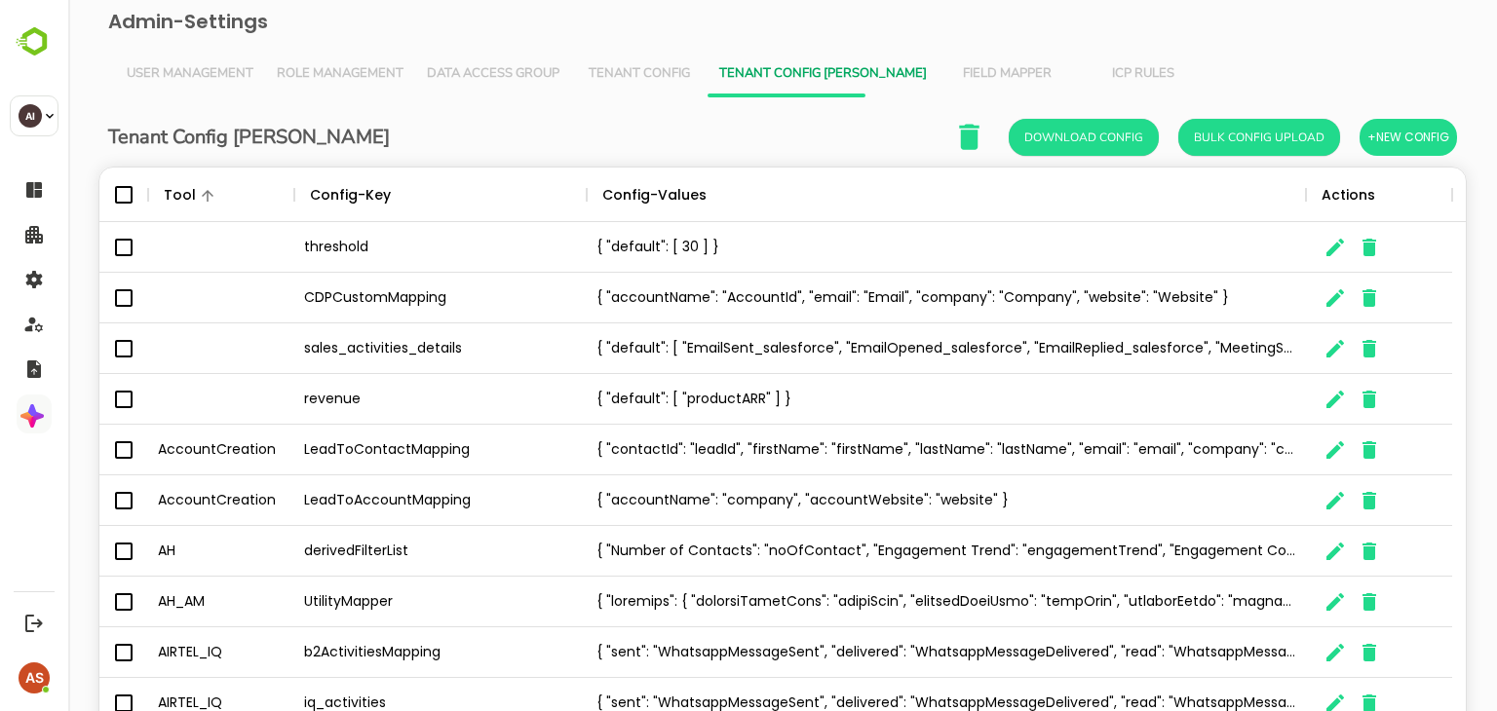
scroll to position [128, 0]
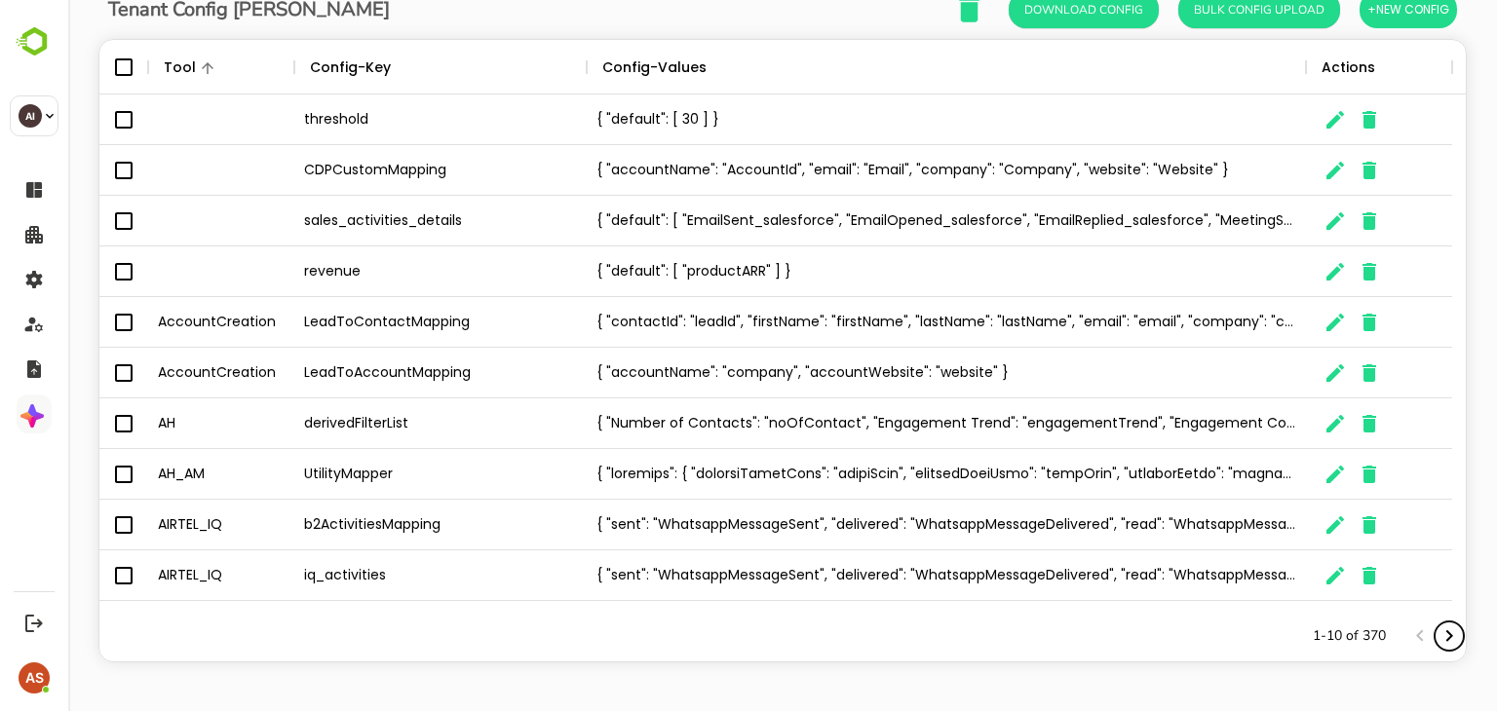
click at [1441, 640] on icon "Next page" at bounding box center [1449, 636] width 23 height 23
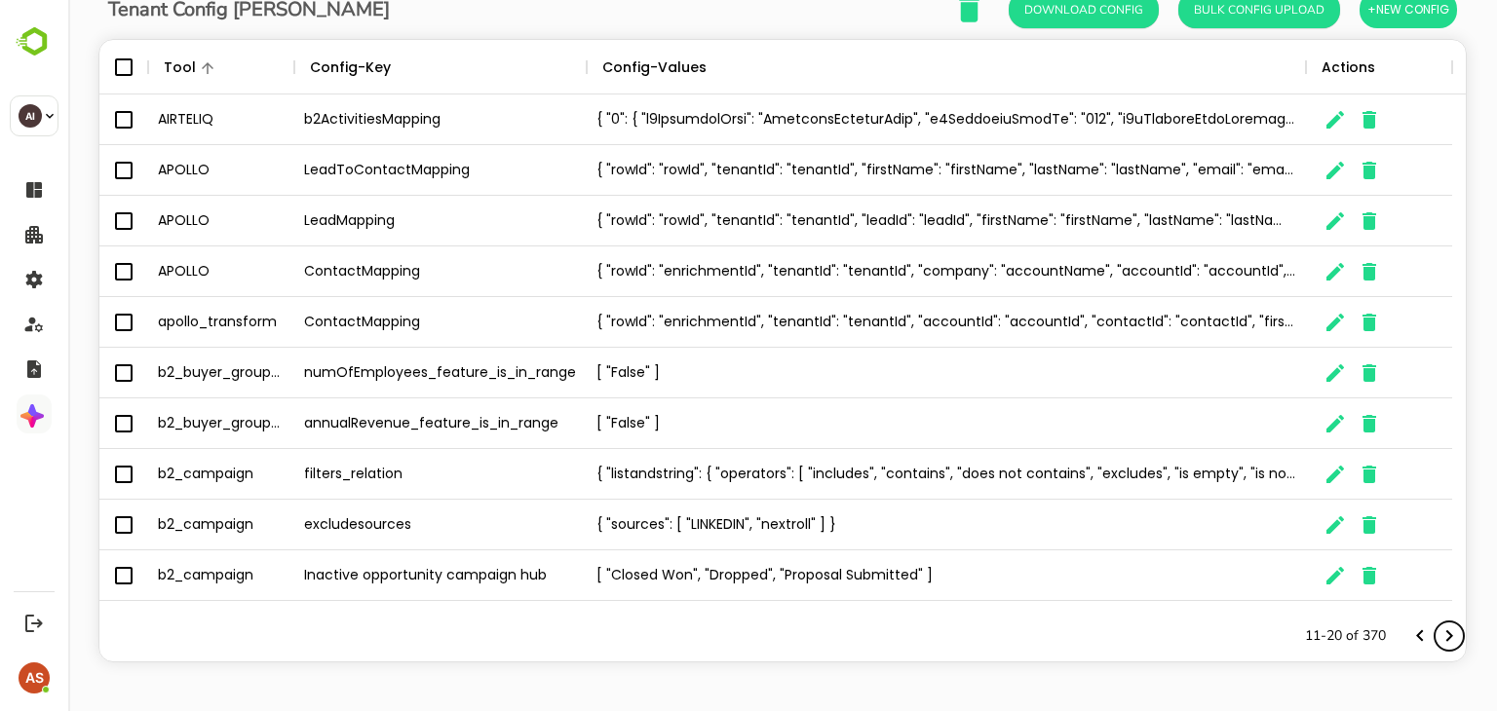
click at [1441, 638] on icon "Next page" at bounding box center [1449, 636] width 23 height 23
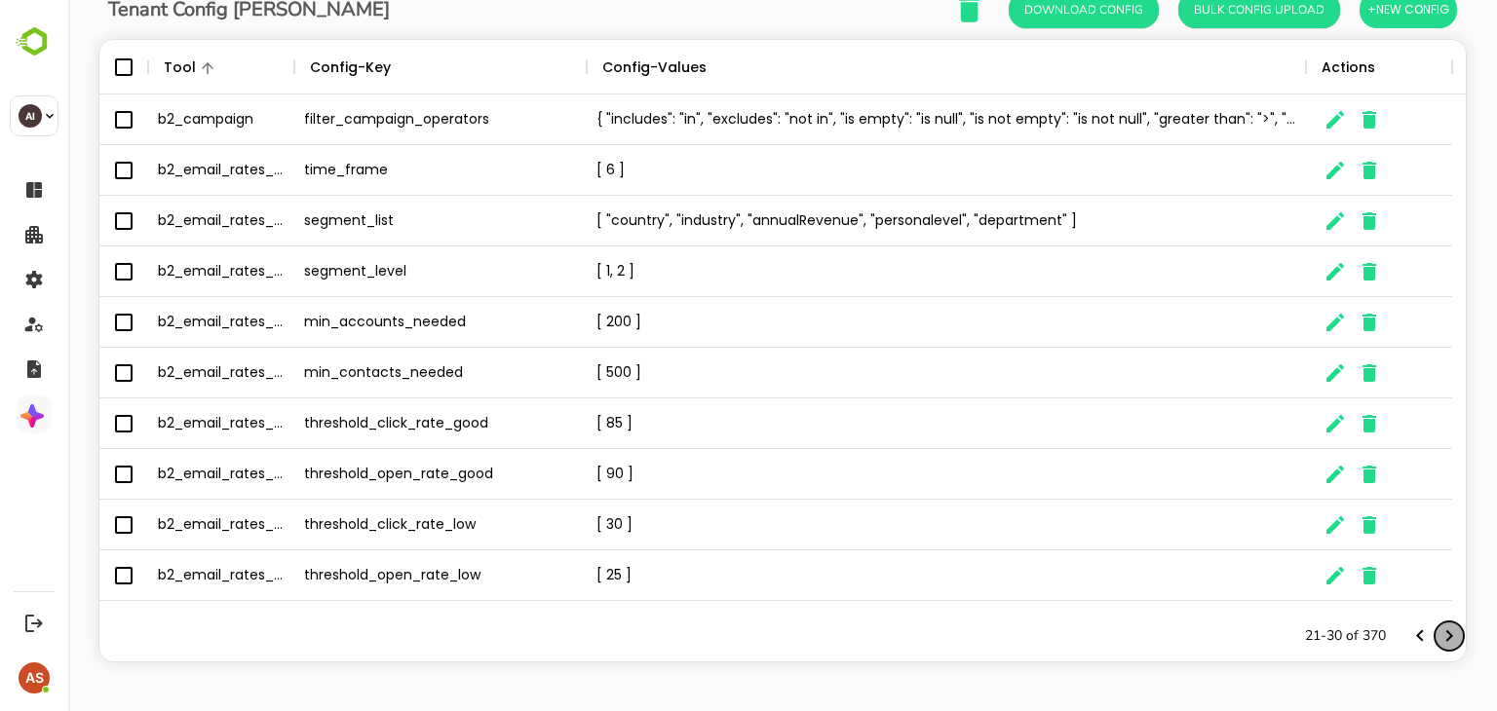
click at [1441, 638] on icon "Next page" at bounding box center [1449, 636] width 23 height 23
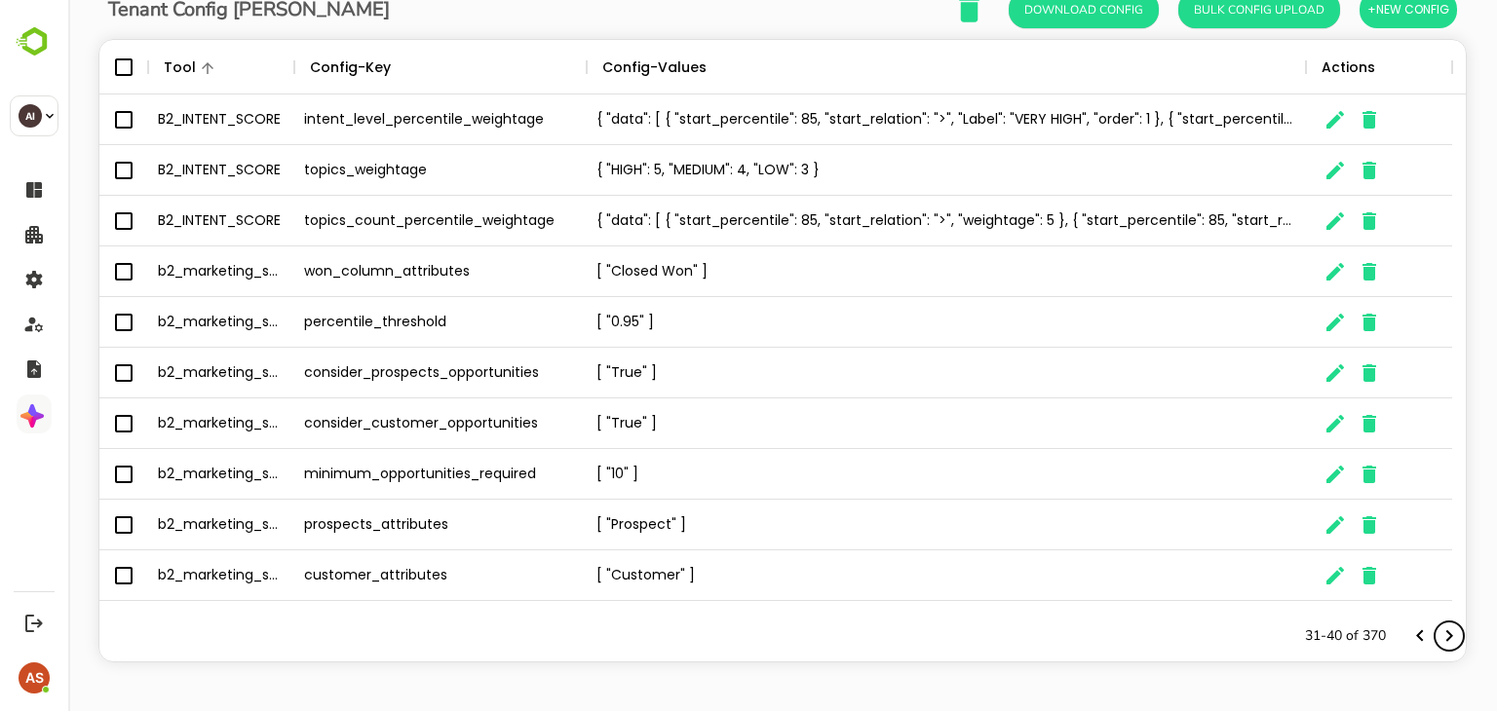
scroll to position [0, 0]
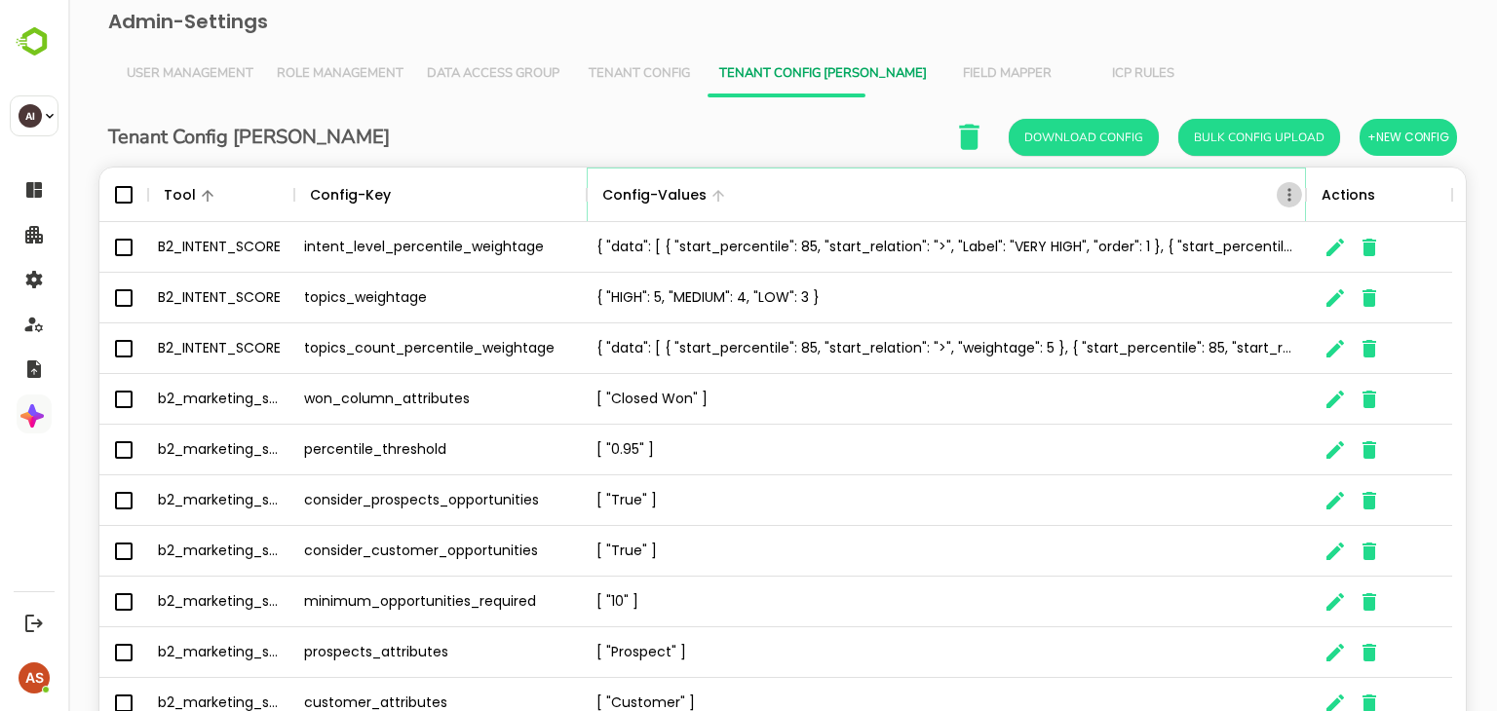
click at [1290, 191] on icon "Menu" at bounding box center [1289, 194] width 19 height 19
click at [452, 145] on div "Tenant Config Json Download Config Bulk Config Upload +New Config" at bounding box center [782, 137] width 1349 height 40
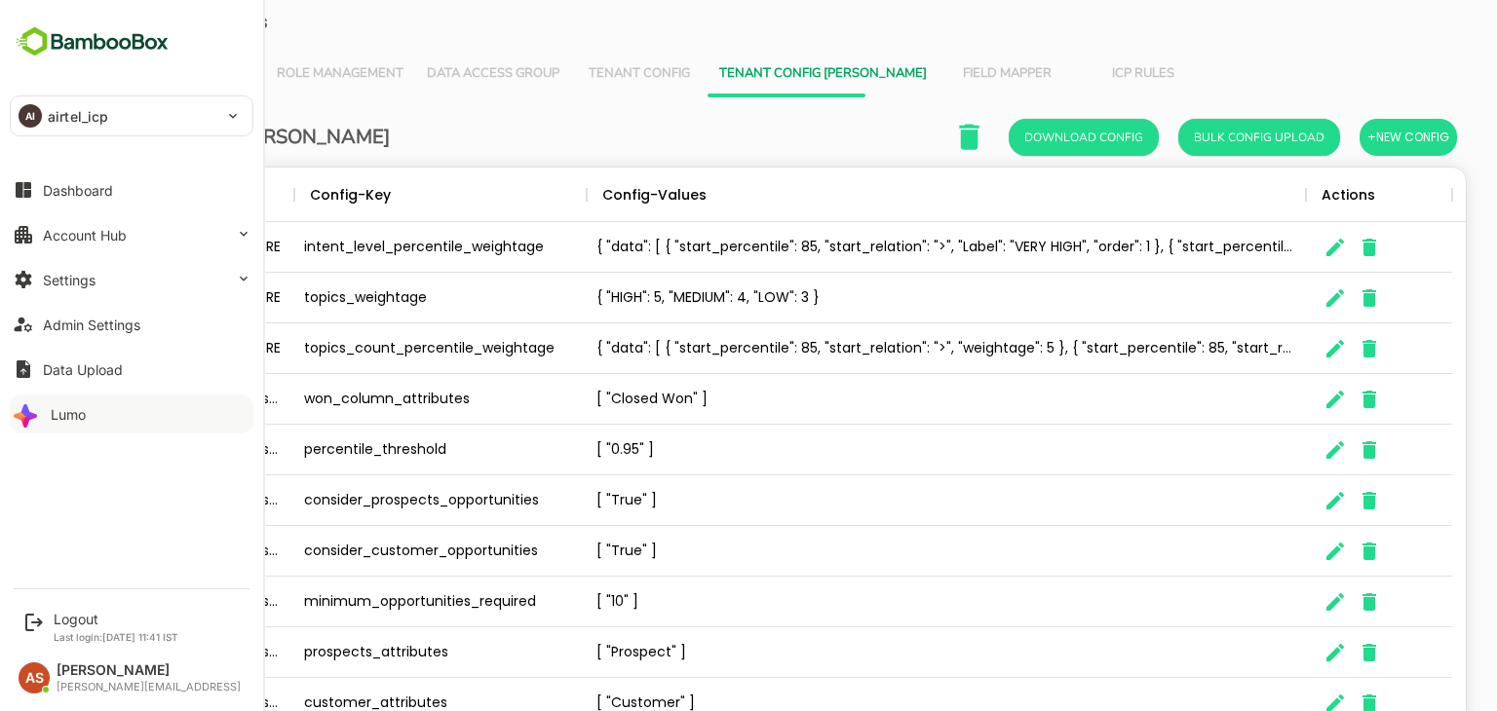
click at [86, 414] on button "Lumo" at bounding box center [132, 414] width 244 height 39
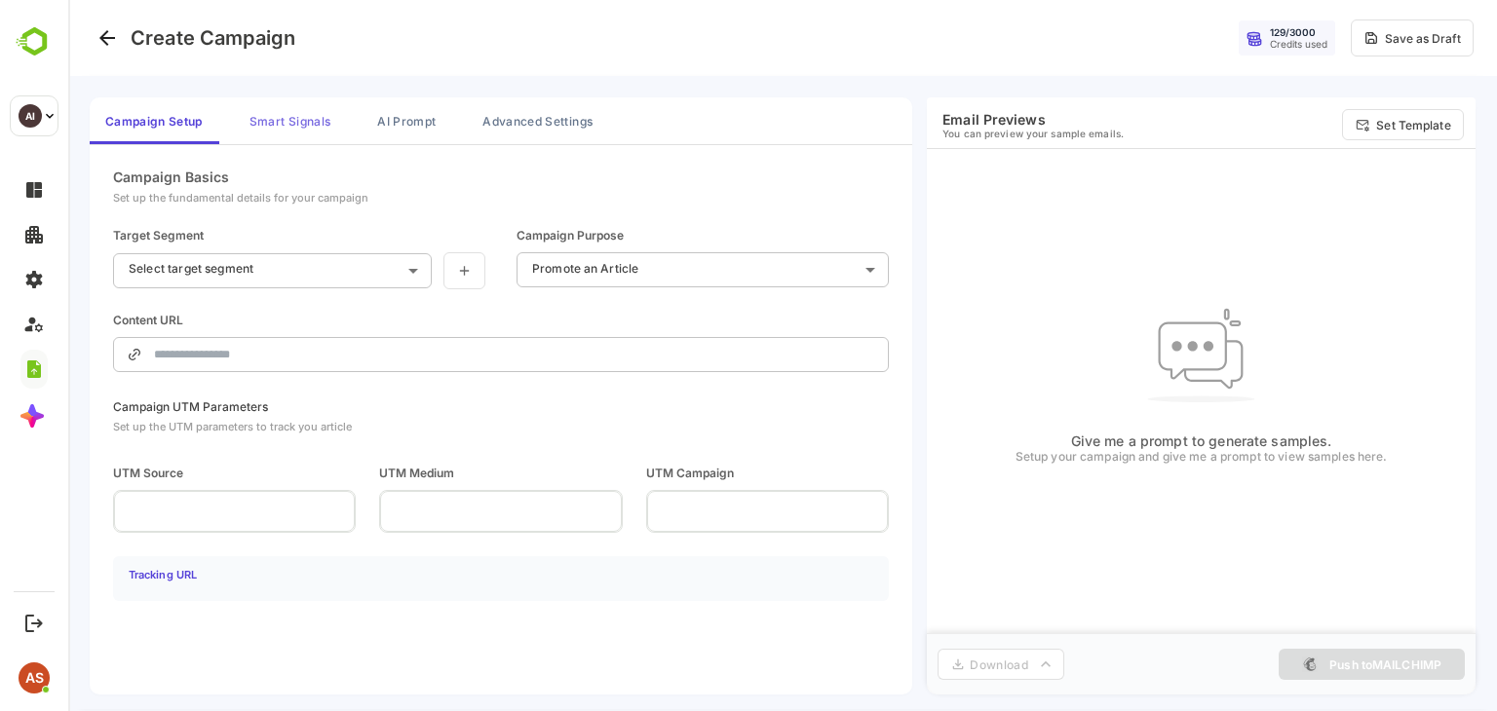
click at [316, 118] on button "Smart Signals" at bounding box center [290, 120] width 112 height 47
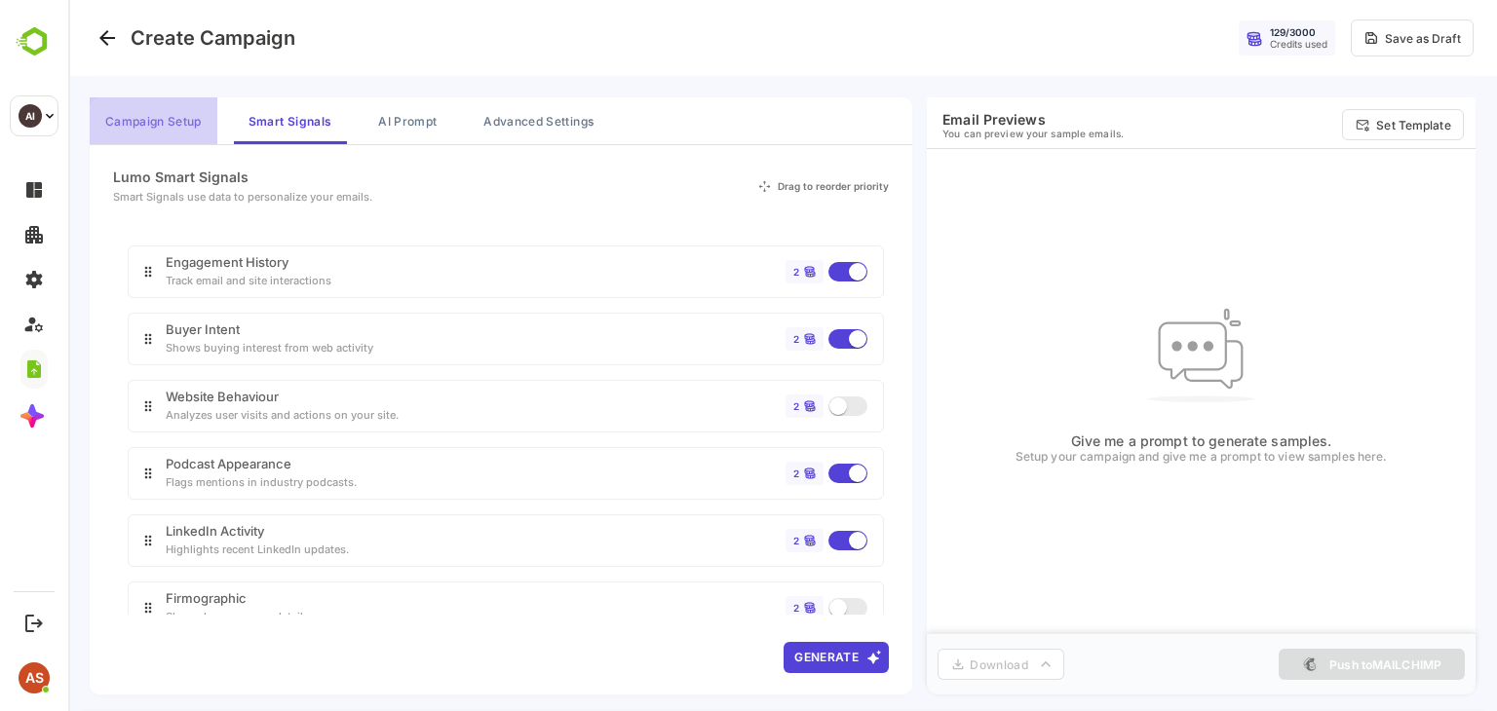
click at [143, 115] on button "Campaign Setup" at bounding box center [154, 120] width 128 height 47
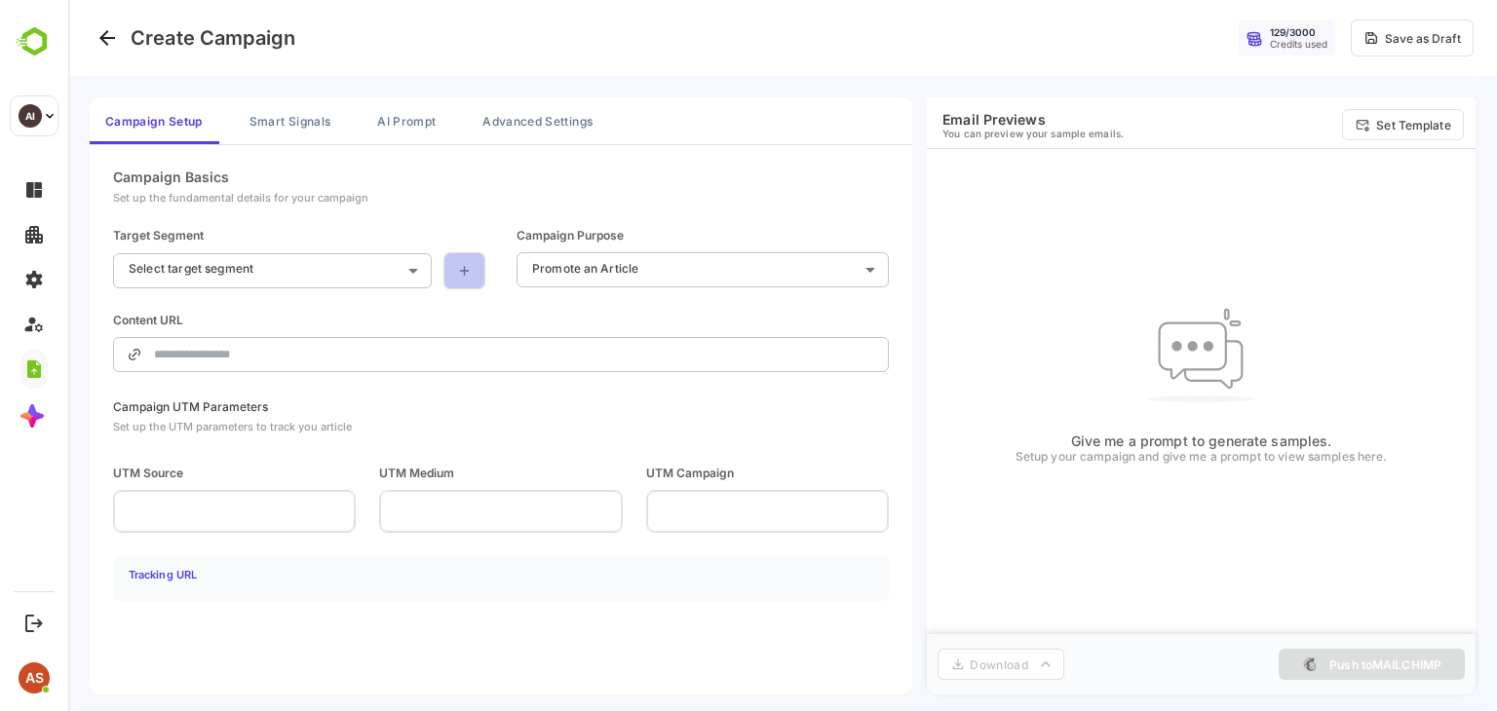
click at [458, 274] on icon at bounding box center [464, 271] width 17 height 16
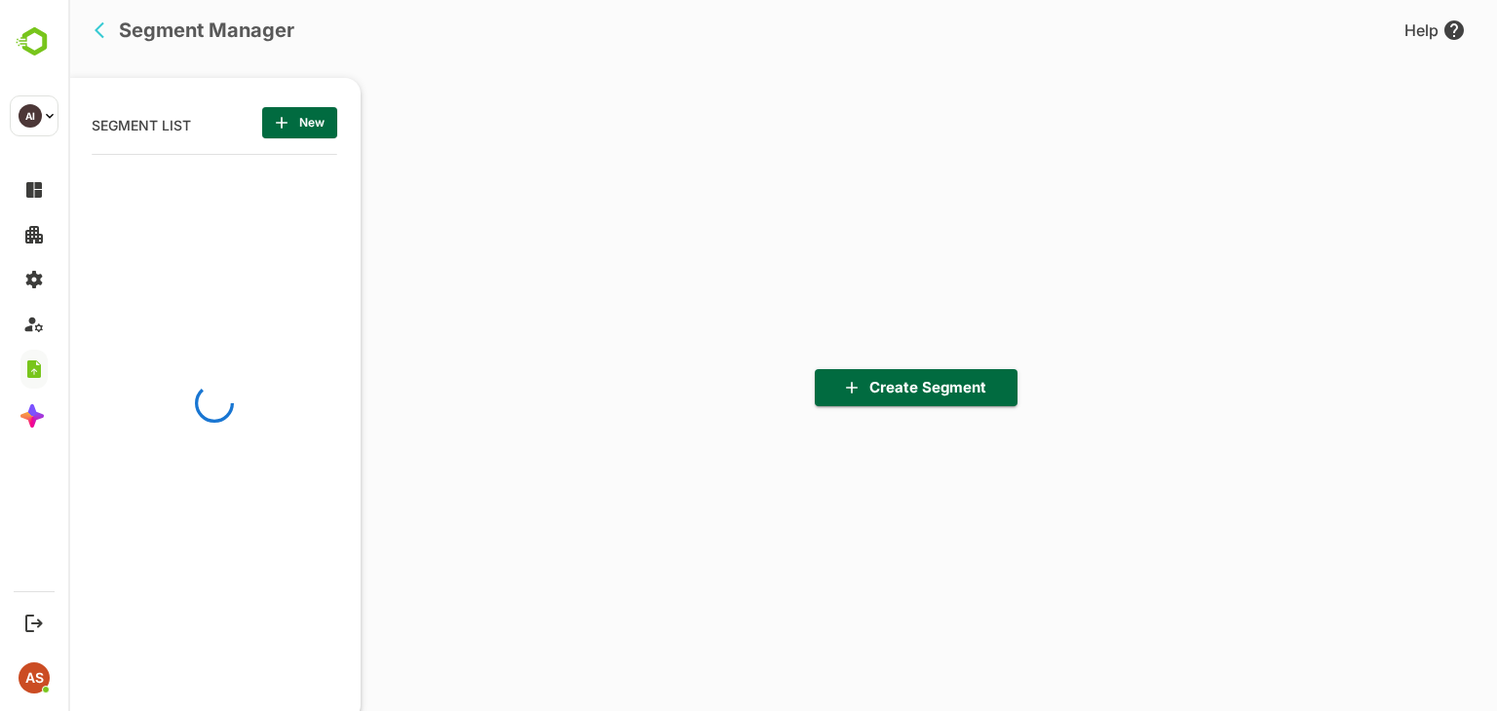
scroll to position [6, 5]
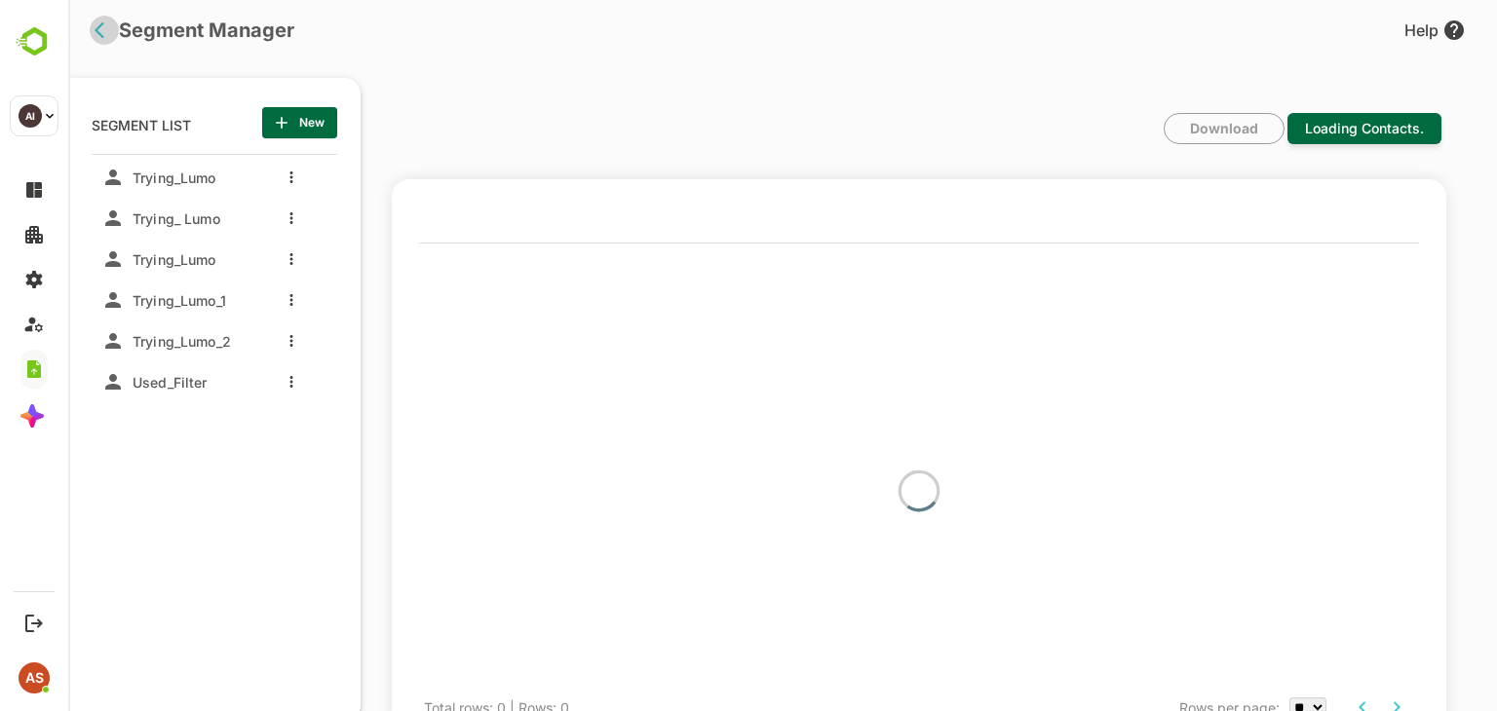
click at [105, 36] on icon "back" at bounding box center [104, 29] width 19 height 19
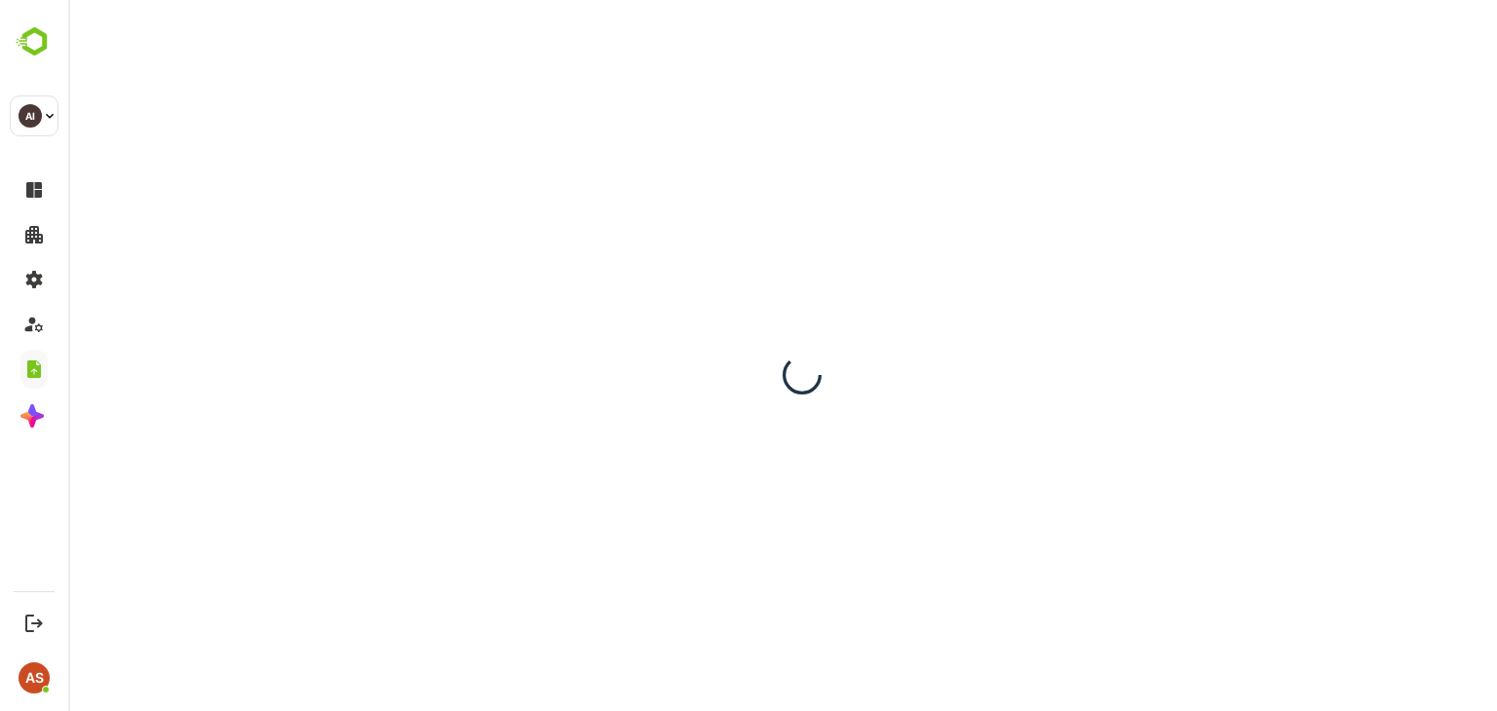
scroll to position [0, 0]
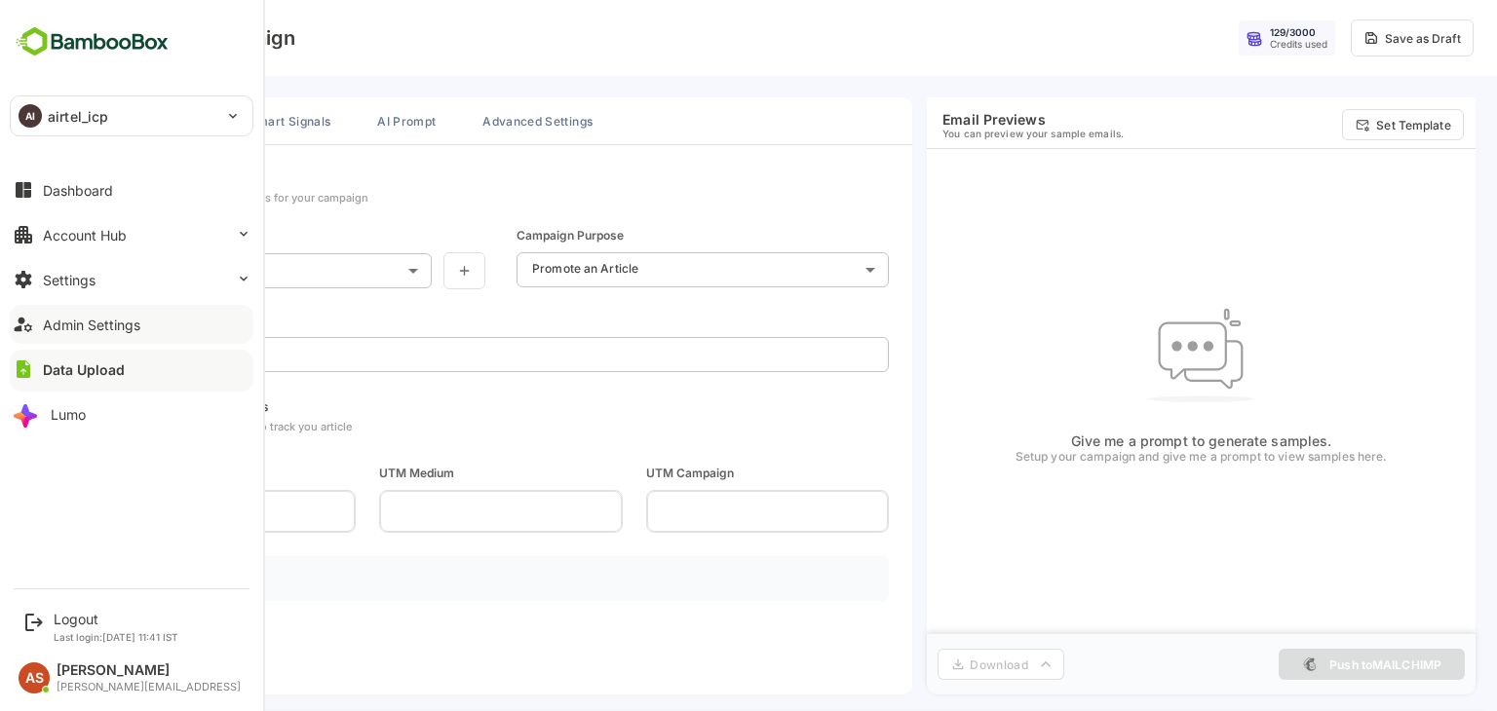
click at [135, 324] on div "Admin Settings" at bounding box center [91, 325] width 97 height 17
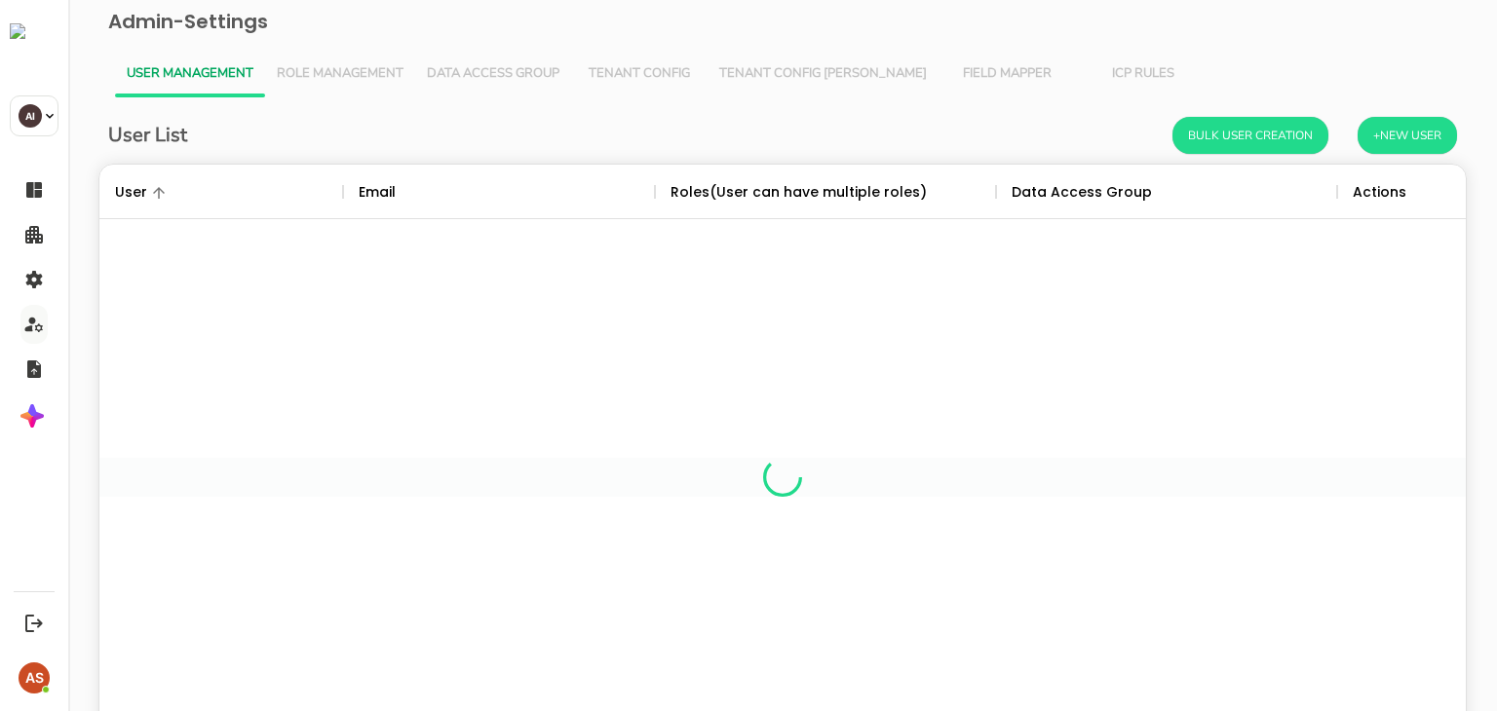
scroll to position [557, 1337]
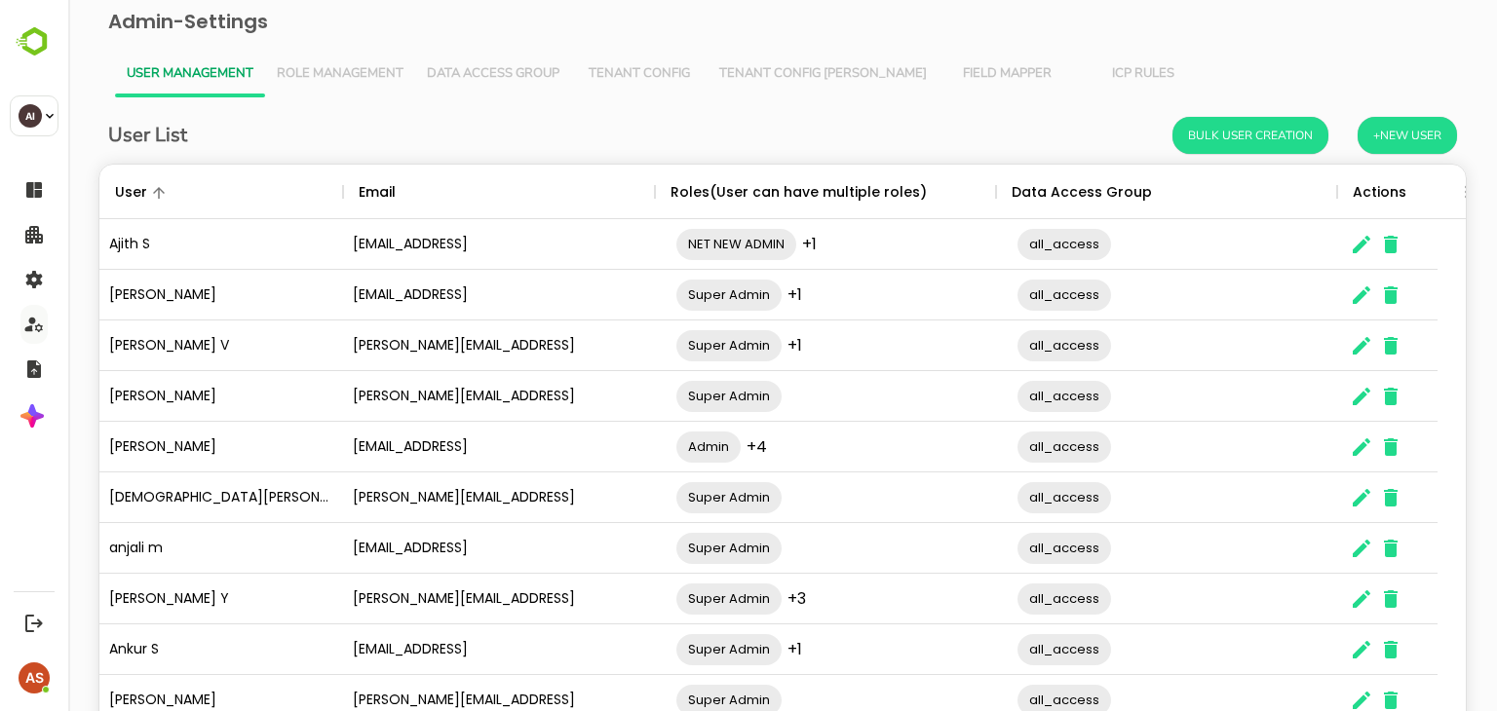
click at [1390, 184] on div "Actions" at bounding box center [1380, 192] width 54 height 55
click at [1375, 196] on div "Actions" at bounding box center [1380, 192] width 54 height 55
click at [850, 62] on button "Tenant Config [PERSON_NAME]" at bounding box center [823, 74] width 231 height 47
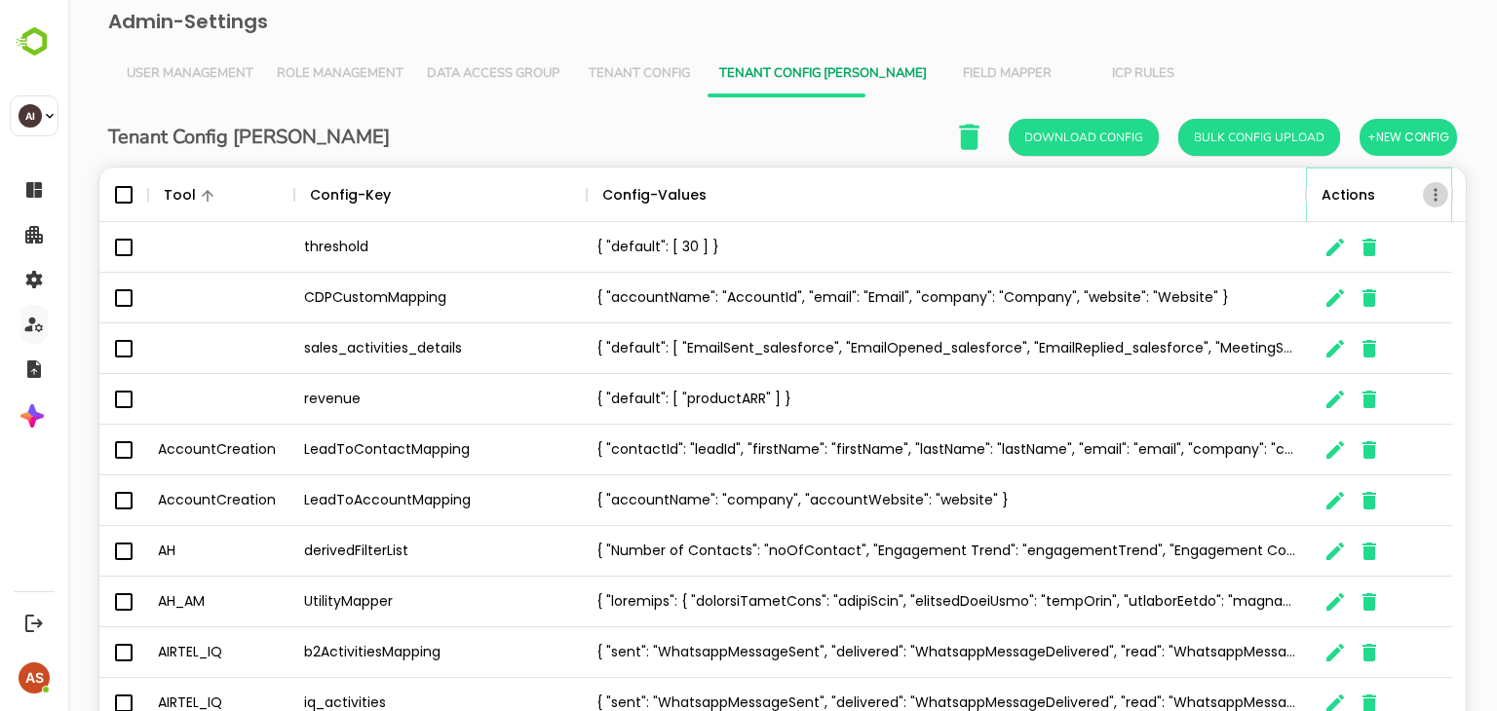
click at [1435, 196] on icon "Menu" at bounding box center [1435, 194] width 3 height 13
click at [1370, 237] on li "Filter" at bounding box center [1380, 231] width 135 height 35
select select "*******"
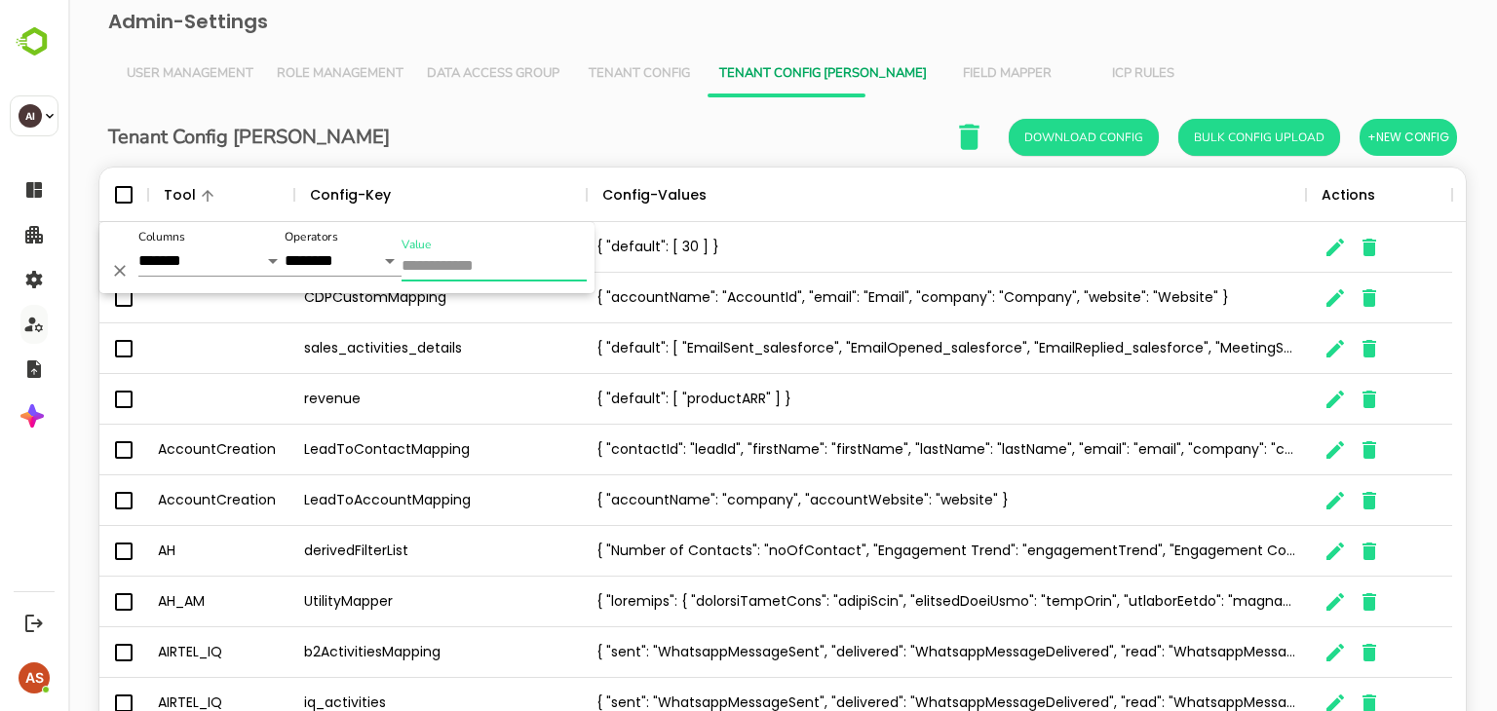
click at [492, 274] on input "Value" at bounding box center [494, 267] width 185 height 28
paste input "**********"
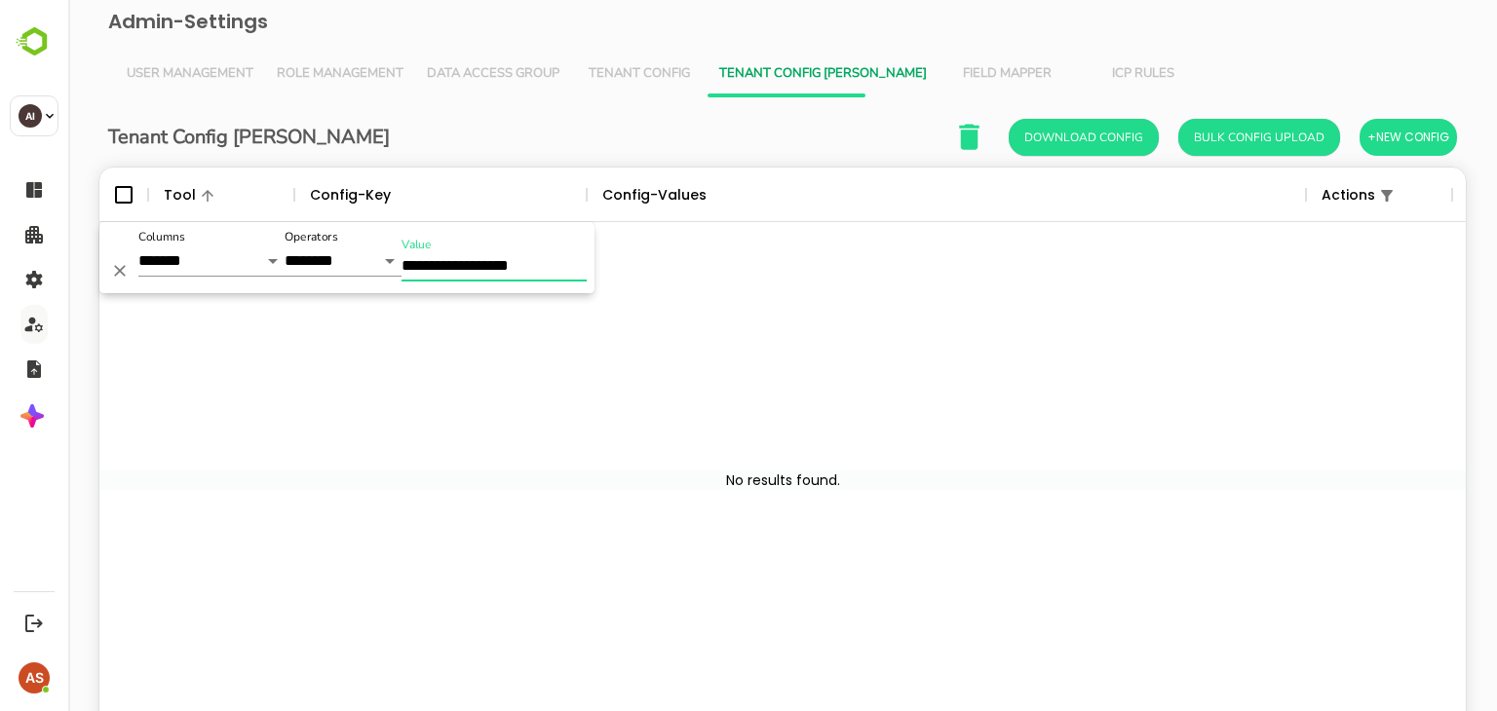
type input "**********"
click at [651, 66] on span "Tenant Config" at bounding box center [639, 74] width 113 height 16
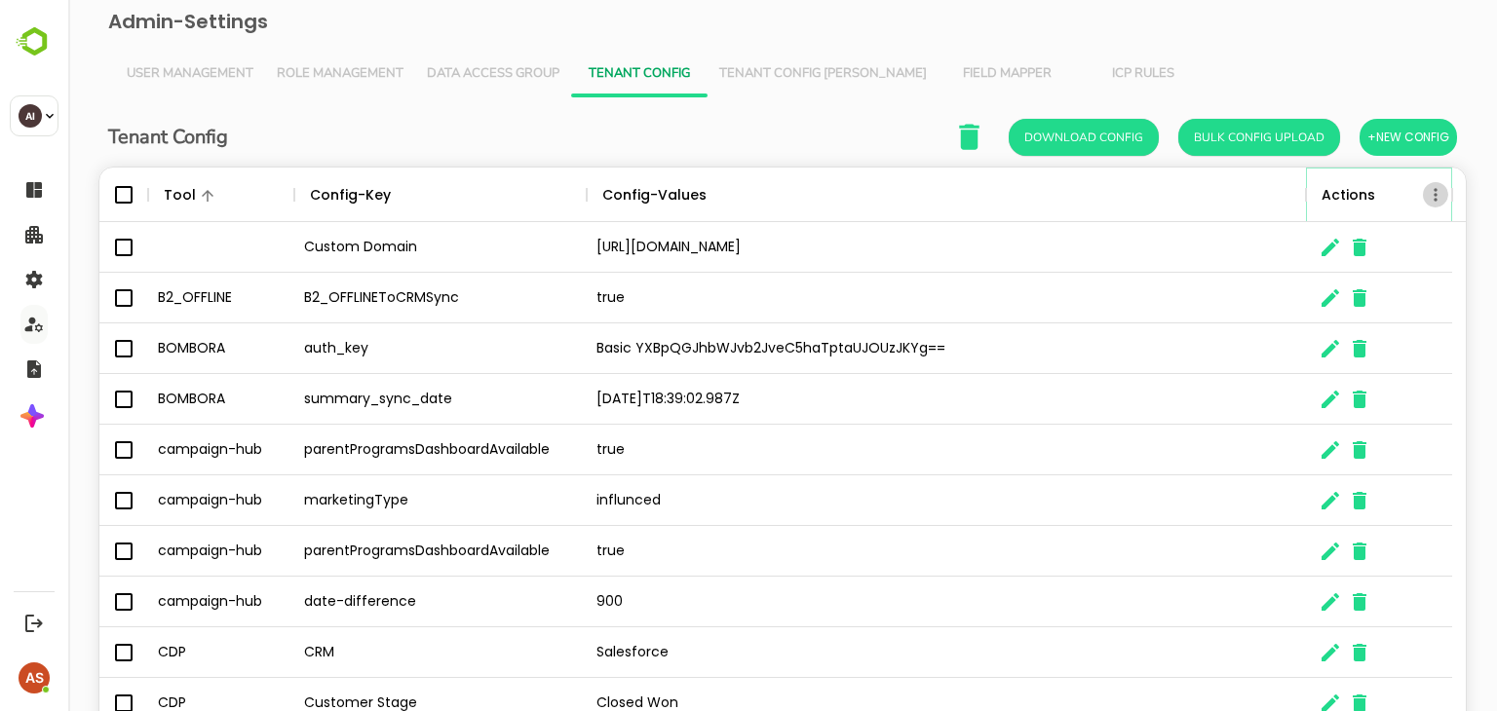
click at [1435, 196] on icon "Menu" at bounding box center [1435, 194] width 19 height 19
click at [1363, 235] on li "Filter" at bounding box center [1380, 231] width 135 height 35
select select "*******"
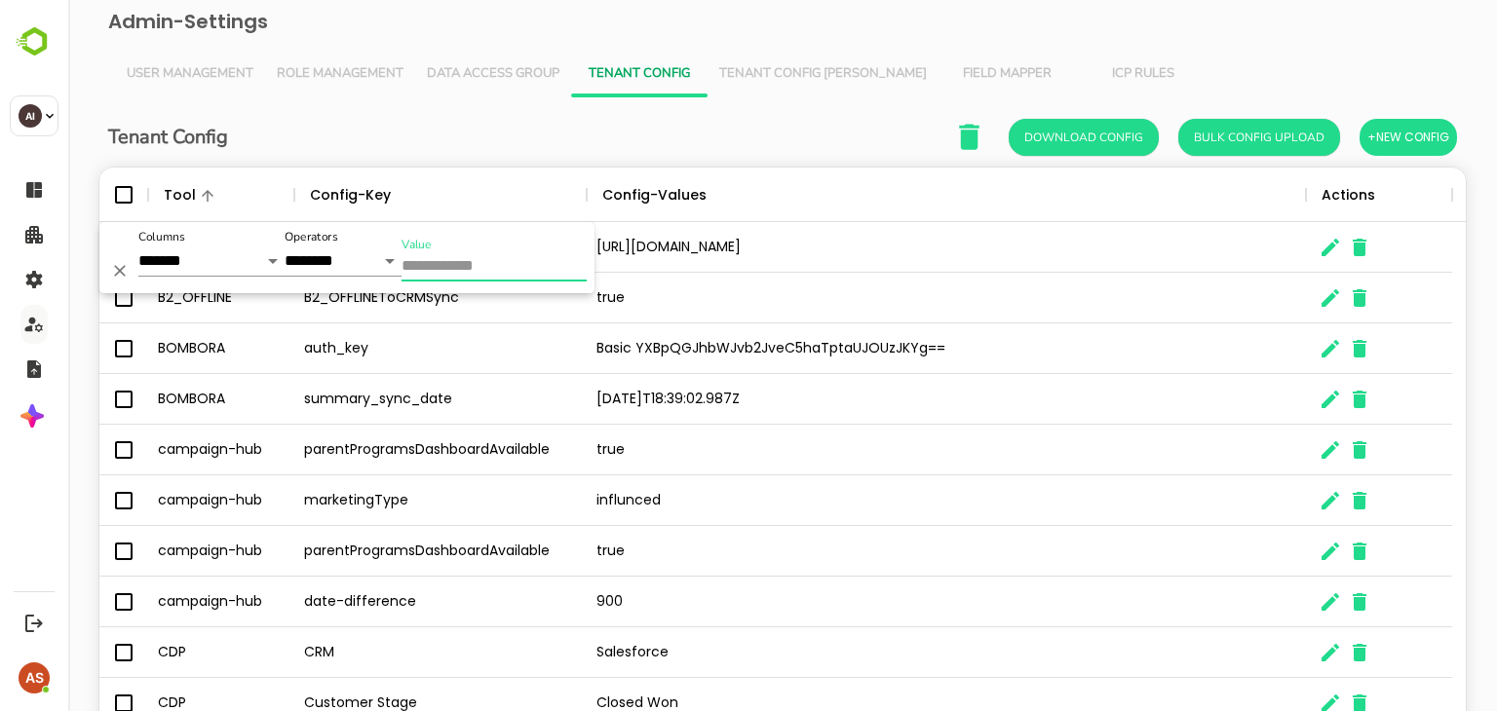
click at [452, 264] on input "Value" at bounding box center [494, 267] width 185 height 28
paste input "**********"
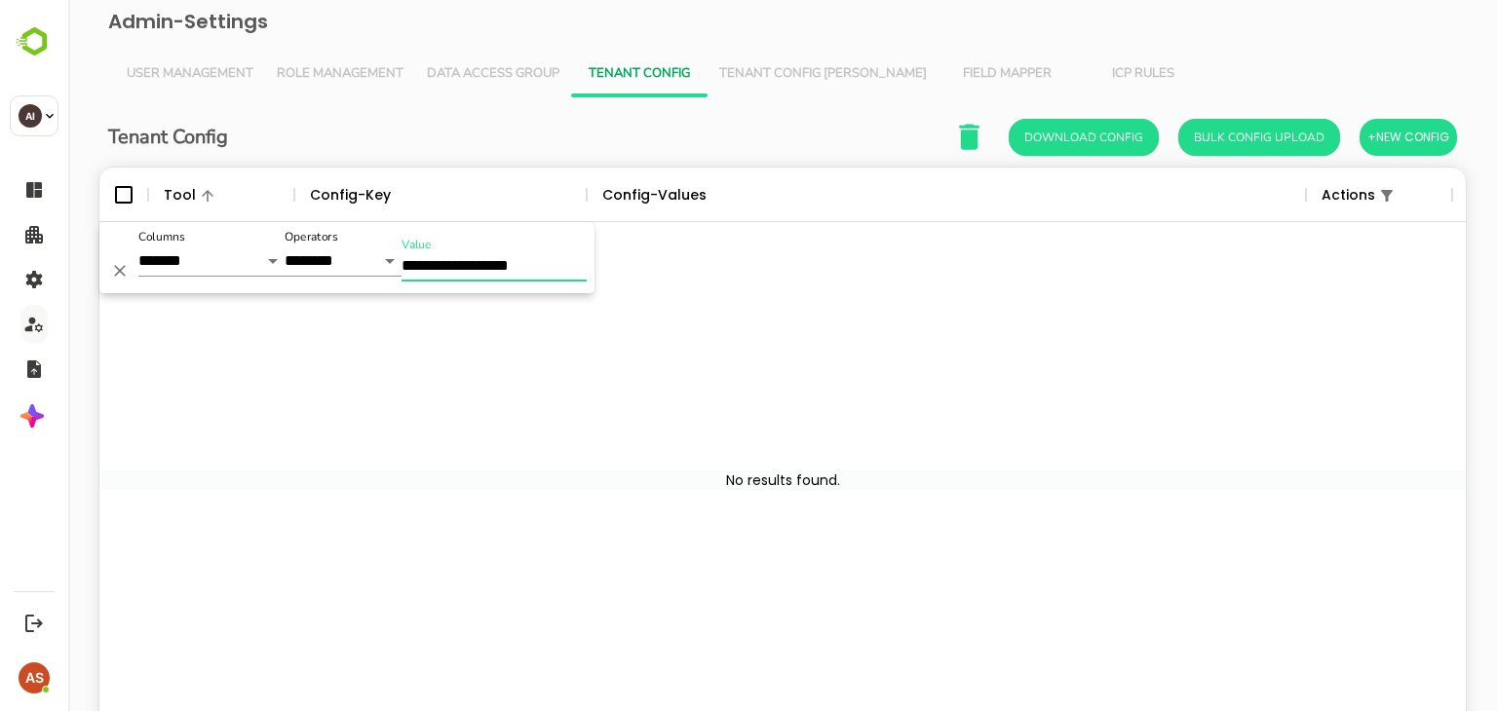
type input "**********"
click at [515, 75] on span "Data Access Group" at bounding box center [493, 74] width 133 height 16
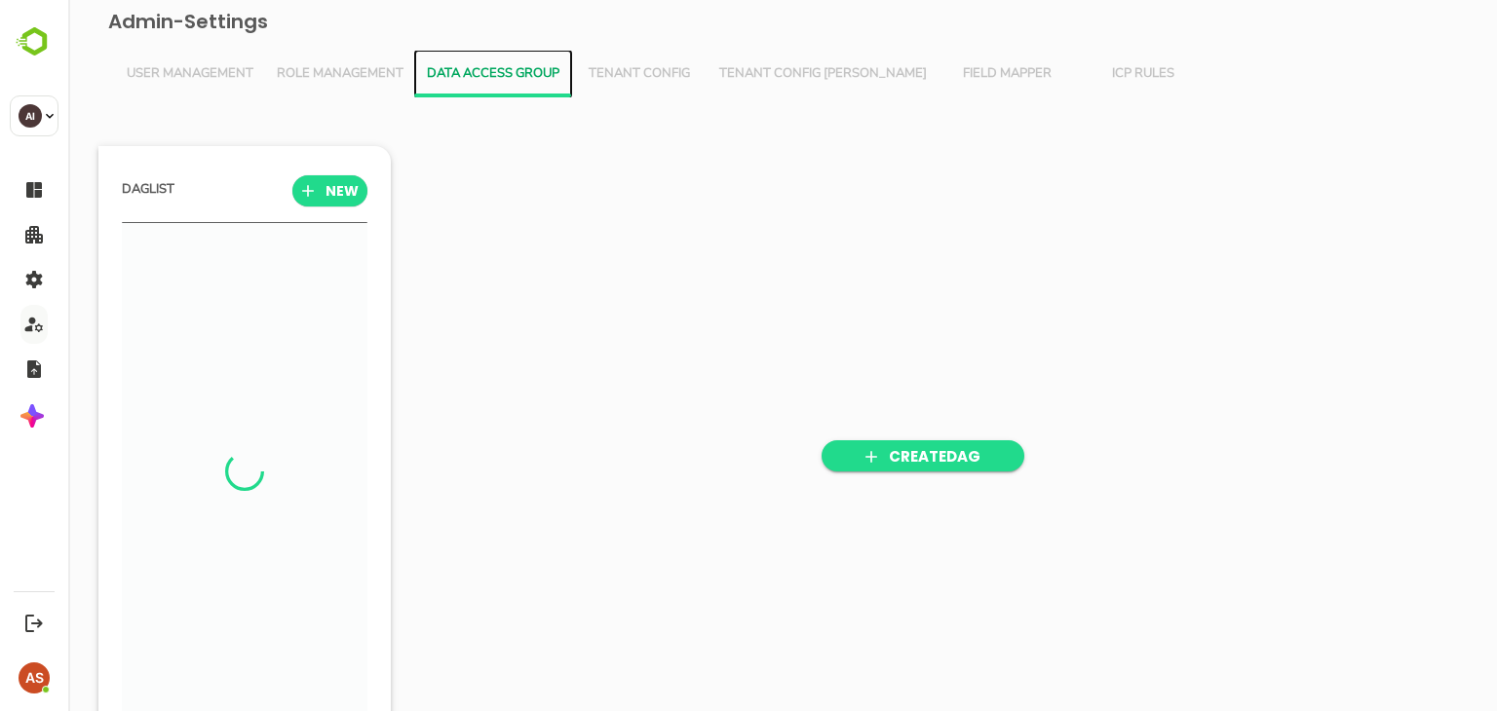
scroll to position [493, 241]
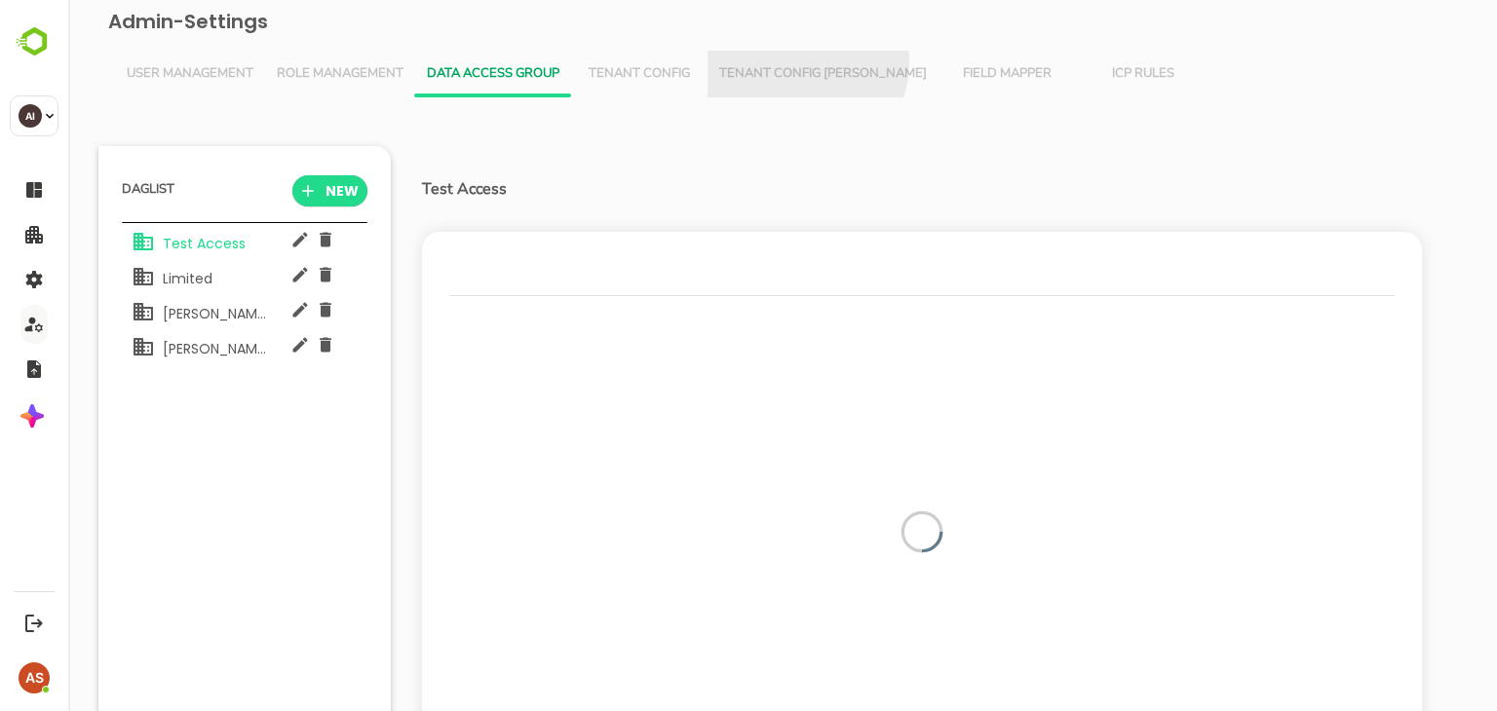
click at [805, 66] on span "Tenant Config [PERSON_NAME]" at bounding box center [823, 74] width 208 height 16
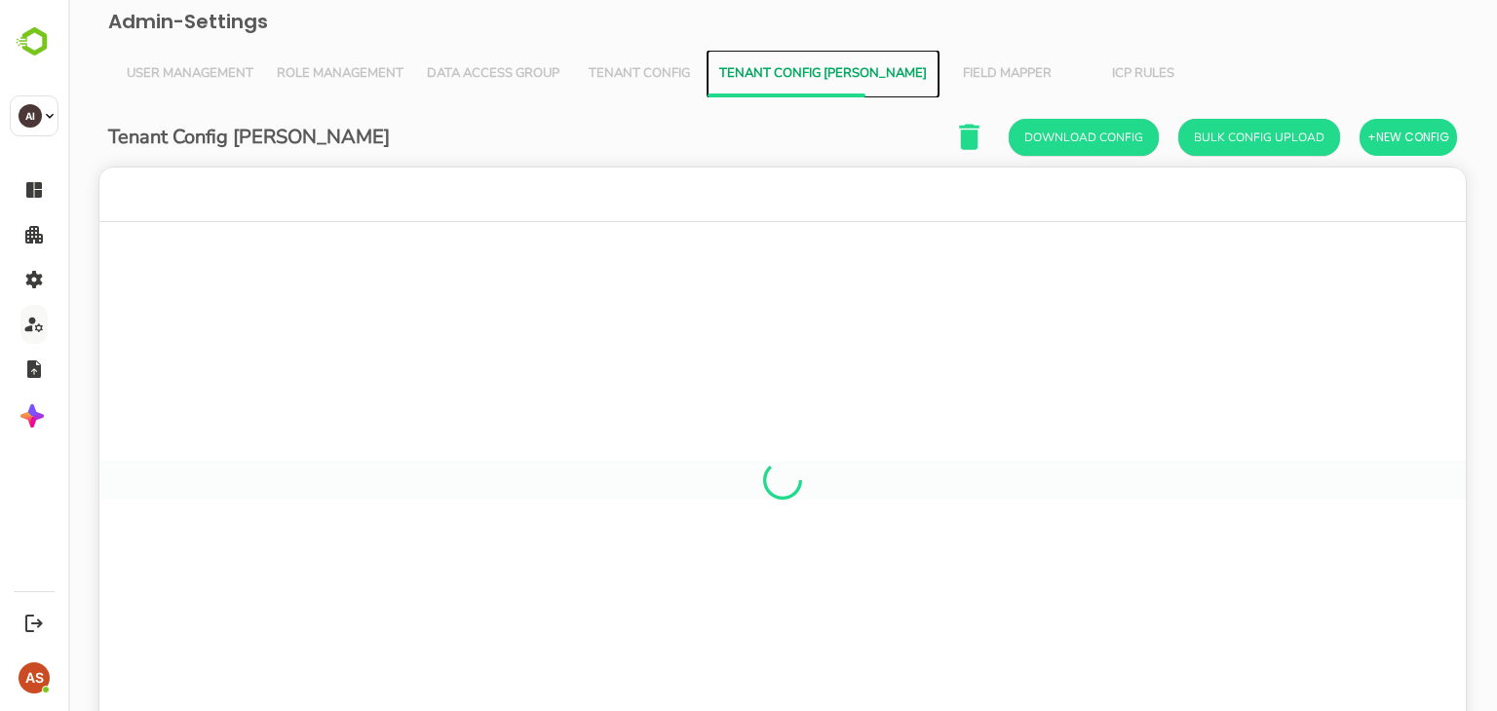
scroll to position [557, 1337]
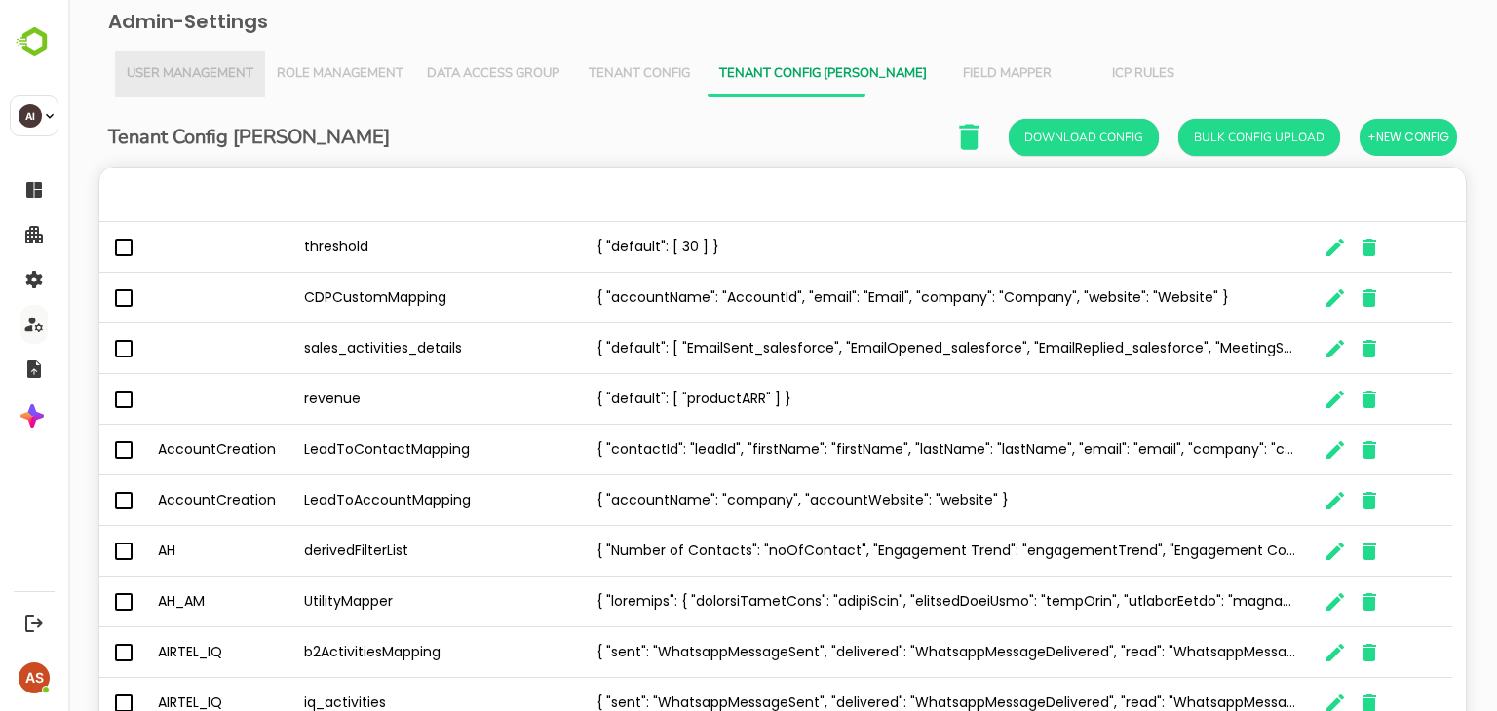
click at [165, 79] on span "User Management" at bounding box center [190, 74] width 127 height 16
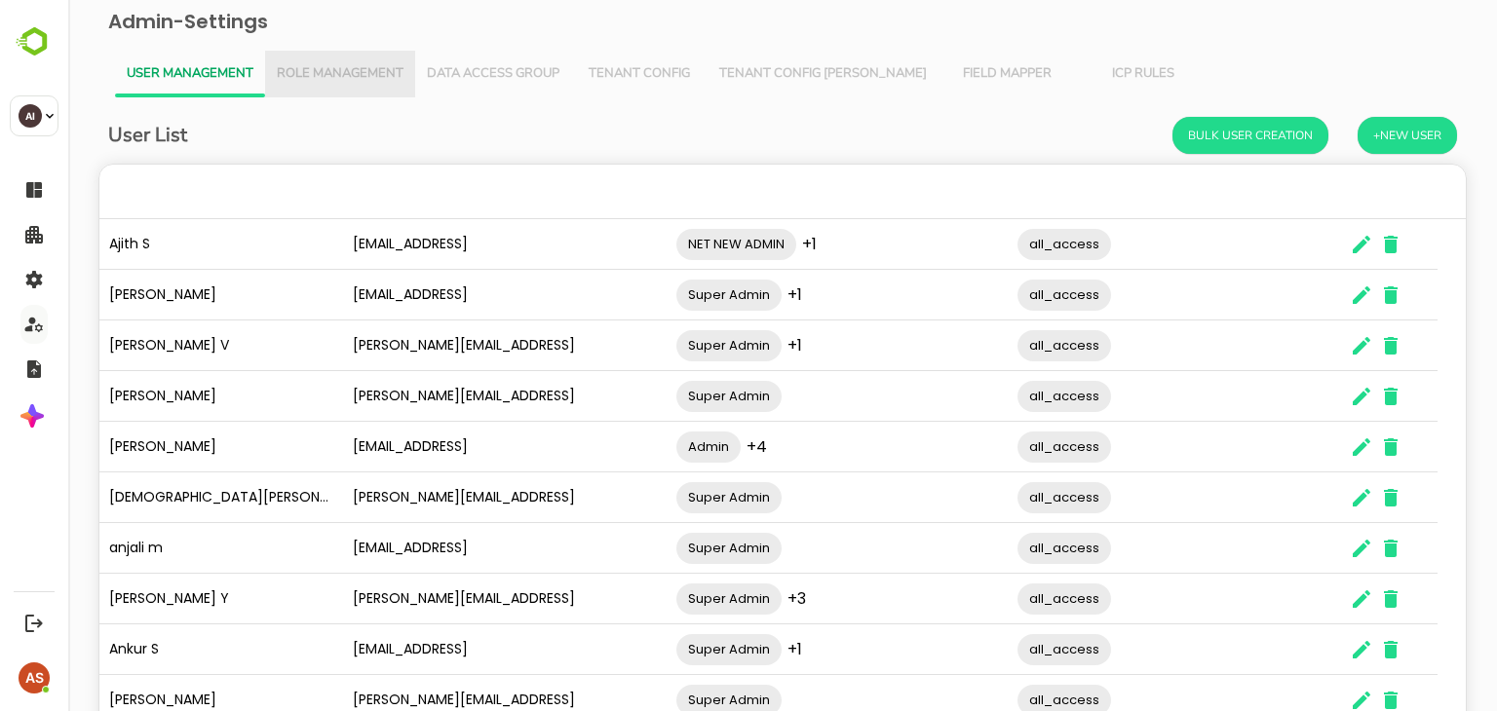
click at [339, 67] on span "Role Management" at bounding box center [340, 74] width 127 height 16
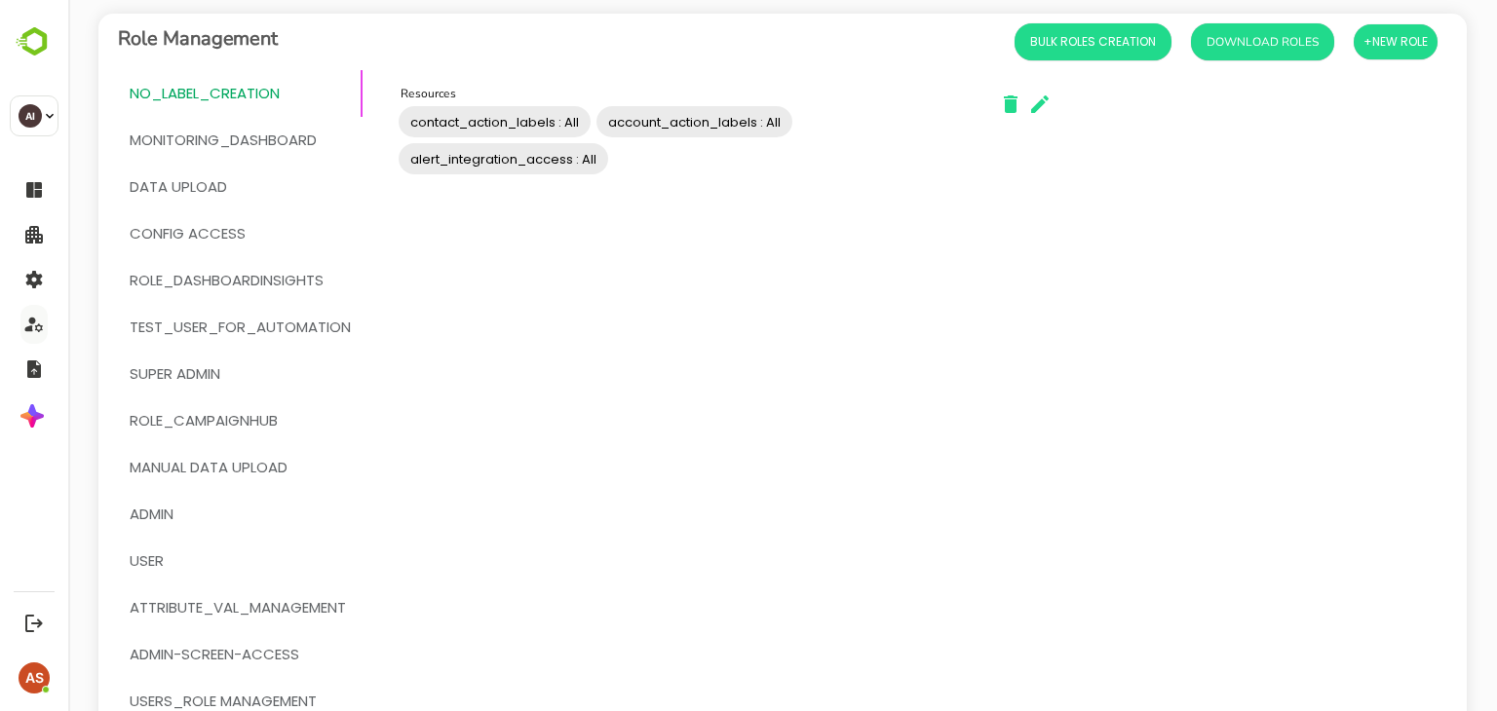
scroll to position [0, 0]
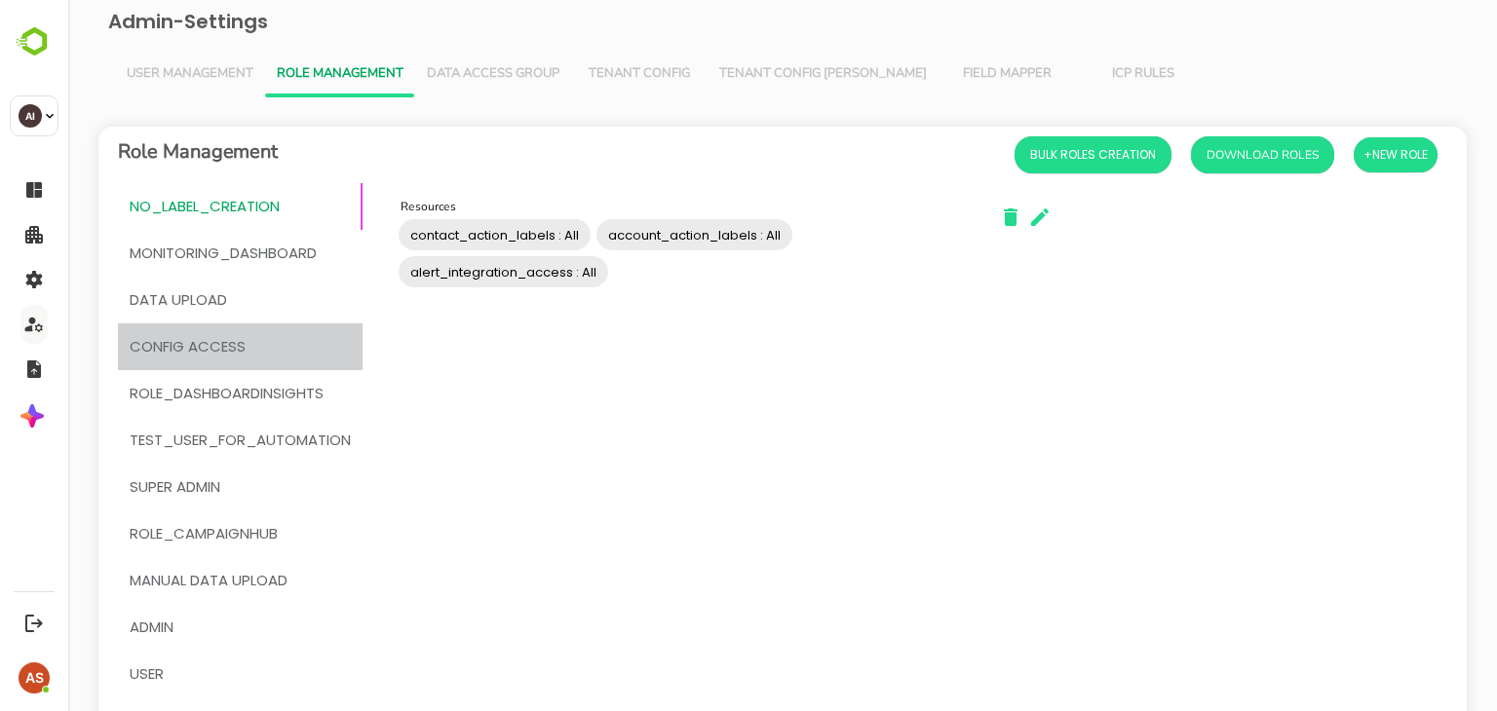
click at [220, 339] on span "Config Access" at bounding box center [188, 346] width 116 height 25
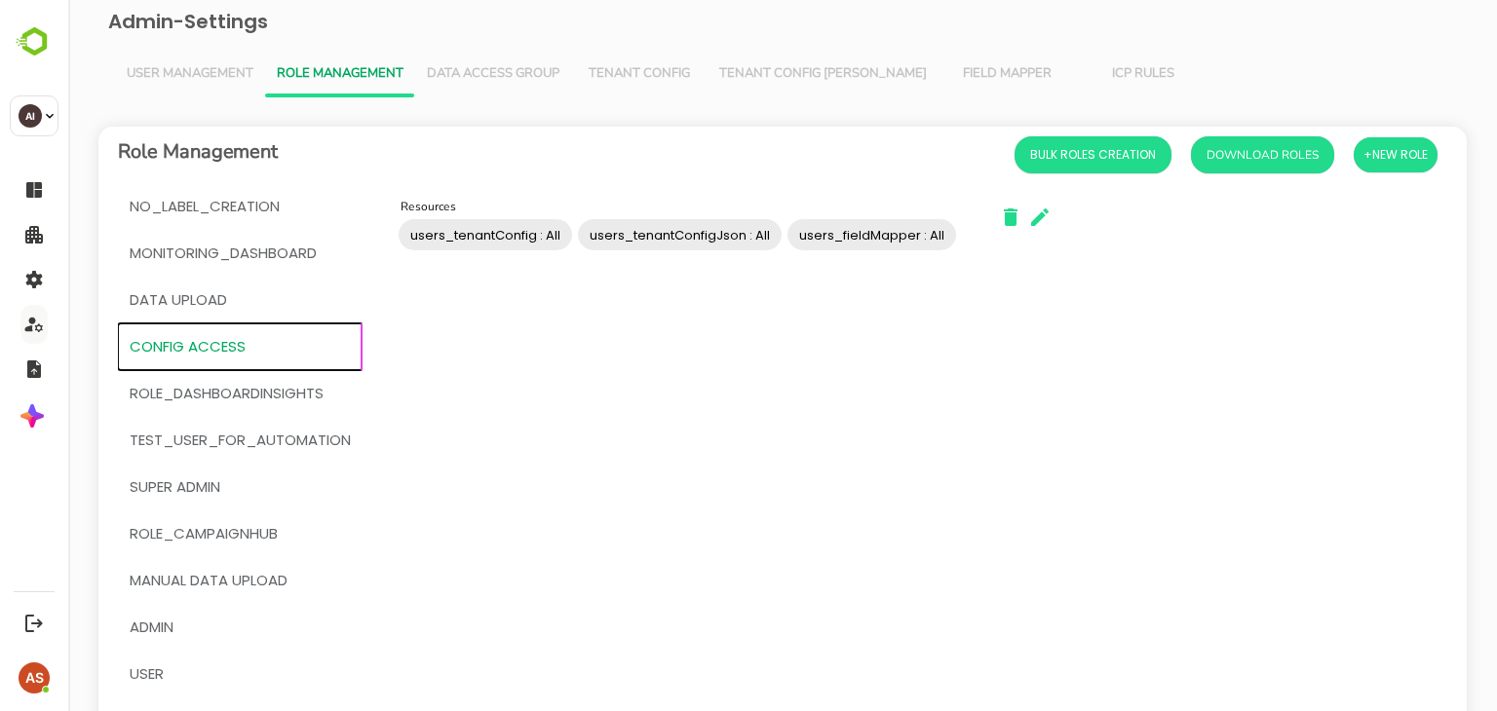
click at [447, 242] on span "users_tenantConfig : All" at bounding box center [485, 235] width 173 height 22
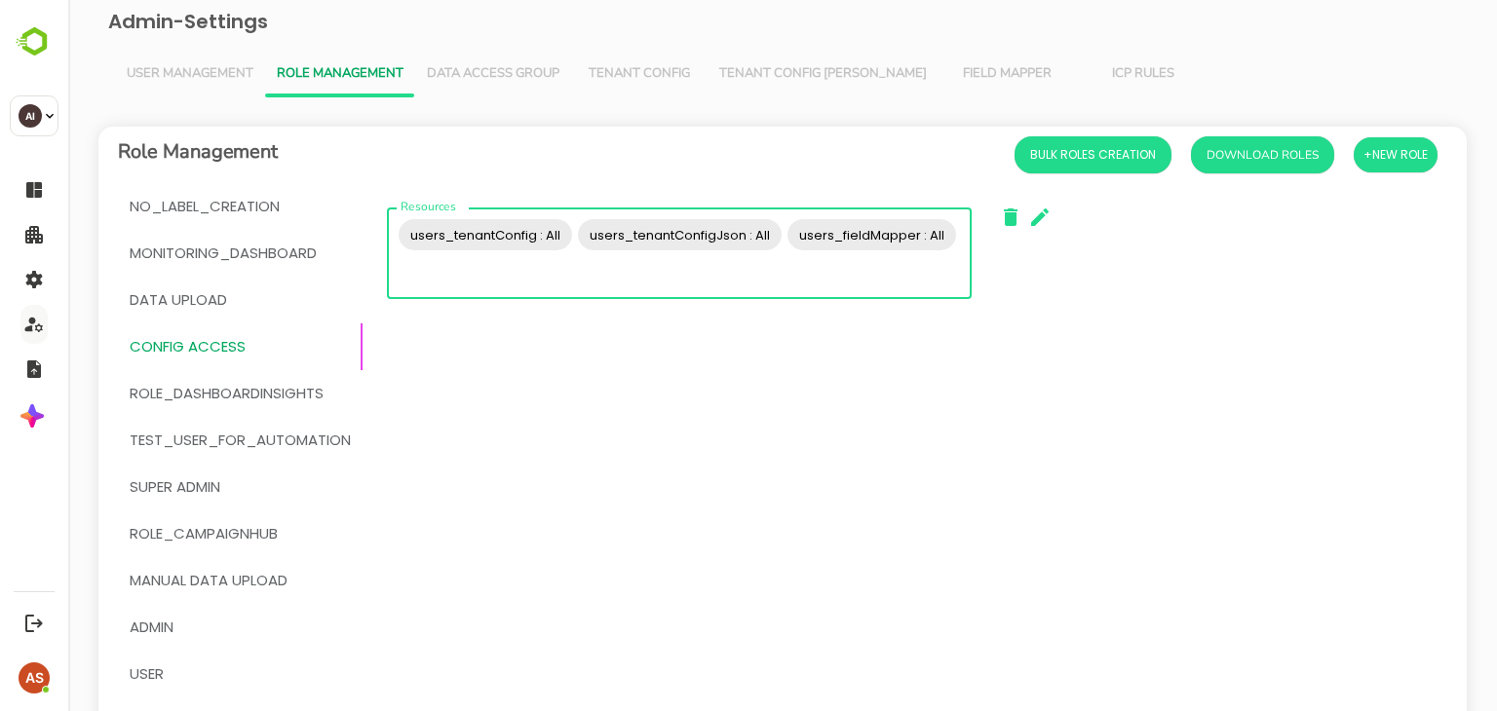
click at [447, 242] on span "users_tenantConfig : All" at bounding box center [485, 235] width 173 height 22
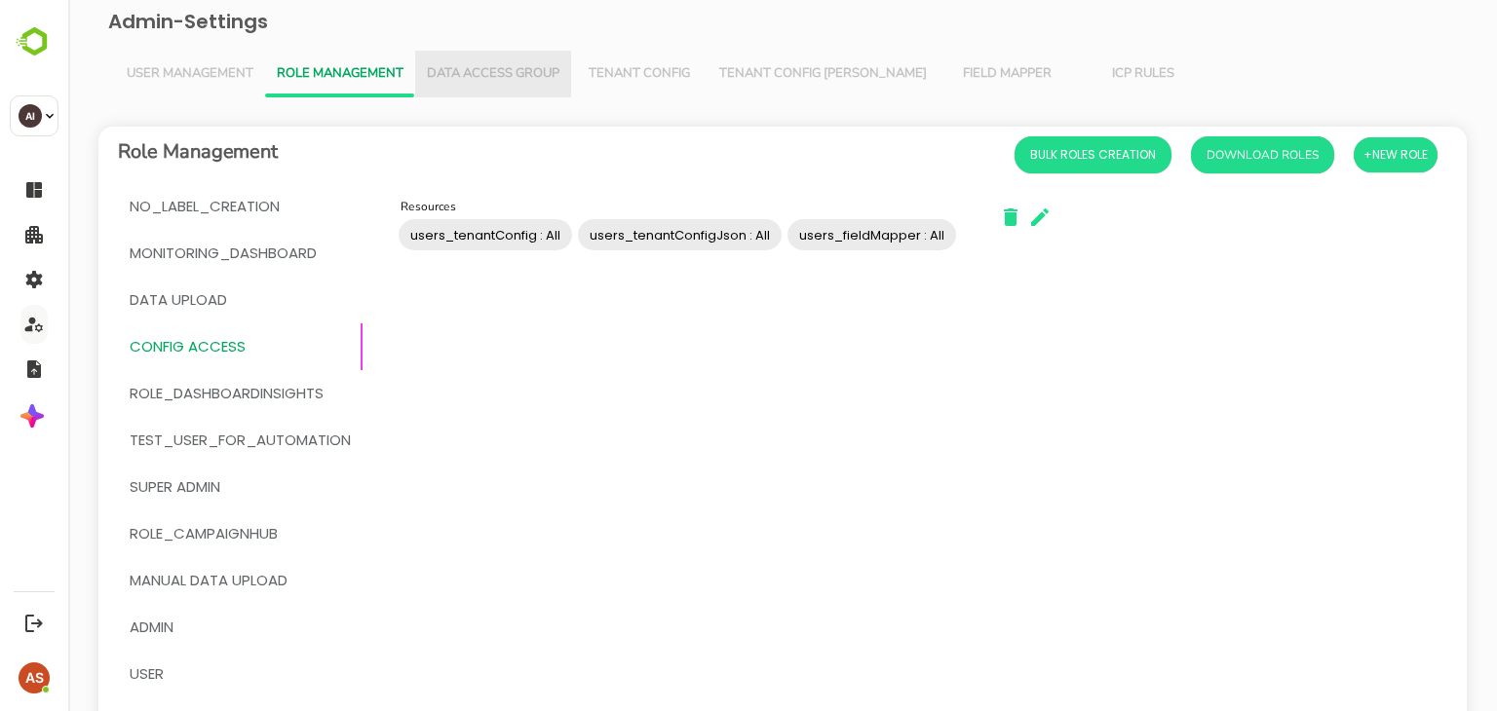
click at [525, 67] on span "Data Access Group" at bounding box center [493, 74] width 133 height 16
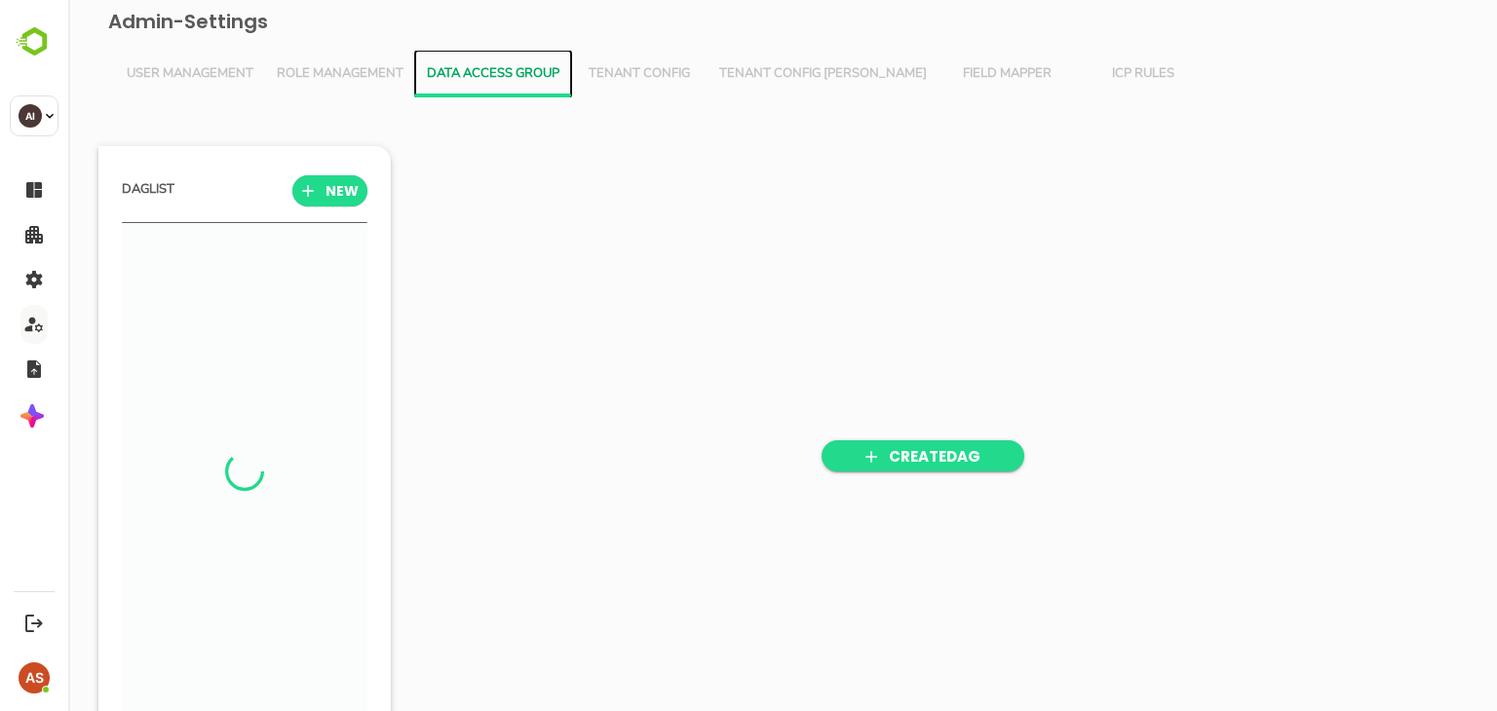
scroll to position [493, 241]
click at [638, 63] on button "Tenant Config" at bounding box center [639, 74] width 136 height 47
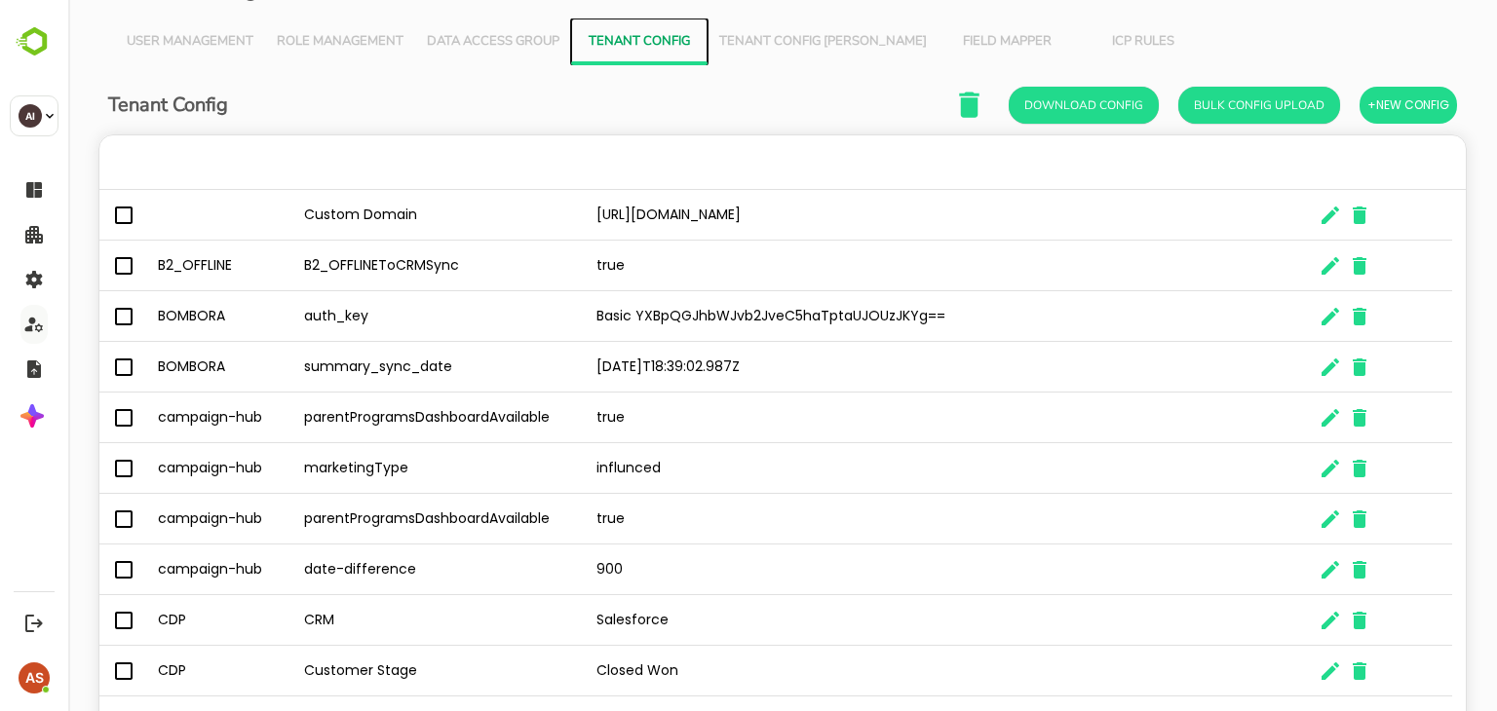
scroll to position [0, 0]
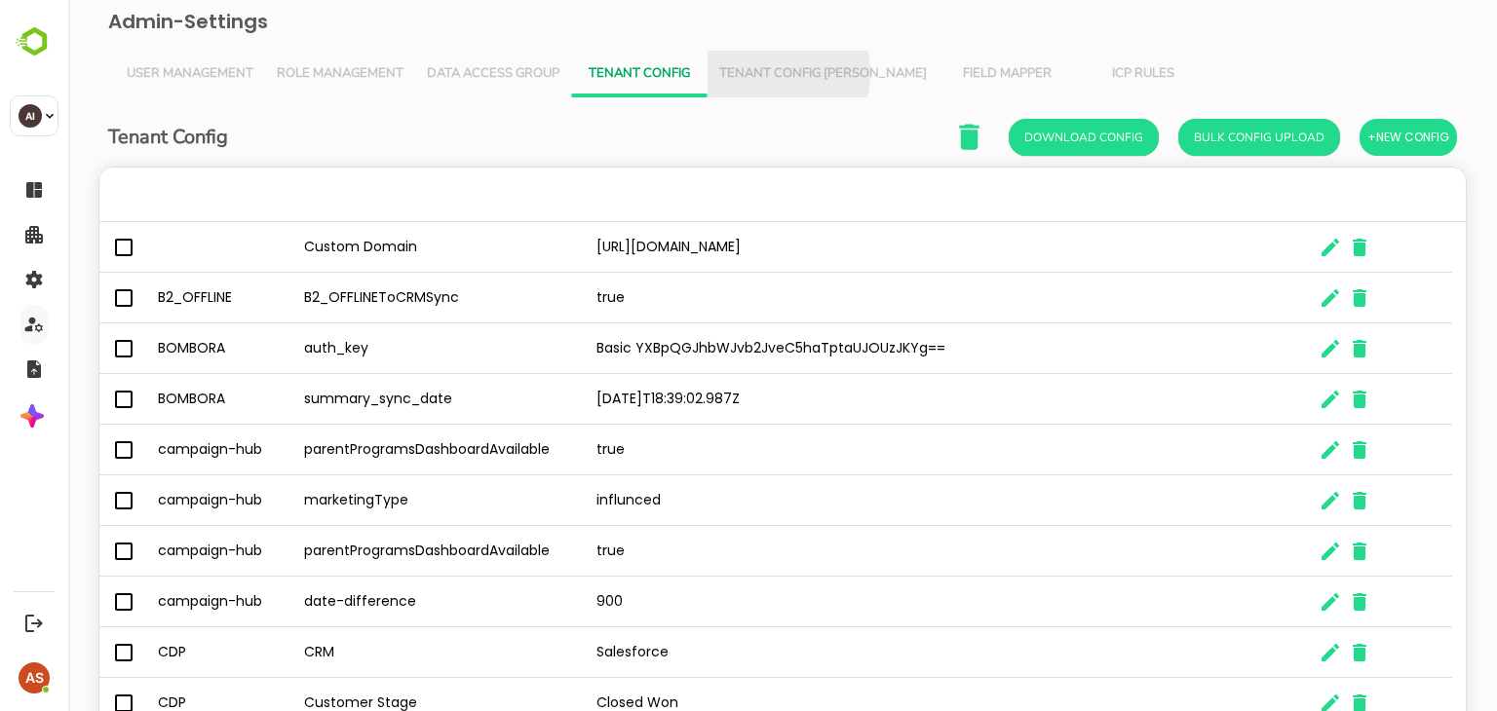
click at [776, 73] on span "Tenant Config [PERSON_NAME]" at bounding box center [823, 74] width 208 height 16
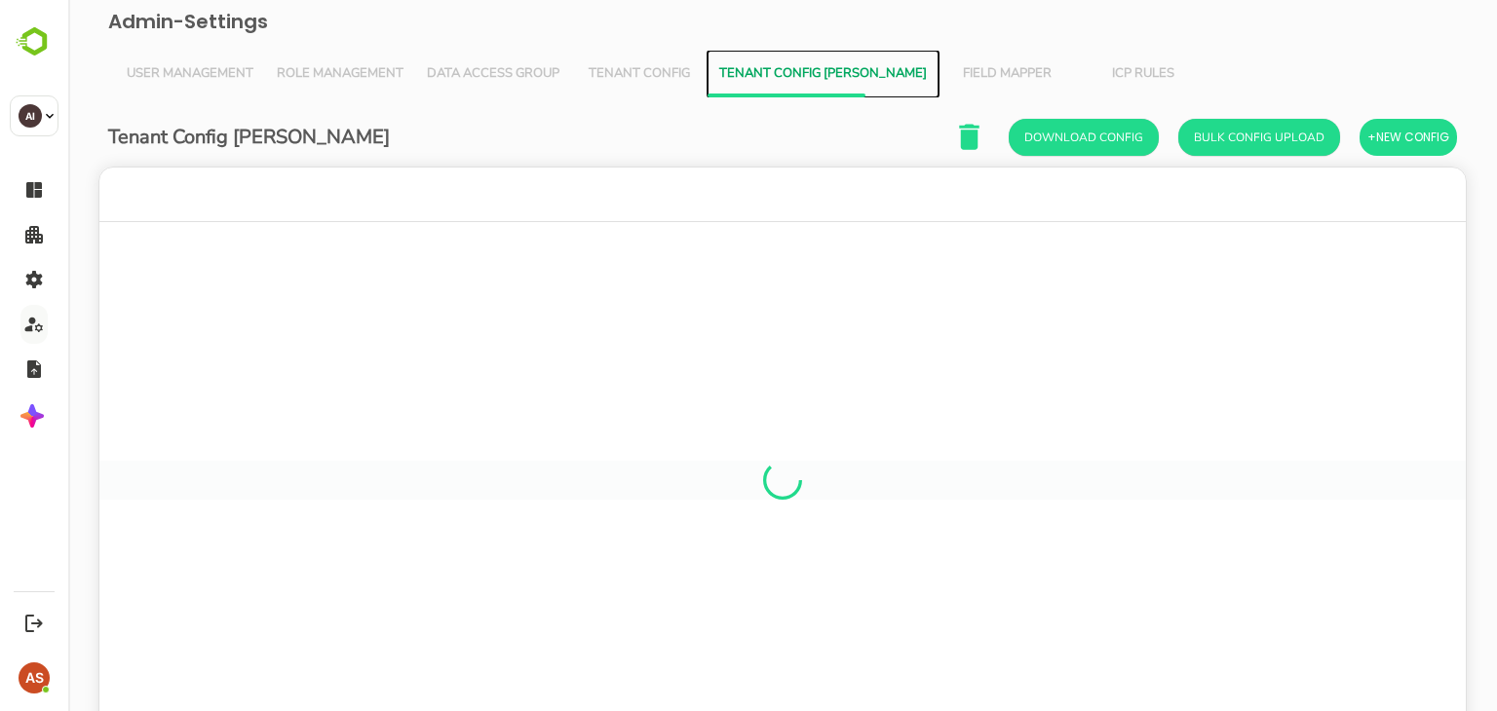
scroll to position [557, 1337]
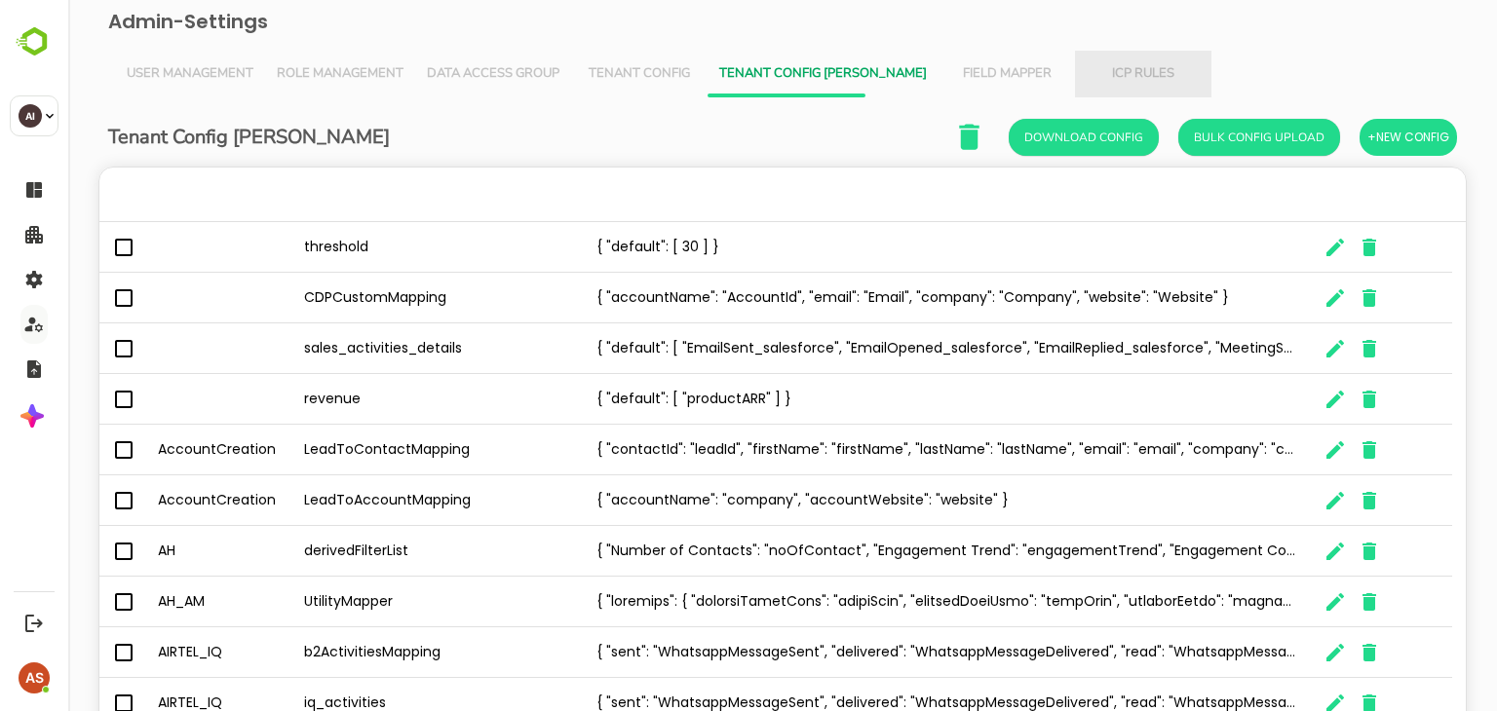
click at [1087, 67] on span "ICP Rules" at bounding box center [1143, 74] width 113 height 16
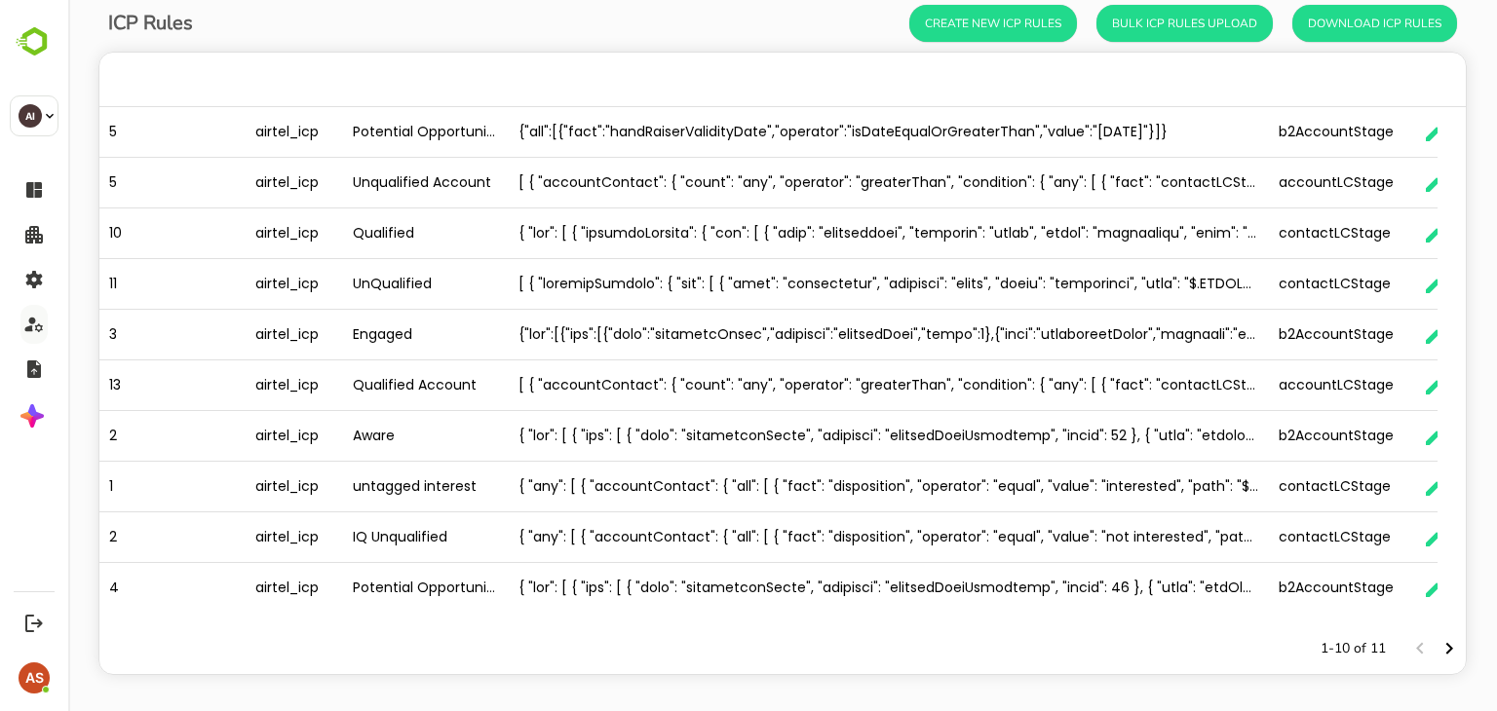
scroll to position [0, 0]
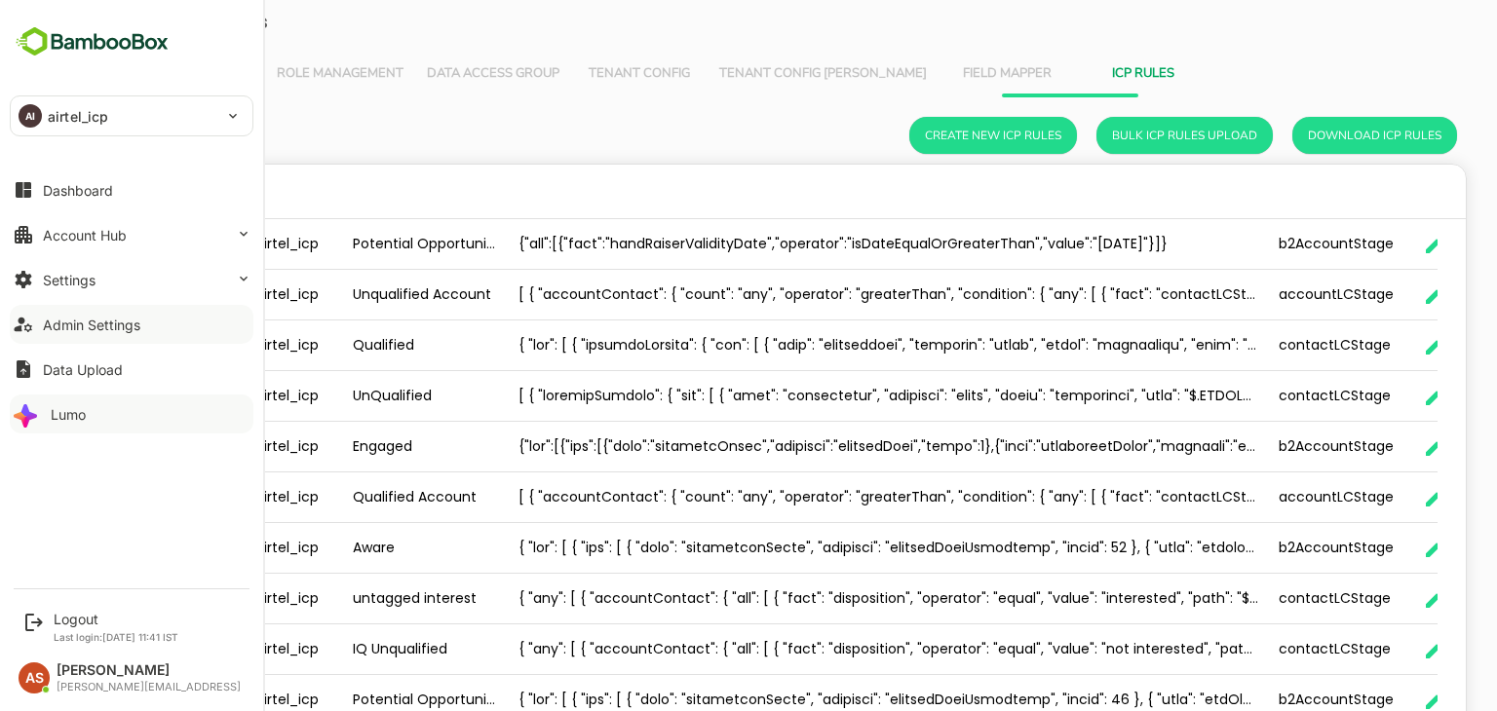
click at [82, 406] on div "Lumo" at bounding box center [68, 414] width 35 height 17
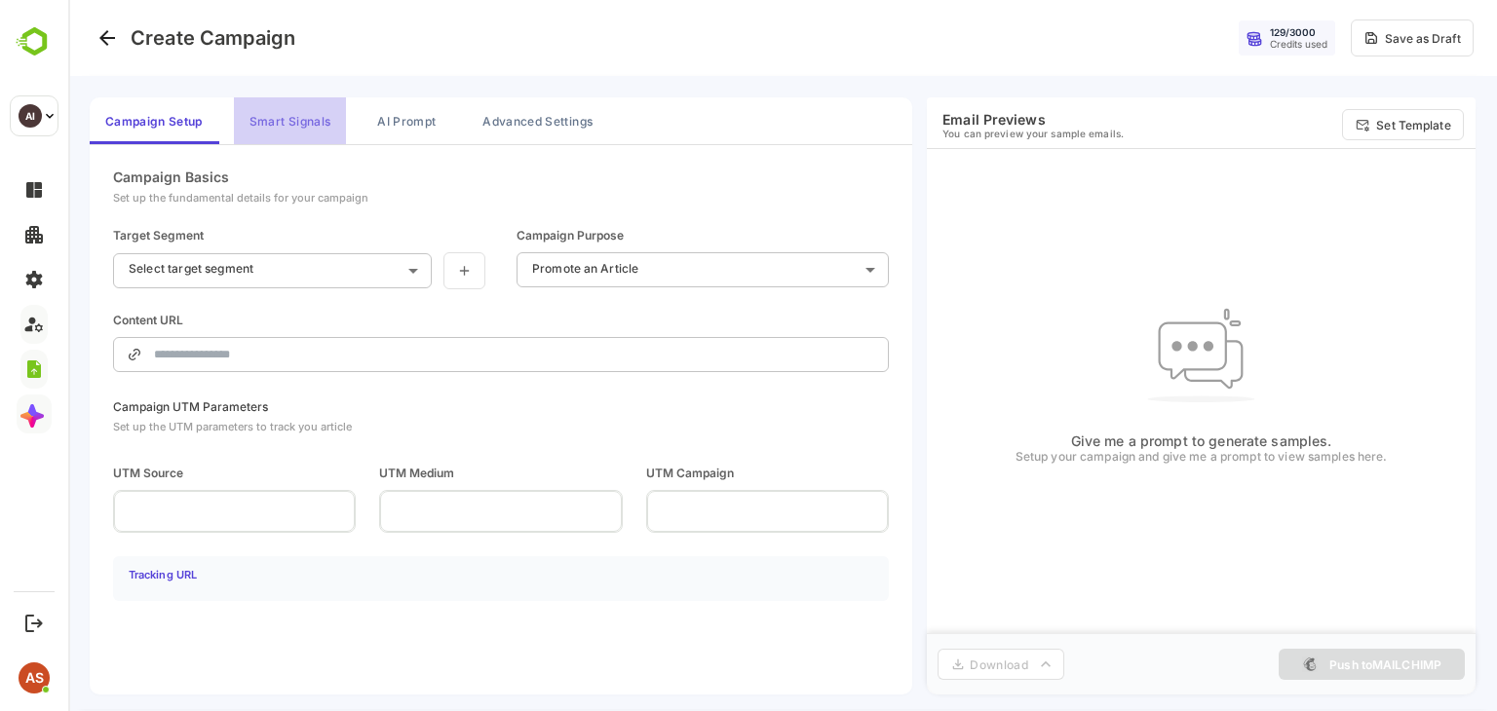
click at [280, 120] on button "Smart Signals" at bounding box center [290, 120] width 112 height 47
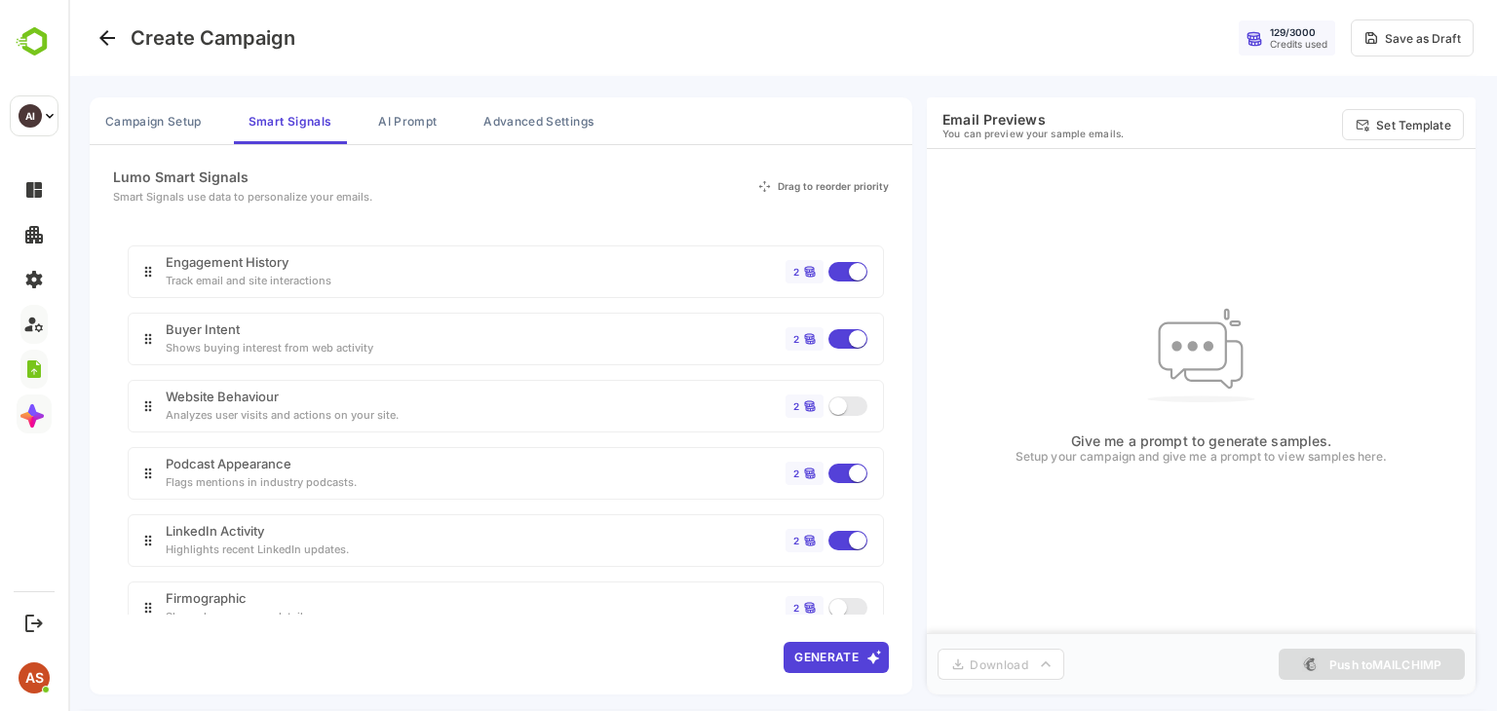
scroll to position [144, 0]
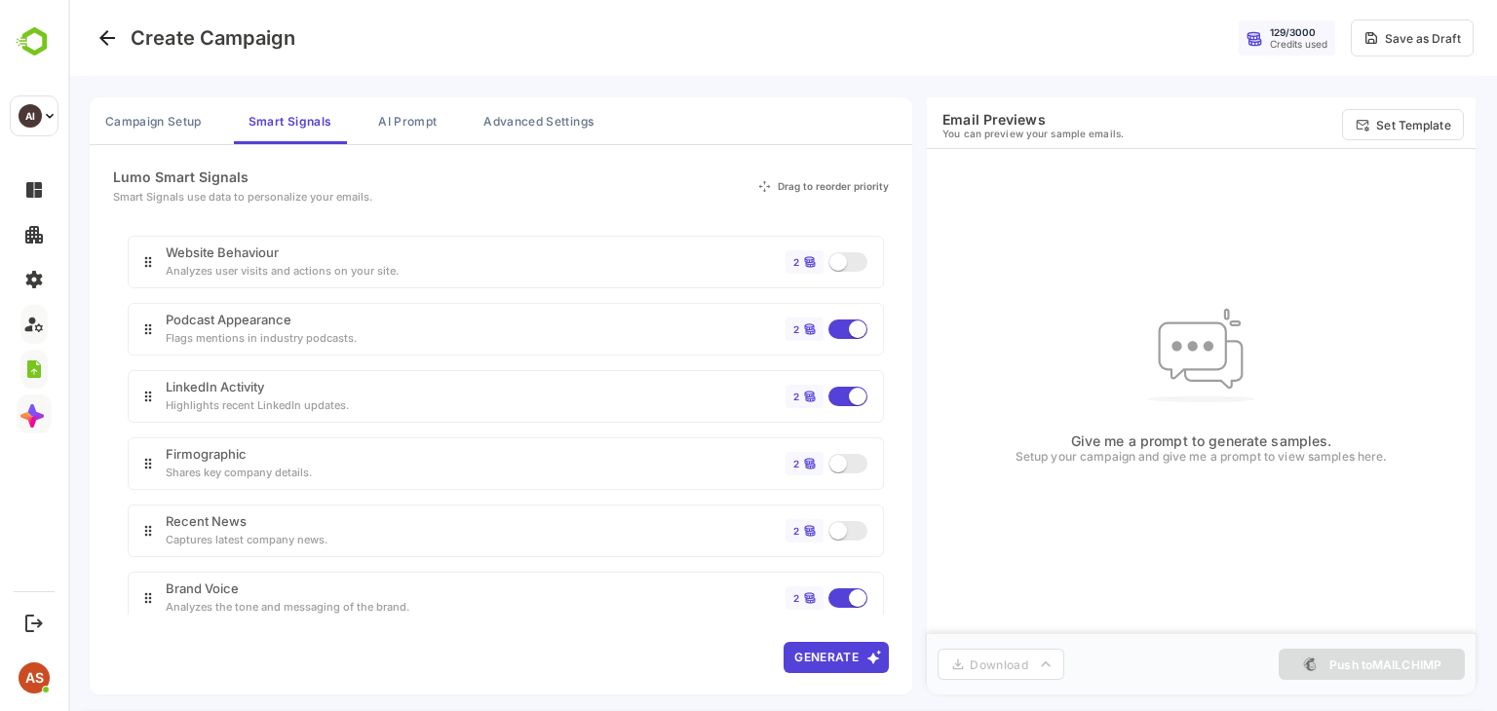
click at [236, 583] on div "Brand Voice" at bounding box center [288, 589] width 244 height 13
click at [421, 122] on button "AI Prompt" at bounding box center [408, 120] width 90 height 47
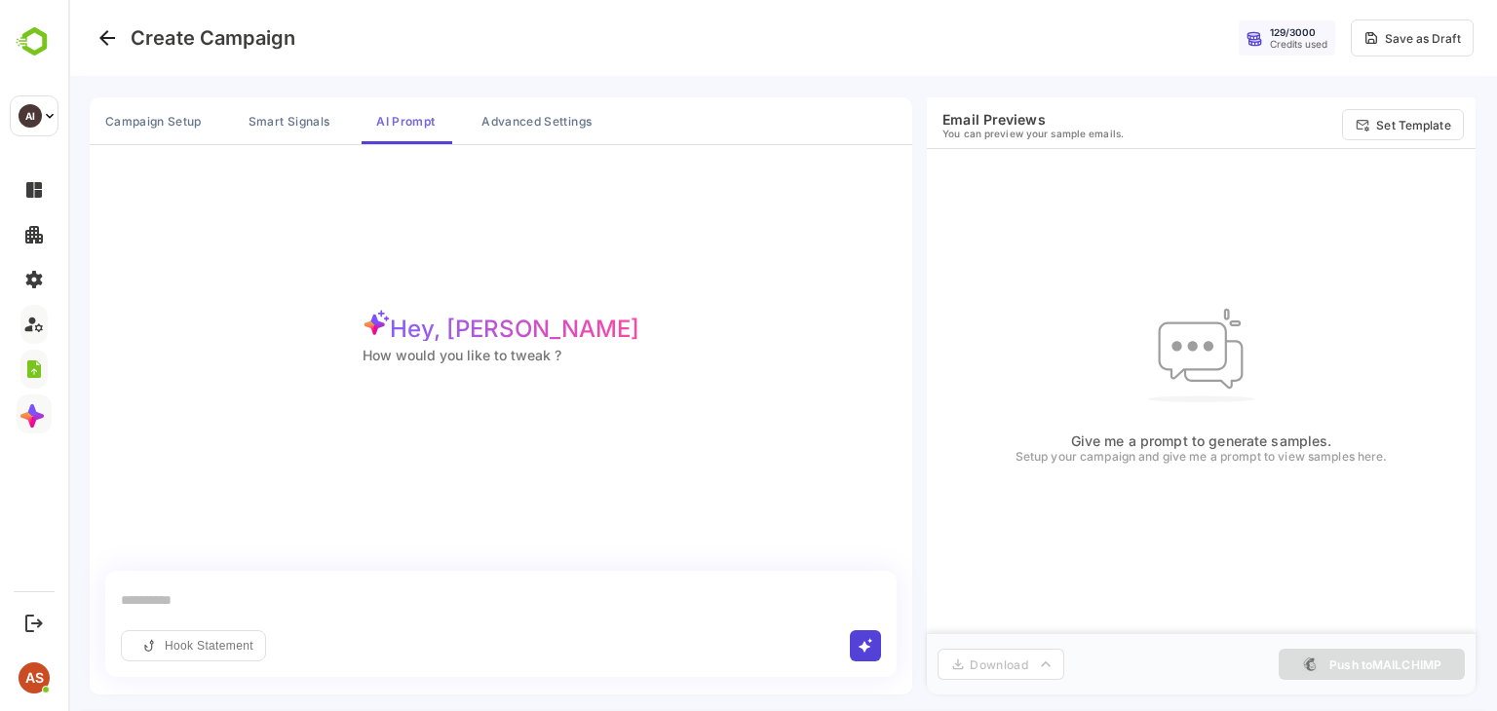
scroll to position [4, 0]
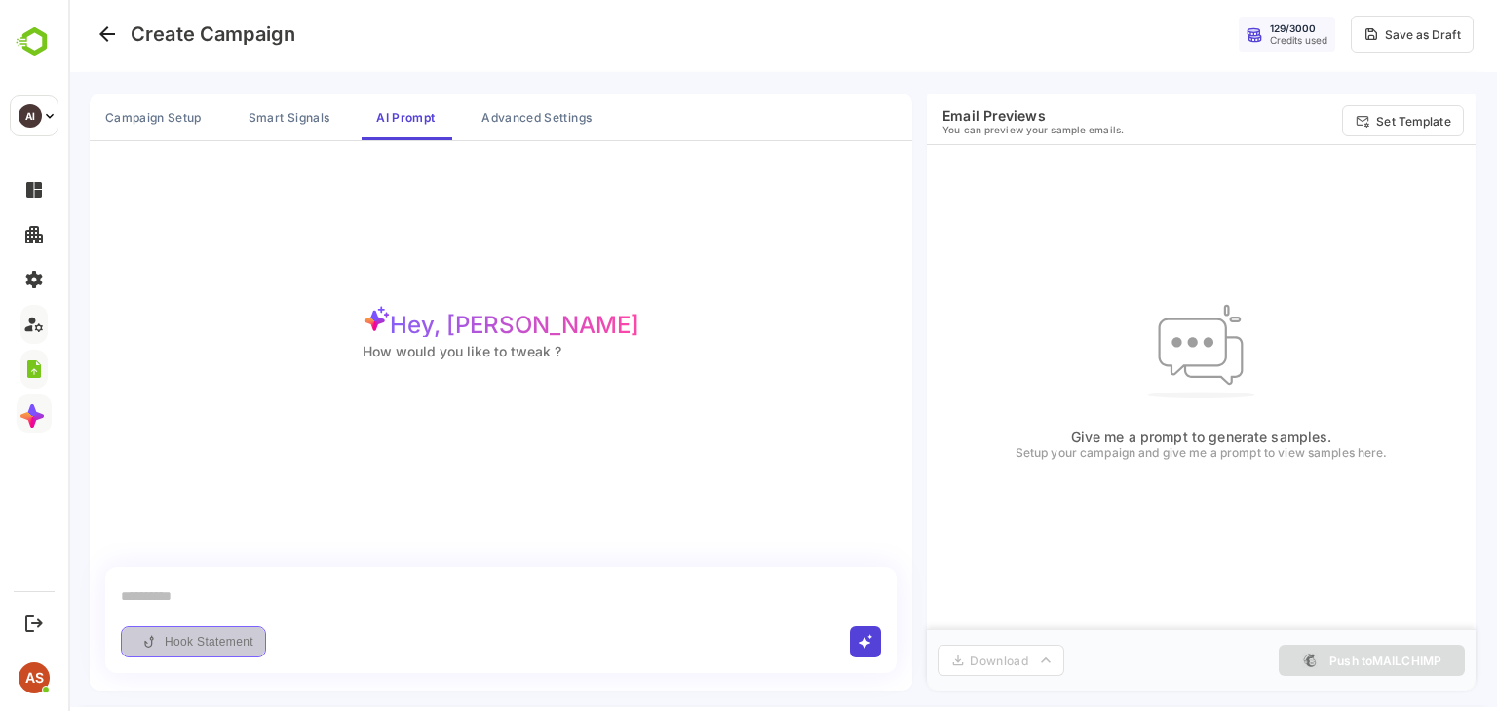
click at [200, 652] on button "Hook Statement" at bounding box center [193, 642] width 145 height 31
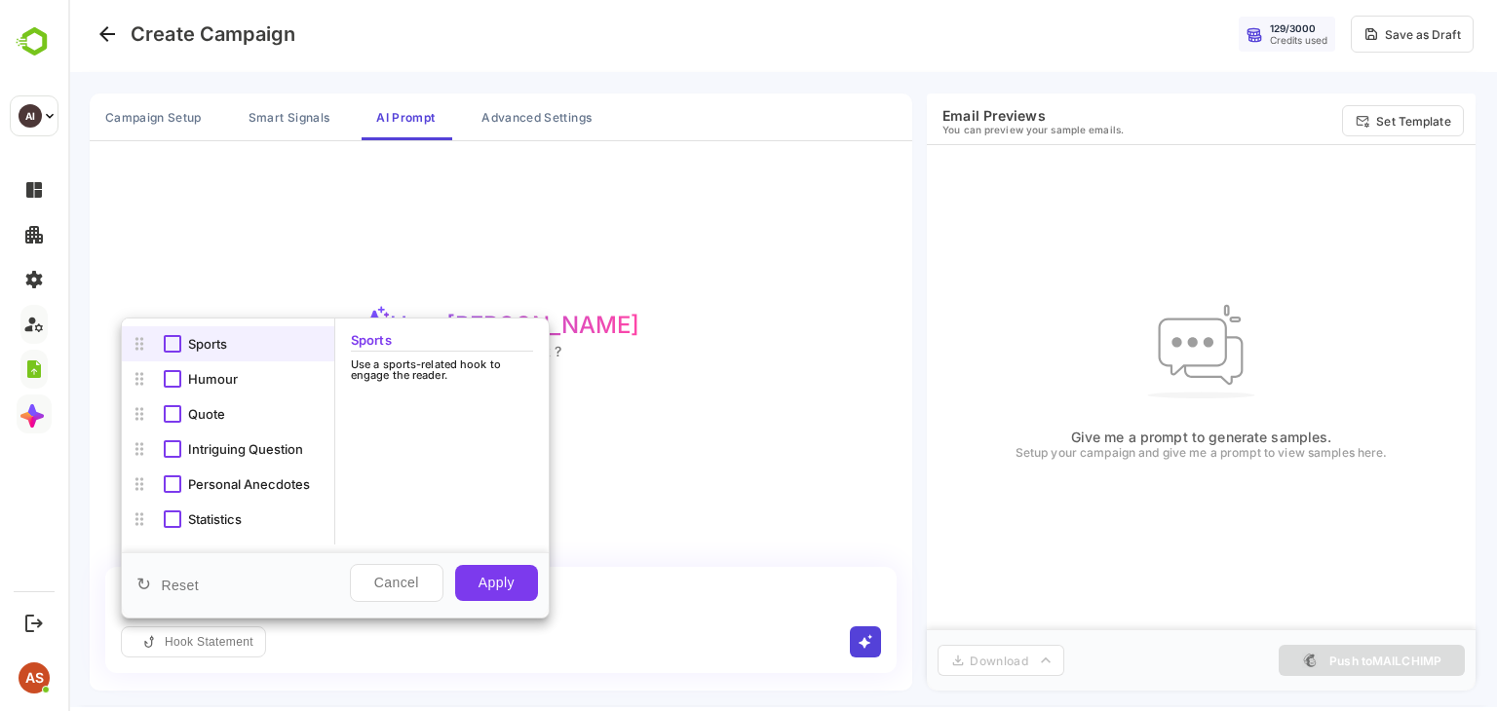
click at [693, 396] on div at bounding box center [782, 351] width 1429 height 711
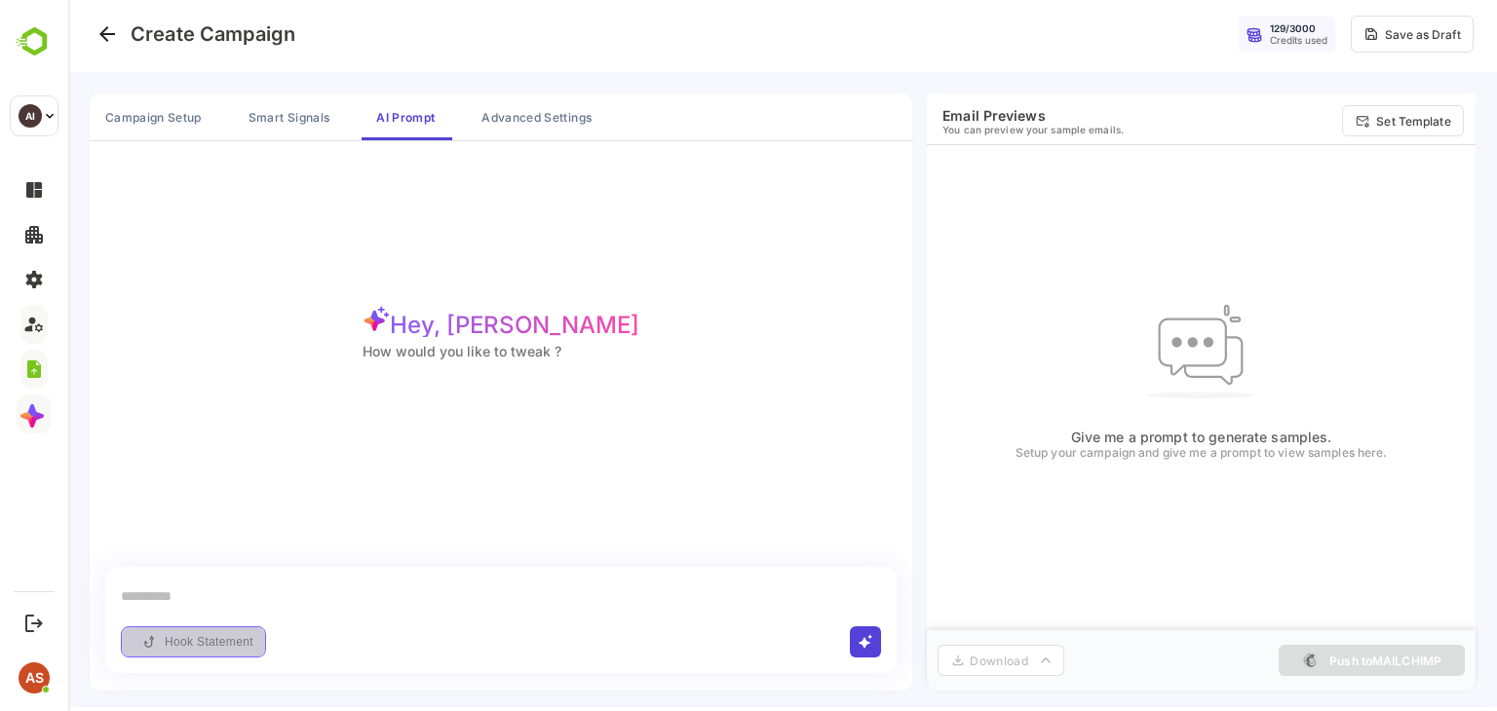
click at [238, 646] on button "Hook Statement" at bounding box center [193, 642] width 145 height 31
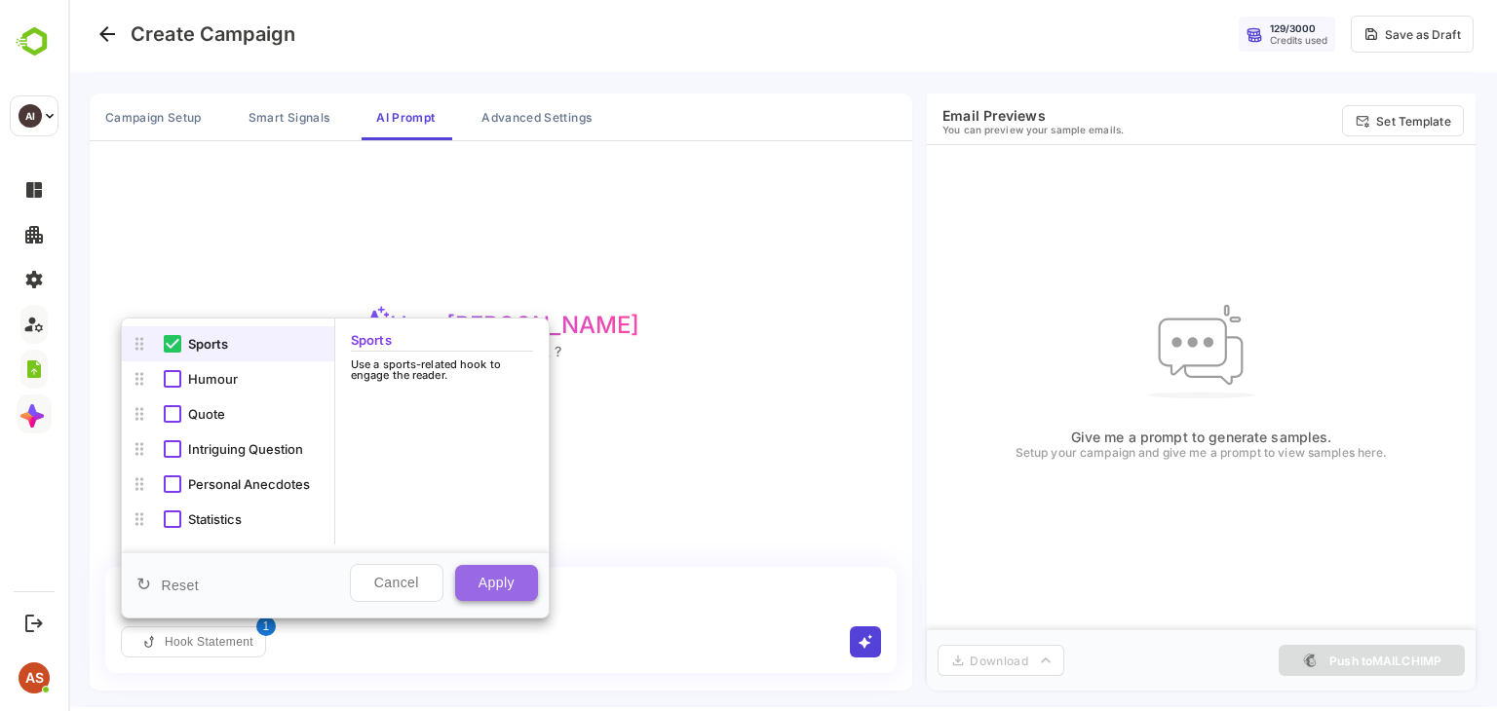
click at [480, 588] on button "Apply" at bounding box center [496, 583] width 83 height 36
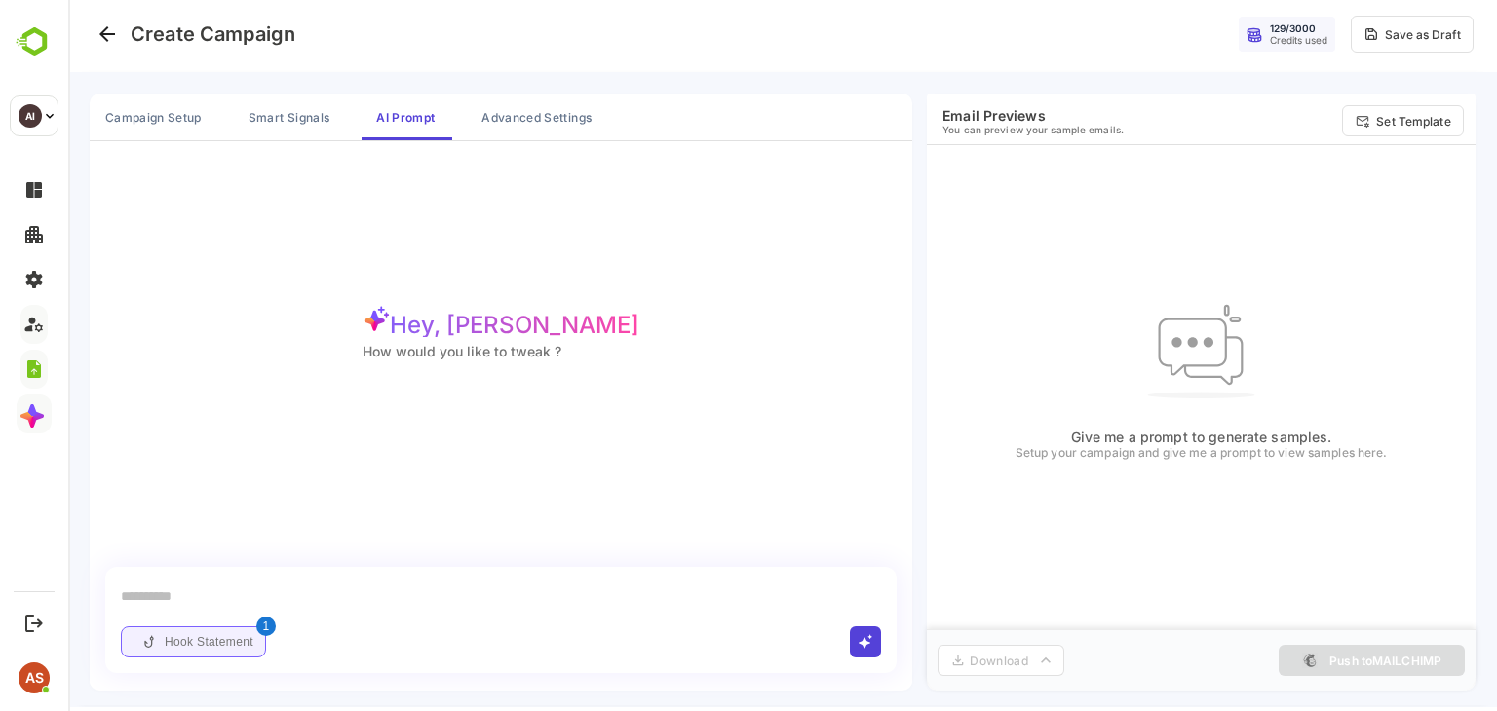
click at [235, 633] on button "Hook Statement" at bounding box center [193, 642] width 145 height 31
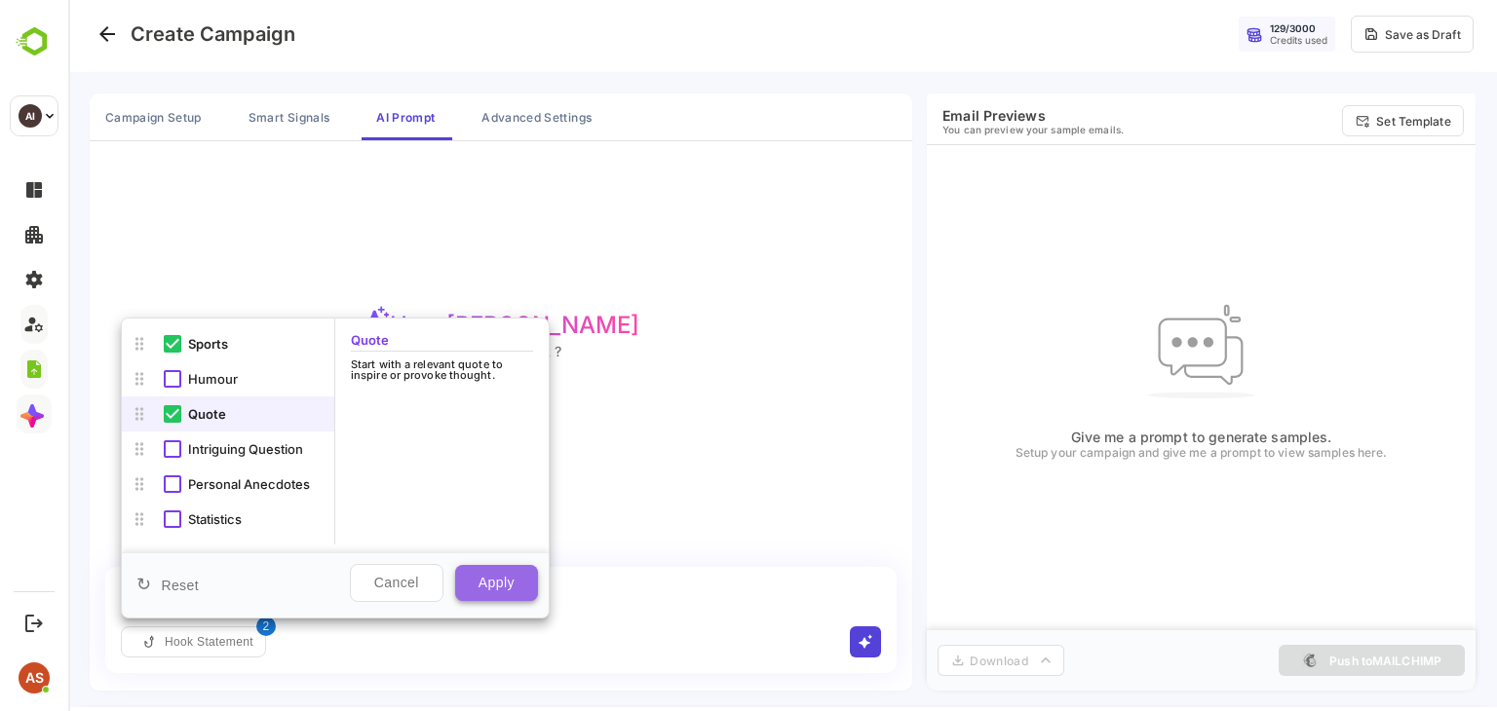
click at [528, 584] on button "Apply" at bounding box center [496, 583] width 83 height 36
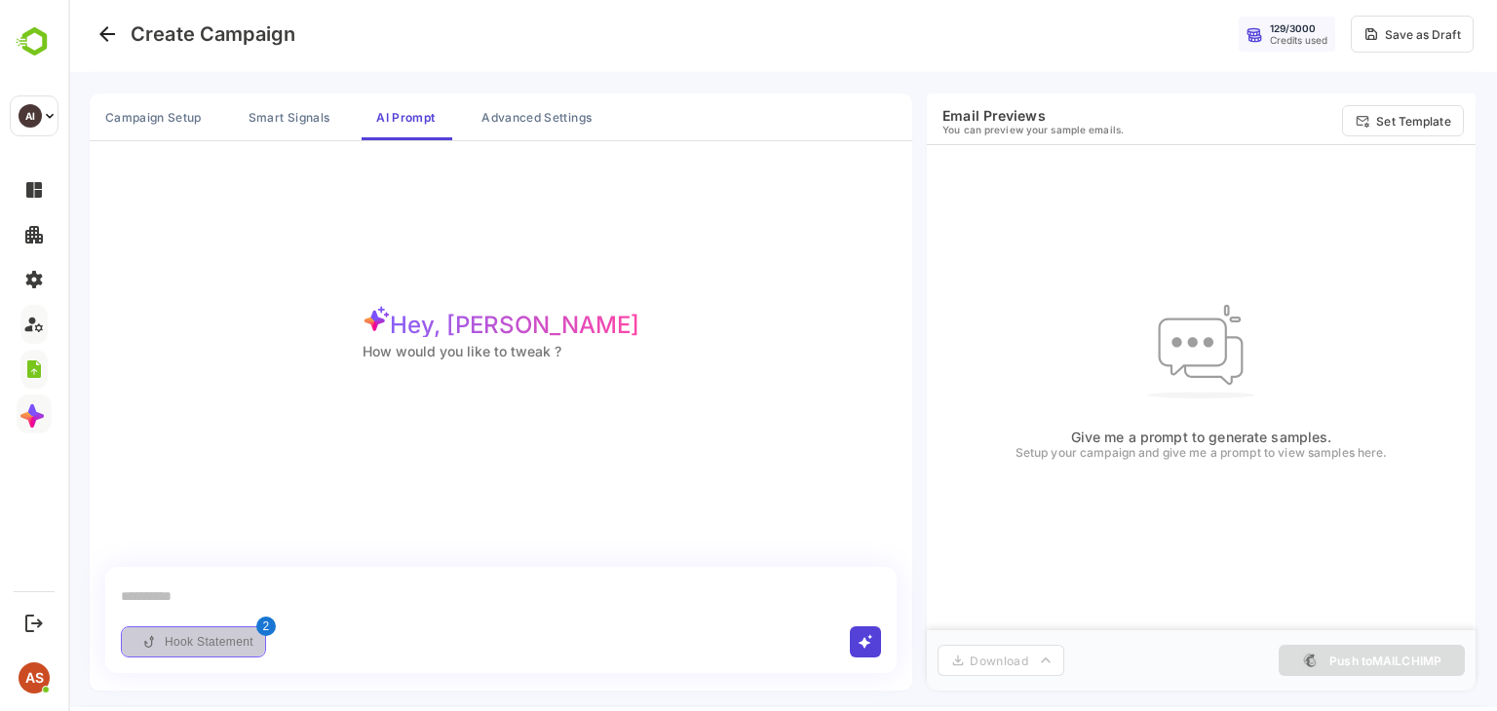
click at [213, 641] on button "Hook Statement" at bounding box center [193, 642] width 145 height 31
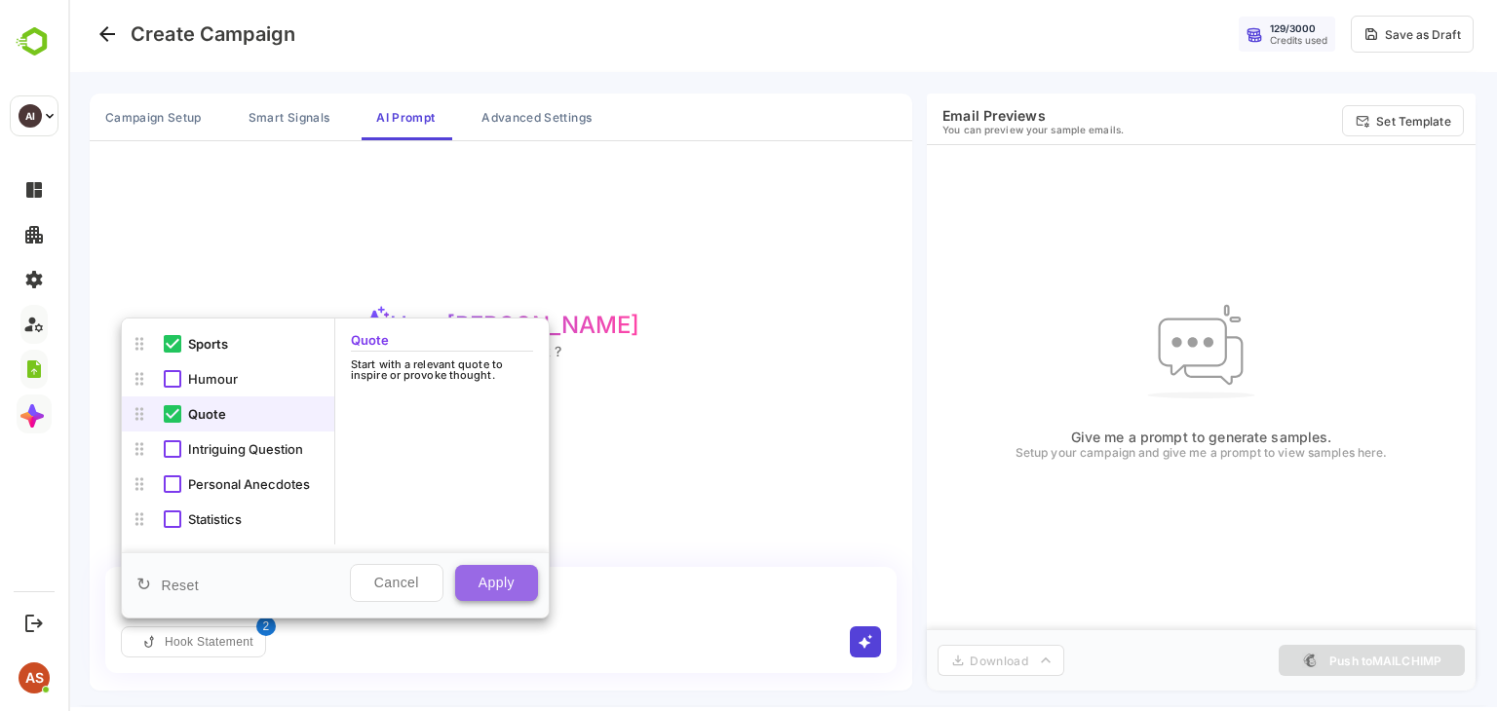
click at [481, 583] on button "Apply" at bounding box center [496, 583] width 83 height 36
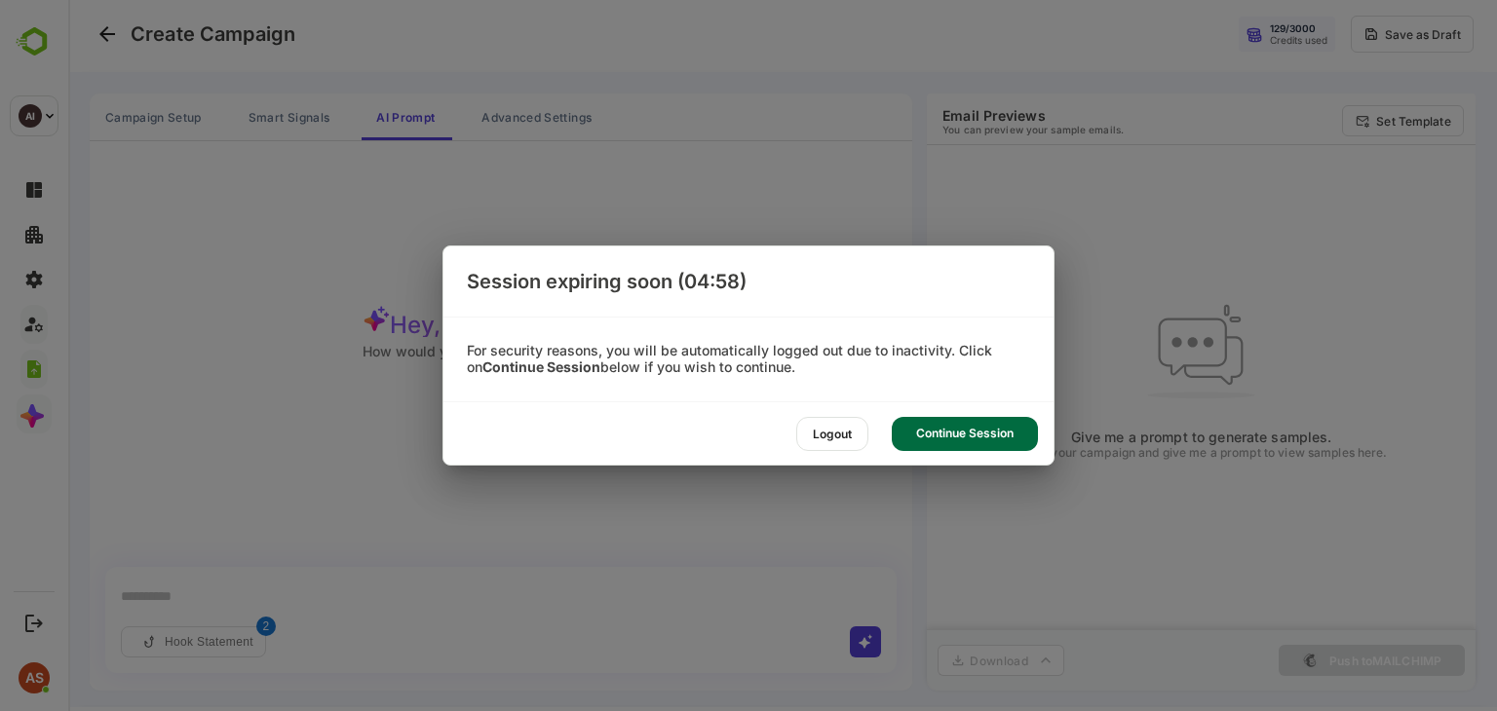
click at [924, 435] on div "Continue Session" at bounding box center [965, 434] width 146 height 34
